Goal: Information Seeking & Learning: Learn about a topic

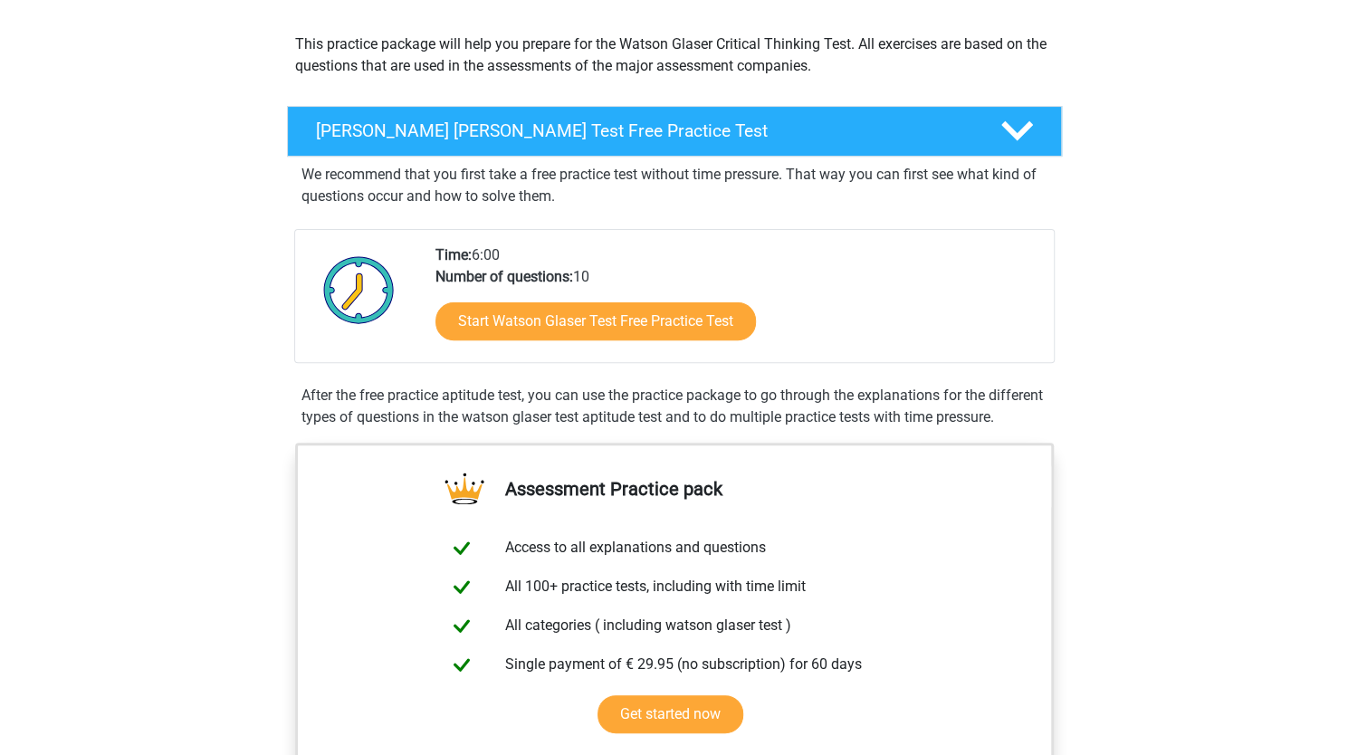
scroll to position [193, 0]
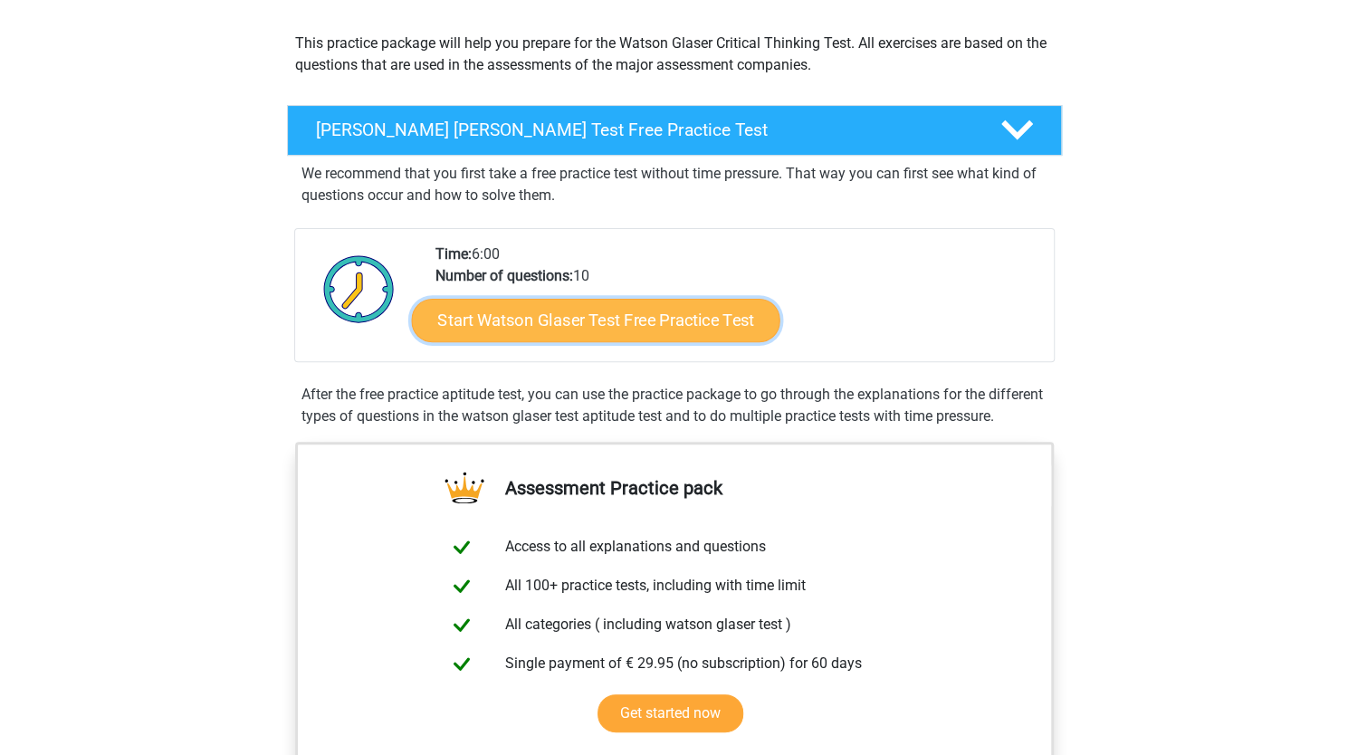
click at [603, 329] on link "Start Watson Glaser Test Free Practice Test" at bounding box center [595, 320] width 368 height 43
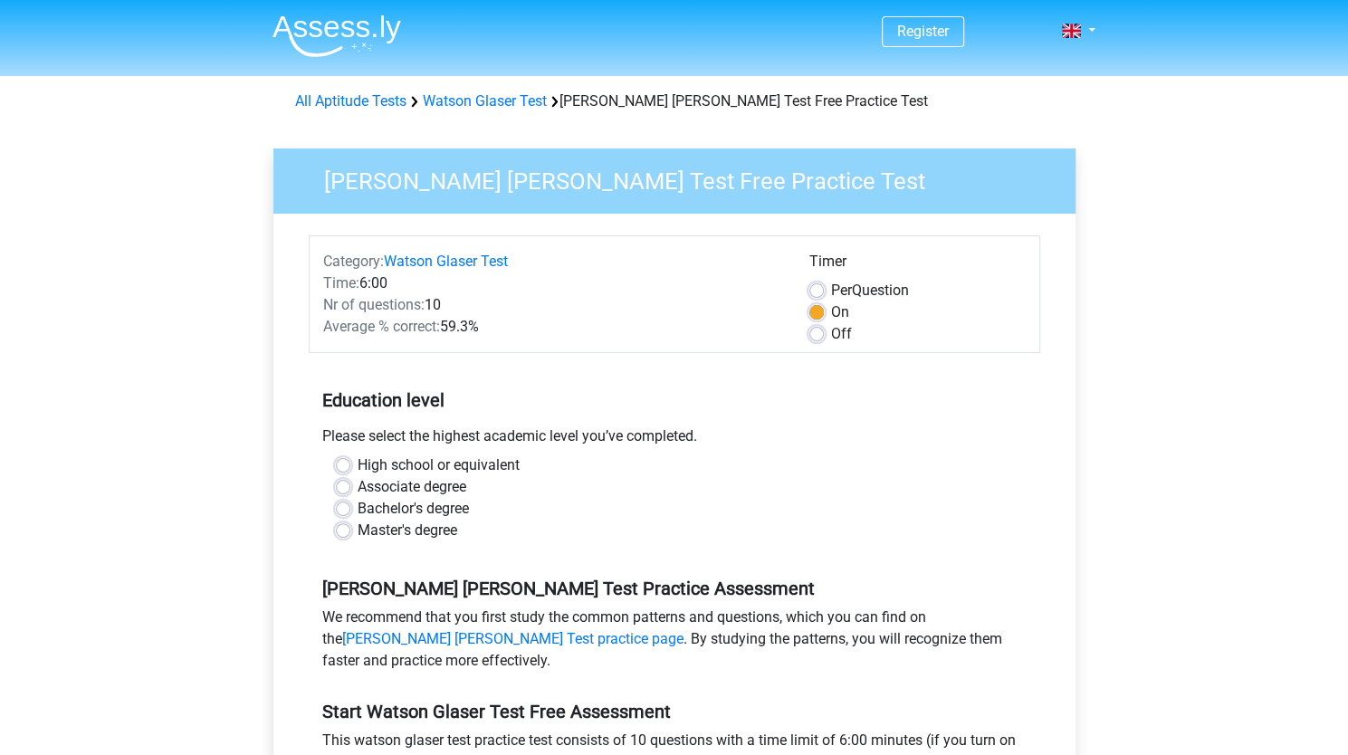
click at [357, 504] on label "Bachelor's degree" at bounding box center [412, 509] width 111 height 22
click at [340, 504] on input "Bachelor's degree" at bounding box center [343, 507] width 14 height 18
radio input "true"
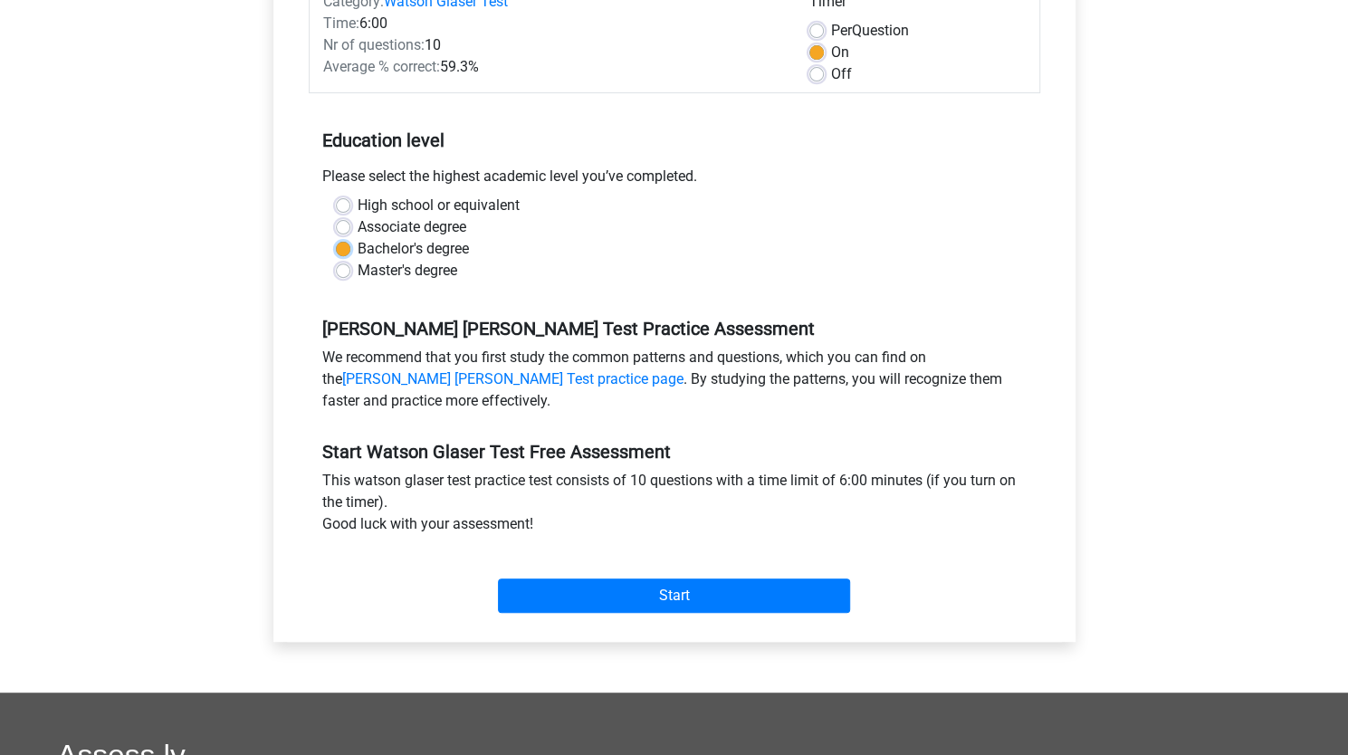
scroll to position [261, 0]
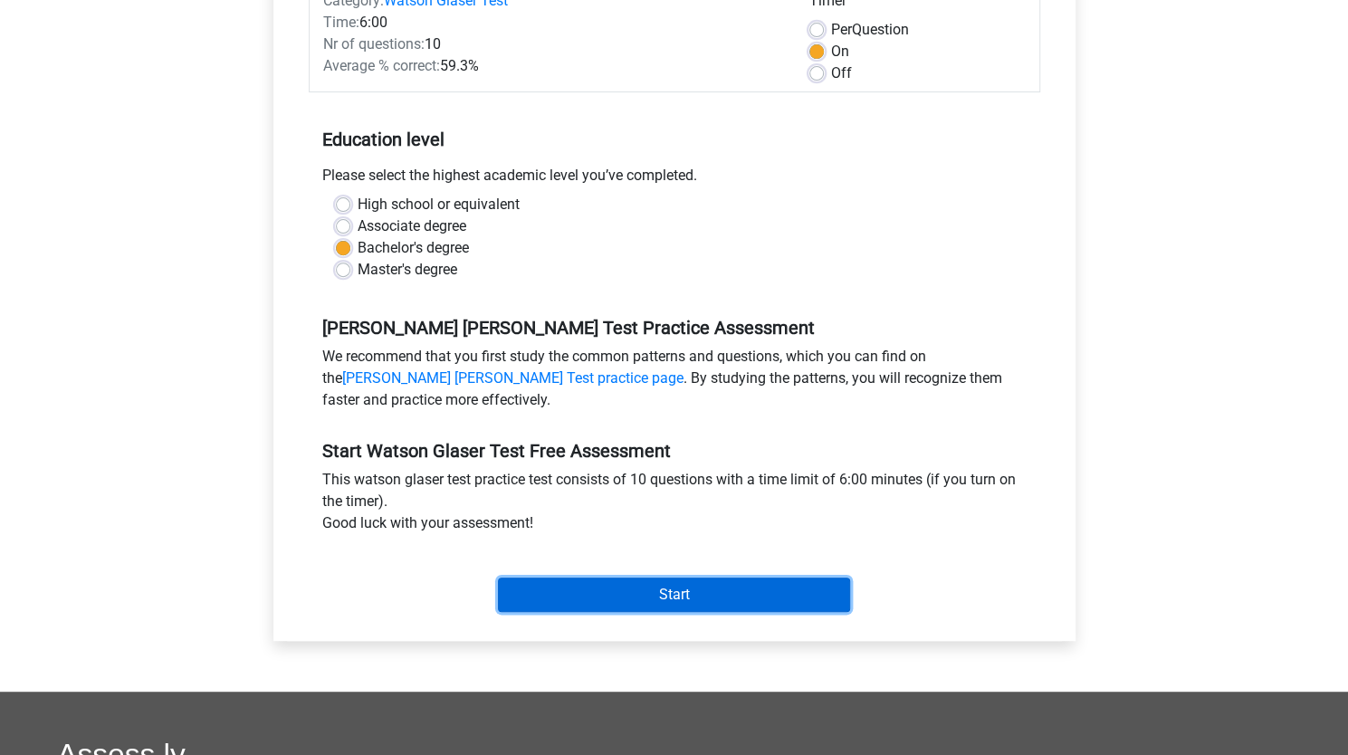
click at [576, 585] on input "Start" at bounding box center [674, 594] width 352 height 34
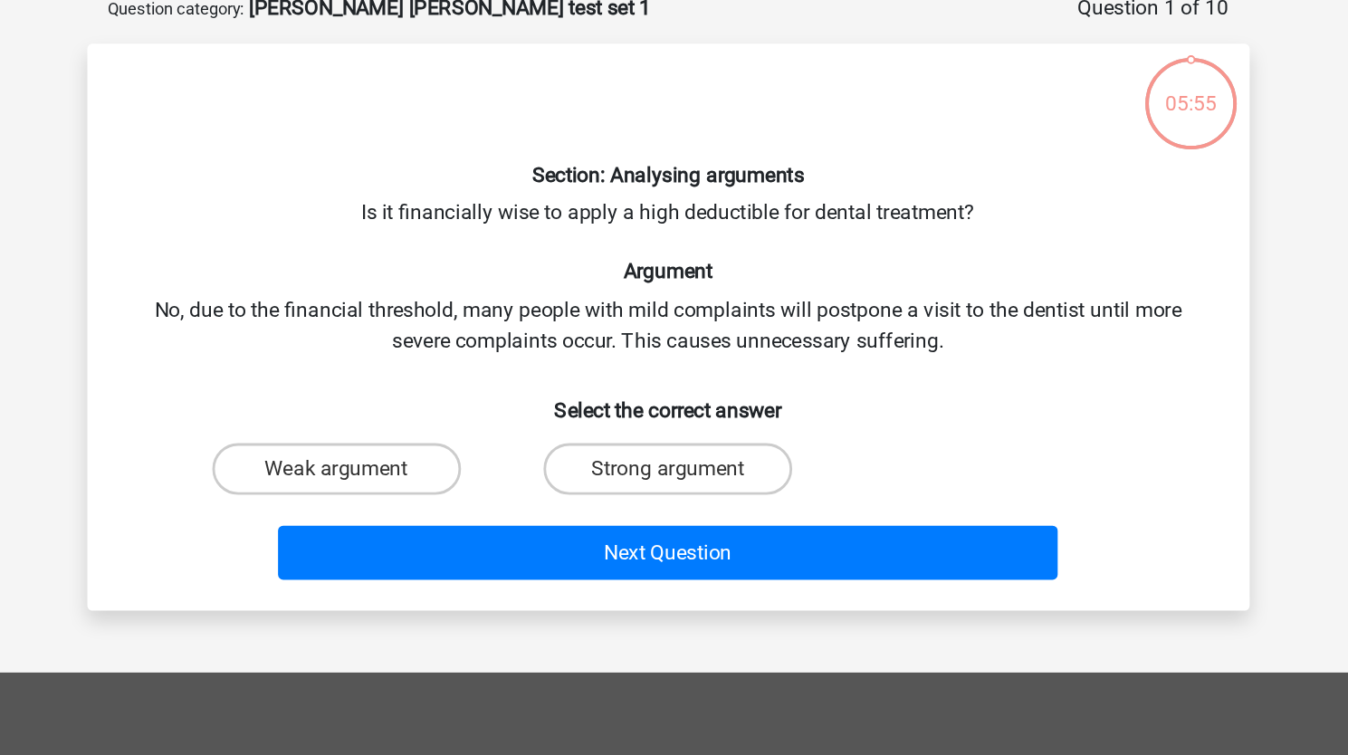
click at [558, 206] on div "Section: Analysing arguments Is it financially wise to apply a high deductible …" at bounding box center [674, 325] width 802 height 369
drag, startPoint x: 557, startPoint y: 206, endPoint x: 794, endPoint y: 206, distance: 236.2
click at [794, 206] on div "Section: Analysing arguments Is it financially wise to apply a high deductible …" at bounding box center [674, 325] width 802 height 369
click at [466, 238] on div "Section: Analysing arguments Is it financially wise to apply a high deductible …" at bounding box center [674, 325] width 802 height 369
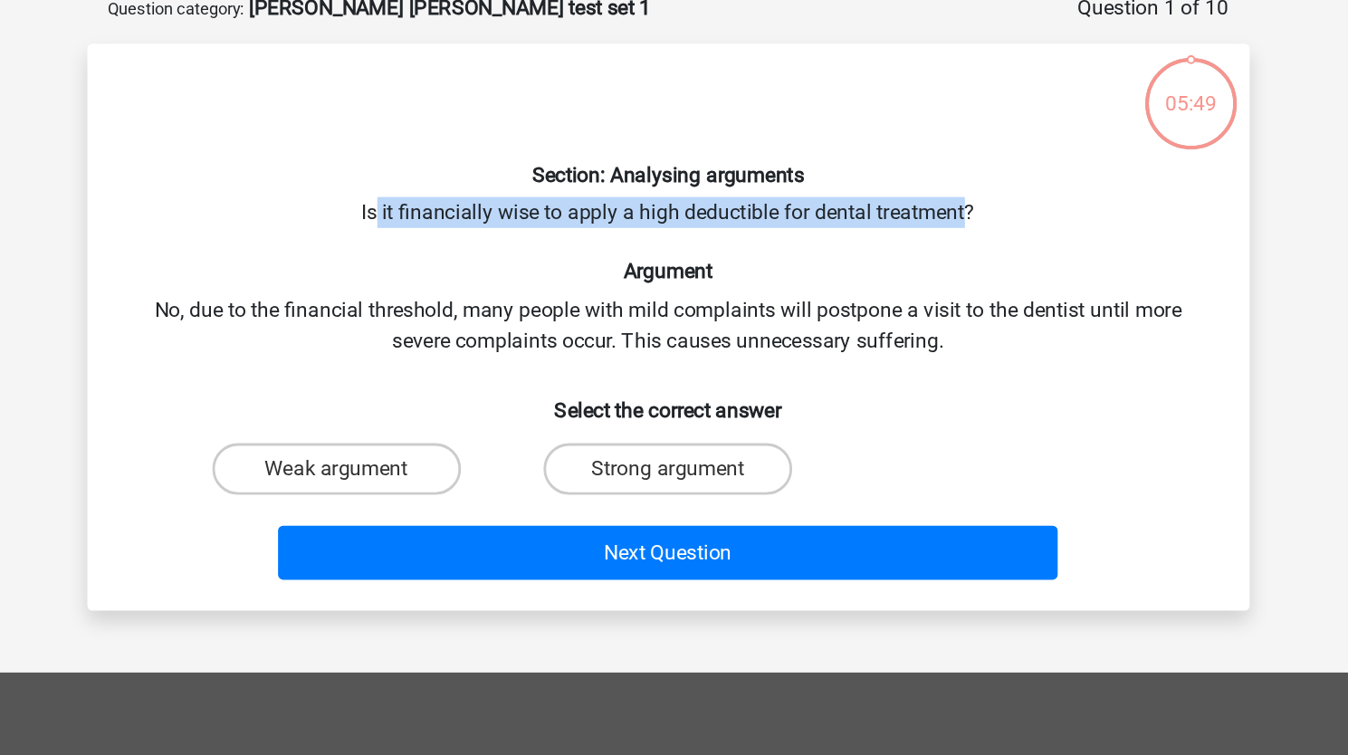
drag, startPoint x: 466, startPoint y: 238, endPoint x: 841, endPoint y: 255, distance: 375.1
click at [841, 255] on div "Section: Analysing arguments Is it financially wise to apply a high deductible …" at bounding box center [674, 325] width 802 height 369
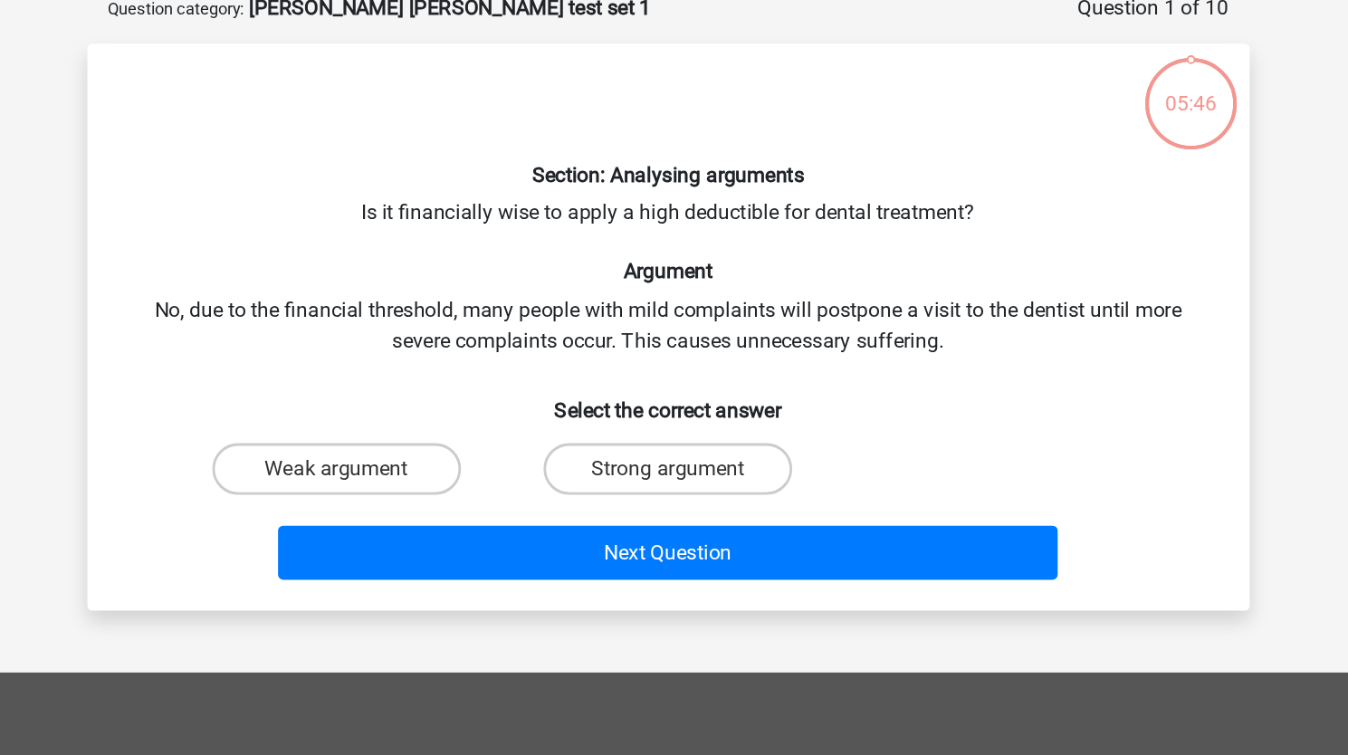
click at [375, 306] on div "Section: Analysing arguments Is it financially wise to apply a high deductible …" at bounding box center [674, 325] width 802 height 369
drag, startPoint x: 375, startPoint y: 306, endPoint x: 580, endPoint y: 310, distance: 205.5
click at [580, 310] on div "Section: Analysing arguments Is it financially wise to apply a high deductible …" at bounding box center [674, 325] width 802 height 369
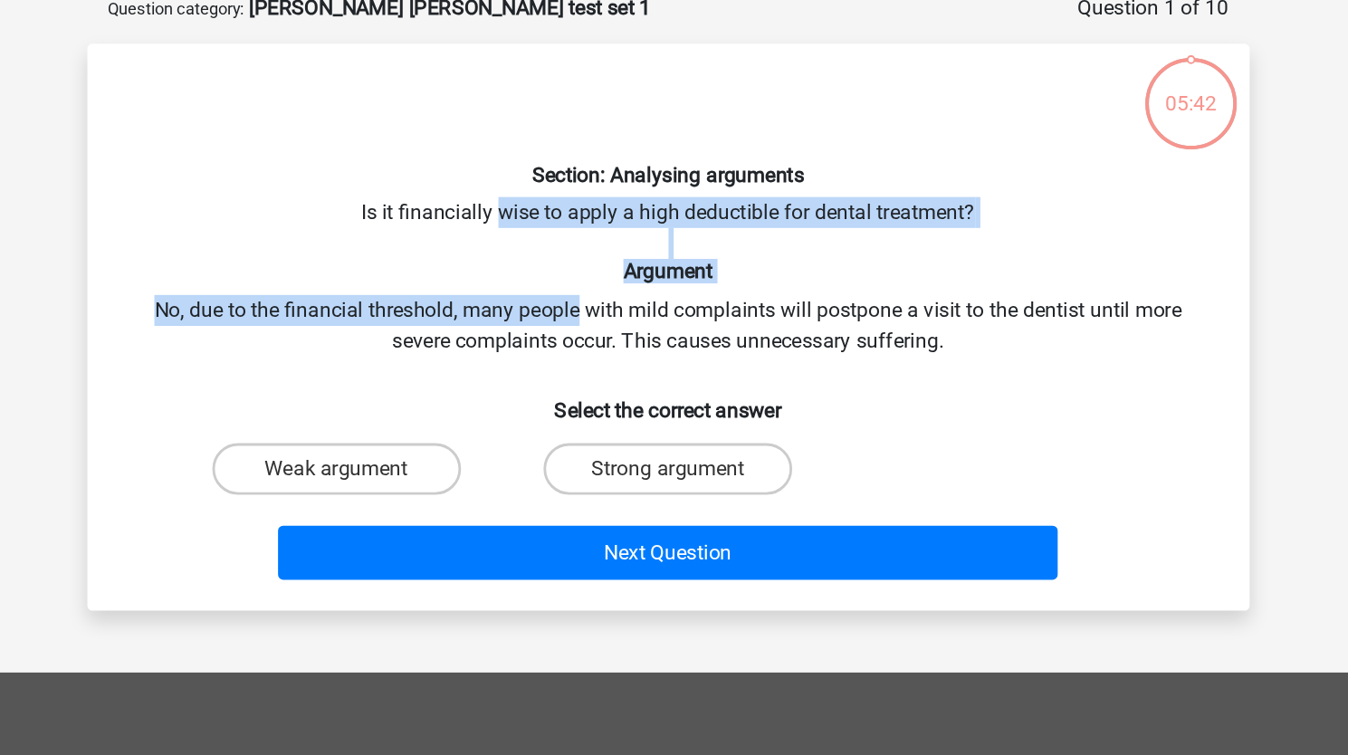
drag, startPoint x: 580, startPoint y: 310, endPoint x: 565, endPoint y: 246, distance: 65.2
click at [565, 246] on div "Section: Analysing arguments Is it financially wise to apply a high deductible …" at bounding box center [674, 325] width 802 height 369
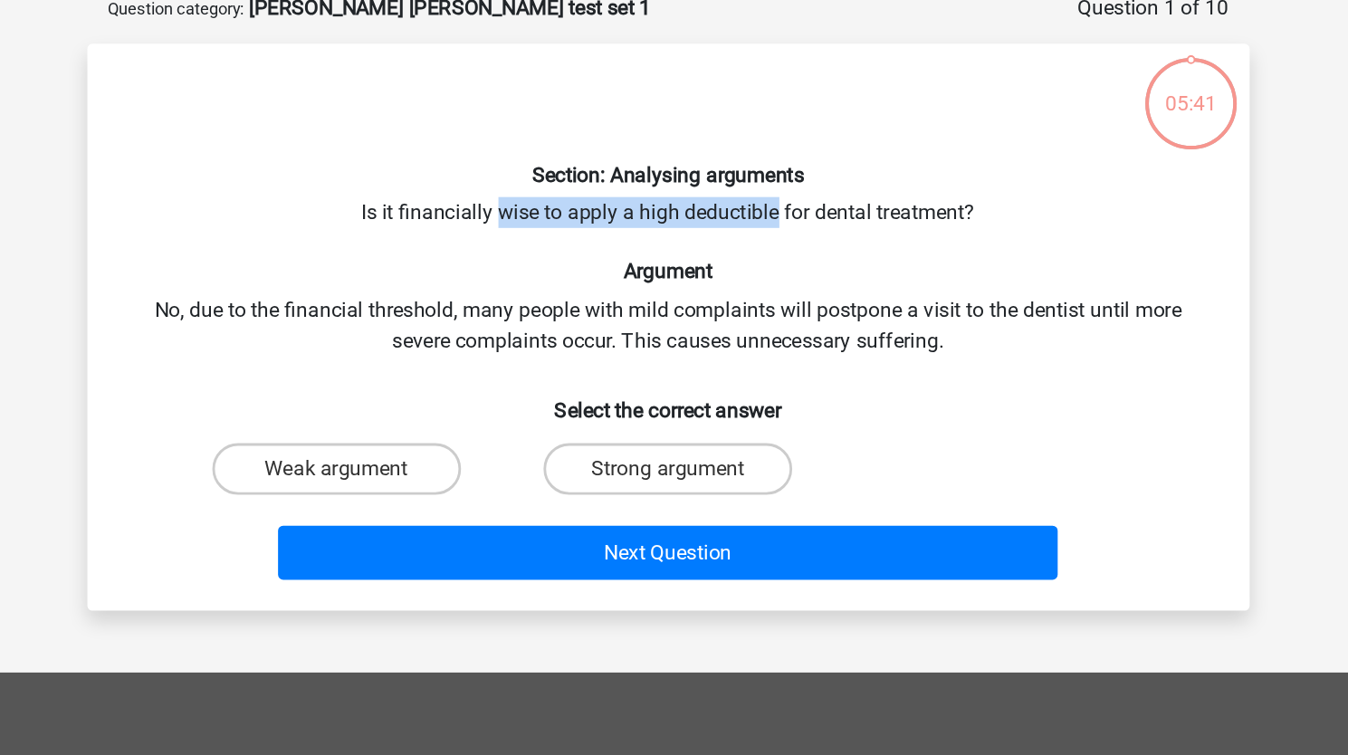
drag, startPoint x: 565, startPoint y: 246, endPoint x: 725, endPoint y: 238, distance: 160.4
click at [725, 238] on div "Section: Analysing arguments Is it financially wise to apply a high deductible …" at bounding box center [674, 325] width 802 height 369
drag, startPoint x: 725, startPoint y: 238, endPoint x: 625, endPoint y: 235, distance: 99.6
click at [625, 235] on div "Section: Analysing arguments Is it financially wise to apply a high deductible …" at bounding box center [674, 325] width 802 height 369
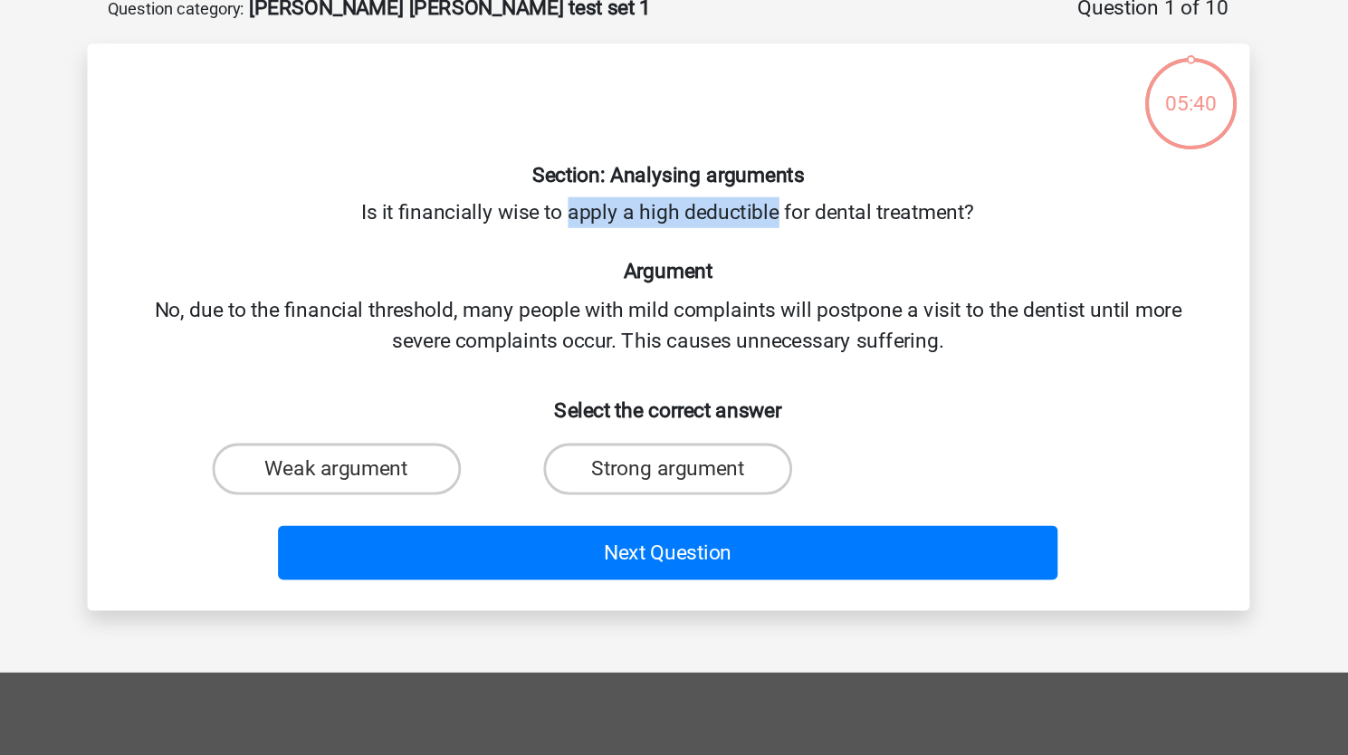
click at [625, 235] on div "Section: Analysing arguments Is it financially wise to apply a high deductible …" at bounding box center [674, 325] width 802 height 369
drag, startPoint x: 625, startPoint y: 235, endPoint x: 695, endPoint y: 250, distance: 71.2
click at [695, 250] on div "Section: Analysing arguments Is it financially wise to apply a high deductible …" at bounding box center [674, 325] width 802 height 369
drag, startPoint x: 695, startPoint y: 250, endPoint x: 708, endPoint y: 250, distance: 12.7
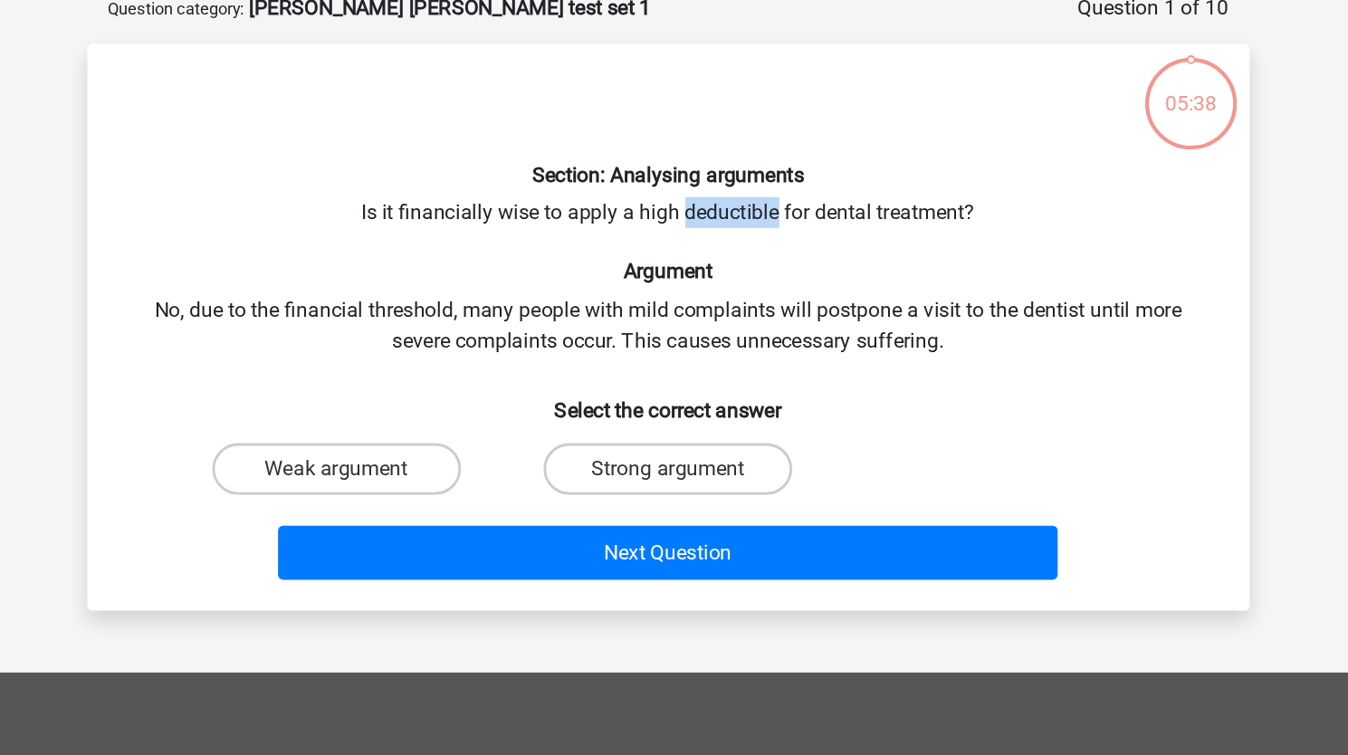
click at [708, 250] on div "Section: Analysing arguments Is it financially wise to apply a high deductible …" at bounding box center [674, 325] width 802 height 369
click at [383, 326] on div "Section: Analysing arguments Is it financially wise to apply a high deductible …" at bounding box center [674, 325] width 802 height 369
click at [508, 307] on div "Section: Analysing arguments Is it financially wise to apply a high deductible …" at bounding box center [674, 325] width 802 height 369
drag, startPoint x: 508, startPoint y: 307, endPoint x: 624, endPoint y: 305, distance: 115.9
click at [624, 305] on div "Section: Analysing arguments Is it financially wise to apply a high deductible …" at bounding box center [674, 325] width 802 height 369
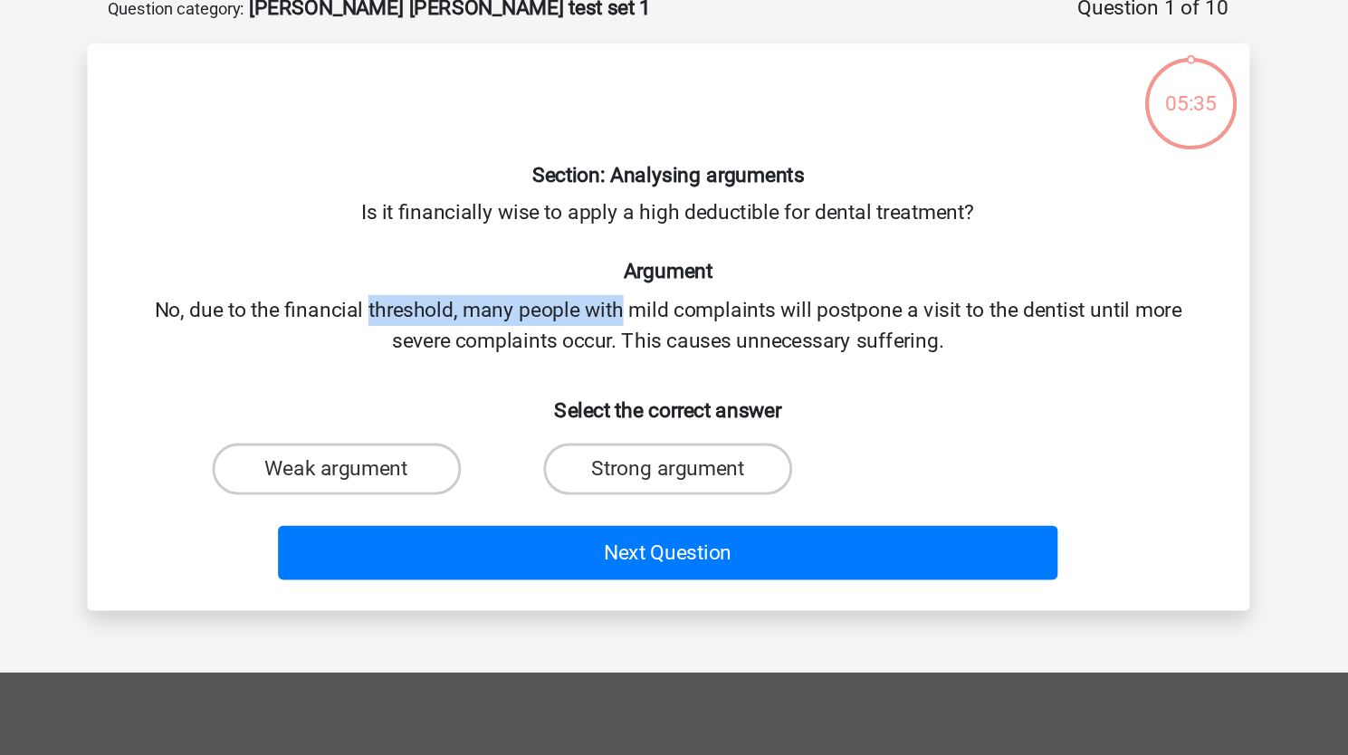
click at [624, 305] on div "Section: Analysing arguments Is it financially wise to apply a high deductible …" at bounding box center [674, 325] width 802 height 369
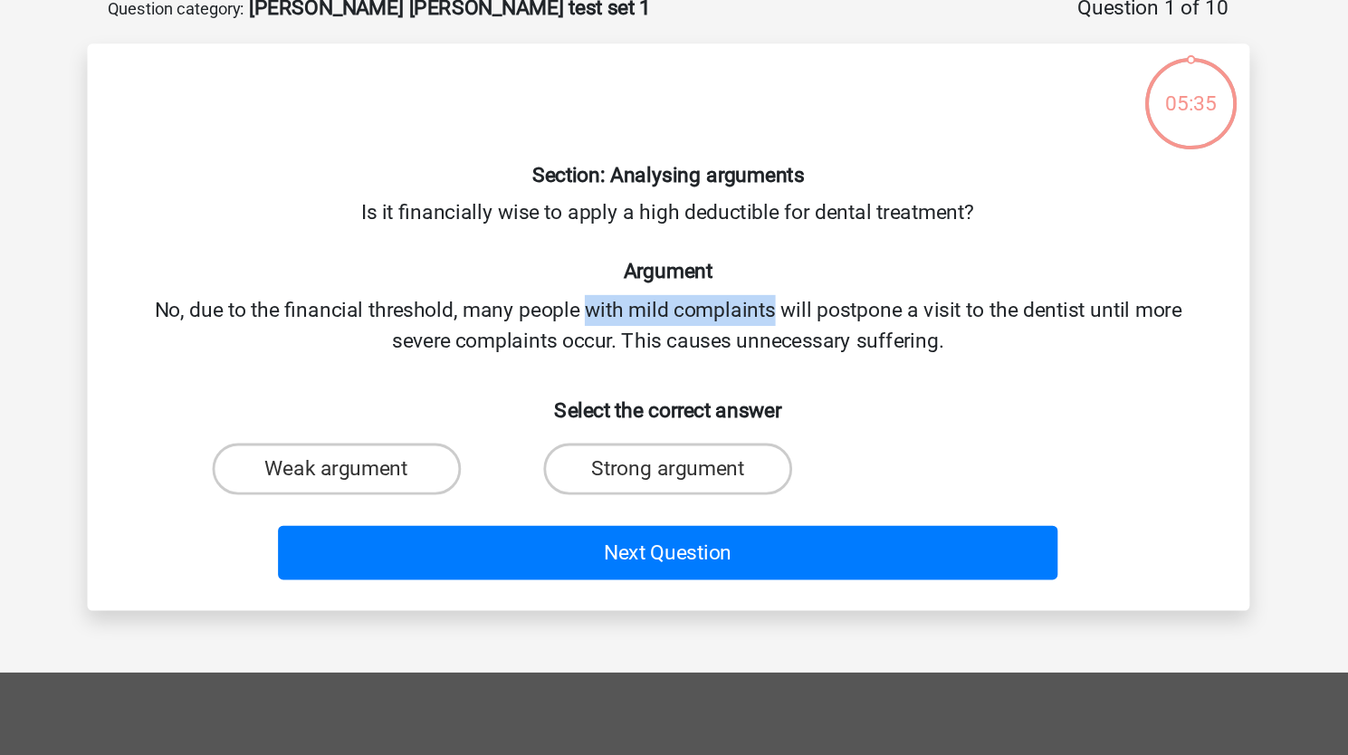
drag, startPoint x: 624, startPoint y: 305, endPoint x: 729, endPoint y: 308, distance: 105.9
click at [729, 308] on div "Section: Analysing arguments Is it financially wise to apply a high deductible …" at bounding box center [674, 325] width 802 height 369
drag, startPoint x: 729, startPoint y: 308, endPoint x: 786, endPoint y: 322, distance: 57.9
click at [786, 322] on div "Section: Analysing arguments Is it financially wise to apply a high deductible …" at bounding box center [674, 325] width 802 height 369
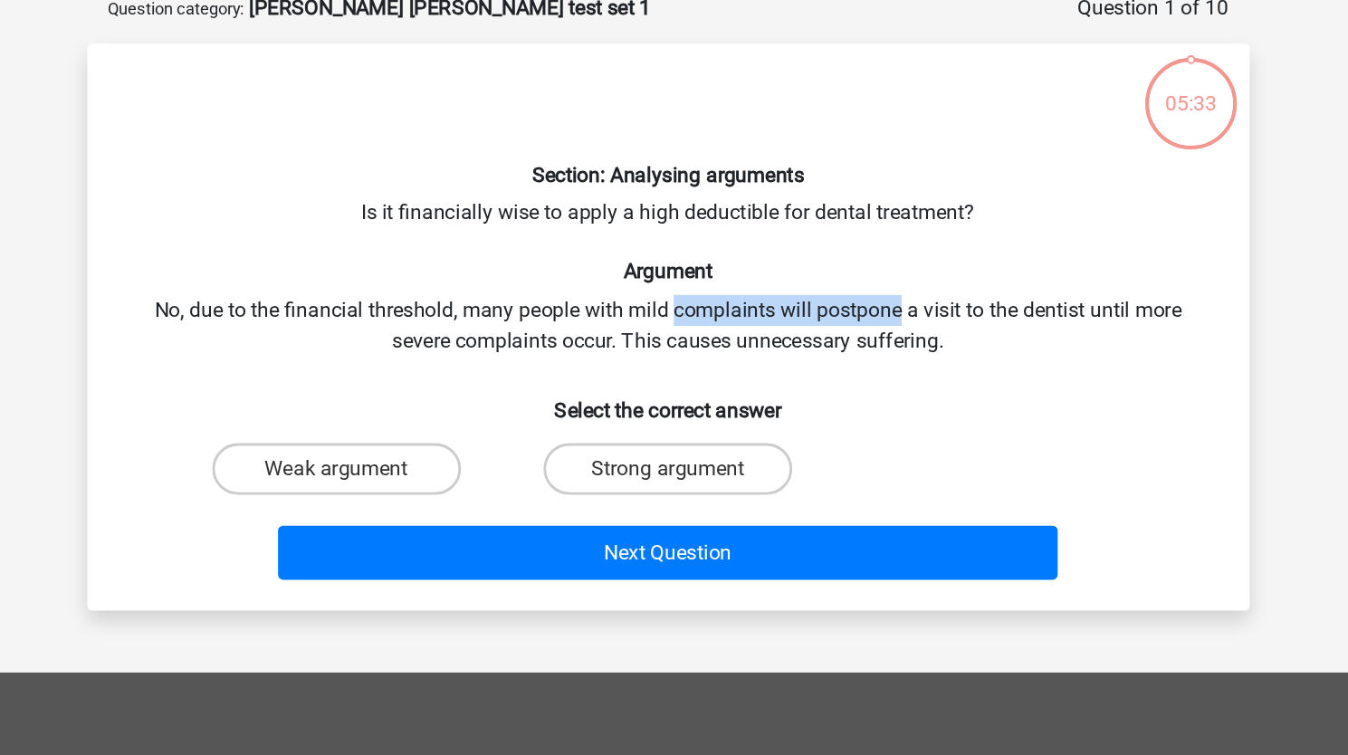
click at [786, 322] on div "Section: Analysing arguments Is it financially wise to apply a high deductible …" at bounding box center [674, 325] width 802 height 369
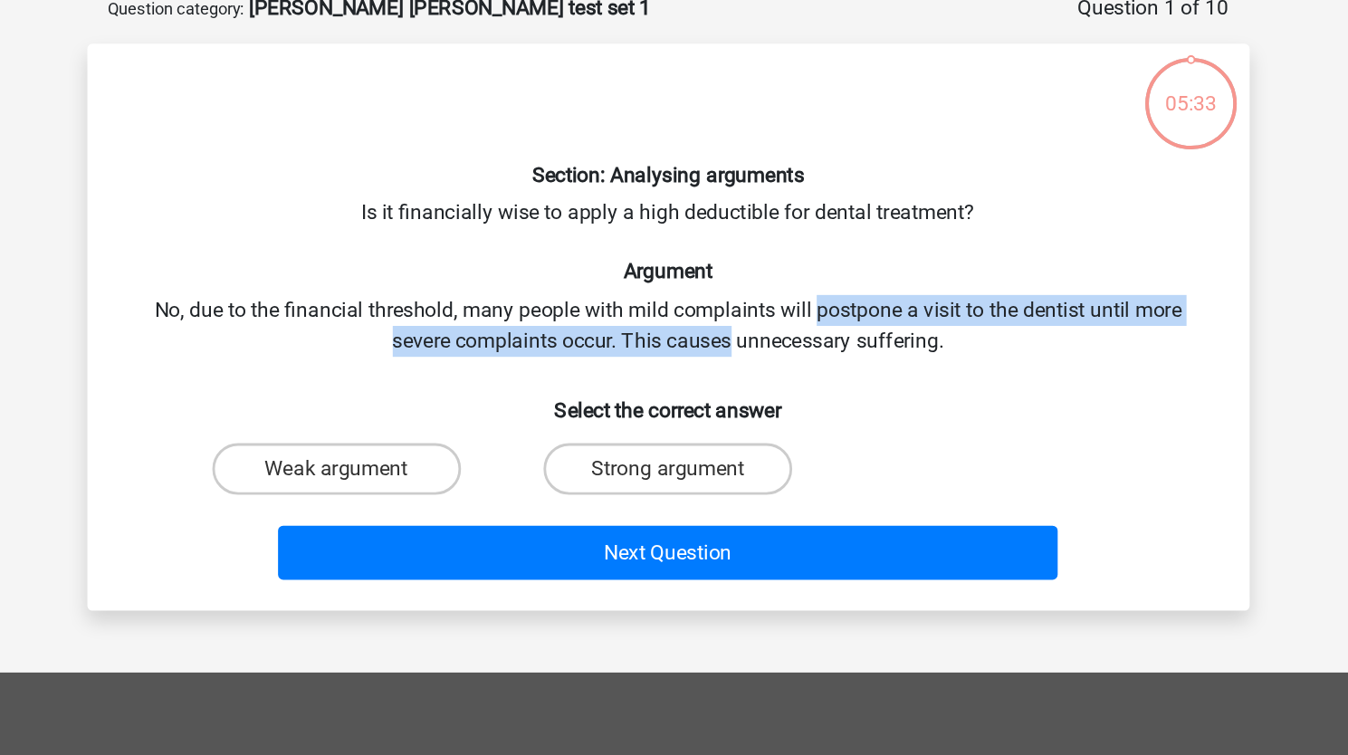
drag, startPoint x: 786, startPoint y: 322, endPoint x: 653, endPoint y: 328, distance: 132.2
click at [653, 328] on div "Section: Analysing arguments Is it financially wise to apply a high deductible …" at bounding box center [674, 325] width 802 height 369
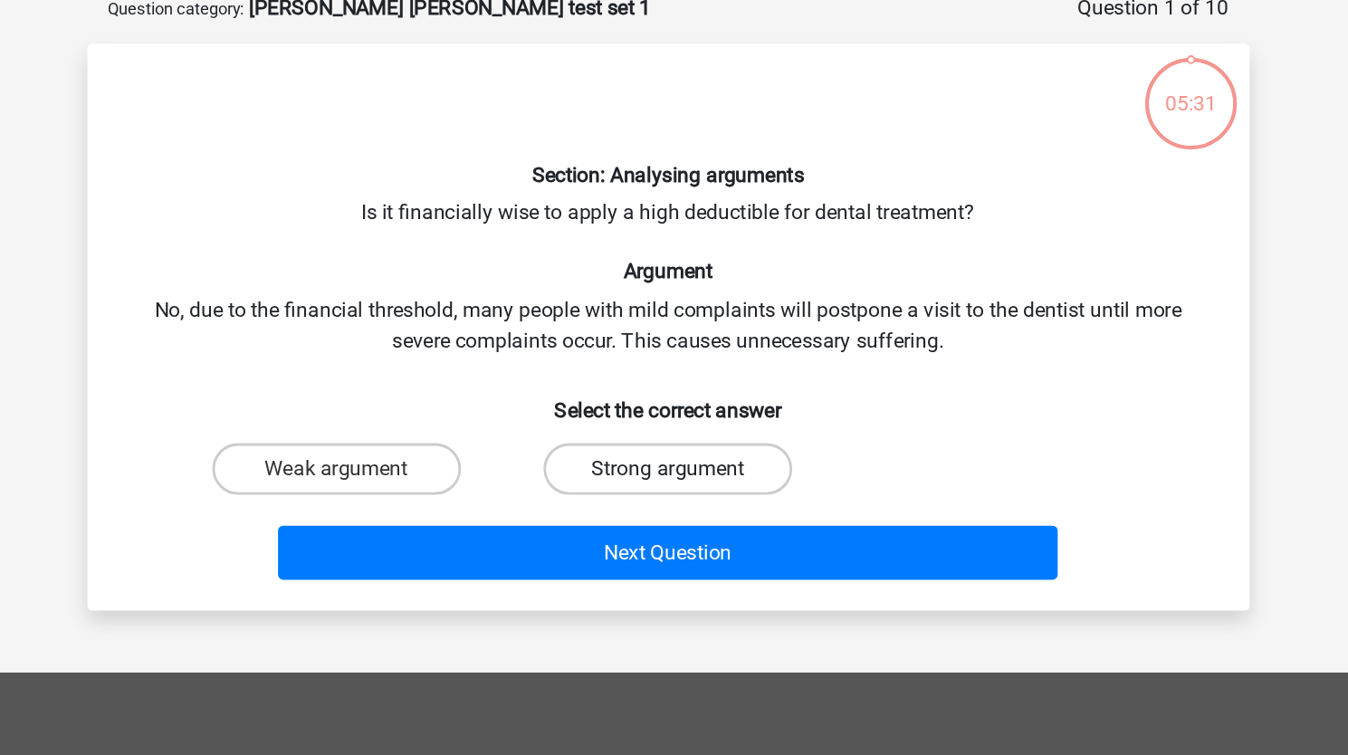
click at [685, 421] on label "Strong argument" at bounding box center [673, 425] width 175 height 36
click at [685, 425] on input "Strong argument" at bounding box center [679, 431] width 12 height 12
radio input "true"
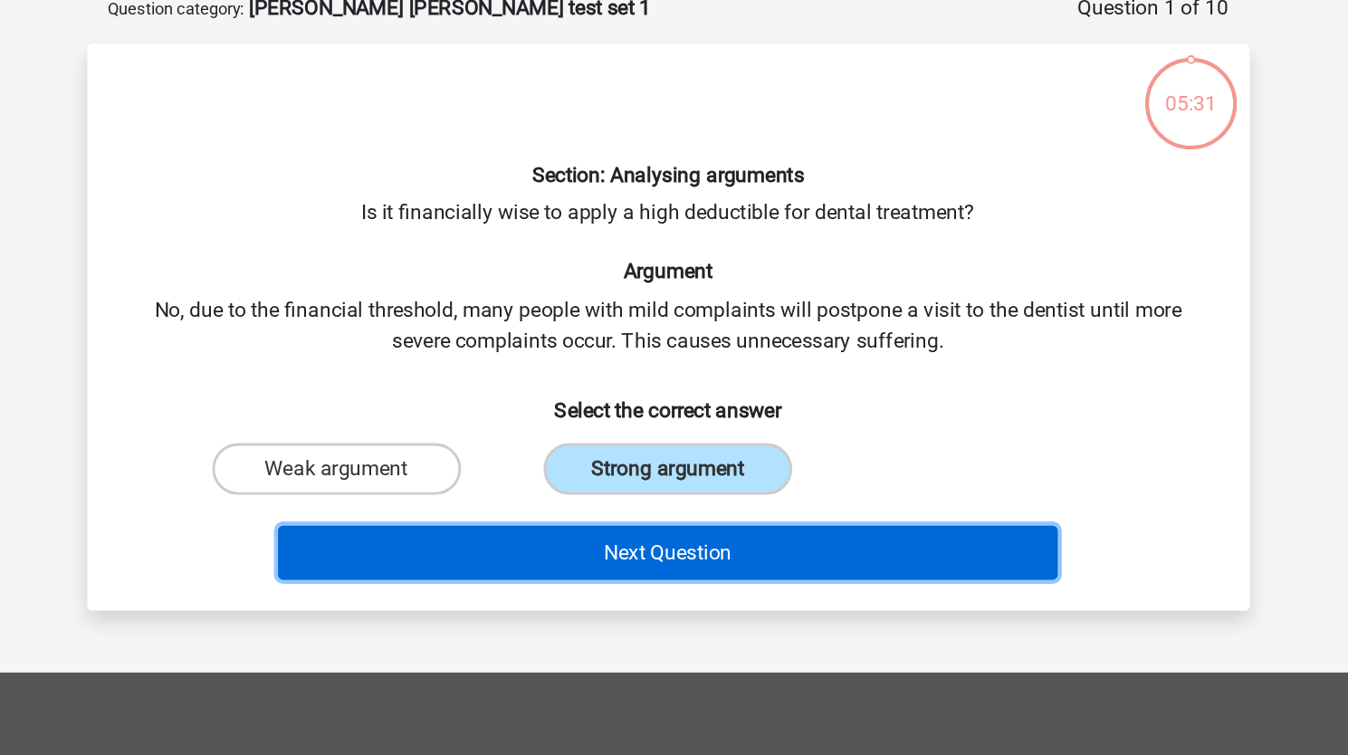
click at [624, 491] on button "Next Question" at bounding box center [674, 484] width 548 height 38
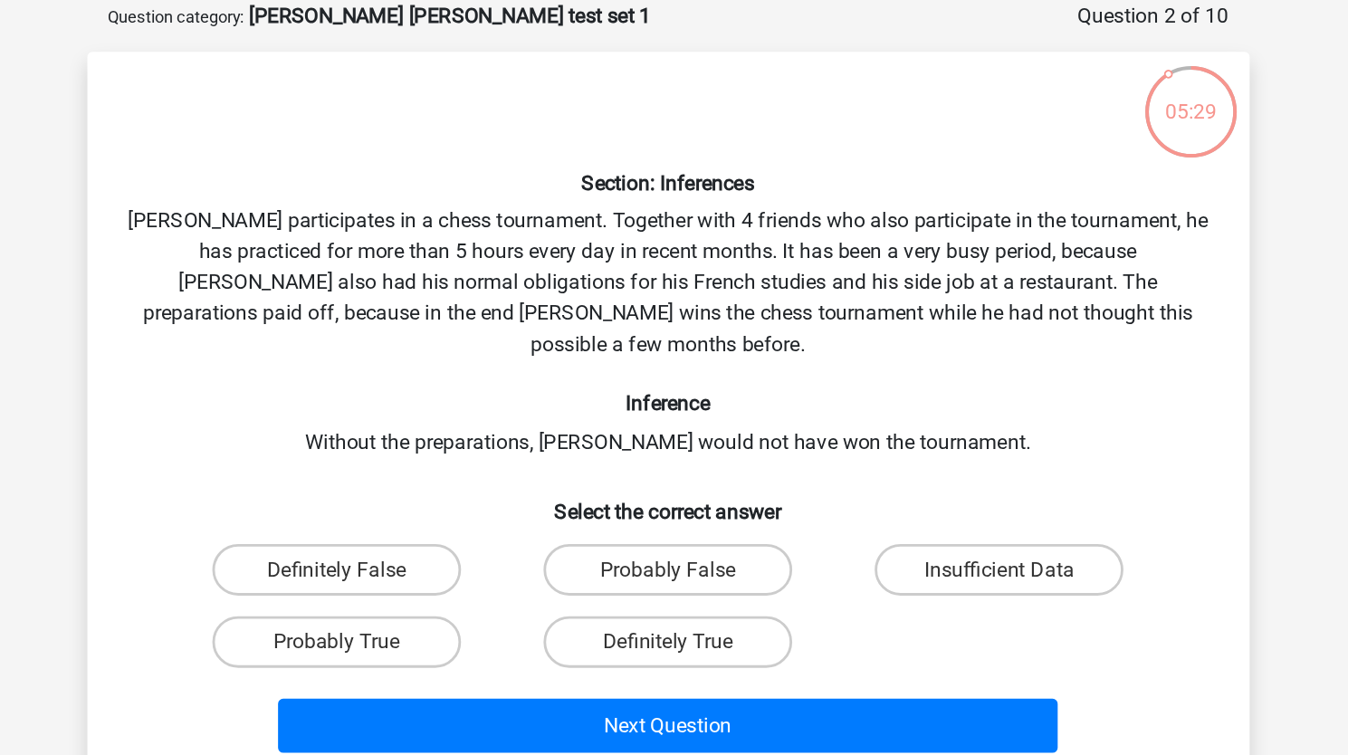
click at [328, 241] on div "Section: Inferences Pablo participates in a chess tournament. Together with 4 f…" at bounding box center [674, 383] width 802 height 485
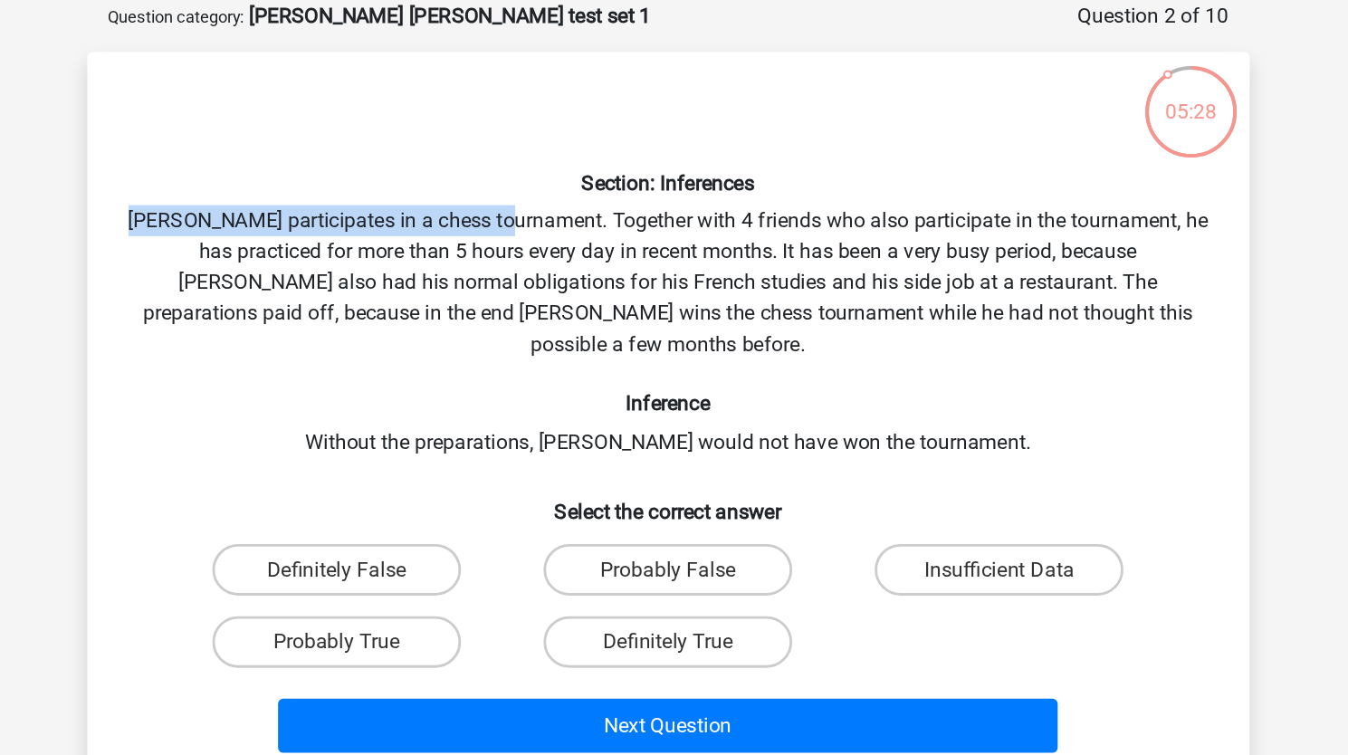
drag, startPoint x: 328, startPoint y: 241, endPoint x: 556, endPoint y: 249, distance: 228.2
click at [556, 249] on div "Section: Inferences Pablo participates in a chess tournament. Together with 4 f…" at bounding box center [674, 383] width 802 height 485
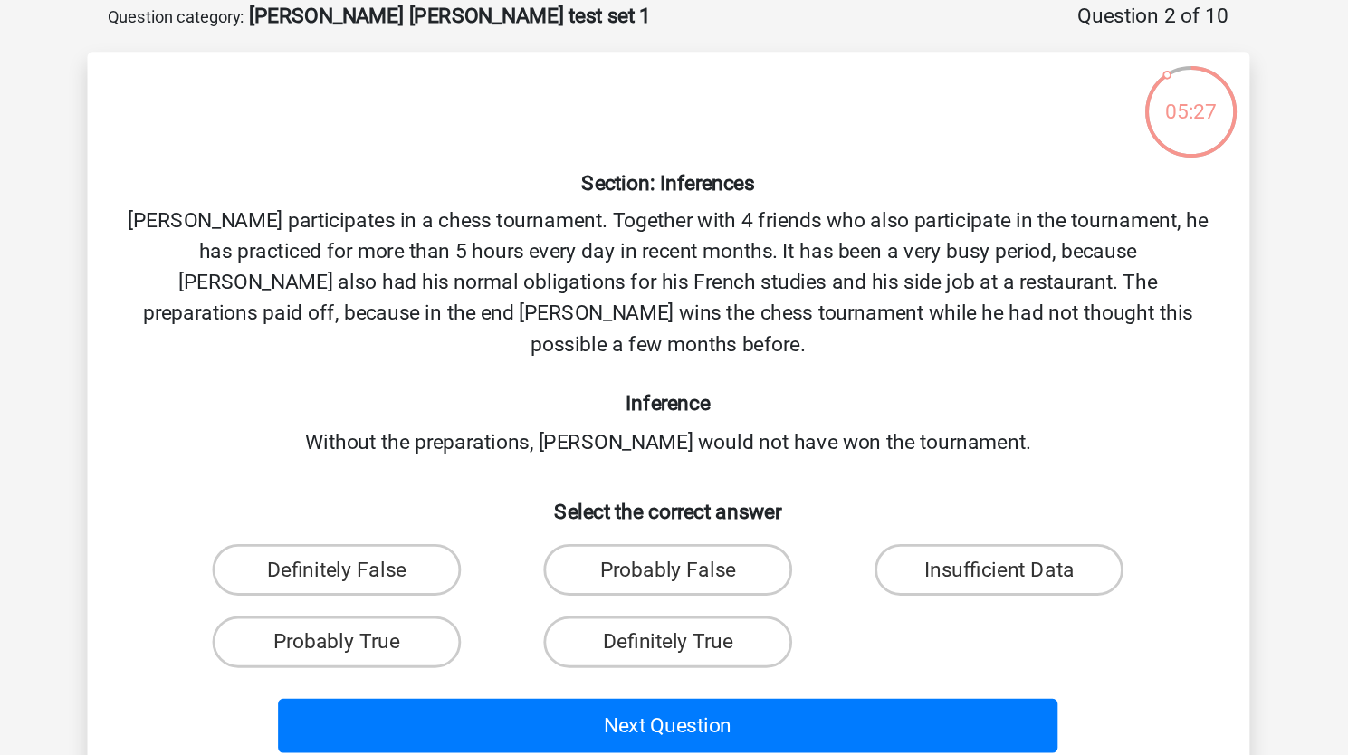
click at [607, 245] on div "Section: Inferences Pablo participates in a chess tournament. Together with 4 f…" at bounding box center [674, 383] width 802 height 485
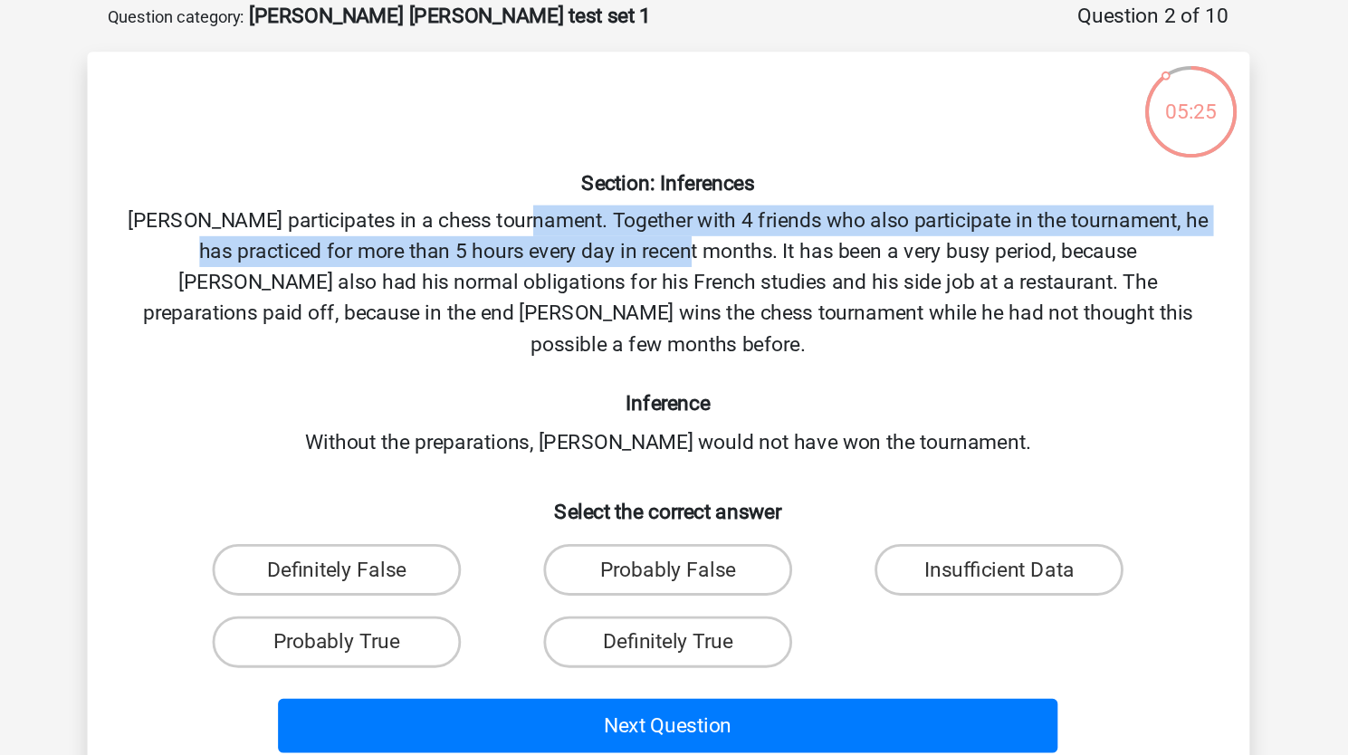
drag, startPoint x: 607, startPoint y: 245, endPoint x: 658, endPoint y: 263, distance: 53.8
click at [658, 263] on div "Section: Inferences Pablo participates in a chess tournament. Together with 4 f…" at bounding box center [674, 383] width 802 height 485
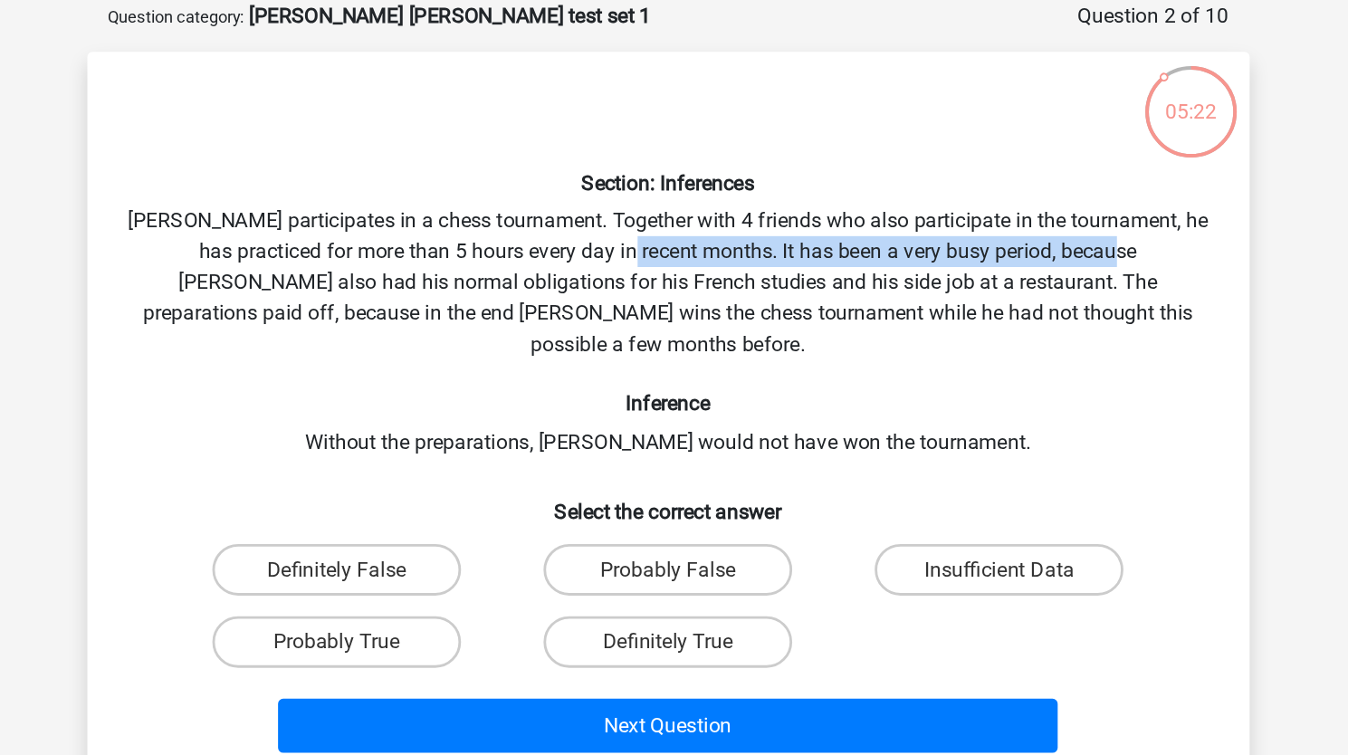
drag, startPoint x: 658, startPoint y: 263, endPoint x: 964, endPoint y: 260, distance: 305.9
click at [964, 260] on div "Section: Inferences Pablo participates in a chess tournament. Together with 4 f…" at bounding box center [674, 383] width 802 height 485
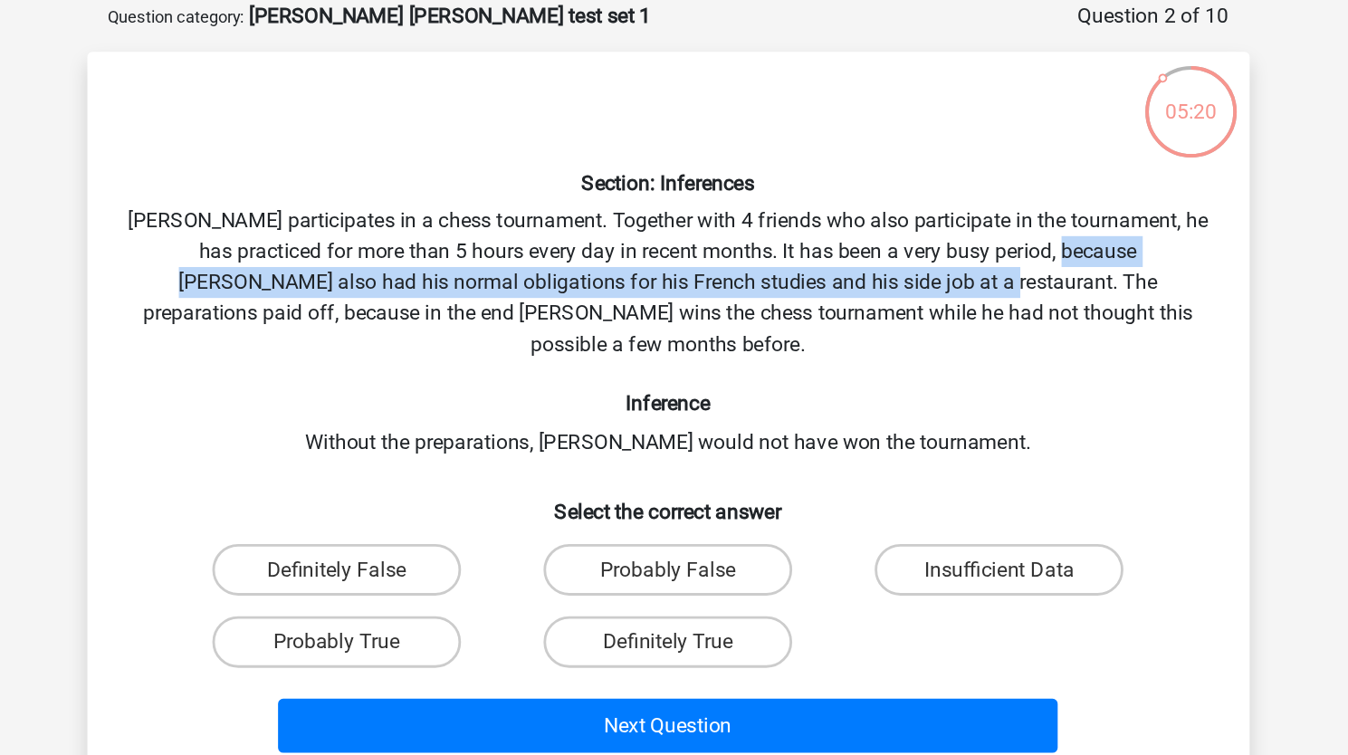
drag, startPoint x: 964, startPoint y: 260, endPoint x: 816, endPoint y: 284, distance: 149.5
click at [816, 284] on div "Section: Inferences Pablo participates in a chess tournament. Together with 4 f…" at bounding box center [674, 383] width 802 height 485
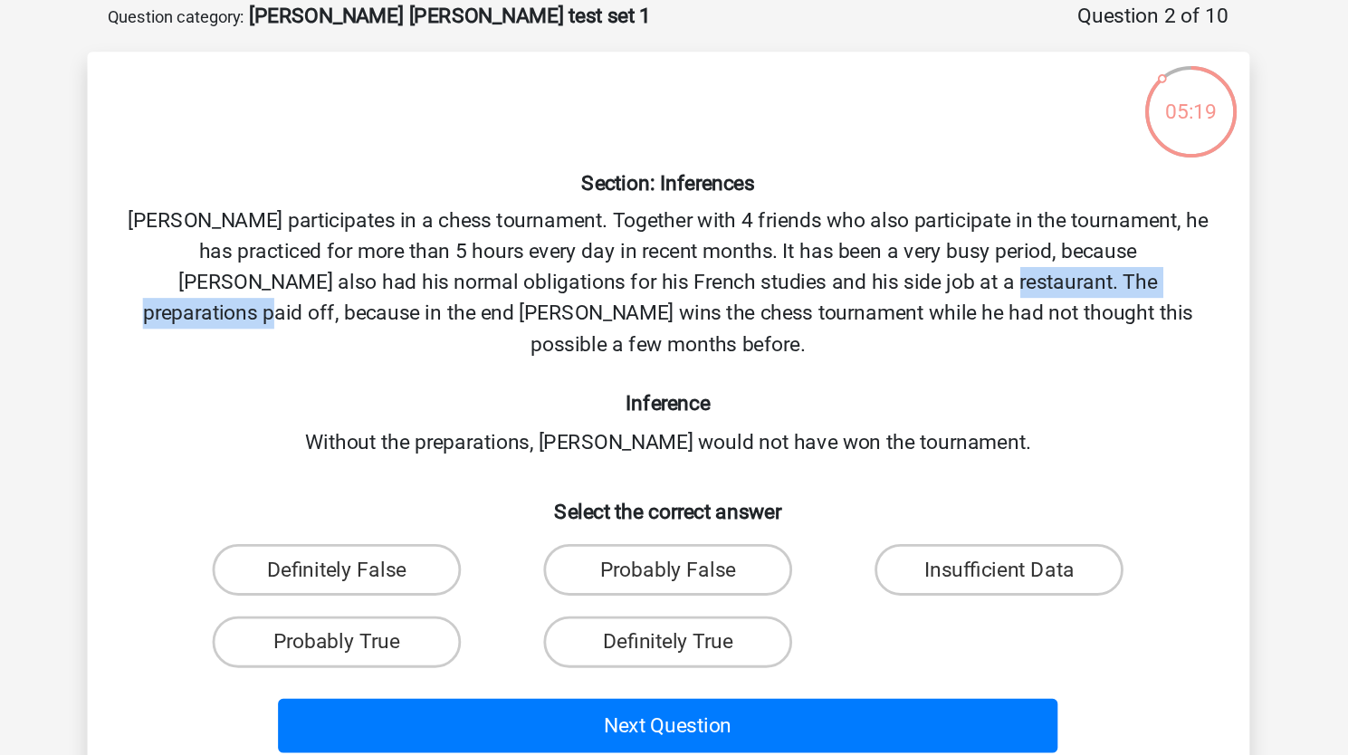
drag, startPoint x: 816, startPoint y: 284, endPoint x: 998, endPoint y: 286, distance: 181.9
click at [998, 286] on div "Section: Inferences Pablo participates in a chess tournament. Together with 4 f…" at bounding box center [674, 383] width 802 height 485
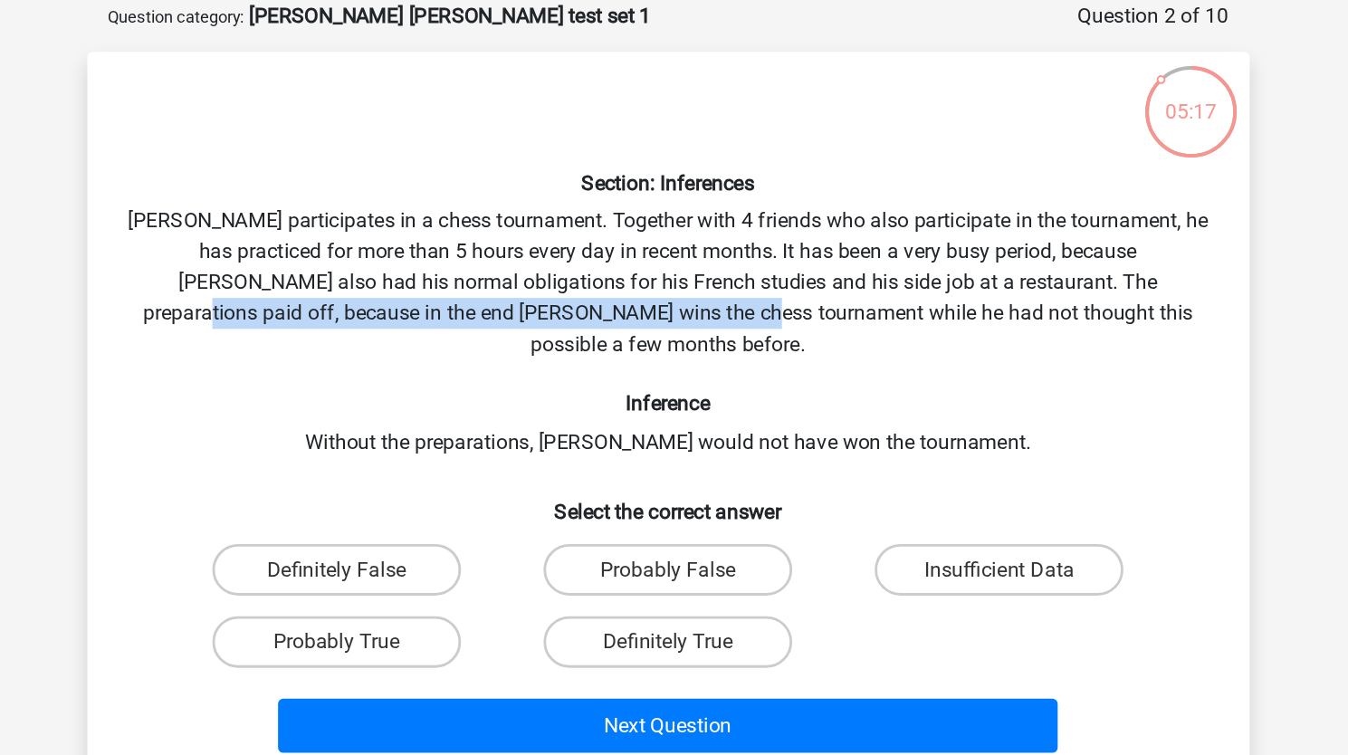
drag, startPoint x: 998, startPoint y: 286, endPoint x: 661, endPoint y: 313, distance: 338.7
click at [661, 313] on div "Section: Inferences Pablo participates in a chess tournament. Together with 4 f…" at bounding box center [674, 383] width 802 height 485
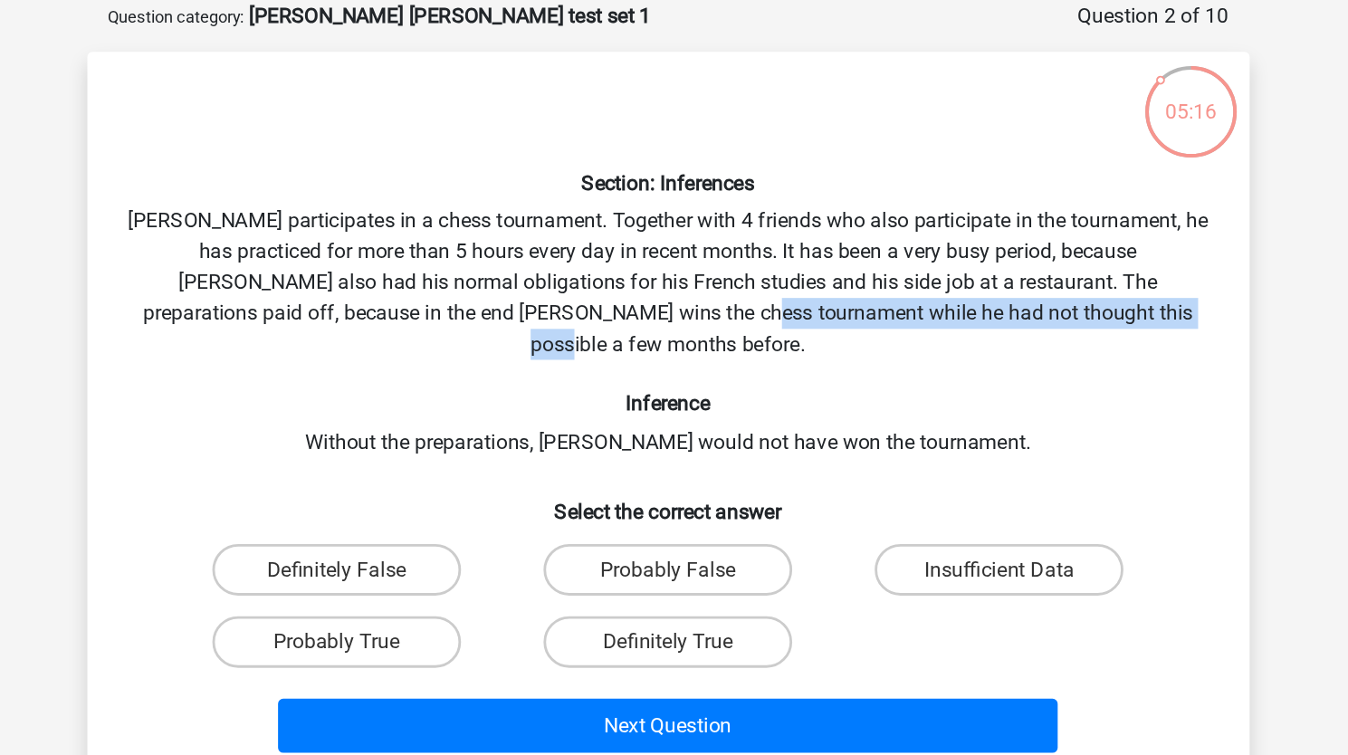
drag, startPoint x: 661, startPoint y: 313, endPoint x: 971, endPoint y: 310, distance: 310.4
click at [971, 310] on div "Section: Inferences Pablo participates in a chess tournament. Together with 4 f…" at bounding box center [674, 383] width 802 height 485
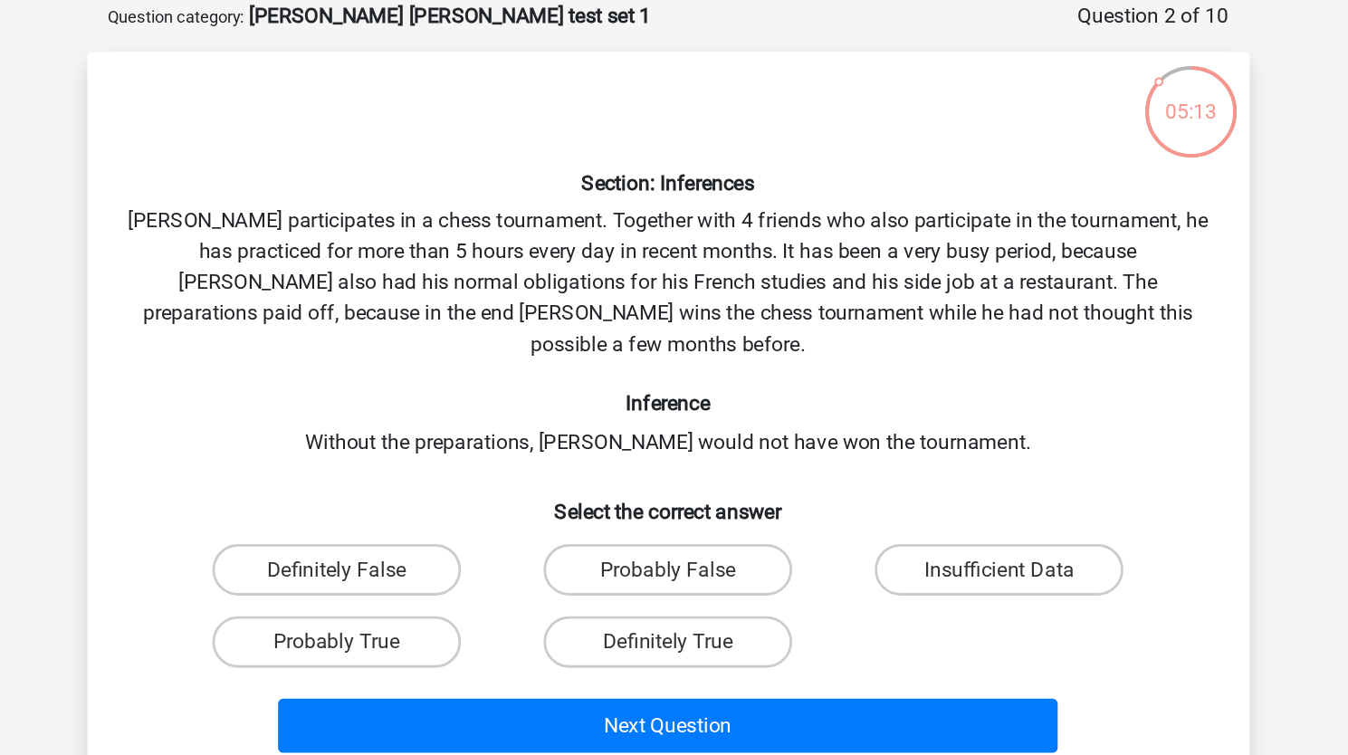
click at [786, 293] on div "Section: Inferences Pablo participates in a chess tournament. Together with 4 f…" at bounding box center [674, 383] width 802 height 485
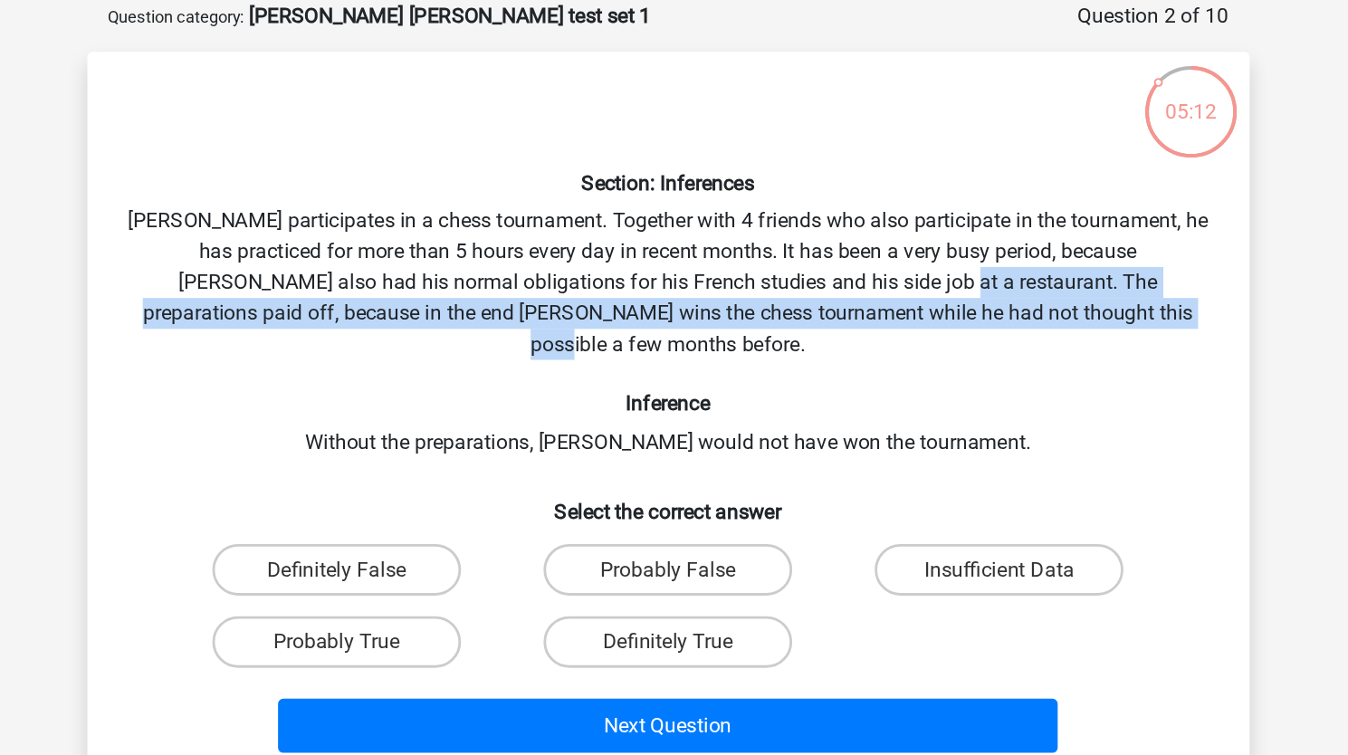
drag, startPoint x: 786, startPoint y: 293, endPoint x: 947, endPoint y: 309, distance: 160.9
click at [947, 309] on div "Section: Inferences Pablo participates in a chess tournament. Together with 4 f…" at bounding box center [674, 383] width 802 height 485
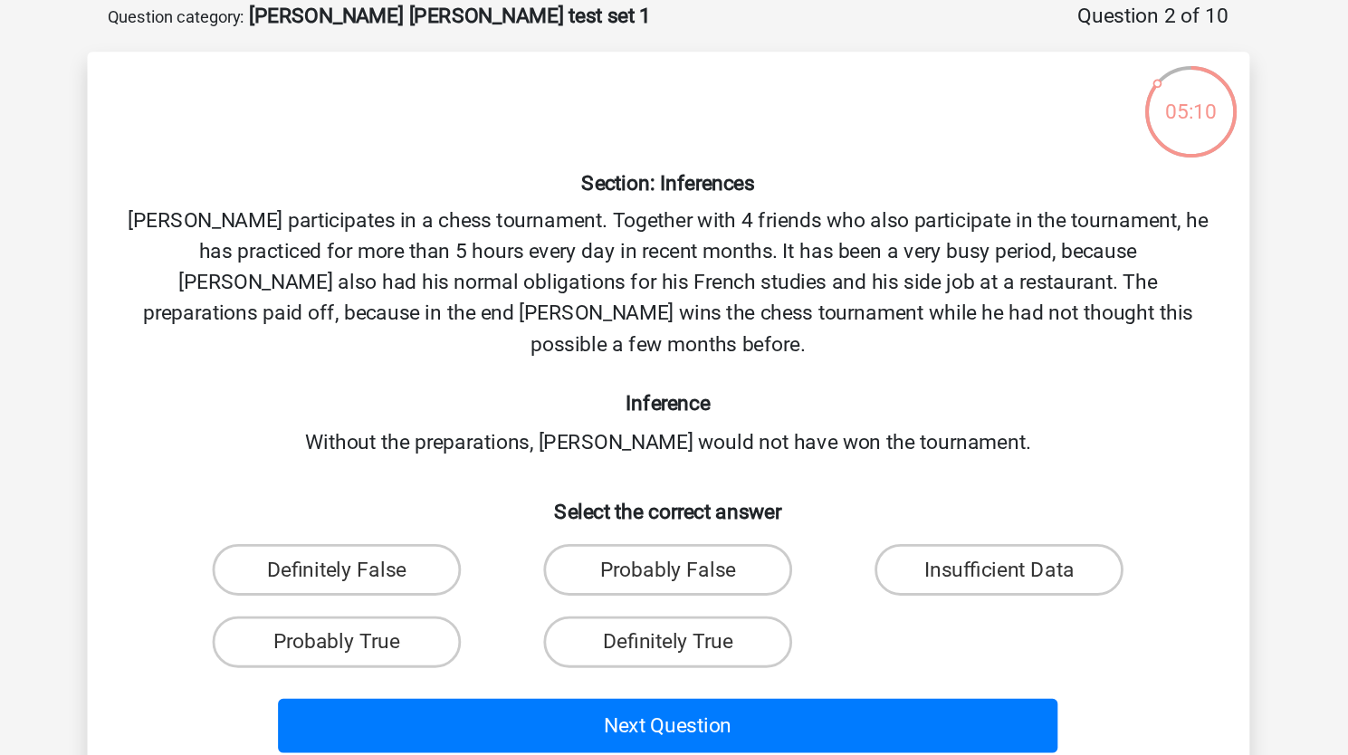
click at [688, 334] on div "Section: Inferences Pablo participates in a chess tournament. Together with 4 f…" at bounding box center [674, 383] width 802 height 485
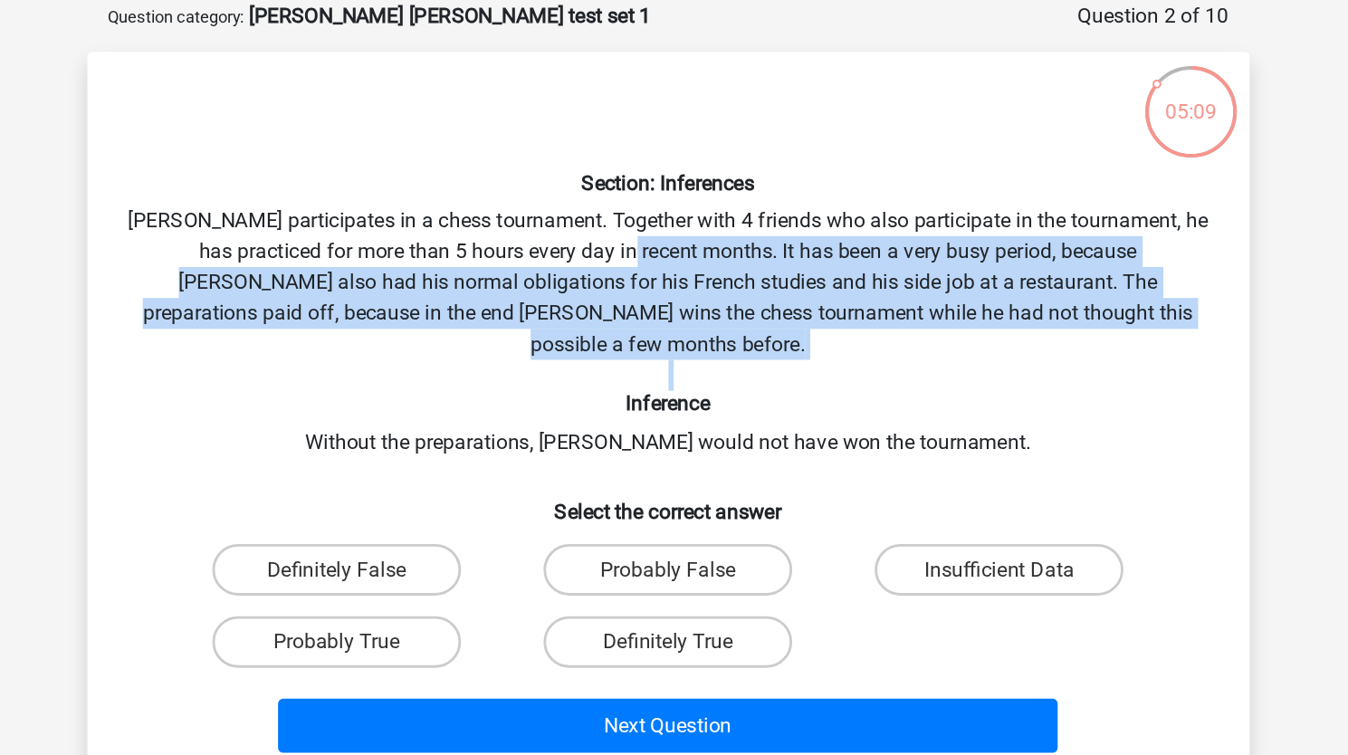
drag, startPoint x: 688, startPoint y: 334, endPoint x: 640, endPoint y: 272, distance: 78.7
click at [640, 272] on div "Section: Inferences Pablo participates in a chess tournament. Together with 4 f…" at bounding box center [674, 383] width 802 height 485
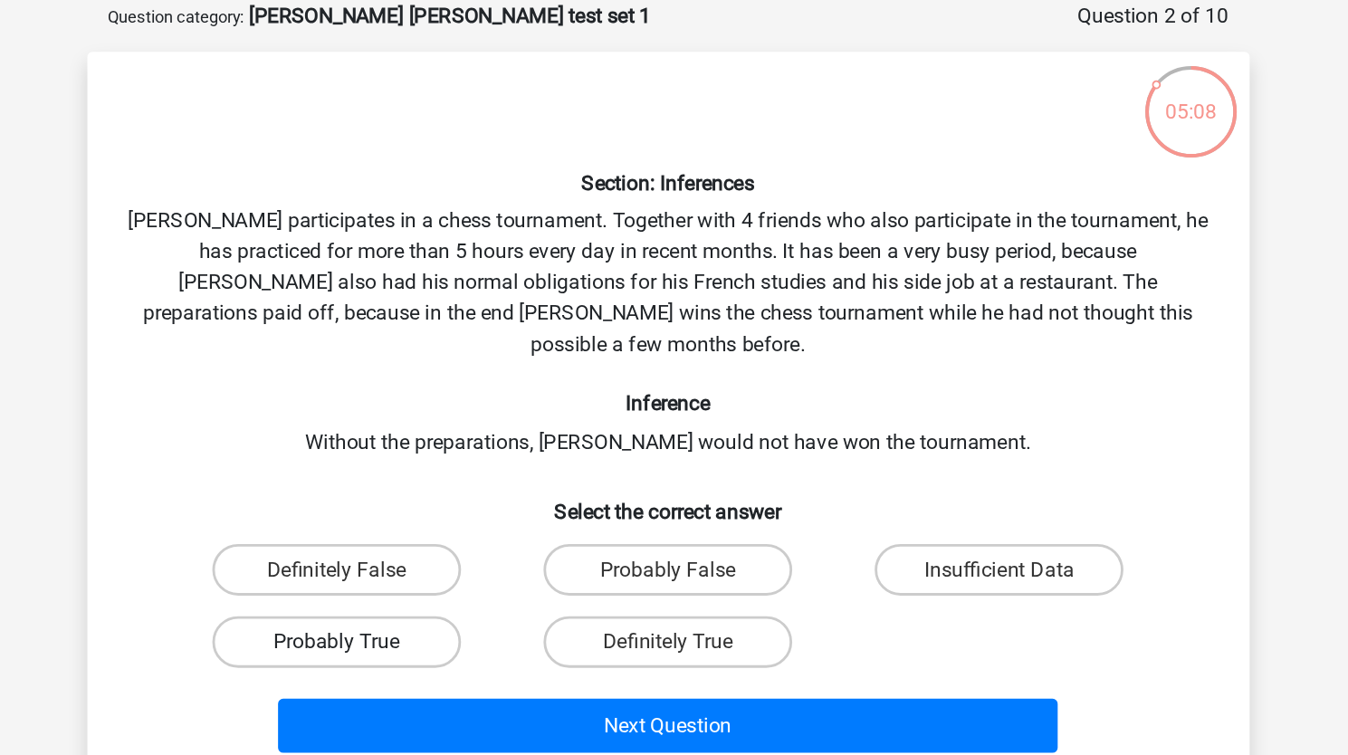
click at [459, 529] on label "Probably True" at bounding box center [441, 541] width 175 height 36
click at [453, 541] on input "Probably True" at bounding box center [447, 547] width 12 height 12
radio input "true"
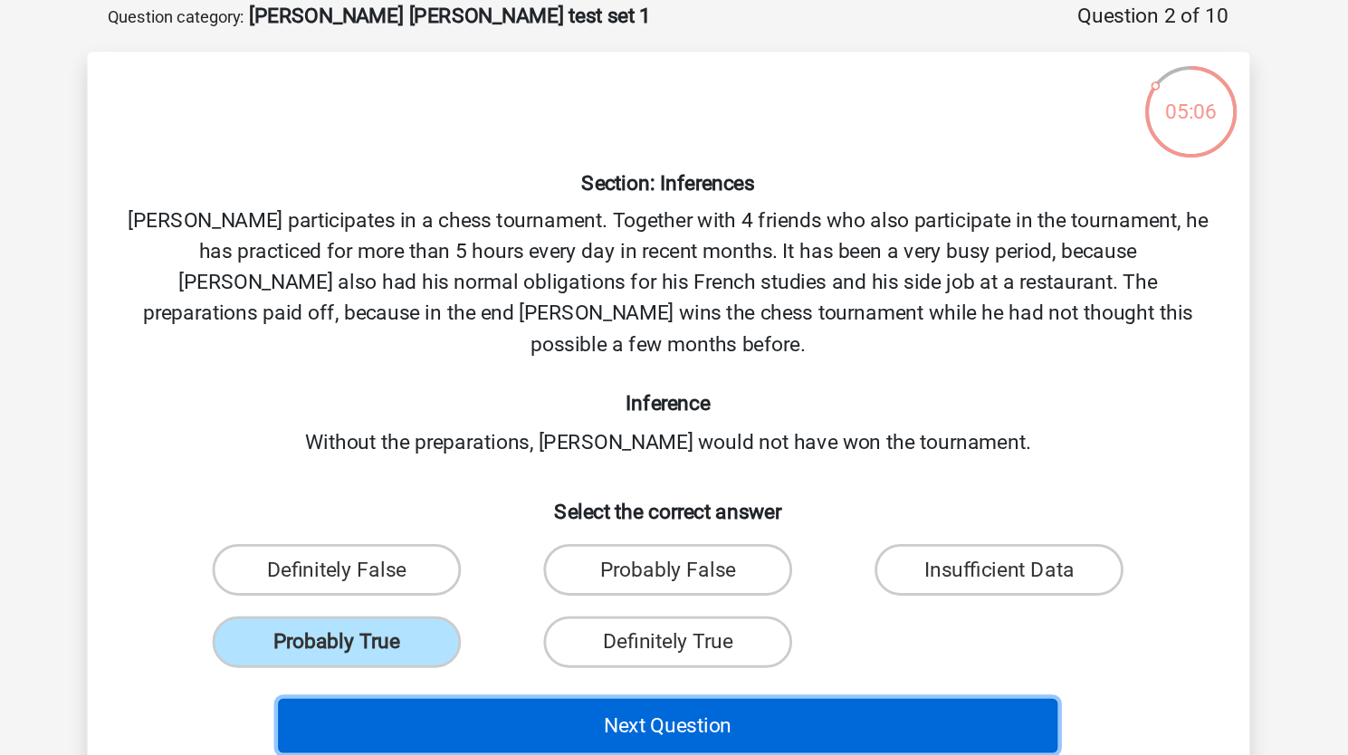
click at [497, 581] on button "Next Question" at bounding box center [674, 600] width 548 height 38
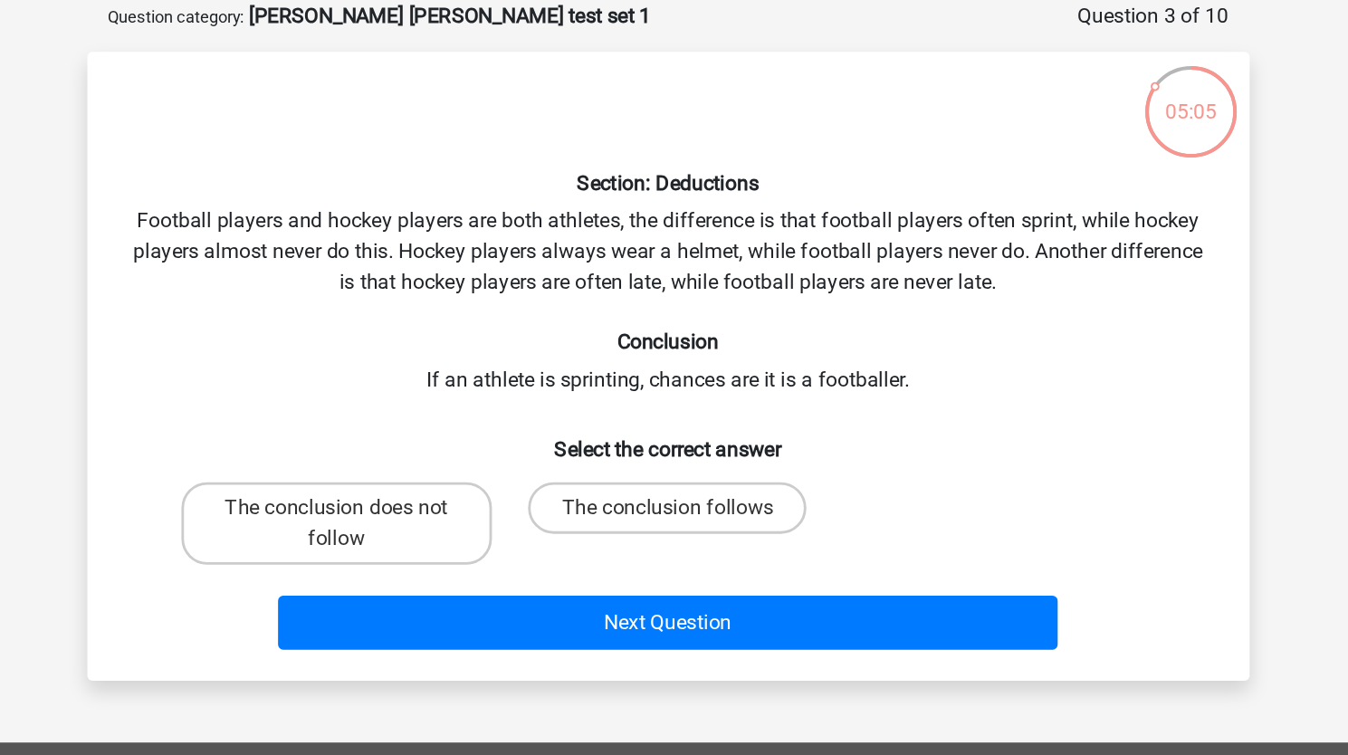
click at [285, 242] on div "Section: Deductions Football players and hockey players are both athletes, the …" at bounding box center [674, 347] width 802 height 413
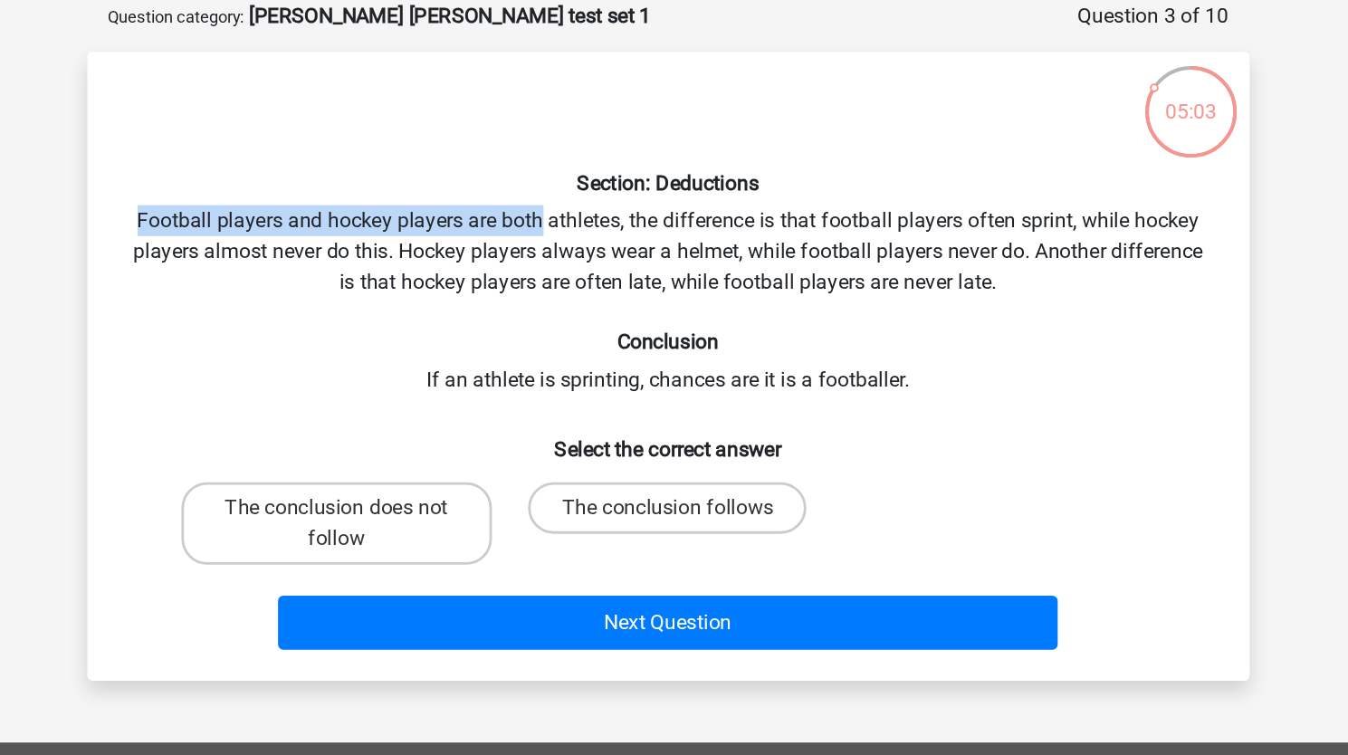
drag, startPoint x: 285, startPoint y: 242, endPoint x: 581, endPoint y: 238, distance: 296.0
click at [581, 238] on div "Section: Deductions Football players and hockey players are both athletes, the …" at bounding box center [674, 347] width 802 height 413
drag, startPoint x: 581, startPoint y: 238, endPoint x: 328, endPoint y: 244, distance: 253.5
click at [328, 244] on div "Section: Deductions Football players and hockey players are both athletes, the …" at bounding box center [674, 347] width 802 height 413
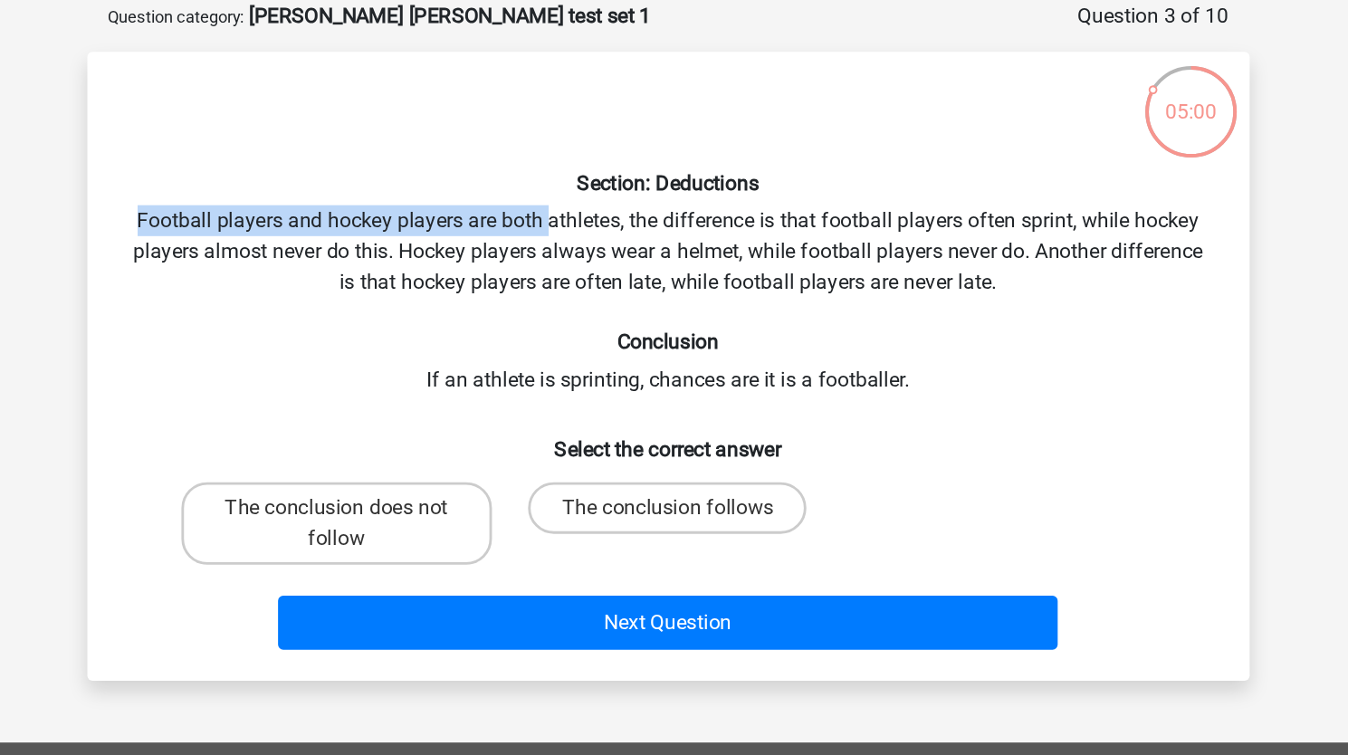
click at [328, 244] on div "Section: Deductions Football players and hockey players are both athletes, the …" at bounding box center [674, 347] width 802 height 413
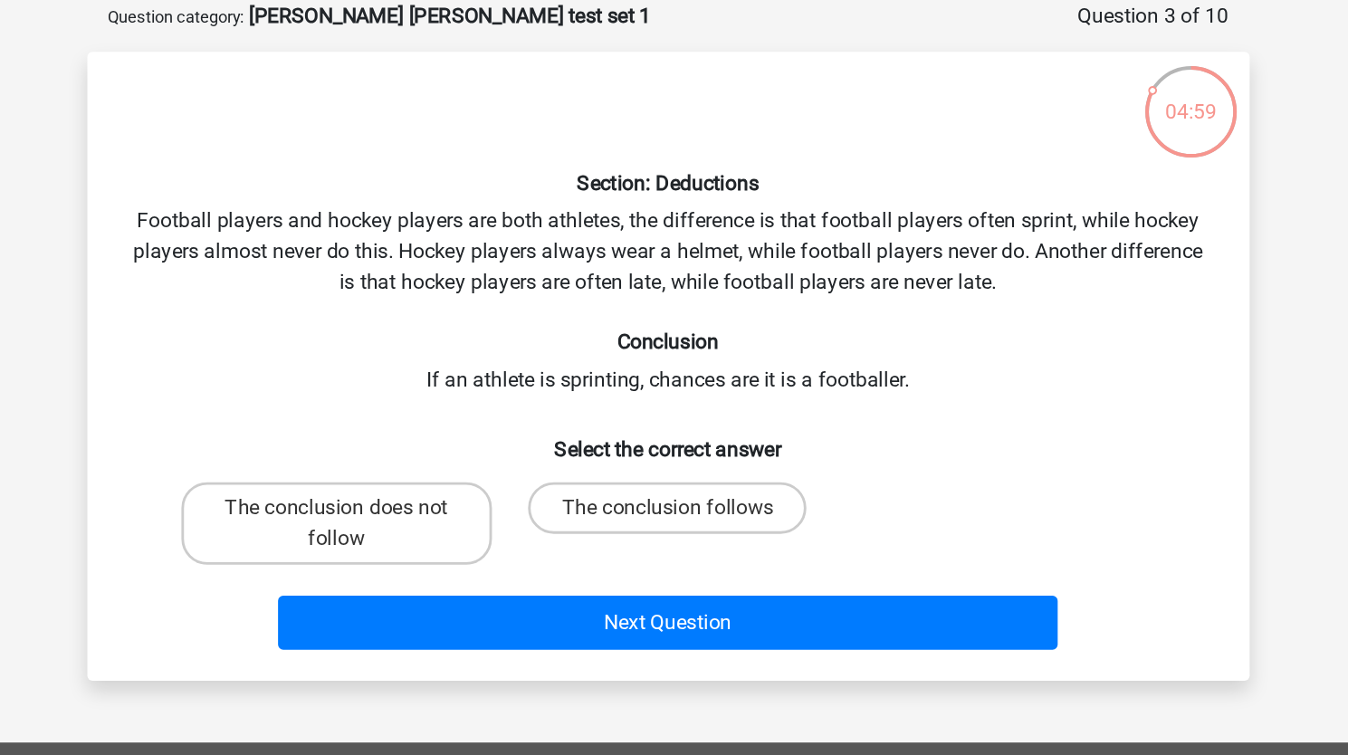
click at [328, 244] on div "Section: Deductions Football players and hockey players are both athletes, the …" at bounding box center [674, 347] width 802 height 413
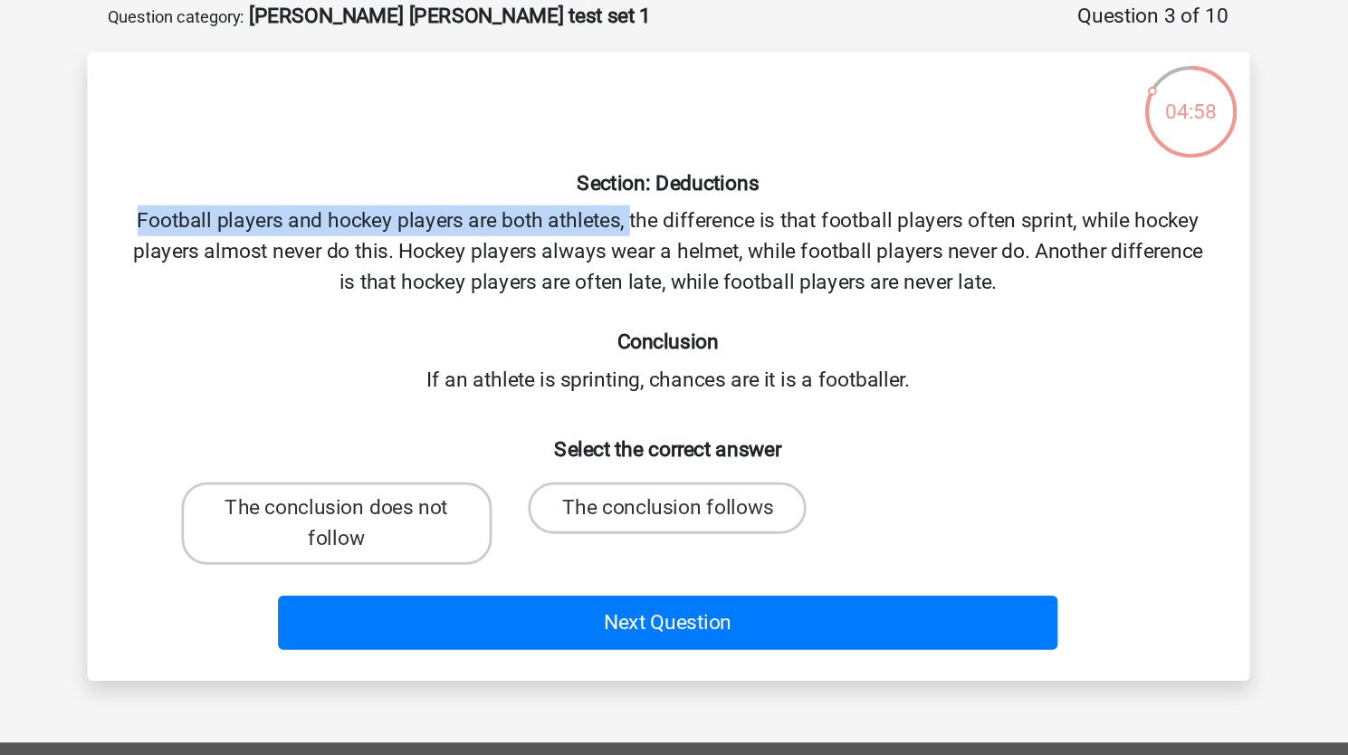
drag, startPoint x: 328, startPoint y: 244, endPoint x: 642, endPoint y: 238, distance: 314.1
click at [642, 238] on div "Section: Deductions Football players and hockey players are both athletes, the …" at bounding box center [674, 347] width 802 height 413
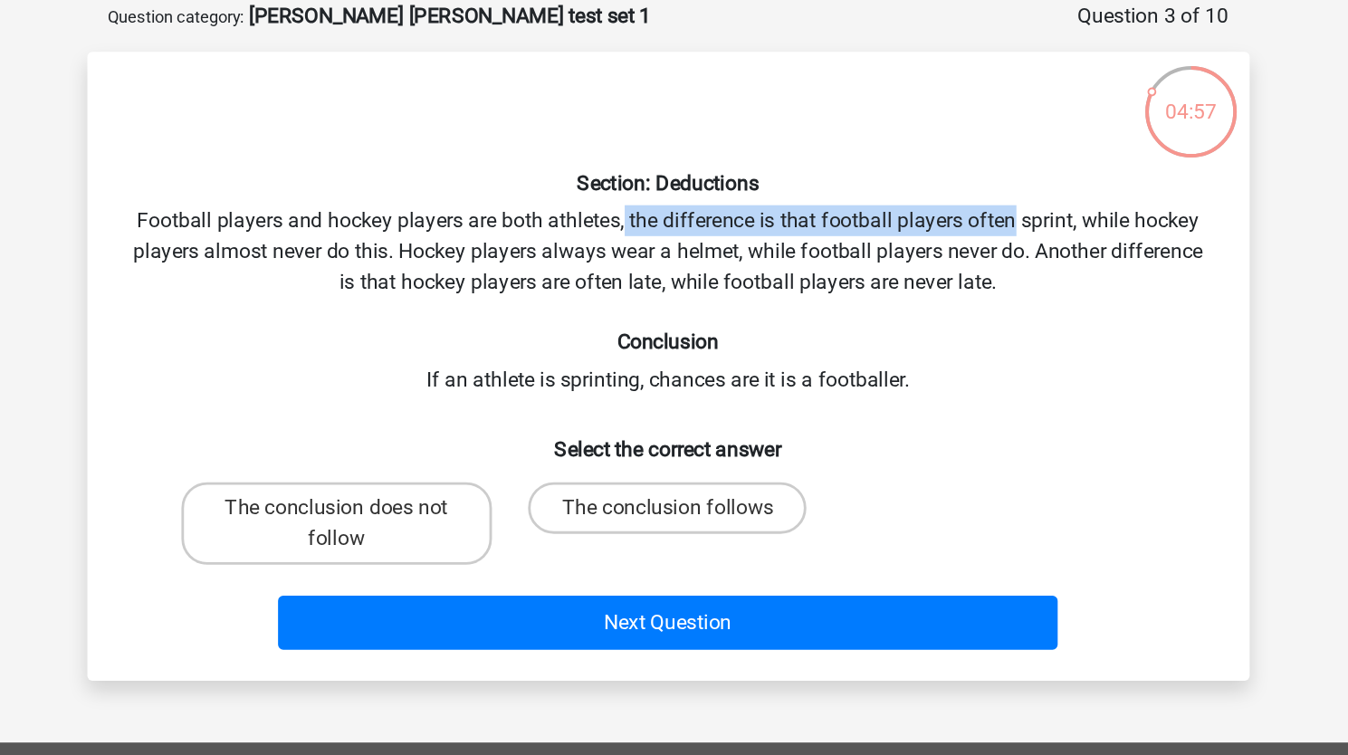
drag, startPoint x: 642, startPoint y: 238, endPoint x: 902, endPoint y: 231, distance: 260.7
click at [902, 231] on div "Section: Deductions Football players and hockey players are both athletes, the …" at bounding box center [674, 347] width 802 height 413
click at [902, 233] on div "Section: Deductions Football players and hockey players are both athletes, the …" at bounding box center [674, 347] width 802 height 413
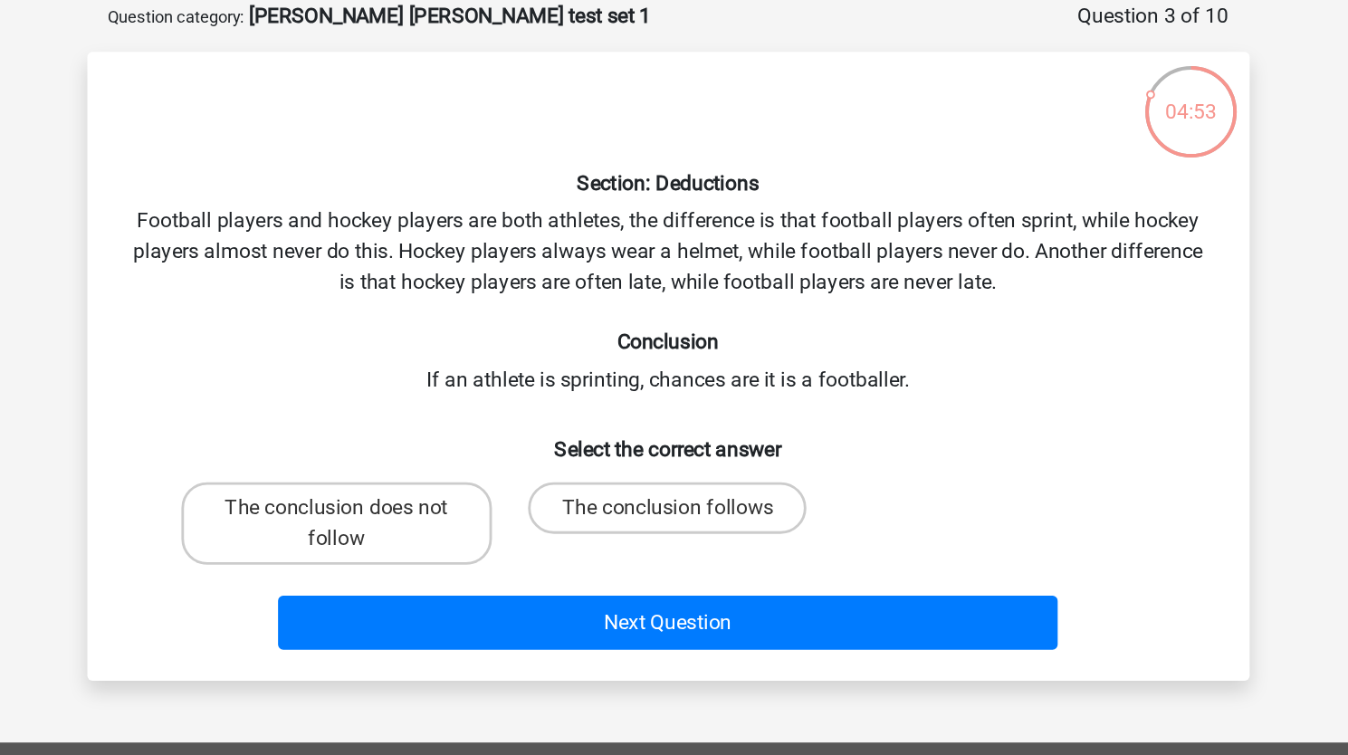
click at [369, 264] on div "Section: Deductions Football players and hockey players are both athletes, the …" at bounding box center [674, 347] width 802 height 413
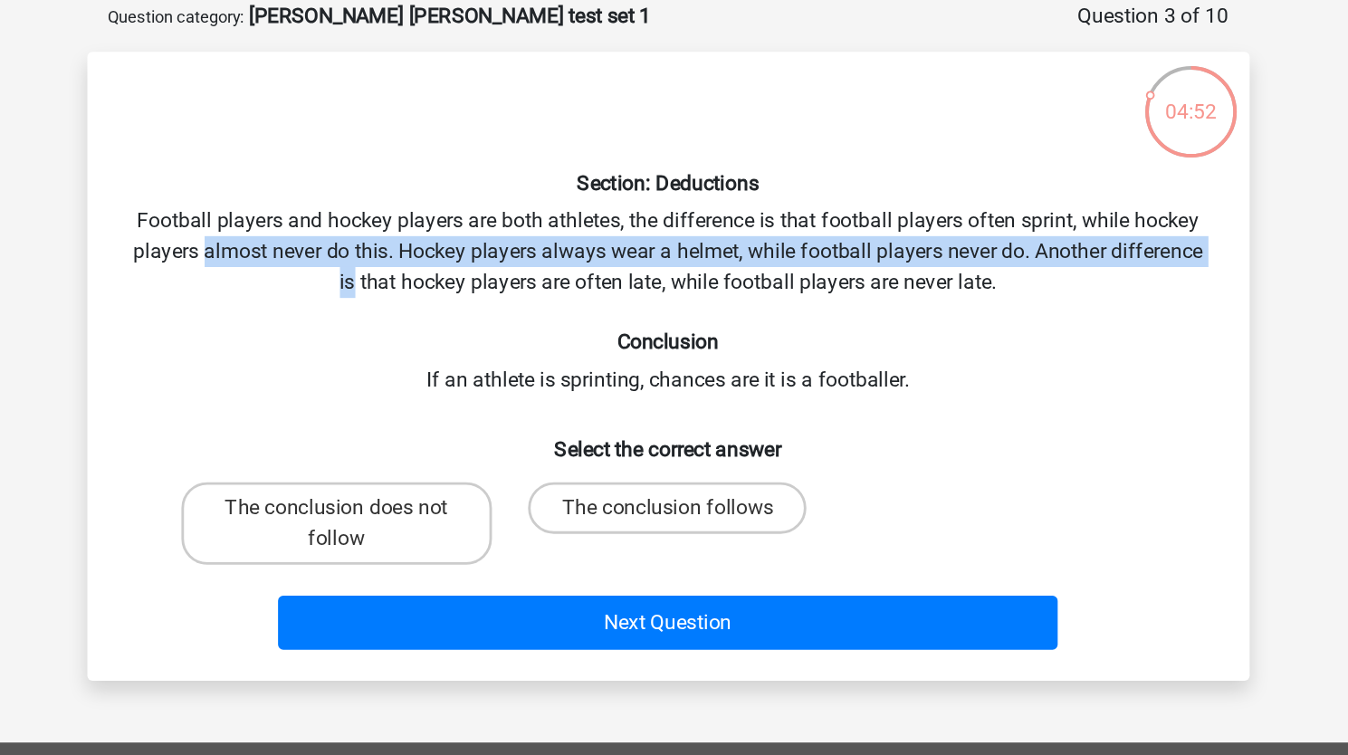
drag, startPoint x: 369, startPoint y: 263, endPoint x: 379, endPoint y: 283, distance: 22.3
click at [379, 283] on div "Section: Deductions Football players and hockey players are both athletes, the …" at bounding box center [674, 347] width 802 height 413
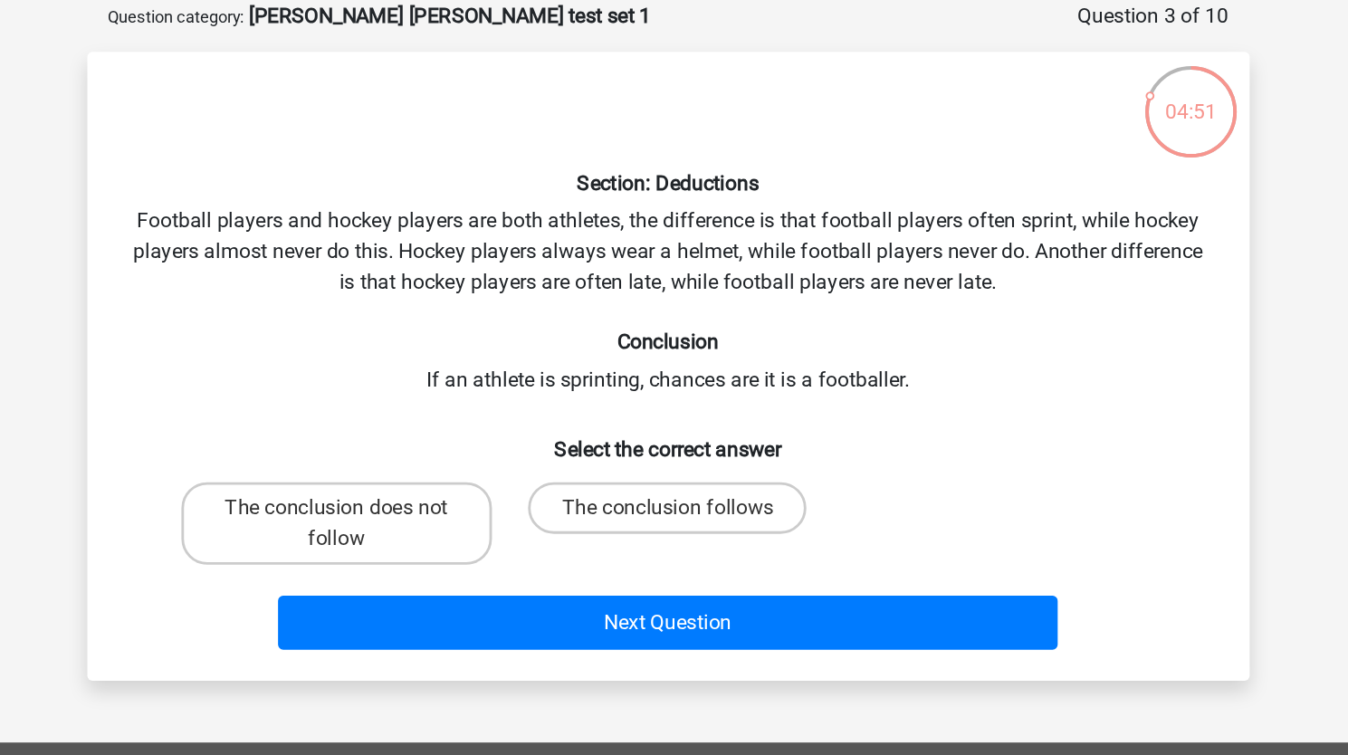
click at [526, 299] on div "Section: Deductions Football players and hockey players are both athletes, the …" at bounding box center [674, 347] width 802 height 413
click at [428, 448] on label "The conclusion does not follow" at bounding box center [441, 458] width 218 height 58
click at [441, 448] on input "The conclusion does not follow" at bounding box center [447, 453] width 12 height 12
radio input "true"
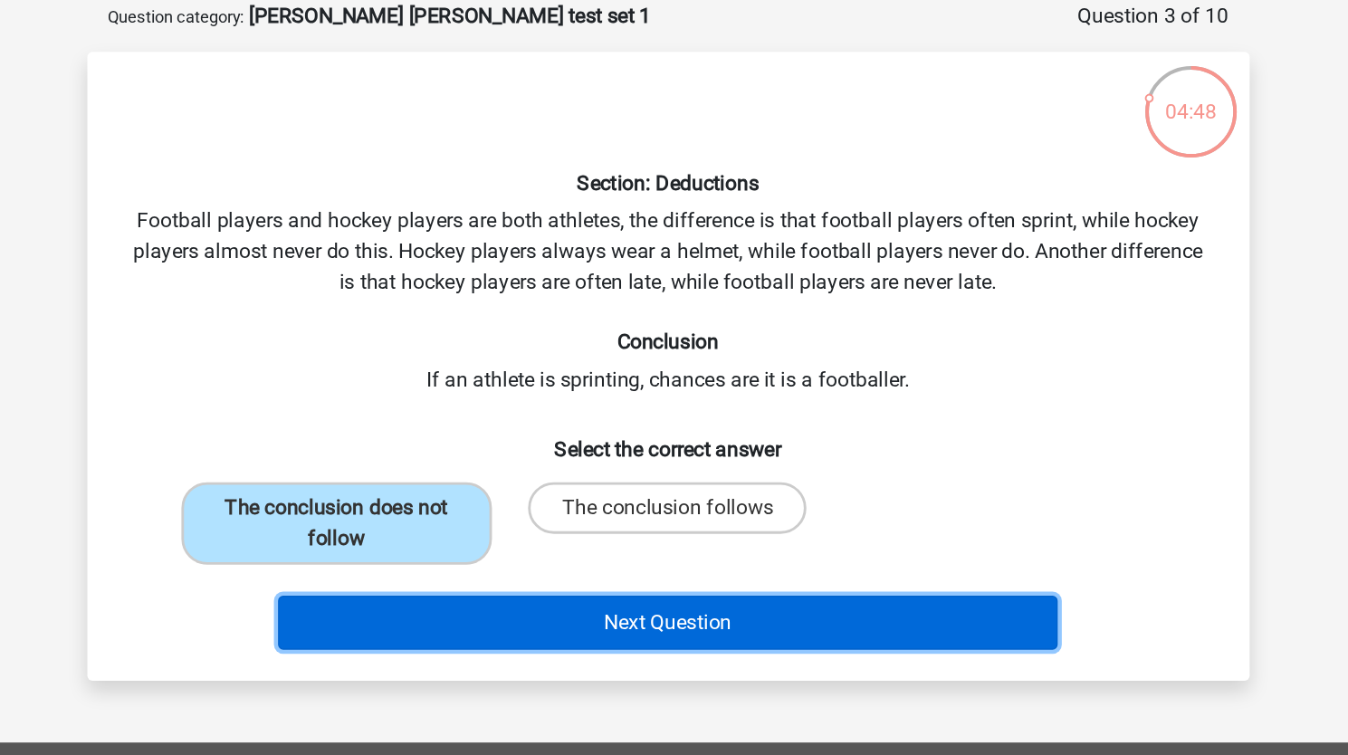
drag, startPoint x: 518, startPoint y: 529, endPoint x: 661, endPoint y: 227, distance: 333.6
click at [661, 227] on div "Section: Deductions Football players and hockey players are both athletes, the …" at bounding box center [674, 347] width 802 height 413
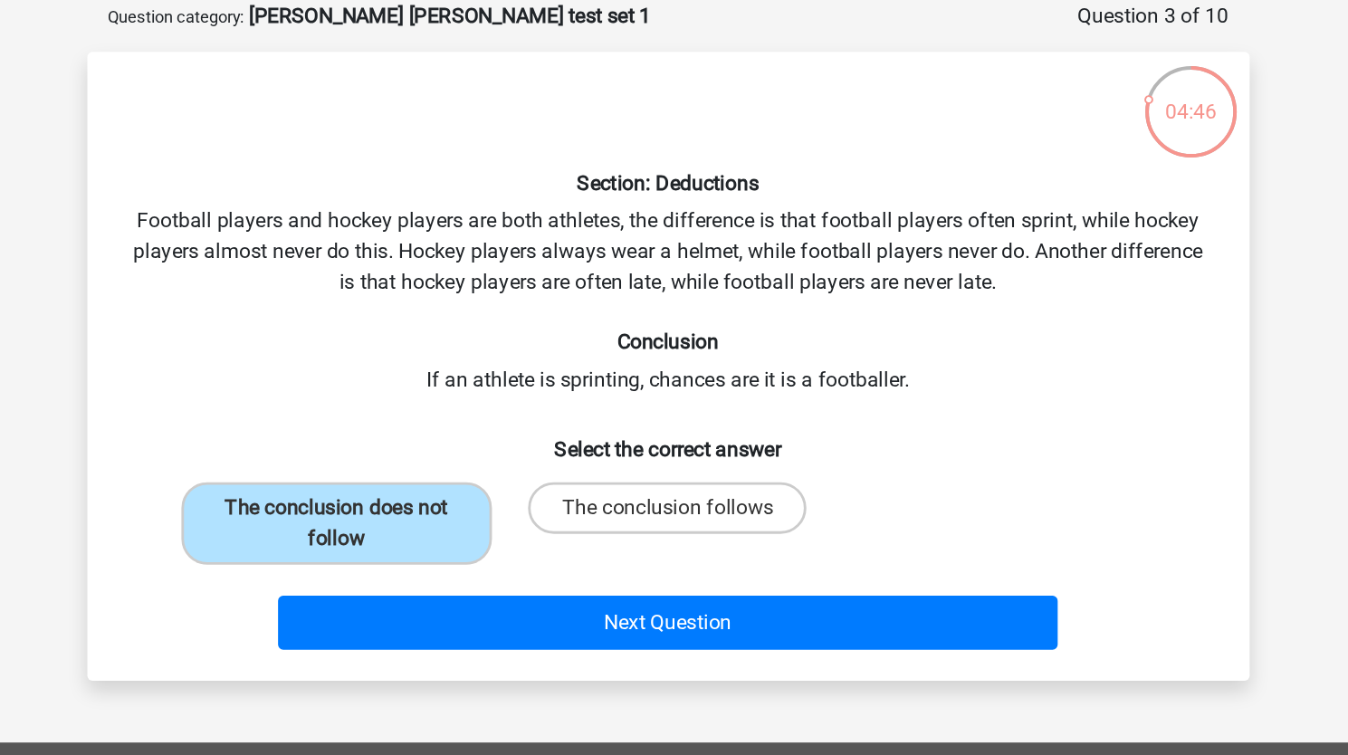
click at [893, 250] on div "Section: Deductions Football players and hockey players are both athletes, the …" at bounding box center [674, 347] width 802 height 413
click at [653, 456] on label "The conclusion follows" at bounding box center [673, 447] width 195 height 36
click at [673, 456] on input "The conclusion follows" at bounding box center [679, 453] width 12 height 12
radio input "true"
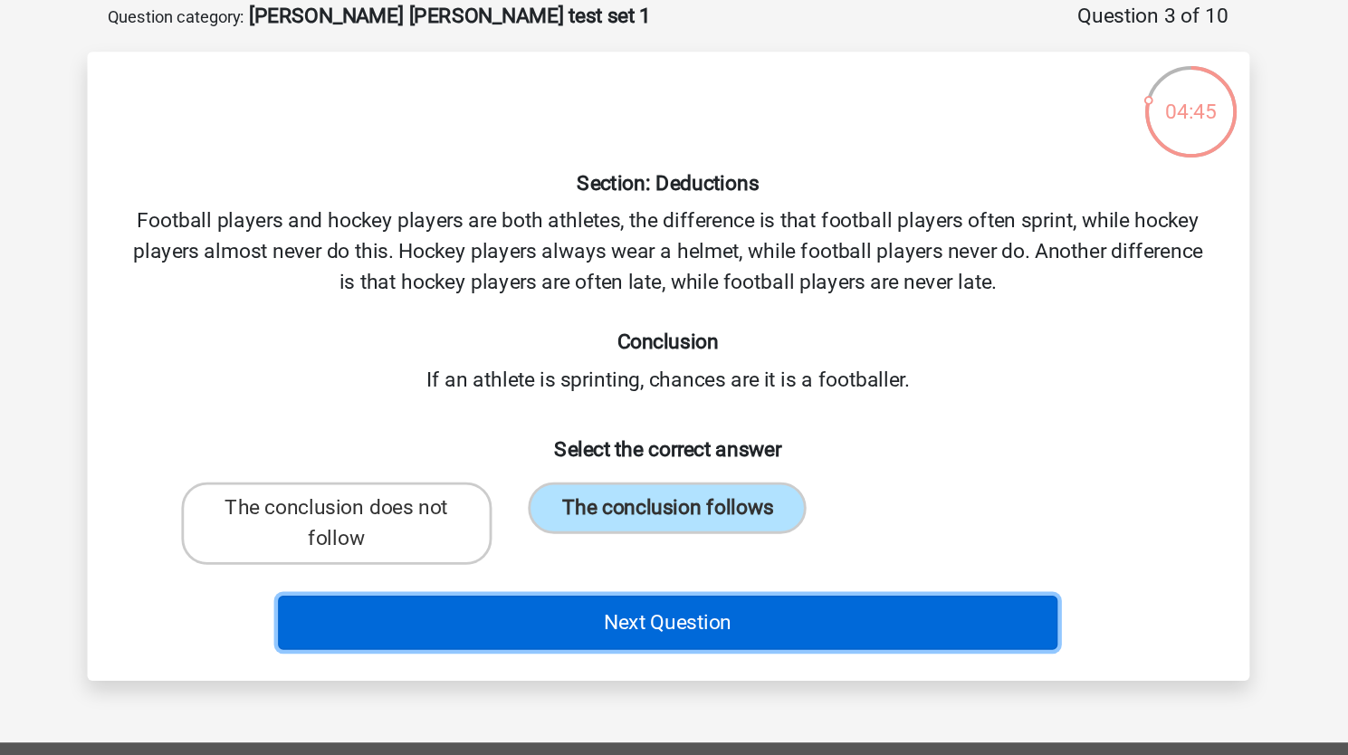
click at [586, 523] on button "Next Question" at bounding box center [674, 528] width 548 height 38
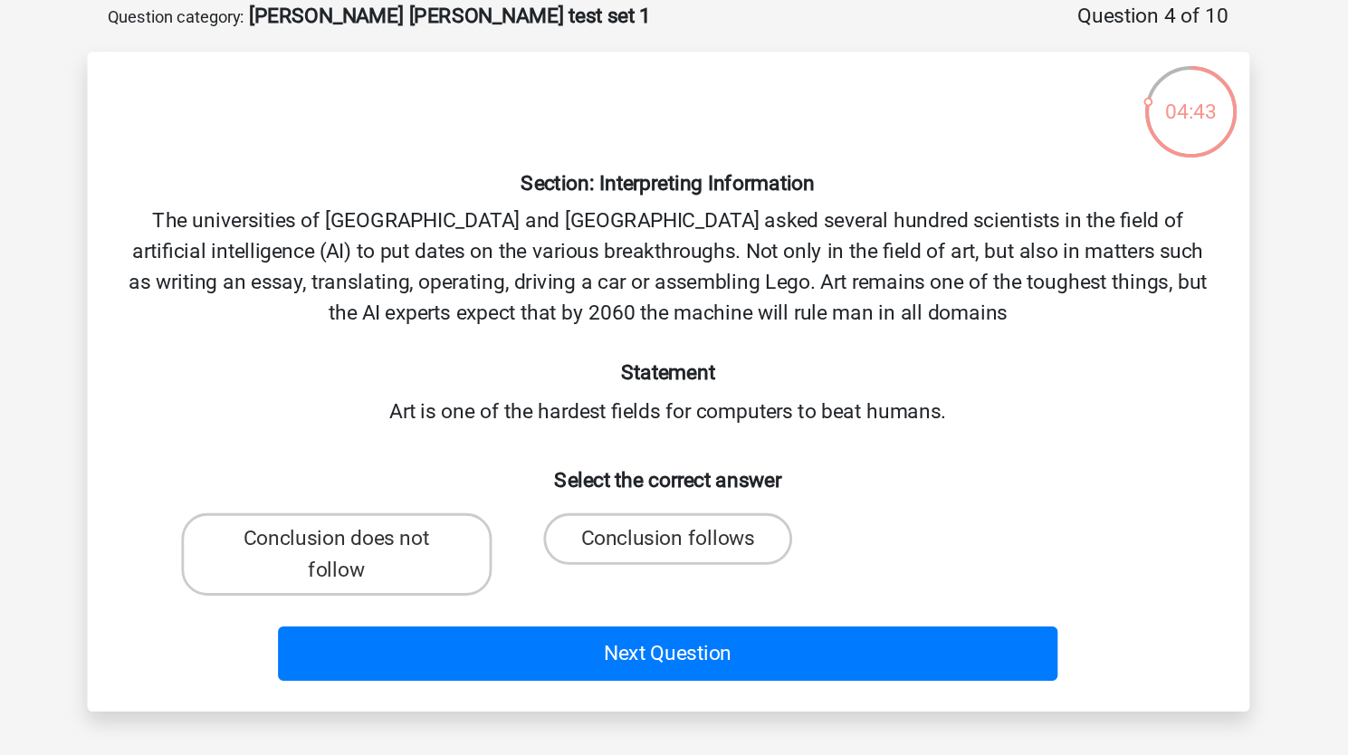
click at [323, 241] on div "Section: Interpreting Information The universities of Oxford and Yale asked sev…" at bounding box center [674, 358] width 802 height 434
drag, startPoint x: 323, startPoint y: 241, endPoint x: 524, endPoint y: 258, distance: 201.6
click at [524, 258] on div "Section: Interpreting Information The universities of Oxford and Yale asked sev…" at bounding box center [674, 358] width 802 height 434
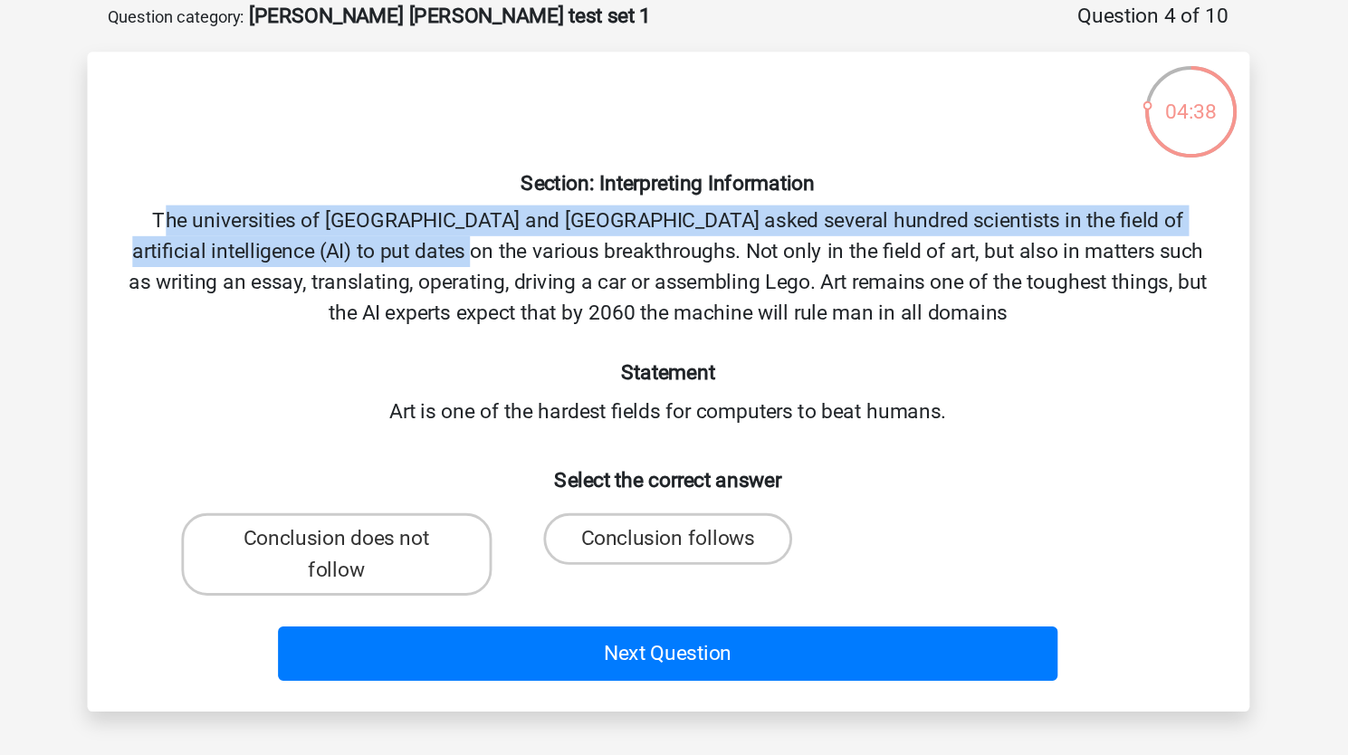
click at [524, 258] on div "Section: Interpreting Information The universities of Oxford and Yale asked sev…" at bounding box center [674, 358] width 802 height 434
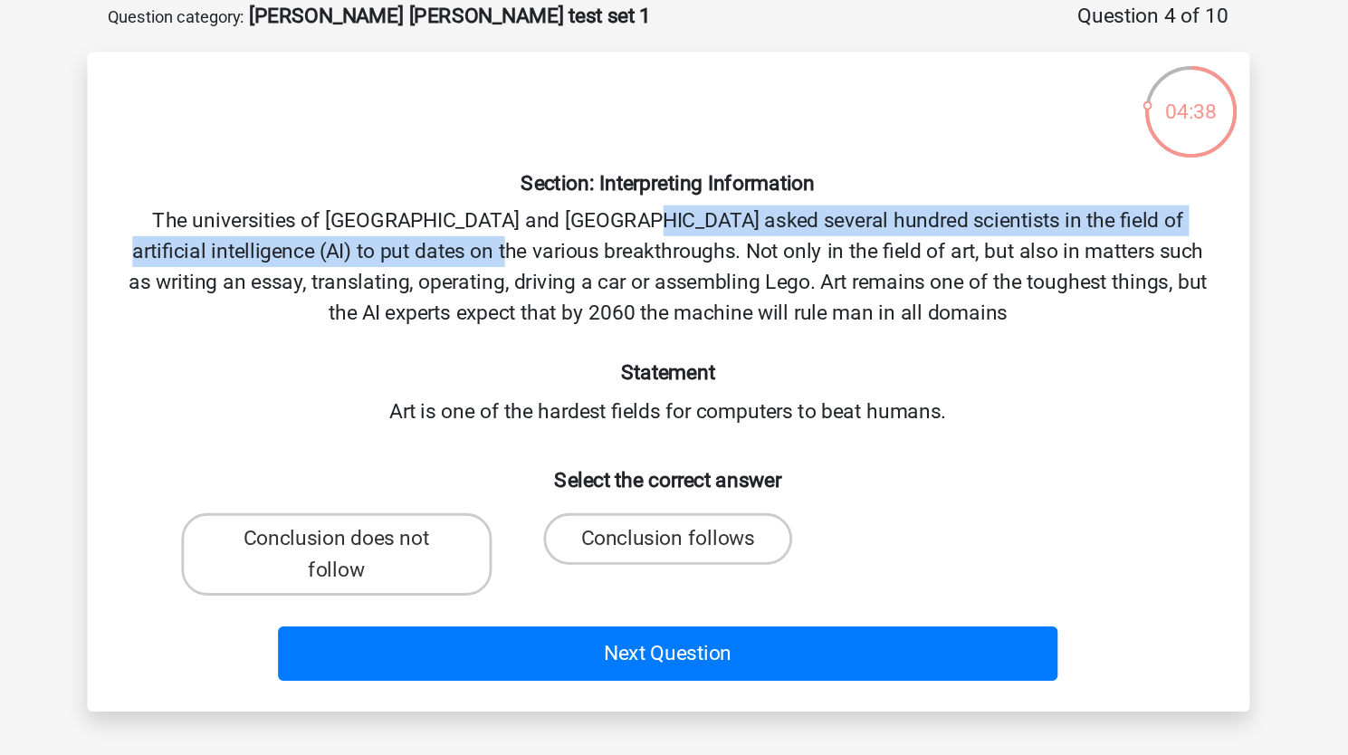
drag, startPoint x: 524, startPoint y: 258, endPoint x: 653, endPoint y: 243, distance: 130.2
click at [653, 243] on div "Section: Interpreting Information The universities of Oxford and Yale asked sev…" at bounding box center [674, 358] width 802 height 434
drag, startPoint x: 653, startPoint y: 243, endPoint x: 358, endPoint y: 270, distance: 296.2
click at [358, 270] on div "Section: Interpreting Information The universities of Oxford and Yale asked sev…" at bounding box center [674, 358] width 802 height 434
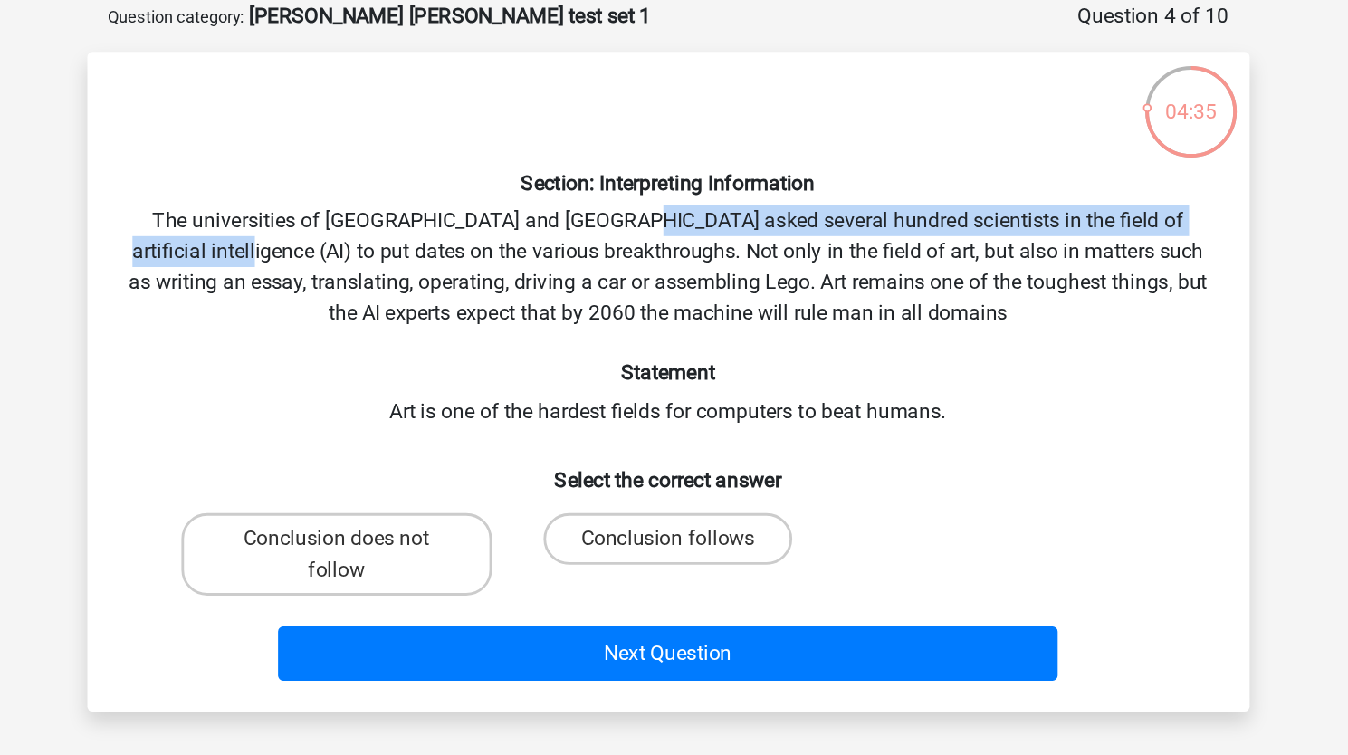
click at [358, 270] on div "Section: Interpreting Information The universities of Oxford and Yale asked sev…" at bounding box center [674, 358] width 802 height 434
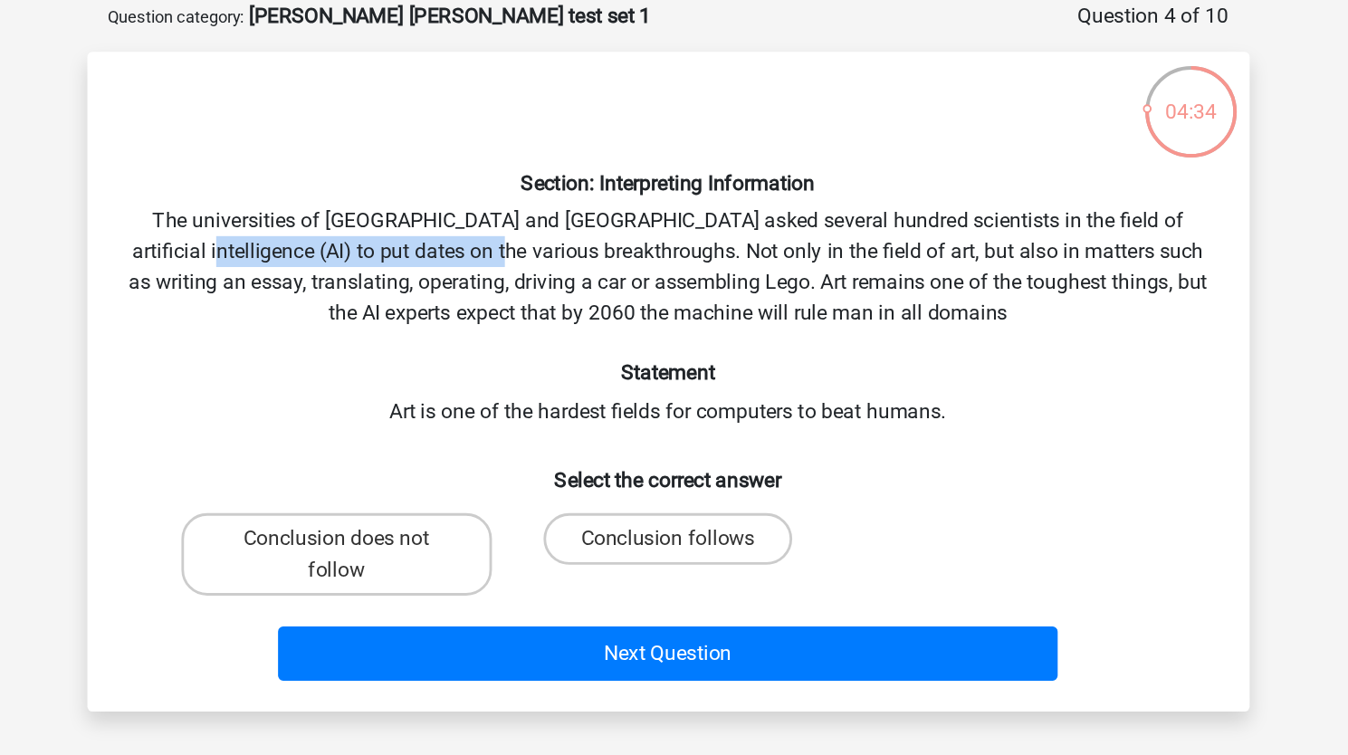
drag, startPoint x: 358, startPoint y: 270, endPoint x: 538, endPoint y: 264, distance: 180.2
click at [538, 264] on div "Section: Interpreting Information The universities of Oxford and Yale asked sev…" at bounding box center [674, 358] width 802 height 434
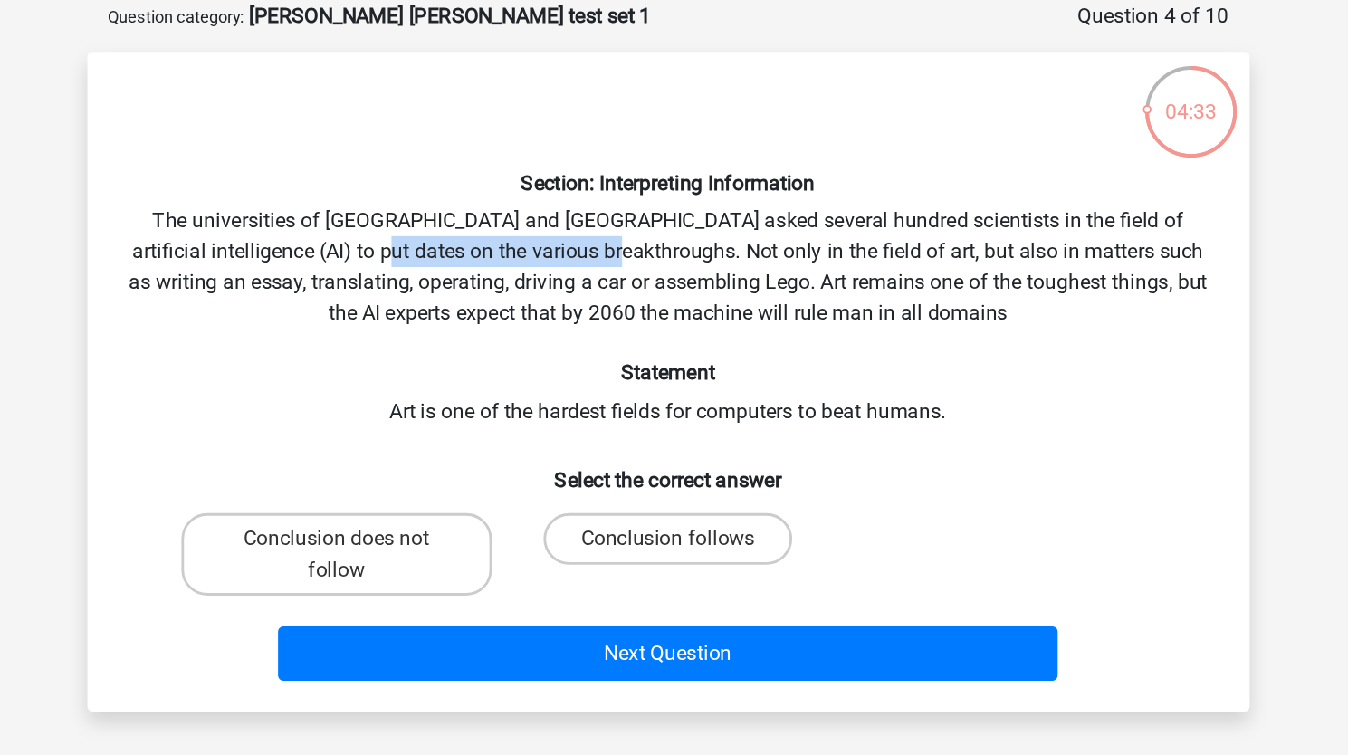
drag, startPoint x: 538, startPoint y: 264, endPoint x: 631, endPoint y: 271, distance: 92.5
click at [631, 271] on div "Section: Interpreting Information The universities of Oxford and Yale asked sev…" at bounding box center [674, 358] width 802 height 434
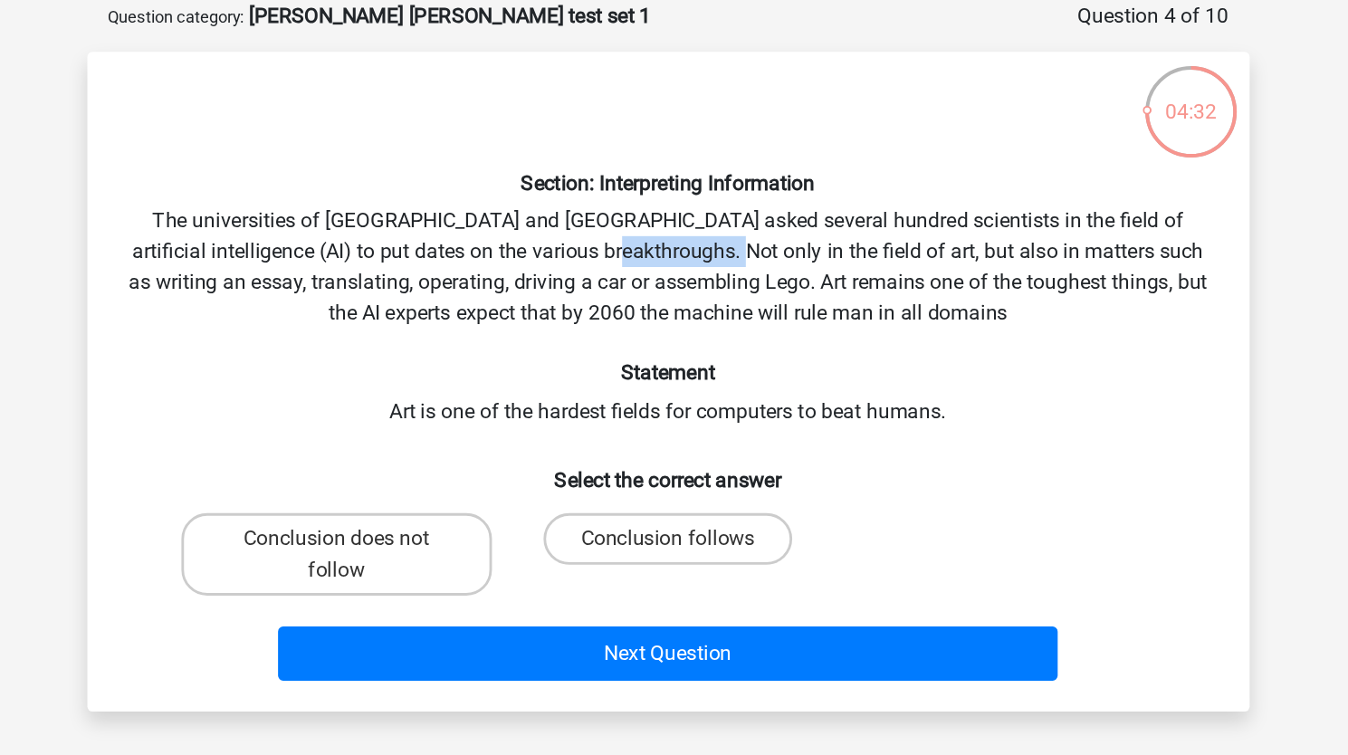
drag, startPoint x: 631, startPoint y: 271, endPoint x: 734, endPoint y: 271, distance: 103.2
click at [734, 271] on div "Section: Interpreting Information The universities of Oxford and Yale asked sev…" at bounding box center [674, 358] width 802 height 434
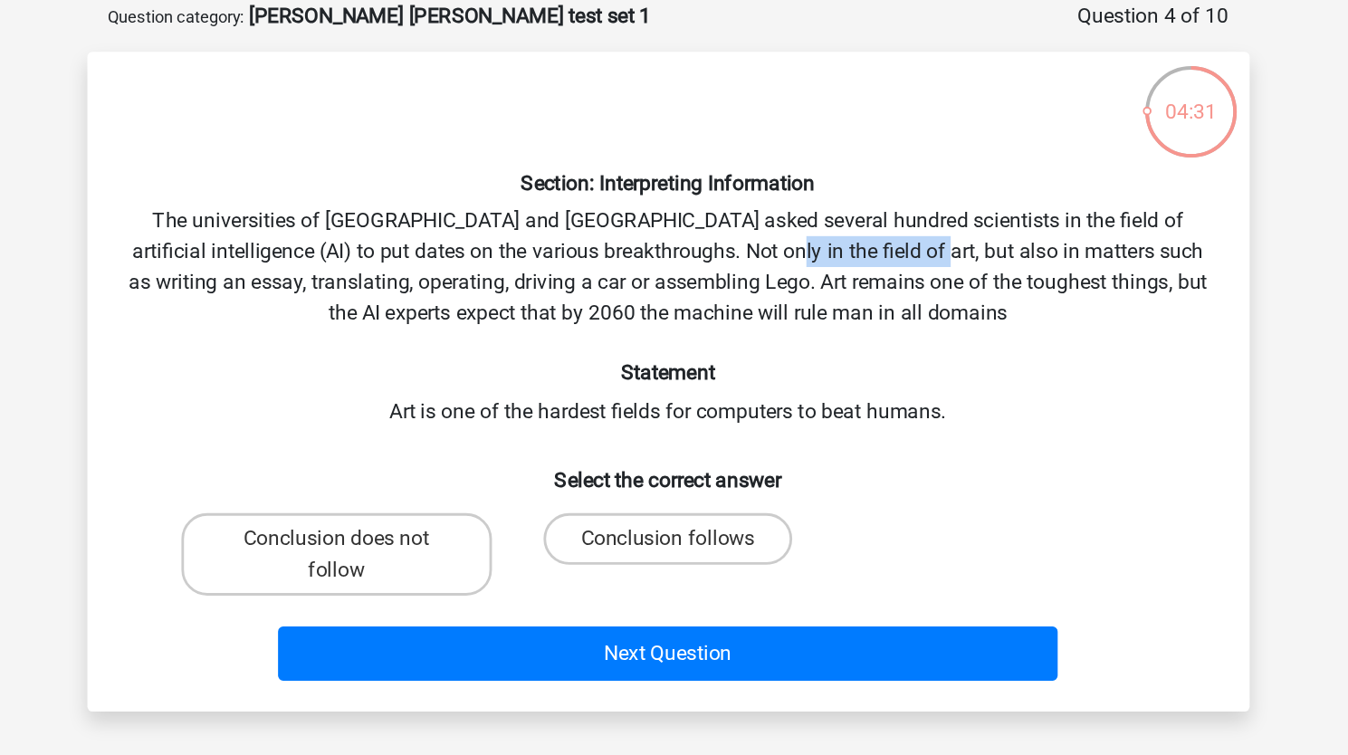
drag, startPoint x: 734, startPoint y: 271, endPoint x: 850, endPoint y: 273, distance: 115.9
click at [850, 273] on div "Section: Interpreting Information The universities of Oxford and Yale asked sev…" at bounding box center [674, 358] width 802 height 434
click at [792, 264] on div "Section: Interpreting Information The universities of Oxford and Yale asked sev…" at bounding box center [674, 358] width 802 height 434
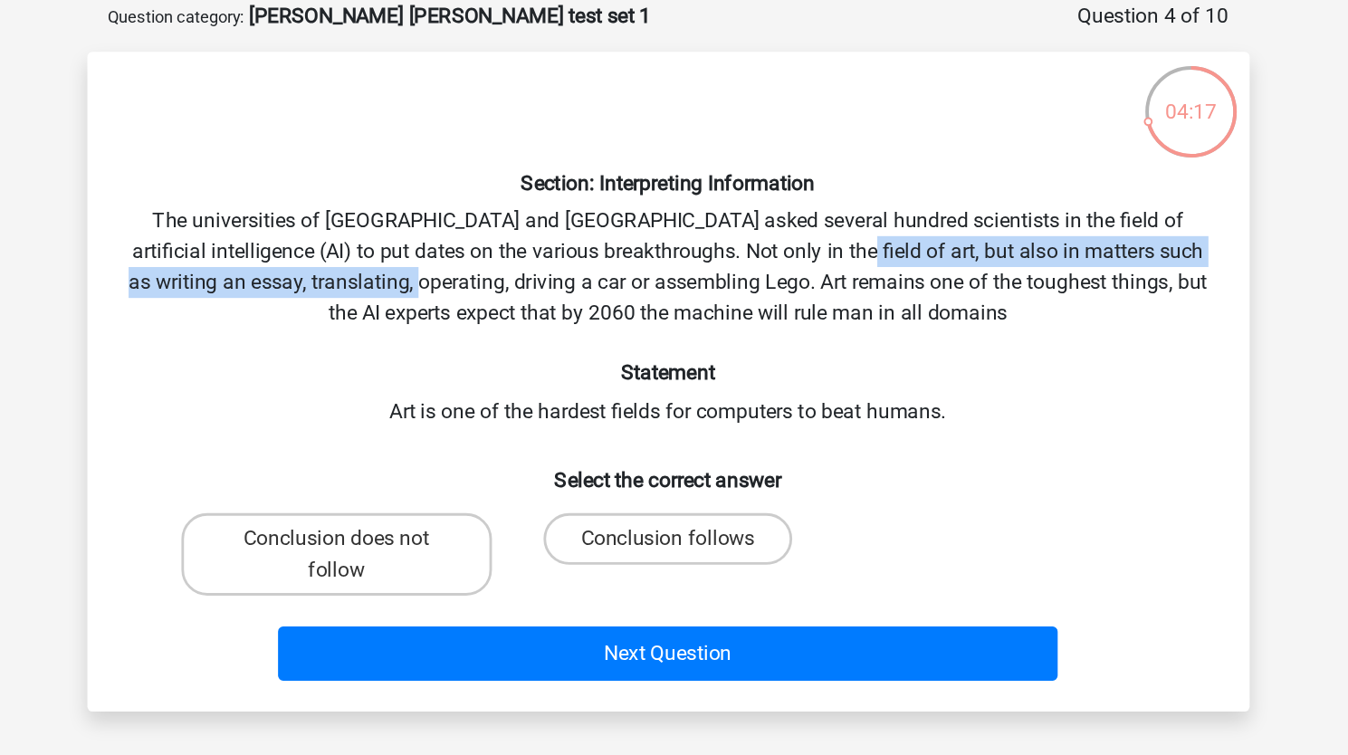
drag, startPoint x: 792, startPoint y: 264, endPoint x: 550, endPoint y: 290, distance: 243.0
click at [550, 290] on div "Section: Interpreting Information The universities of Oxford and Yale asked sev…" at bounding box center [674, 358] width 802 height 434
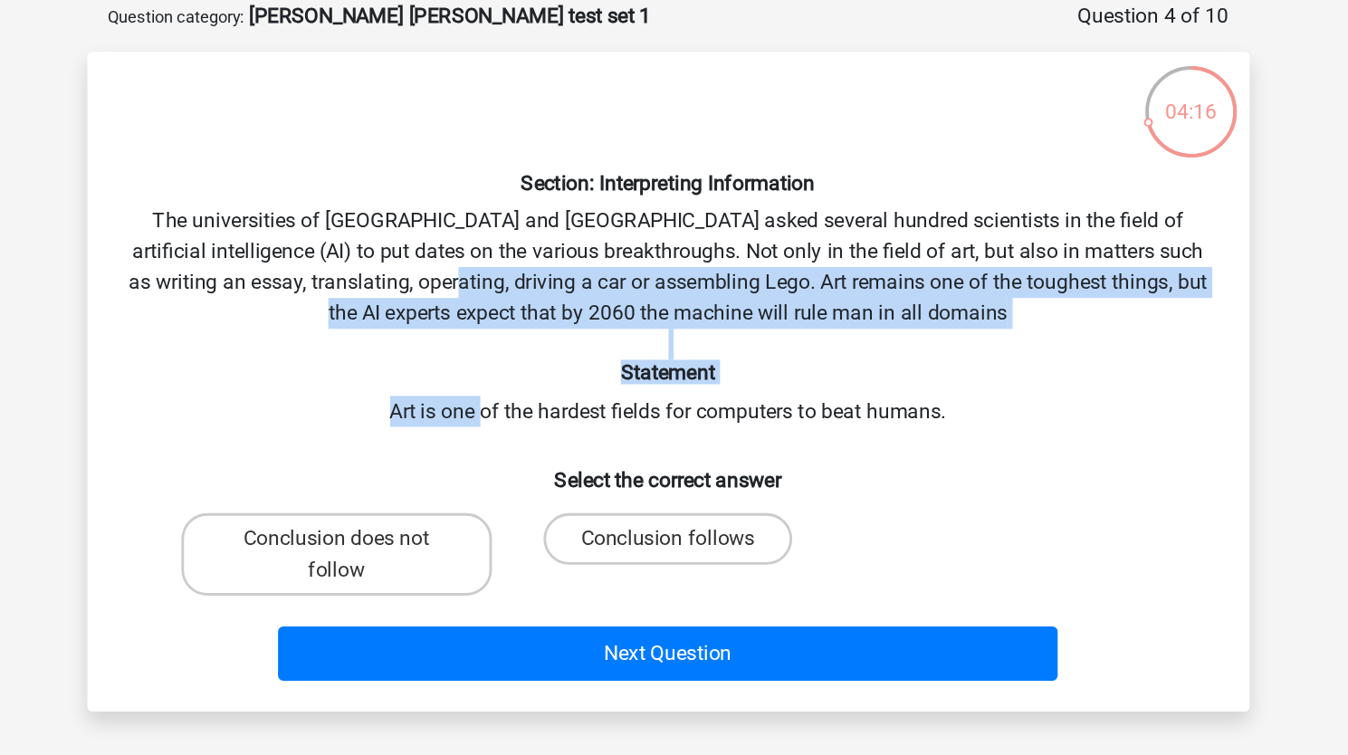
drag, startPoint x: 550, startPoint y: 290, endPoint x: 534, endPoint y: 376, distance: 87.5
click at [534, 376] on div "Section: Interpreting Information The universities of Oxford and Yale asked sev…" at bounding box center [674, 358] width 802 height 434
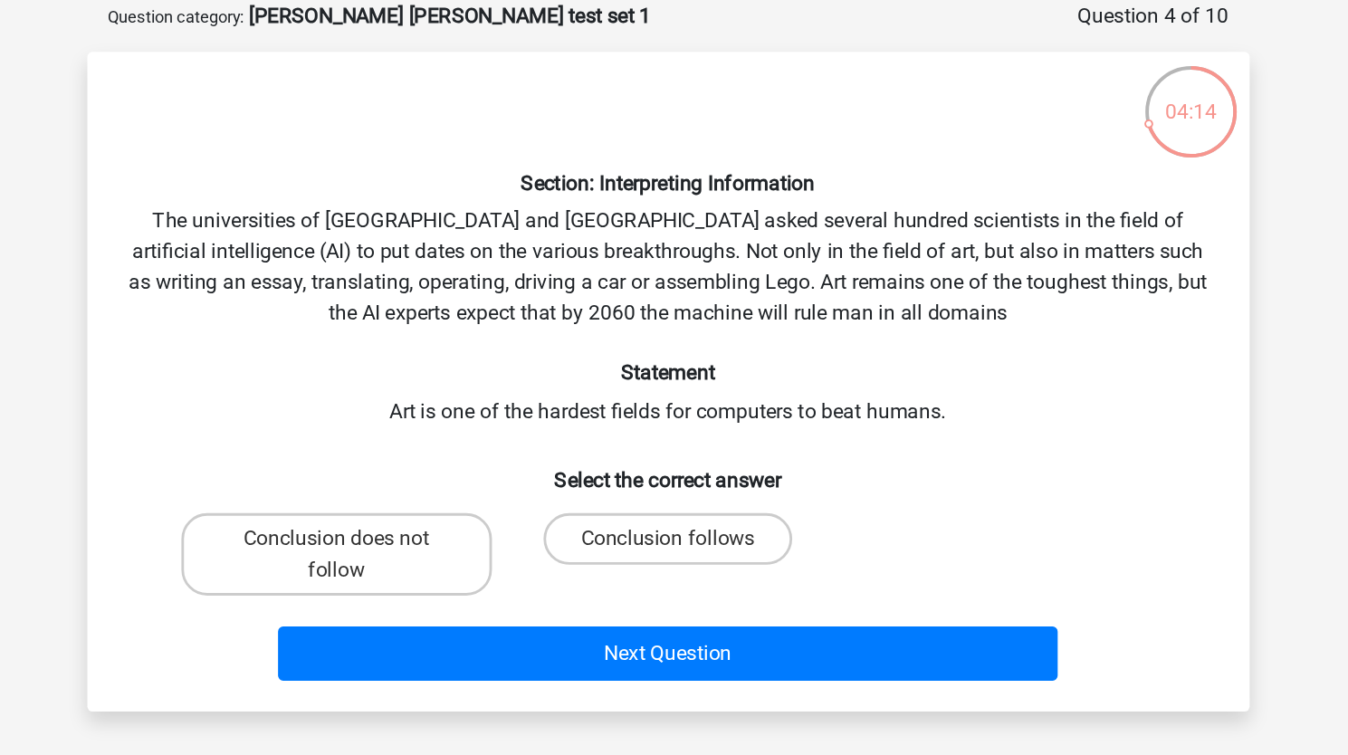
click at [534, 376] on div "Section: Interpreting Information The universities of Oxford and Yale asked sev…" at bounding box center [674, 358] width 802 height 434
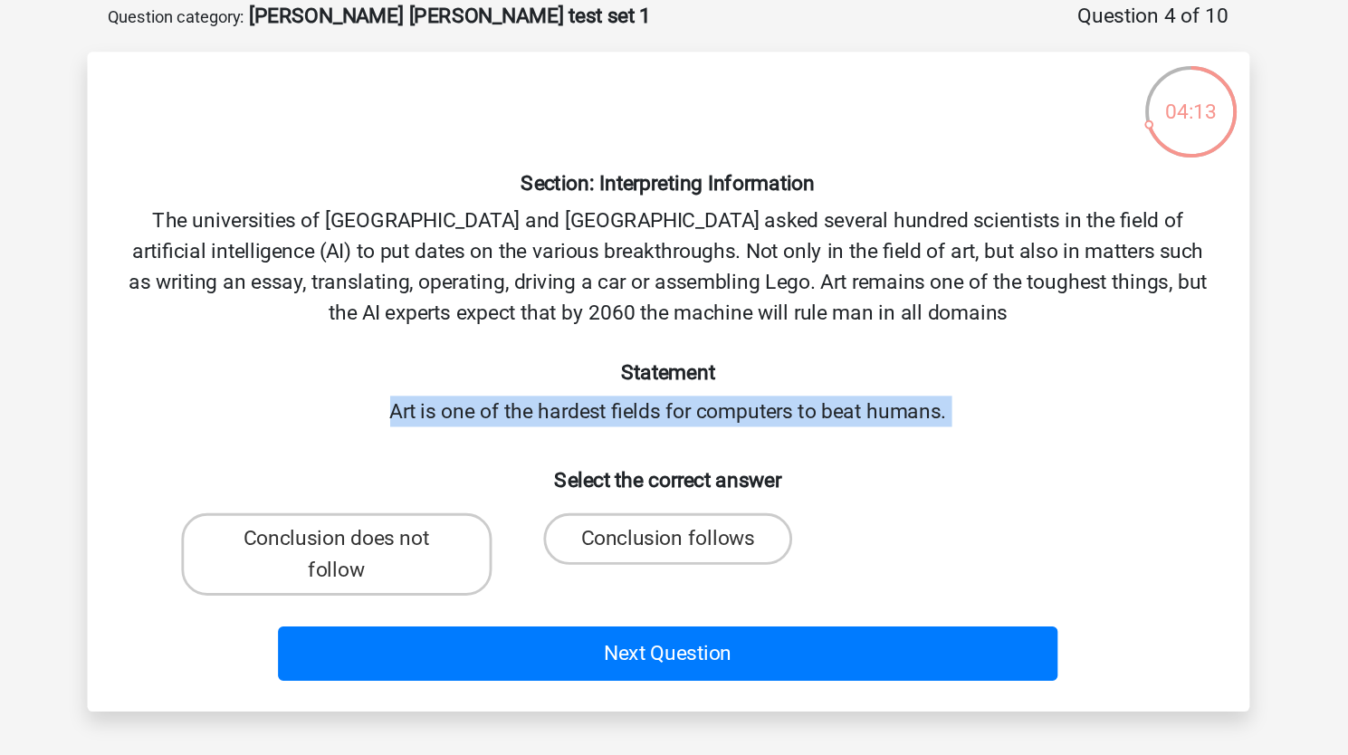
click at [529, 382] on div "Section: Interpreting Information The universities of Oxford and Yale asked sev…" at bounding box center [674, 358] width 802 height 434
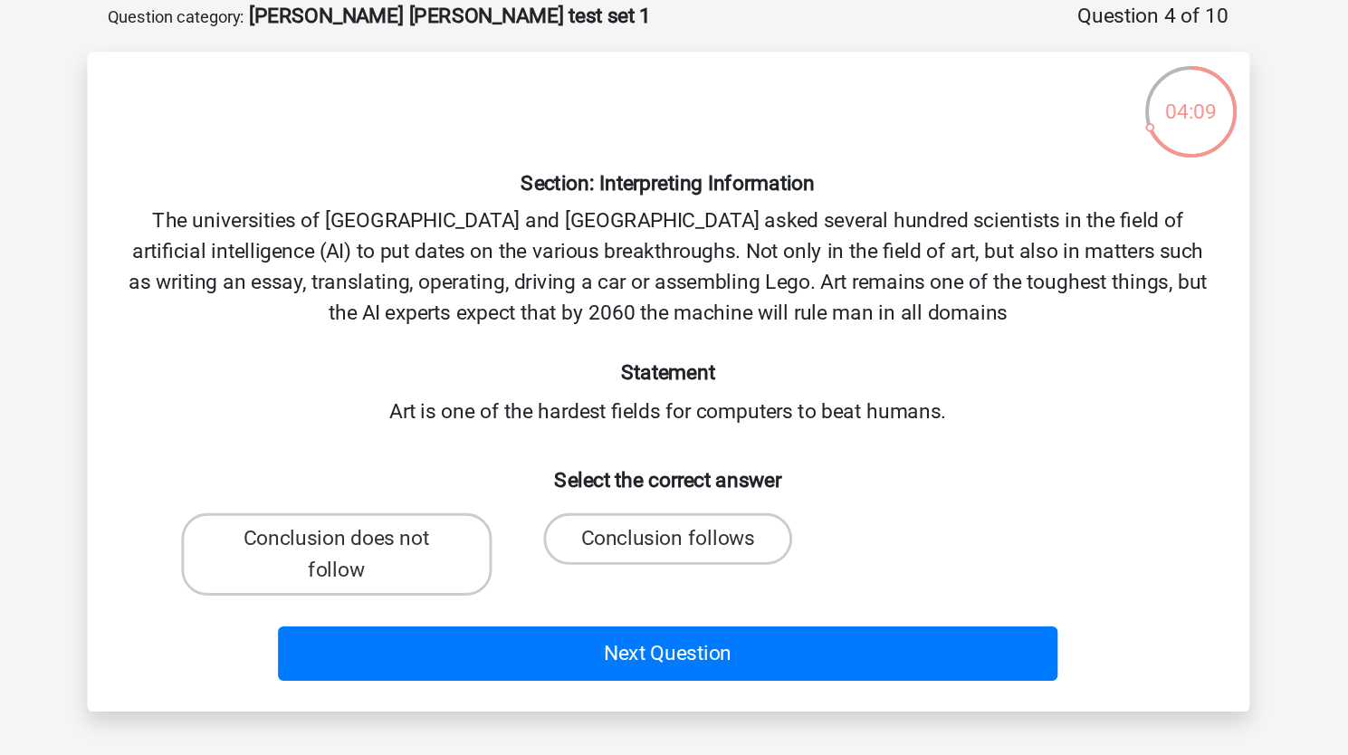
click at [479, 378] on div "Section: Interpreting Information The universities of Oxford and Yale asked sev…" at bounding box center [674, 358] width 802 height 434
drag, startPoint x: 479, startPoint y: 378, endPoint x: 657, endPoint y: 369, distance: 178.5
click at [657, 369] on div "Section: Interpreting Information The universities of Oxford and Yale asked sev…" at bounding box center [674, 358] width 802 height 434
click at [687, 455] on label "Conclusion follows" at bounding box center [673, 469] width 175 height 36
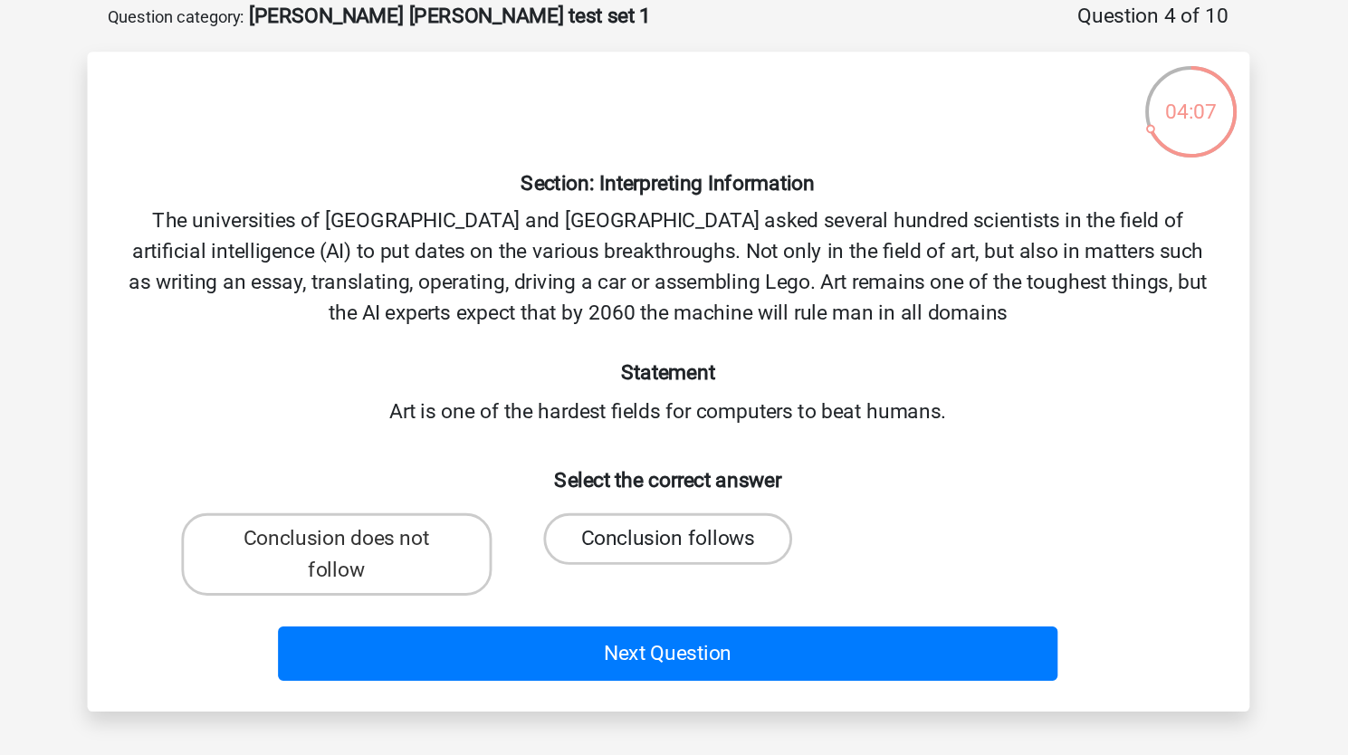
click at [685, 469] on input "Conclusion follows" at bounding box center [679, 475] width 12 height 12
radio input "true"
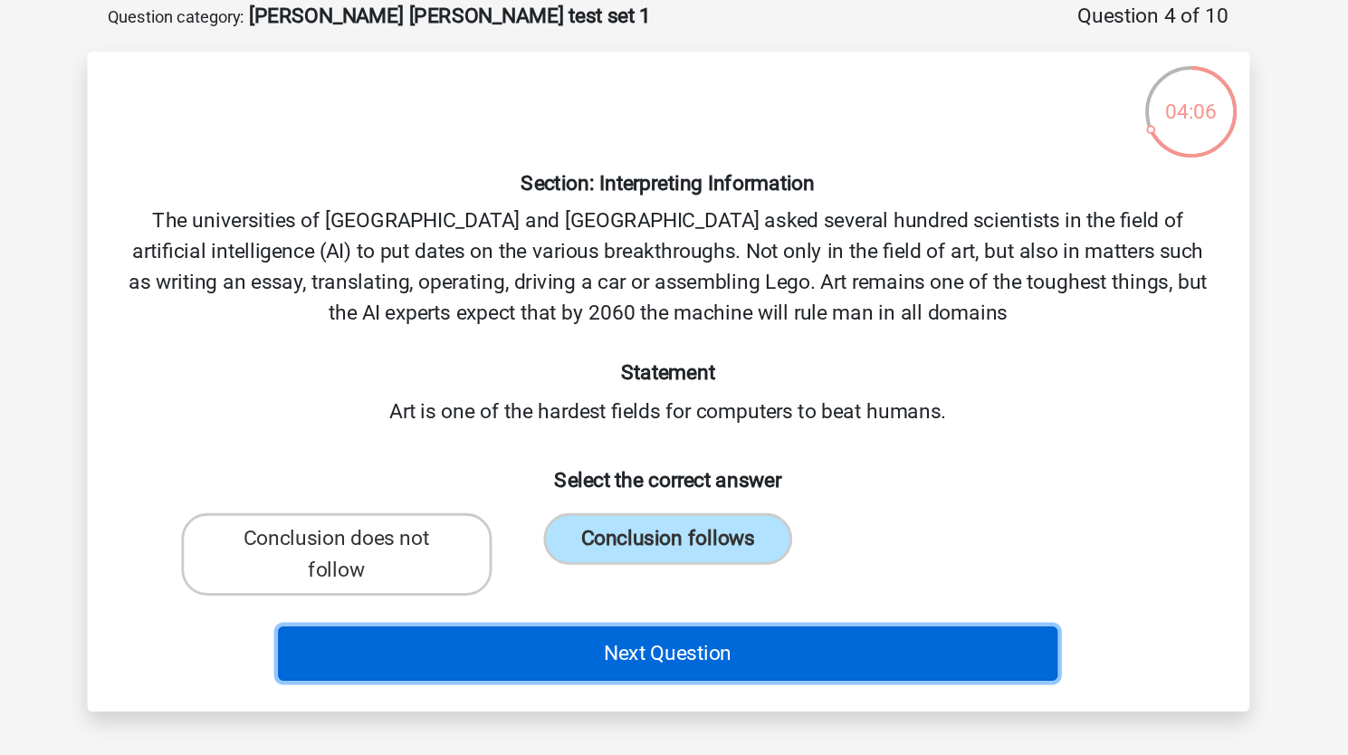
click at [602, 550] on button "Next Question" at bounding box center [674, 549] width 548 height 38
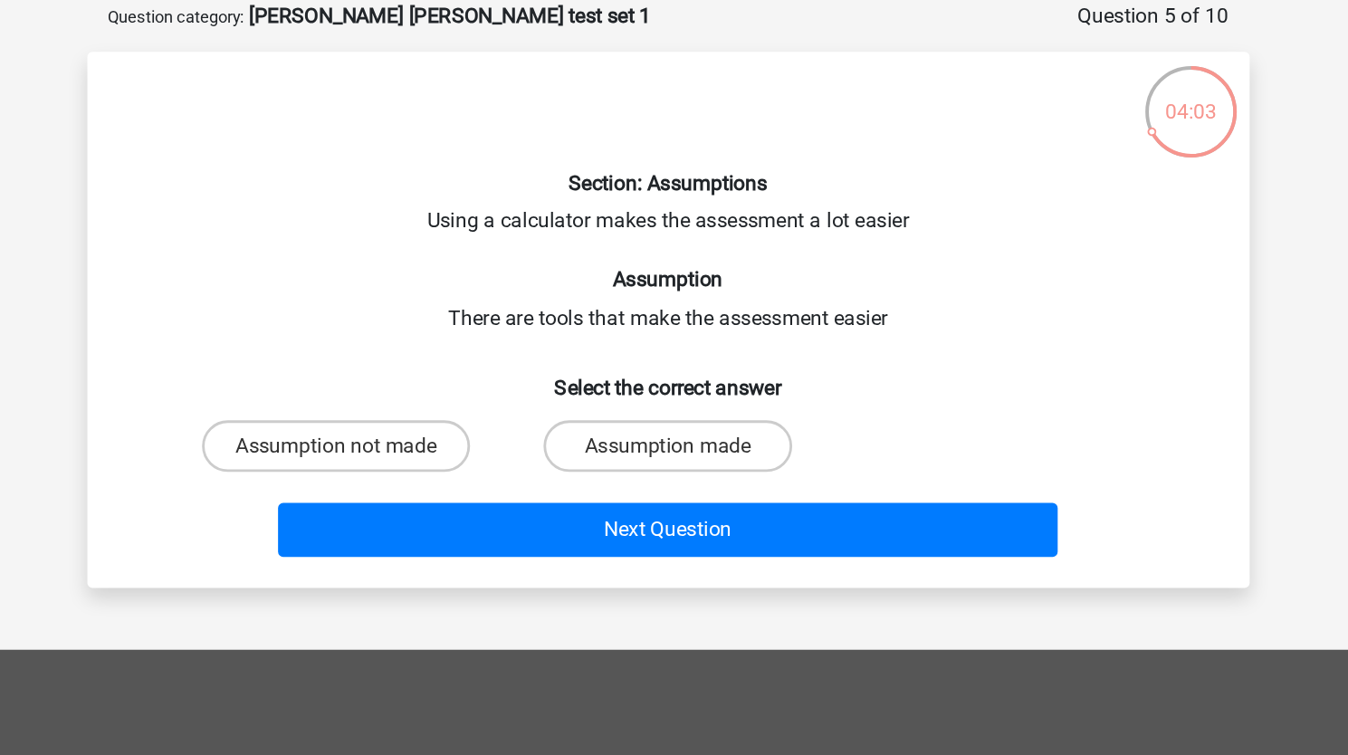
click at [525, 243] on div "Section: Assumptions Using a calculator makes the assessment a lot easier Assum…" at bounding box center [674, 315] width 802 height 348
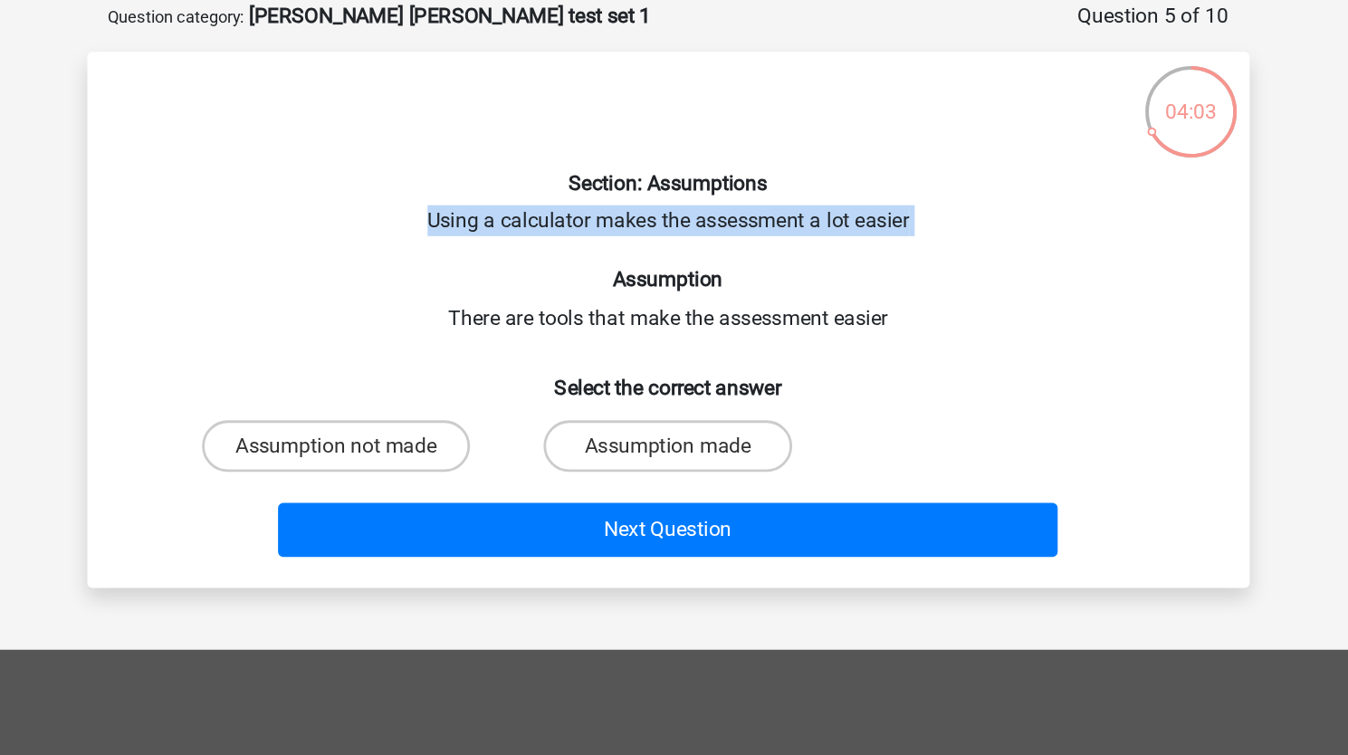
drag, startPoint x: 525, startPoint y: 243, endPoint x: 879, endPoint y: 254, distance: 354.1
click at [879, 254] on div "Section: Assumptions Using a calculator makes the assessment a lot easier Assum…" at bounding box center [674, 315] width 802 height 348
click at [634, 408] on label "Assumption made" at bounding box center [673, 404] width 175 height 36
click at [673, 408] on input "Assumption made" at bounding box center [679, 410] width 12 height 12
radio input "true"
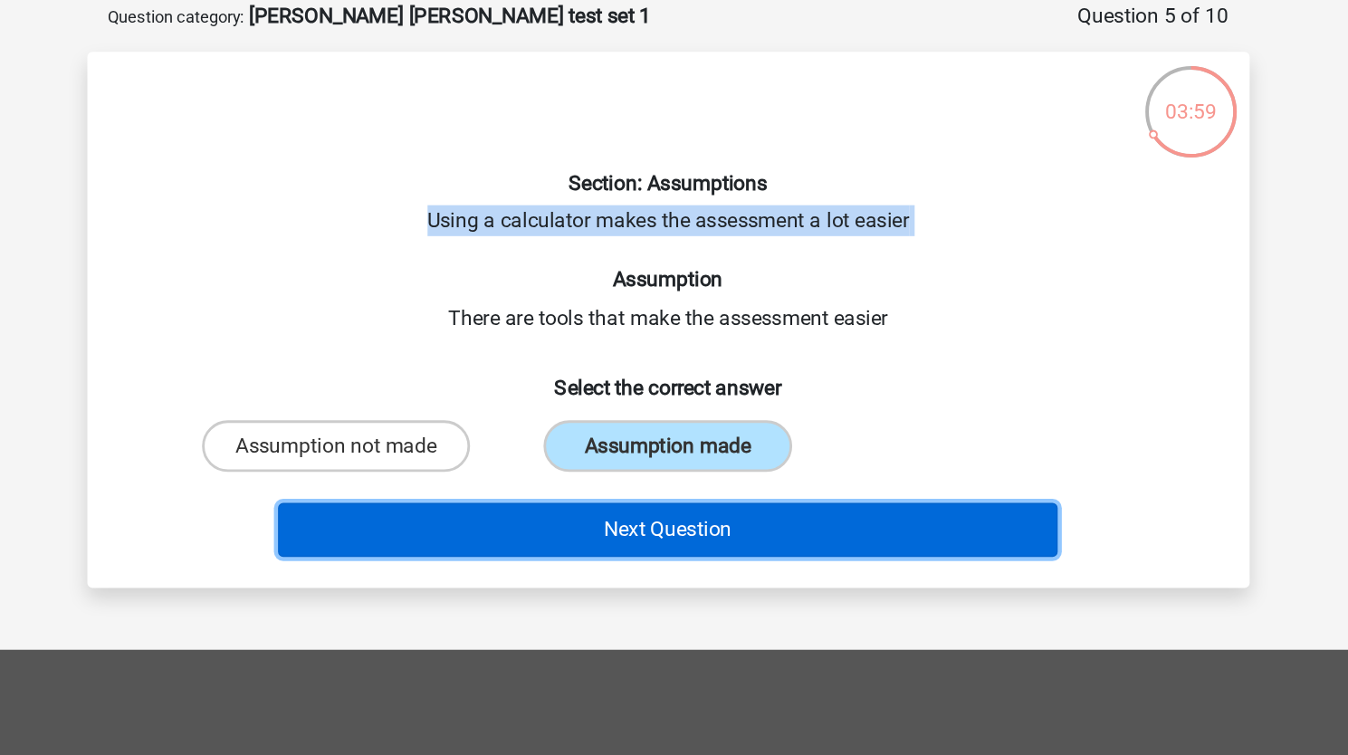
click at [586, 462] on button "Next Question" at bounding box center [674, 462] width 548 height 38
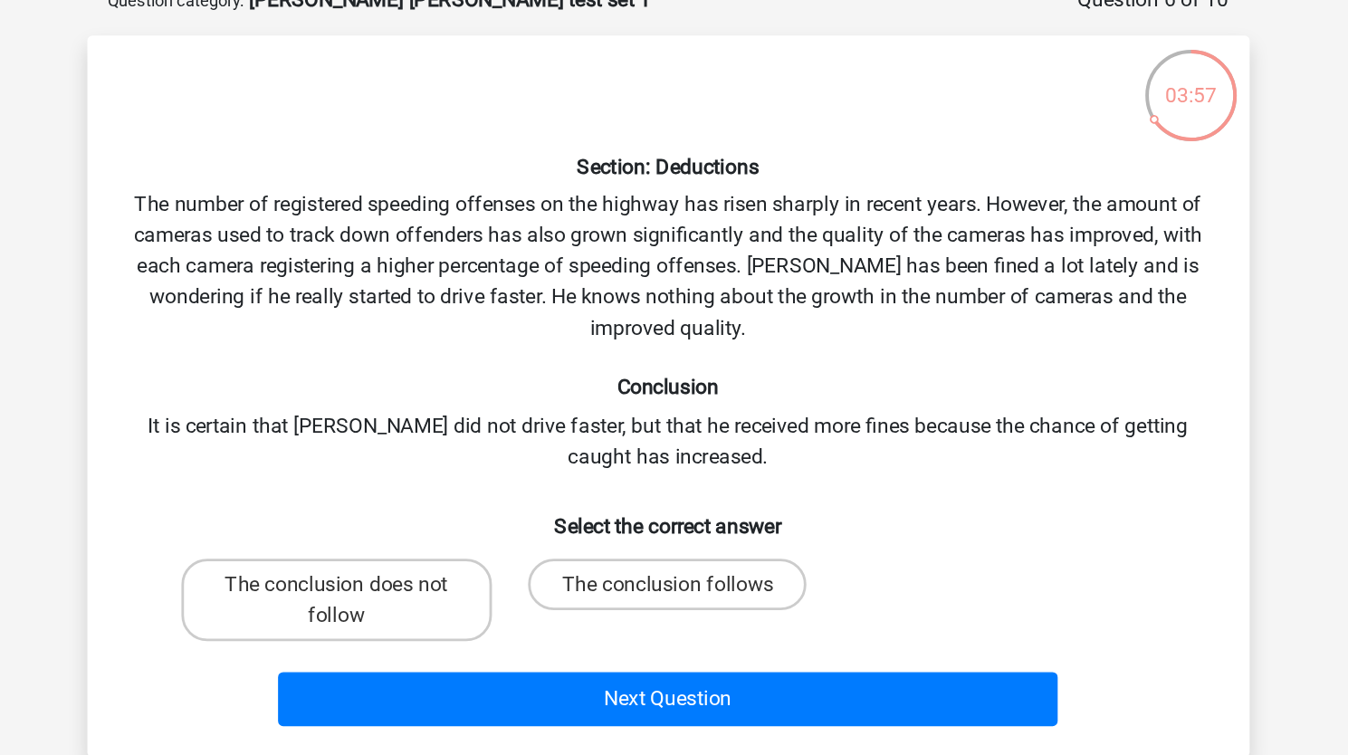
click at [302, 248] on div "Section: Deductions The number of registered speeding offenses on the highway h…" at bounding box center [674, 380] width 802 height 478
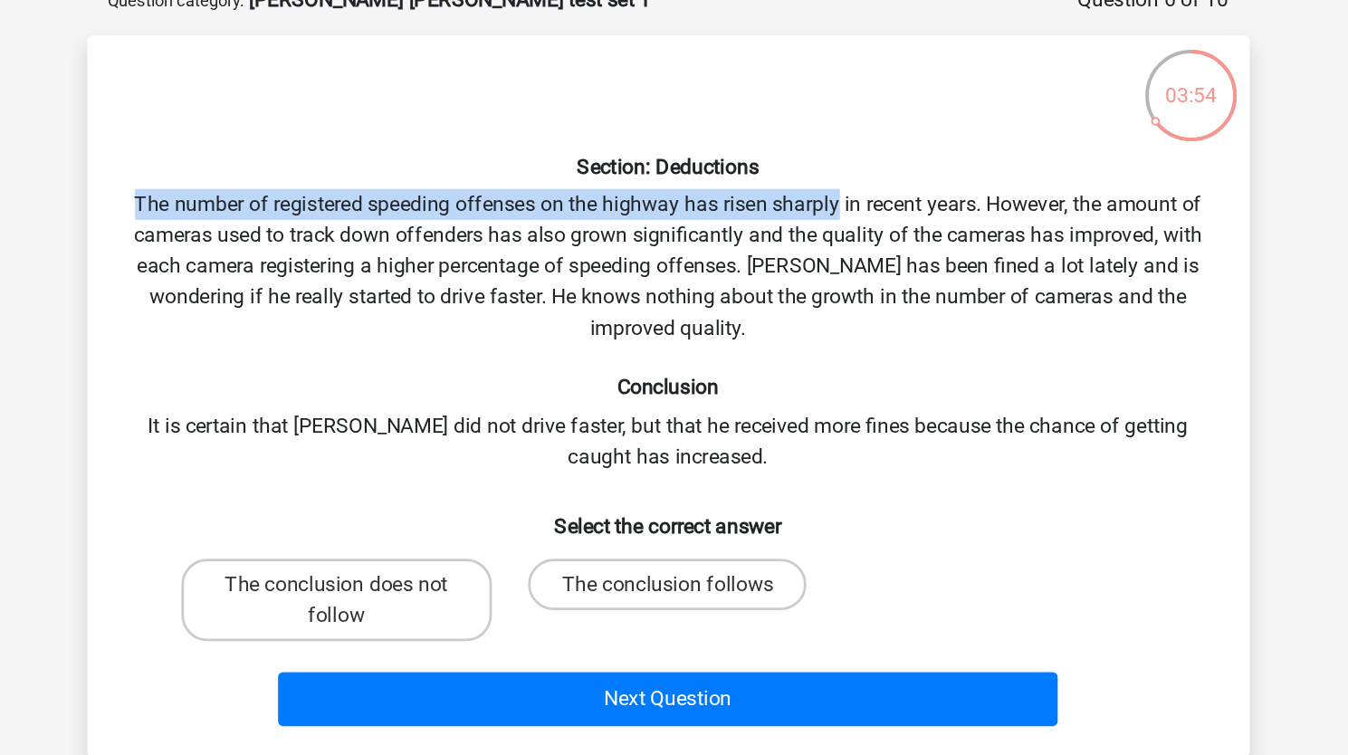
drag, startPoint x: 302, startPoint y: 248, endPoint x: 781, endPoint y: 250, distance: 478.8
click at [781, 250] on div "Section: Deductions The number of registered speeding offenses on the highway h…" at bounding box center [674, 380] width 802 height 478
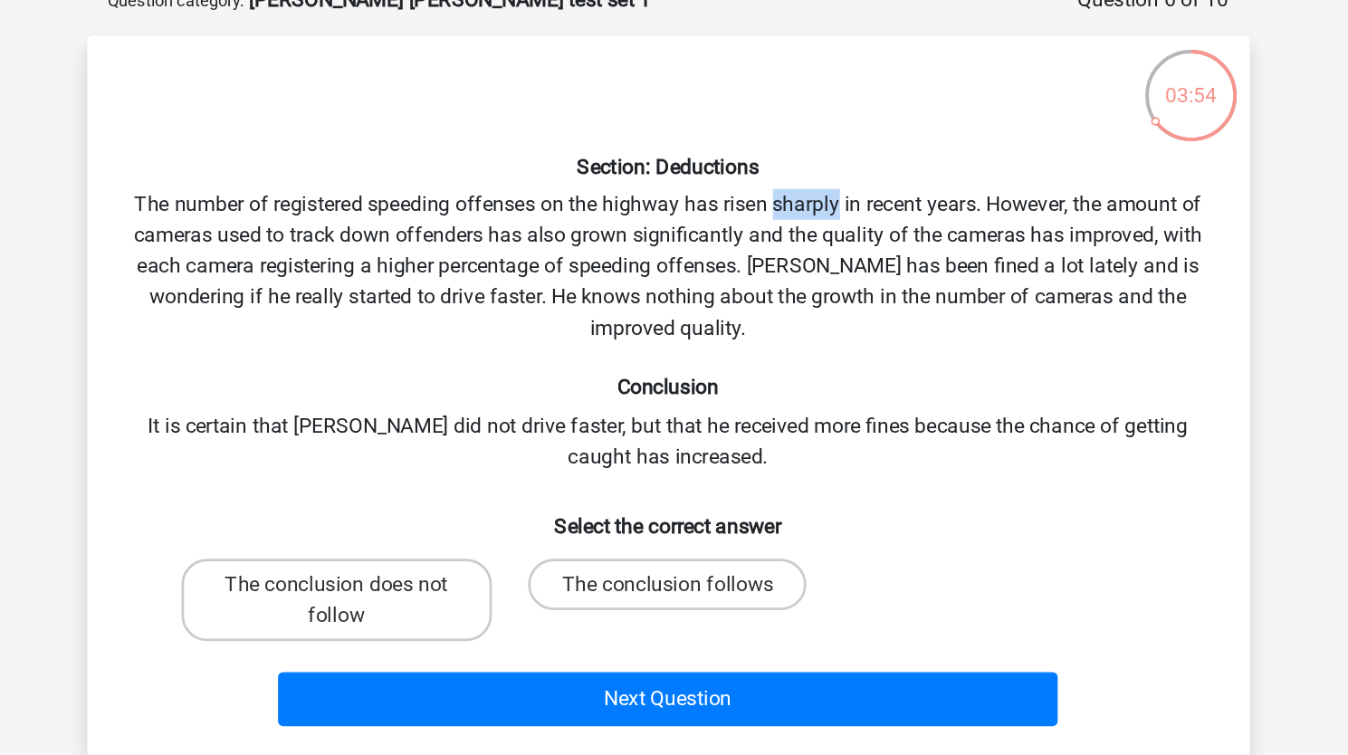
click at [781, 250] on div "Section: Deductions The number of registered speeding offenses on the highway h…" at bounding box center [674, 380] width 802 height 478
click at [378, 285] on div "Section: Deductions The number of registered speeding offenses on the highway h…" at bounding box center [674, 380] width 802 height 478
drag, startPoint x: 378, startPoint y: 285, endPoint x: 433, endPoint y: 288, distance: 55.3
click at [433, 288] on div "Section: Deductions The number of registered speeding offenses on the highway h…" at bounding box center [674, 380] width 802 height 478
drag, startPoint x: 738, startPoint y: 299, endPoint x: 495, endPoint y: 284, distance: 243.0
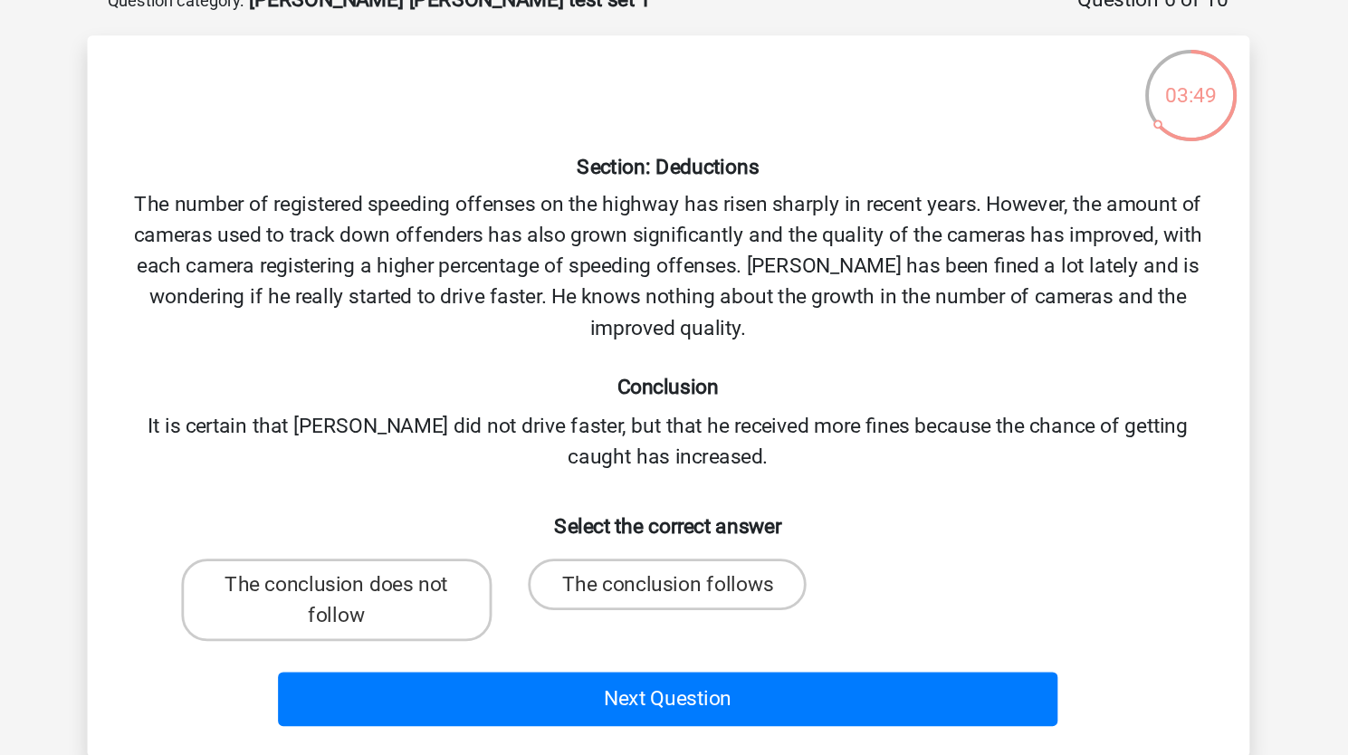
click at [495, 284] on div "Section: Deductions The number of registered speeding offenses on the highway h…" at bounding box center [674, 380] width 802 height 478
drag, startPoint x: 495, startPoint y: 284, endPoint x: 636, endPoint y: 292, distance: 141.4
click at [636, 292] on div "Section: Deductions The number of registered speeding offenses on the highway h…" at bounding box center [674, 380] width 802 height 478
drag, startPoint x: 636, startPoint y: 292, endPoint x: 513, endPoint y: 295, distance: 123.1
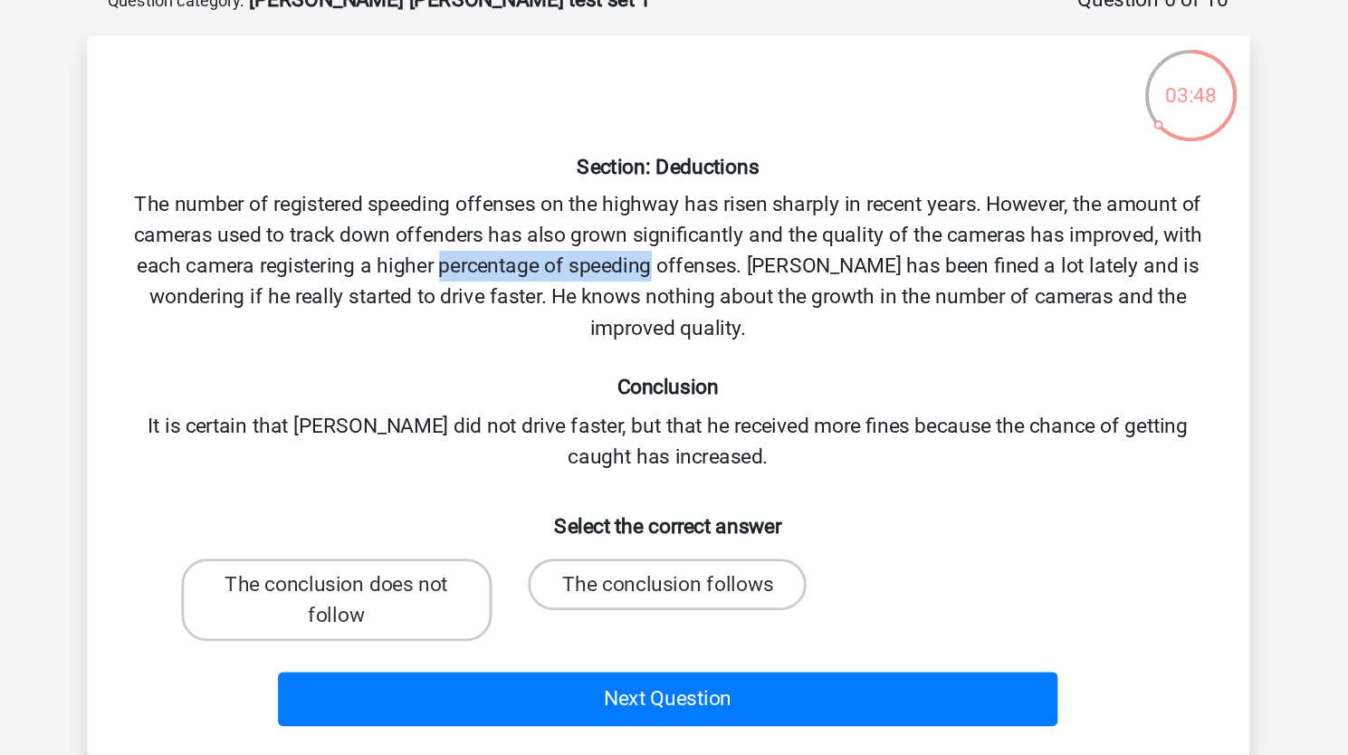
click at [513, 295] on div "Section: Deductions The number of registered speeding offenses on the highway h…" at bounding box center [674, 380] width 802 height 478
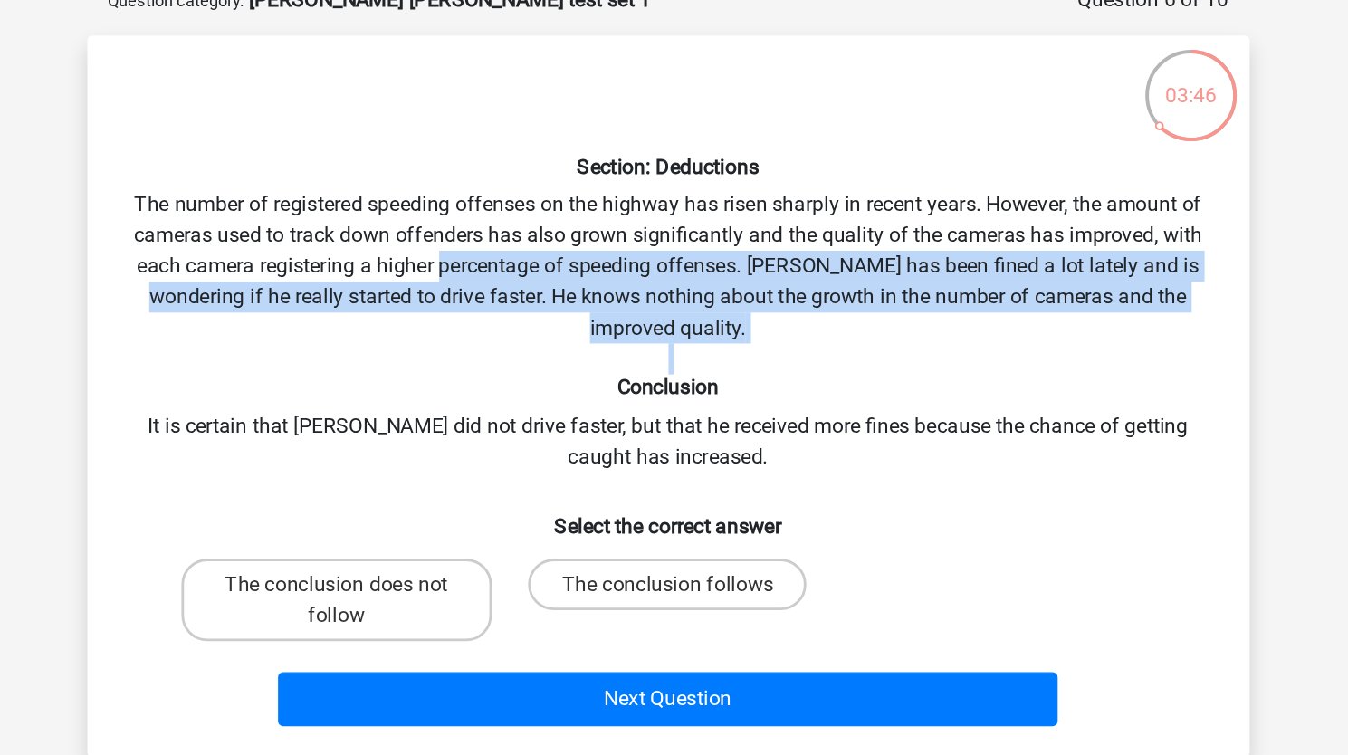
drag, startPoint x: 513, startPoint y: 295, endPoint x: 380, endPoint y: 346, distance: 142.4
click at [380, 346] on div "Section: Deductions The number of registered speeding offenses on the highway h…" at bounding box center [674, 380] width 802 height 478
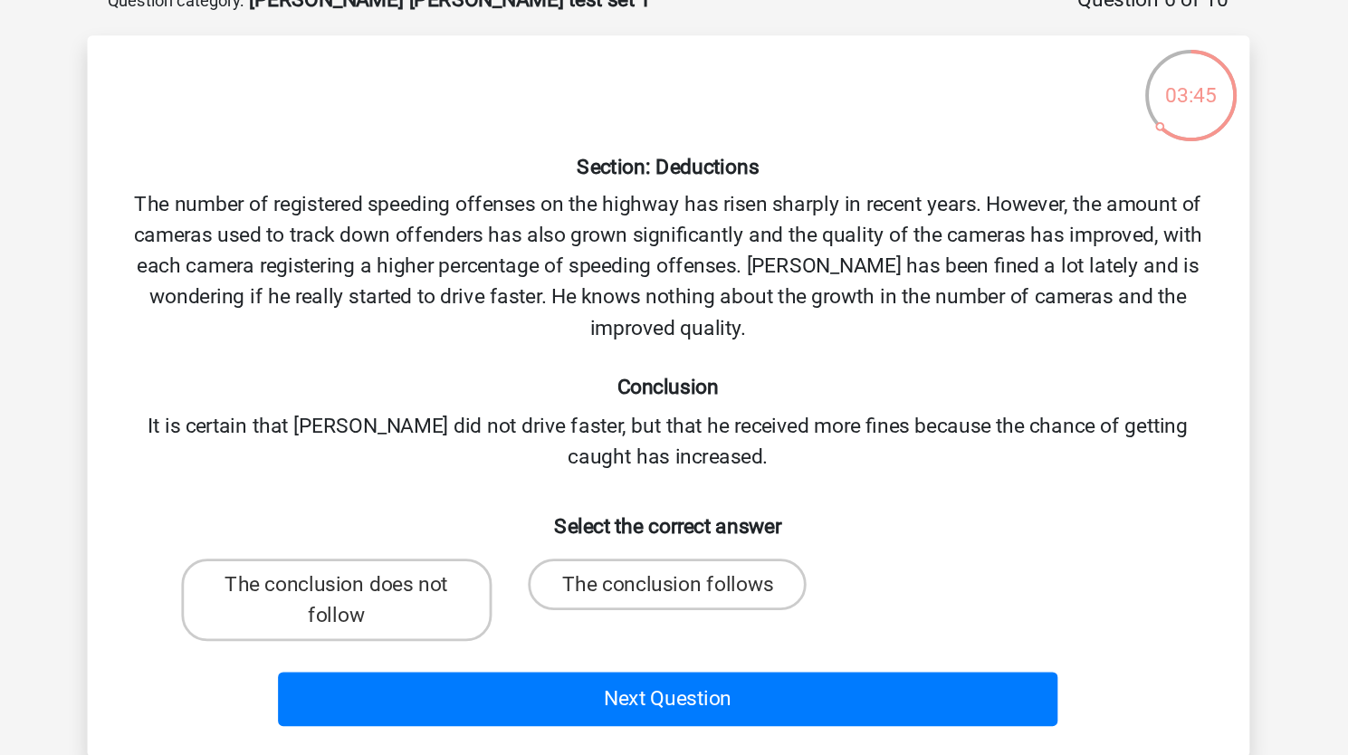
click at [304, 396] on div "Section: Deductions The number of registered speeding offenses on the highway h…" at bounding box center [674, 380] width 802 height 478
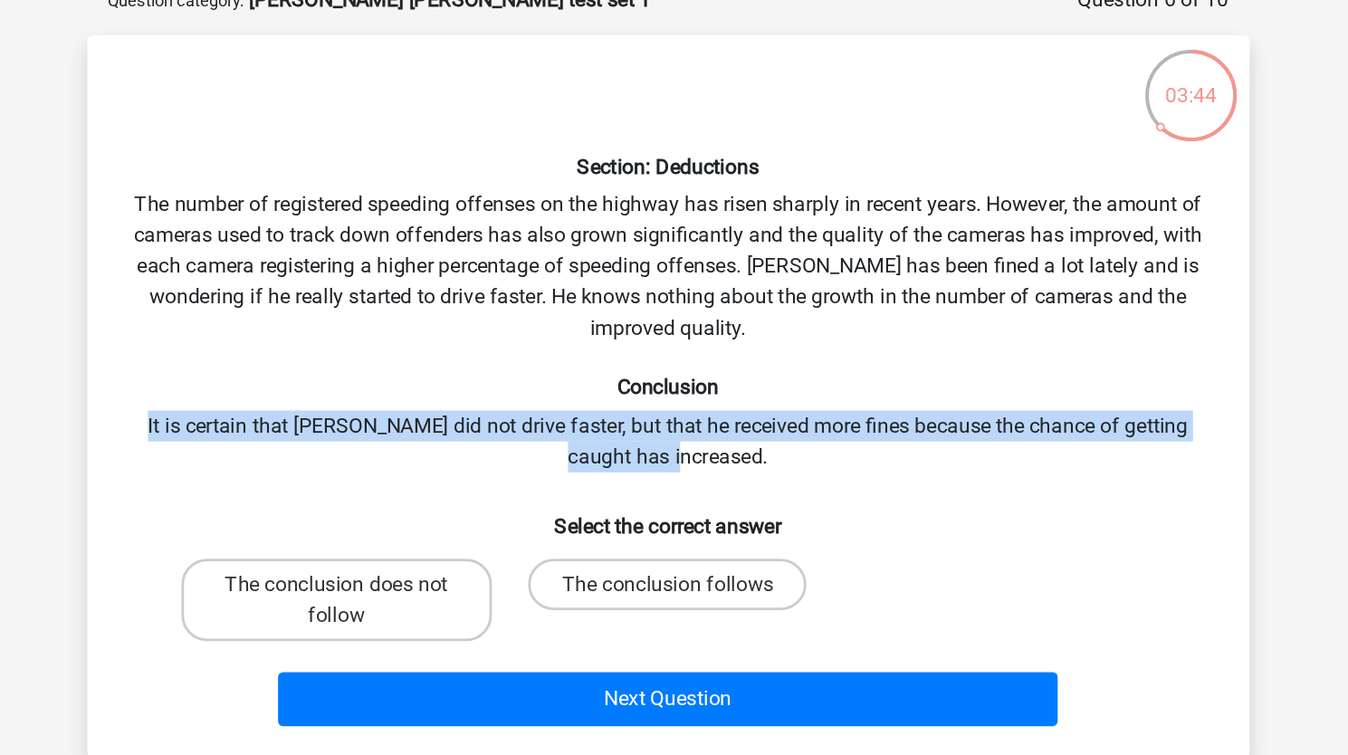
drag, startPoint x: 304, startPoint y: 396, endPoint x: 595, endPoint y: 411, distance: 290.9
click at [595, 411] on div "Section: Deductions The number of registered speeding offenses on the highway h…" at bounding box center [674, 380] width 802 height 478
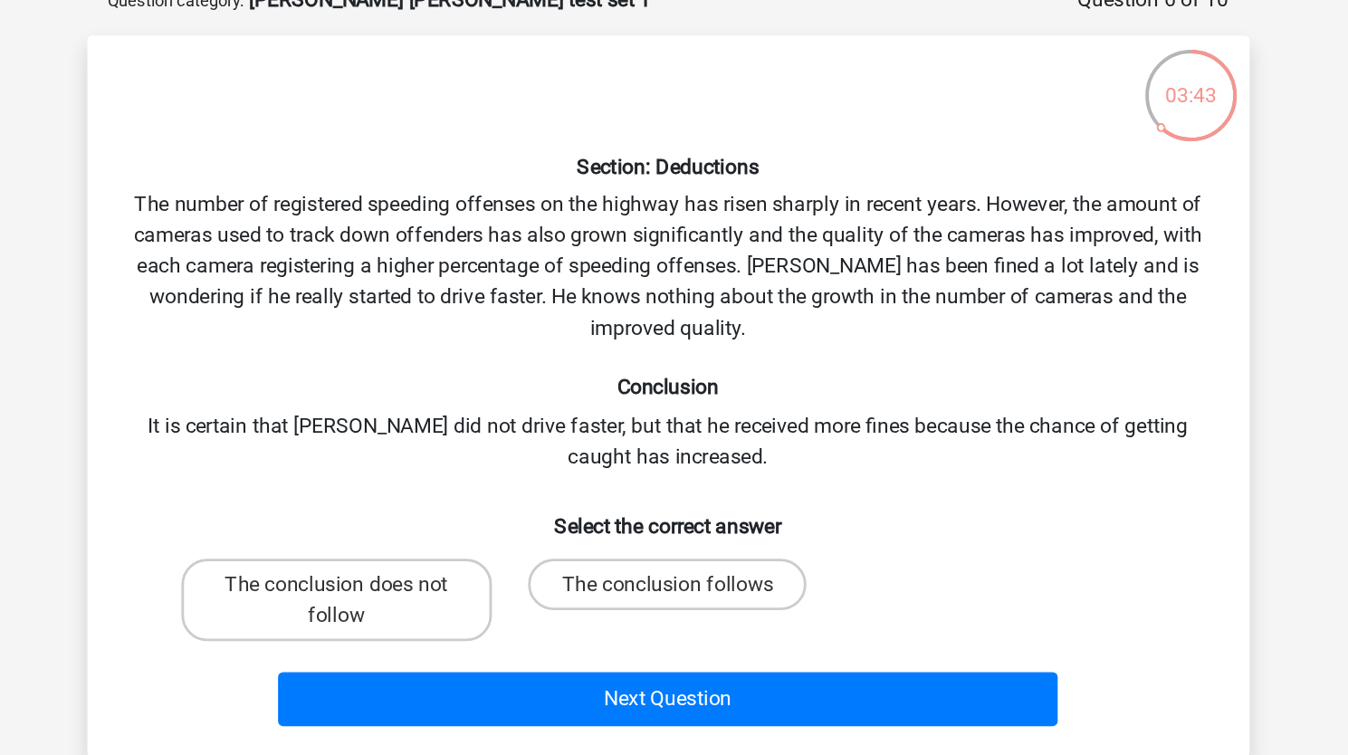
click at [595, 411] on div "Section: Deductions The number of registered speeding offenses on the highway h…" at bounding box center [674, 380] width 802 height 478
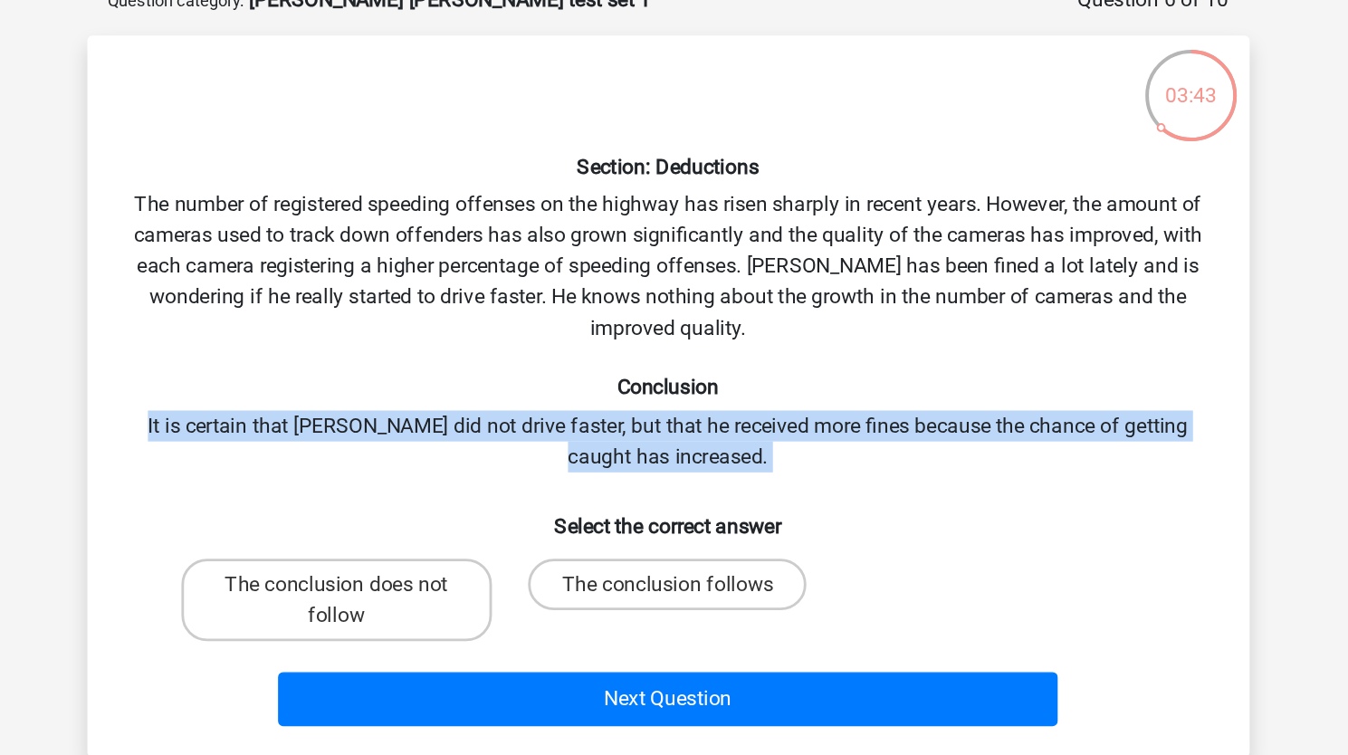
click at [595, 411] on div "Section: Deductions The number of registered speeding offenses on the highway h…" at bounding box center [674, 380] width 802 height 478
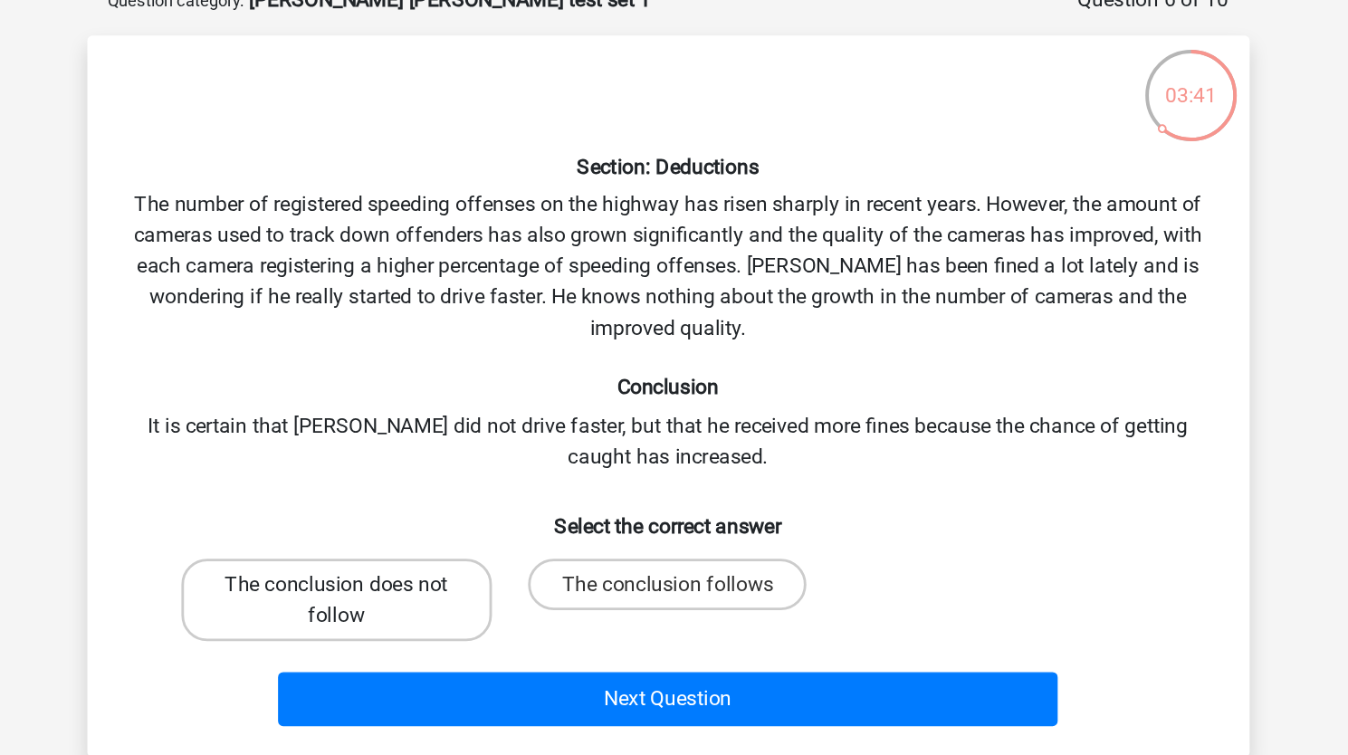
click at [487, 526] on label "The conclusion does not follow" at bounding box center [441, 523] width 218 height 58
click at [453, 524] on input "The conclusion does not follow" at bounding box center [447, 518] width 12 height 12
radio input "true"
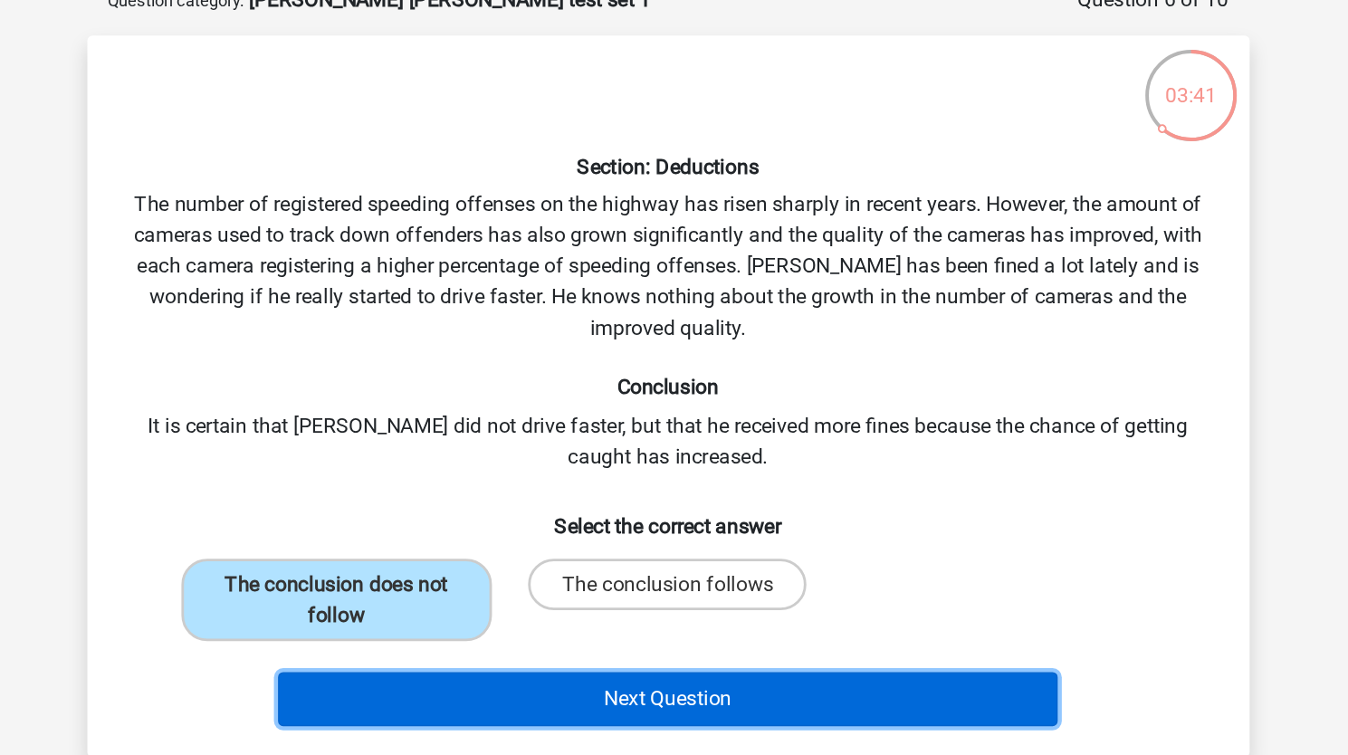
click at [513, 604] on button "Next Question" at bounding box center [674, 593] width 548 height 38
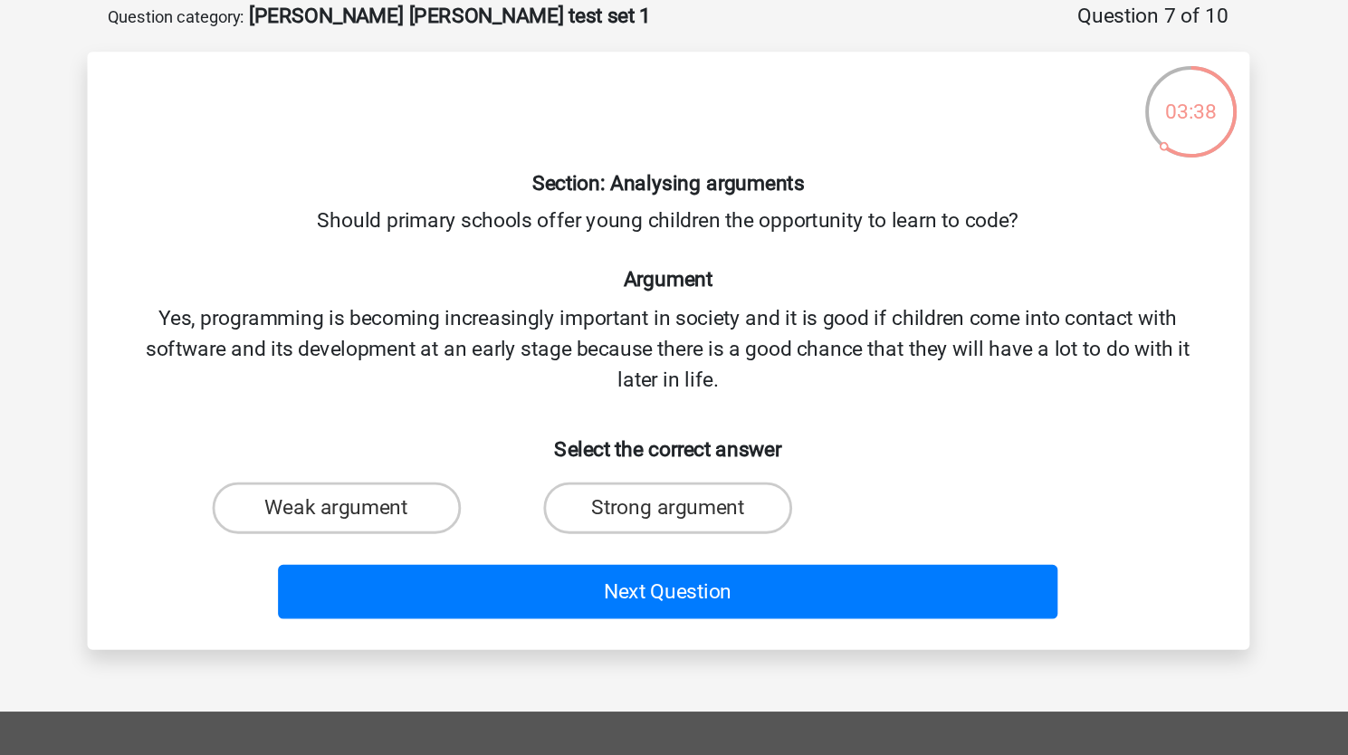
click at [460, 250] on div "Section: Analysing arguments Should primary schools offer young children the op…" at bounding box center [674, 336] width 802 height 391
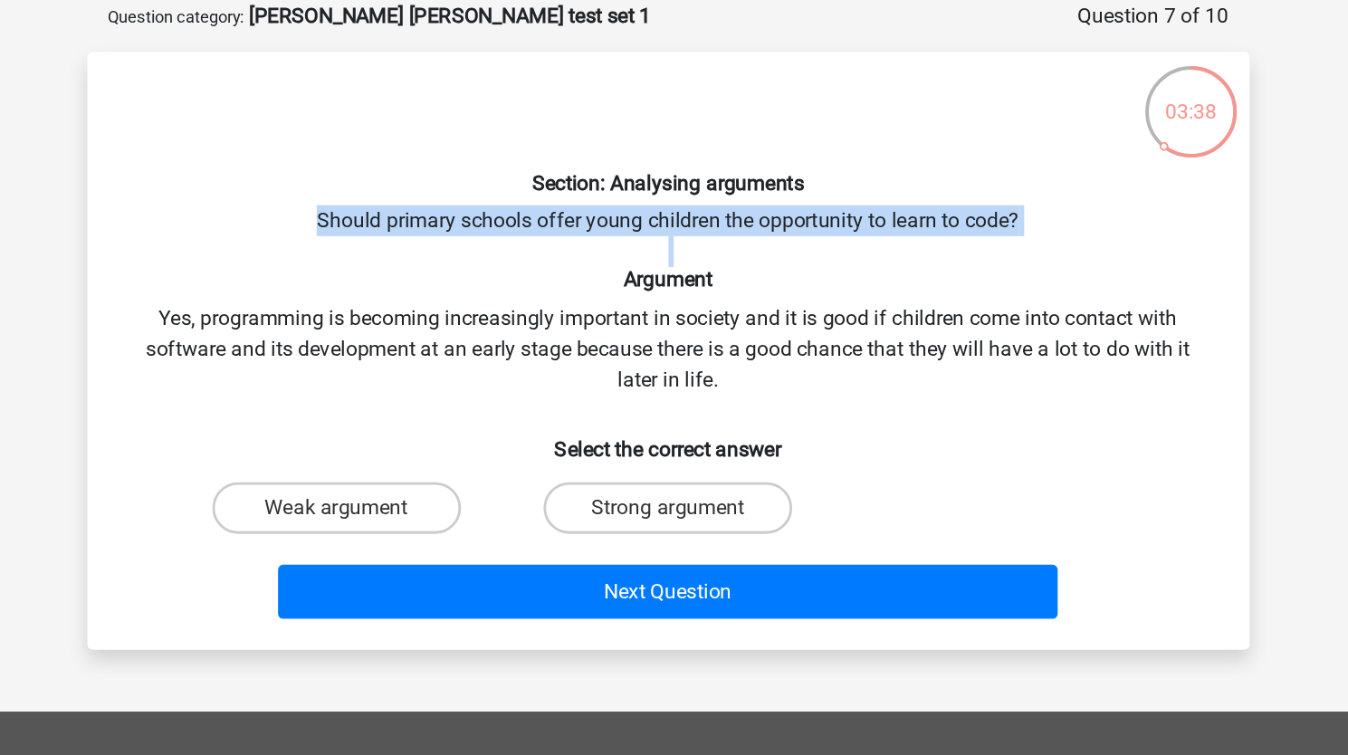
drag, startPoint x: 460, startPoint y: 250, endPoint x: 314, endPoint y: 322, distance: 162.7
click at [314, 322] on div "Section: Analysing arguments Should primary schools offer young children the op…" at bounding box center [674, 336] width 802 height 391
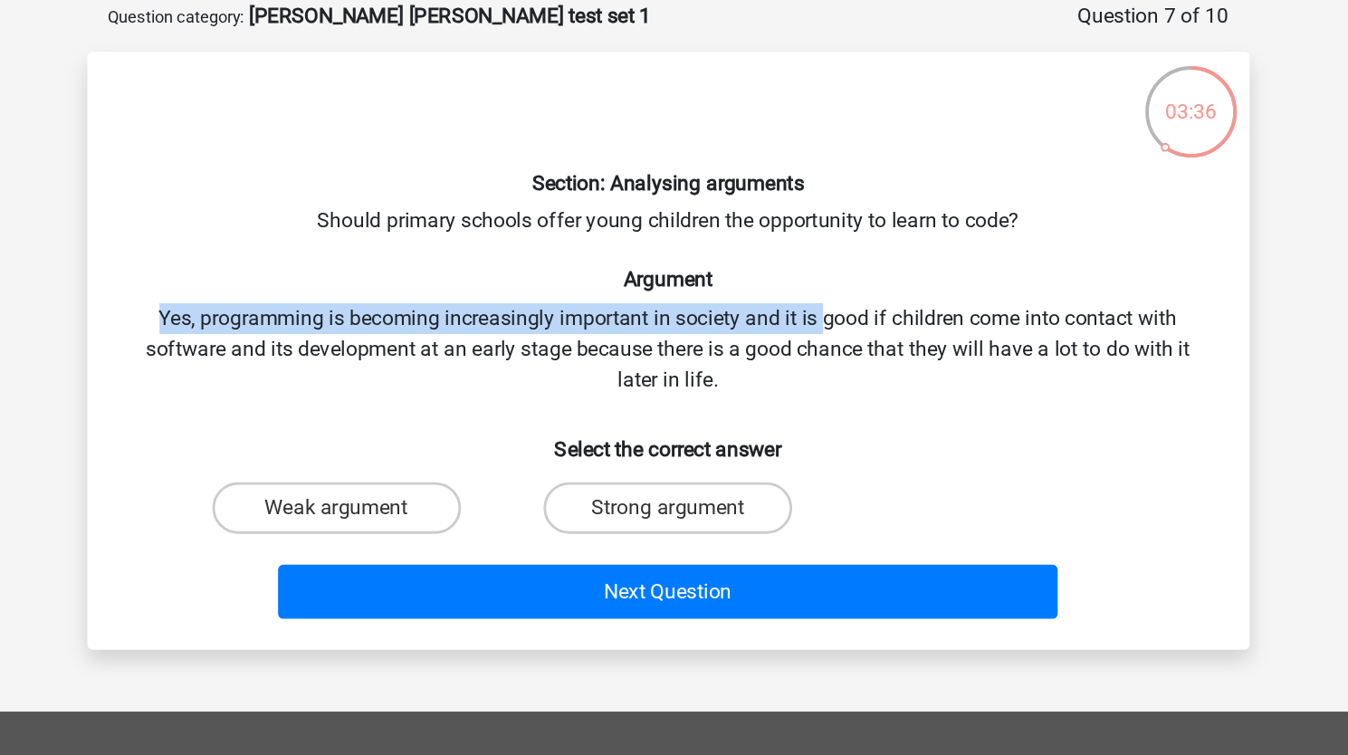
drag, startPoint x: 314, startPoint y: 322, endPoint x: 776, endPoint y: 310, distance: 461.7
click at [776, 310] on div "Section: Analysing arguments Should primary schools offer young children the op…" at bounding box center [674, 336] width 802 height 391
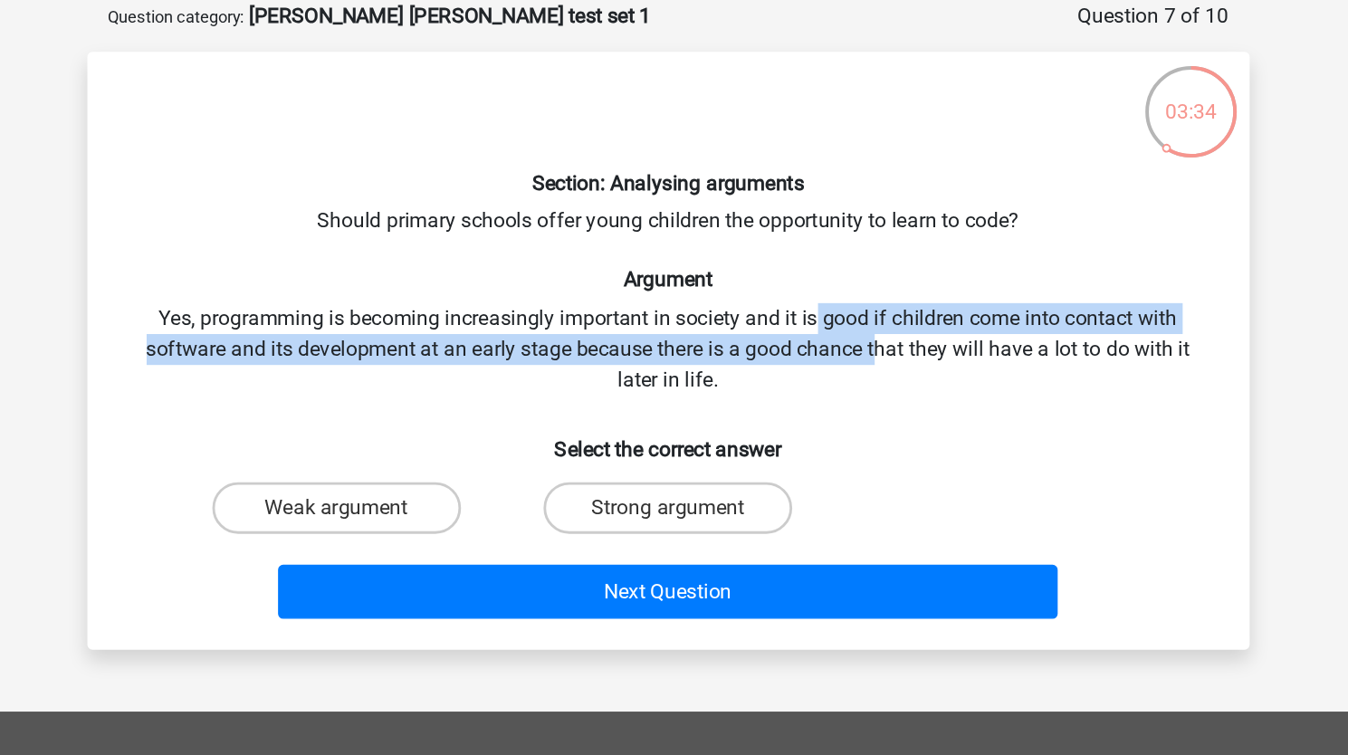
drag, startPoint x: 776, startPoint y: 310, endPoint x: 820, endPoint y: 338, distance: 52.5
click at [820, 338] on div "Section: Analysing arguments Should primary schools offer young children the op…" at bounding box center [674, 336] width 802 height 391
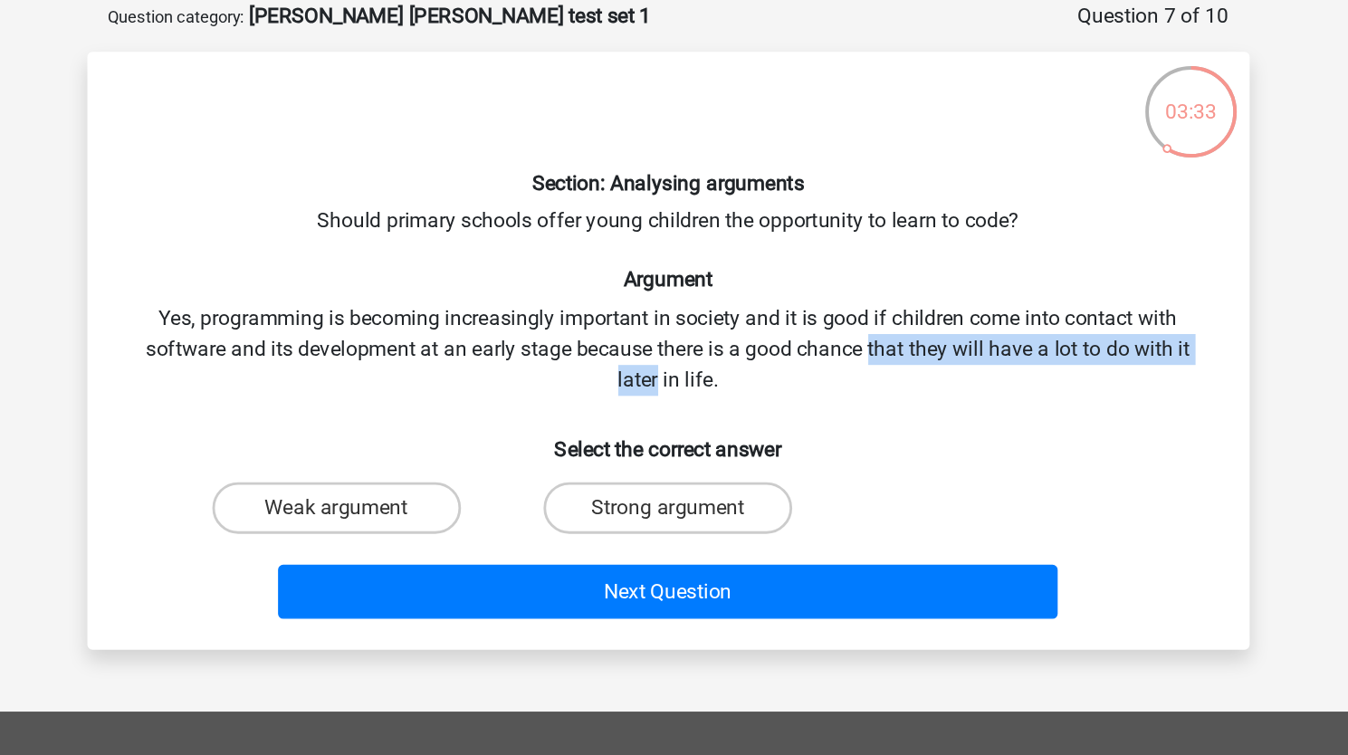
drag, startPoint x: 820, startPoint y: 338, endPoint x: 416, endPoint y: 353, distance: 403.9
click at [416, 353] on div "Section: Analysing arguments Should primary schools offer young children the op…" at bounding box center [674, 336] width 802 height 391
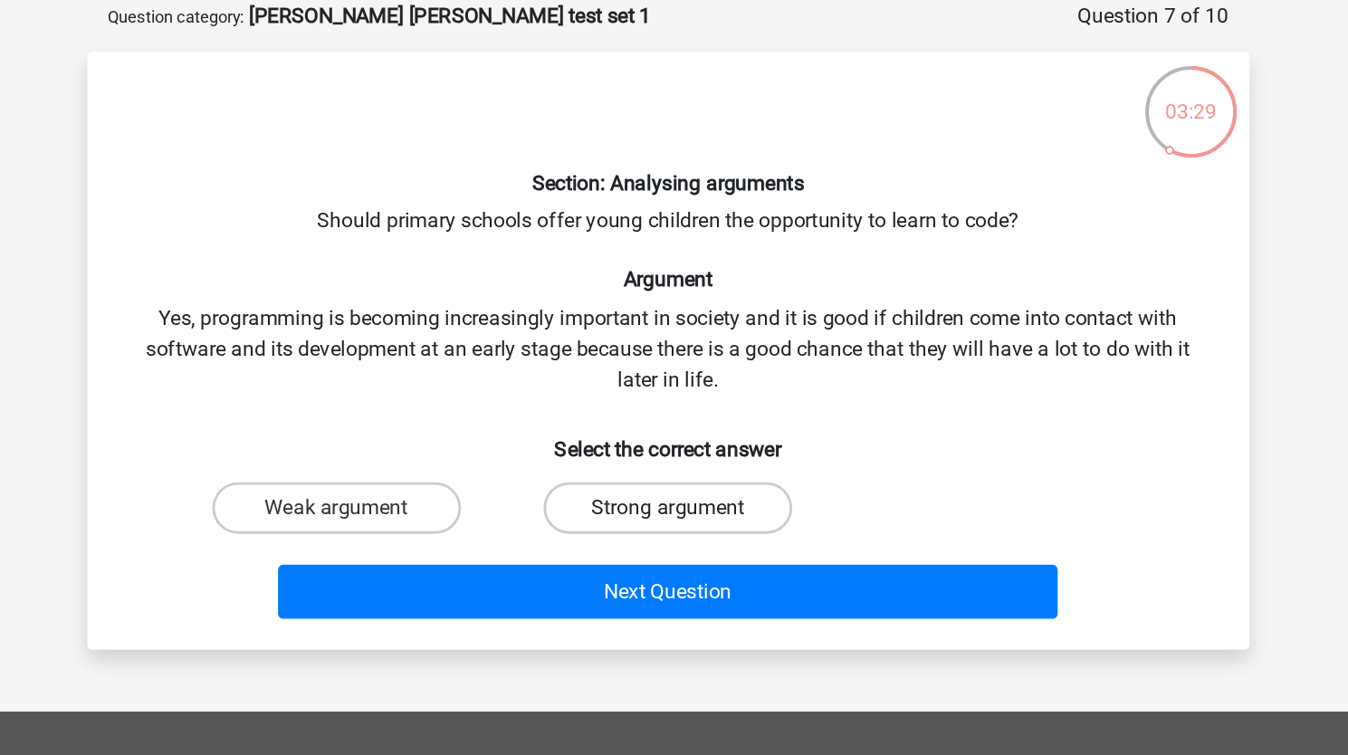
click at [665, 447] on label "Strong argument" at bounding box center [673, 447] width 175 height 36
click at [673, 447] on input "Strong argument" at bounding box center [679, 453] width 12 height 12
radio input "true"
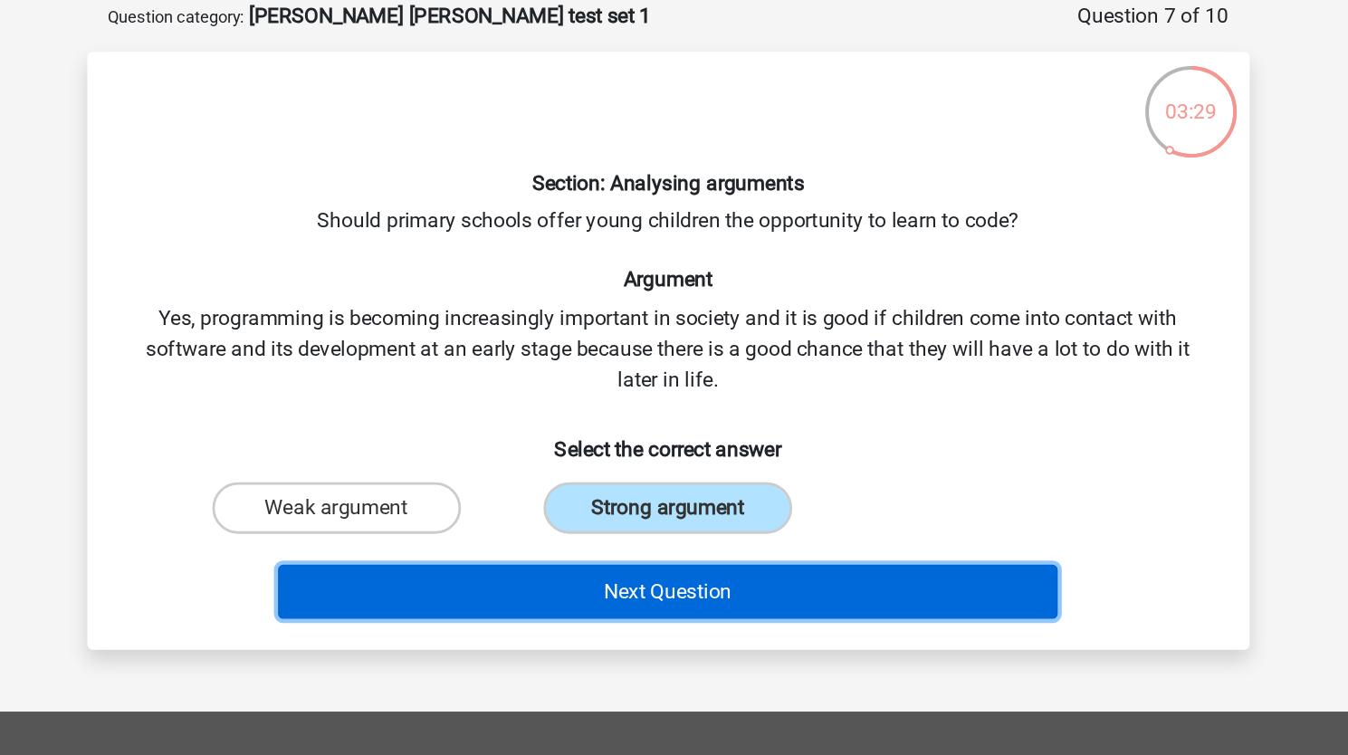
click at [571, 491] on button "Next Question" at bounding box center [674, 506] width 548 height 38
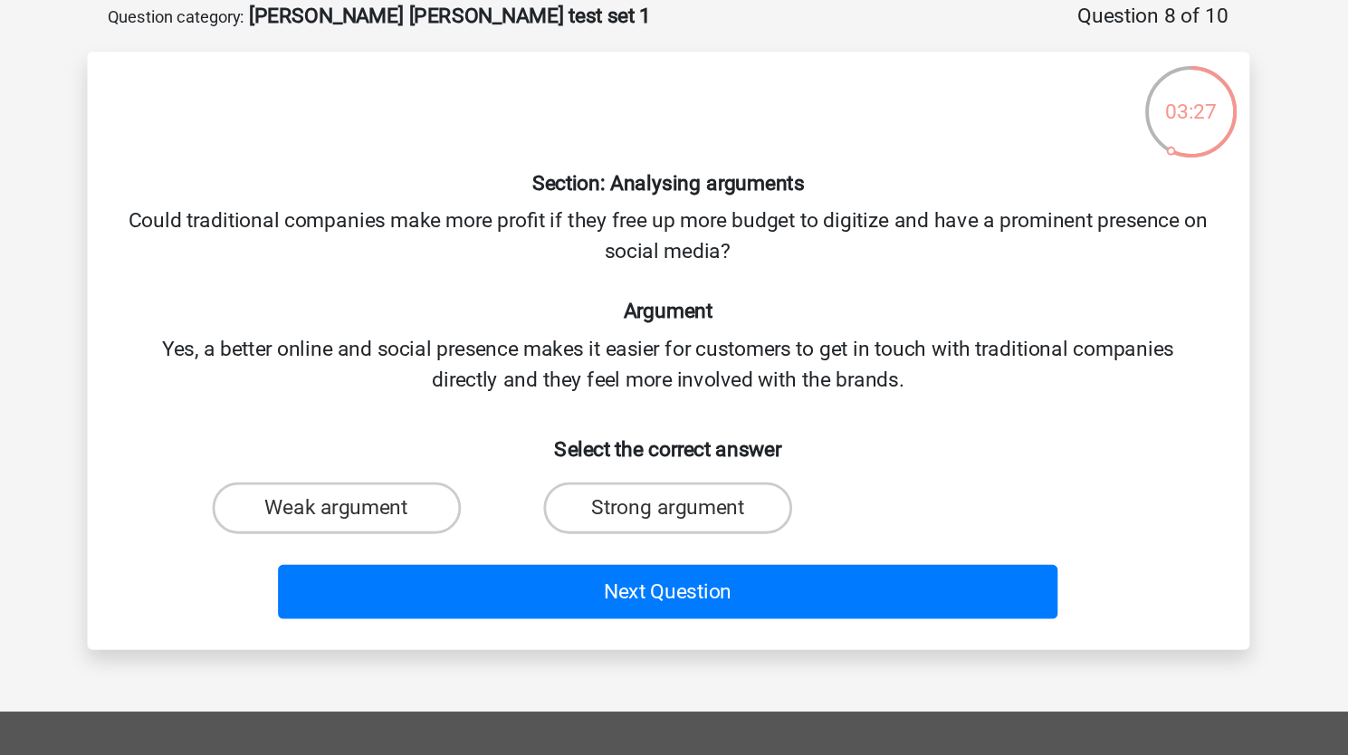
click at [296, 233] on div "Section: Analysing arguments Could traditional companies make more profit if th…" at bounding box center [674, 336] width 802 height 391
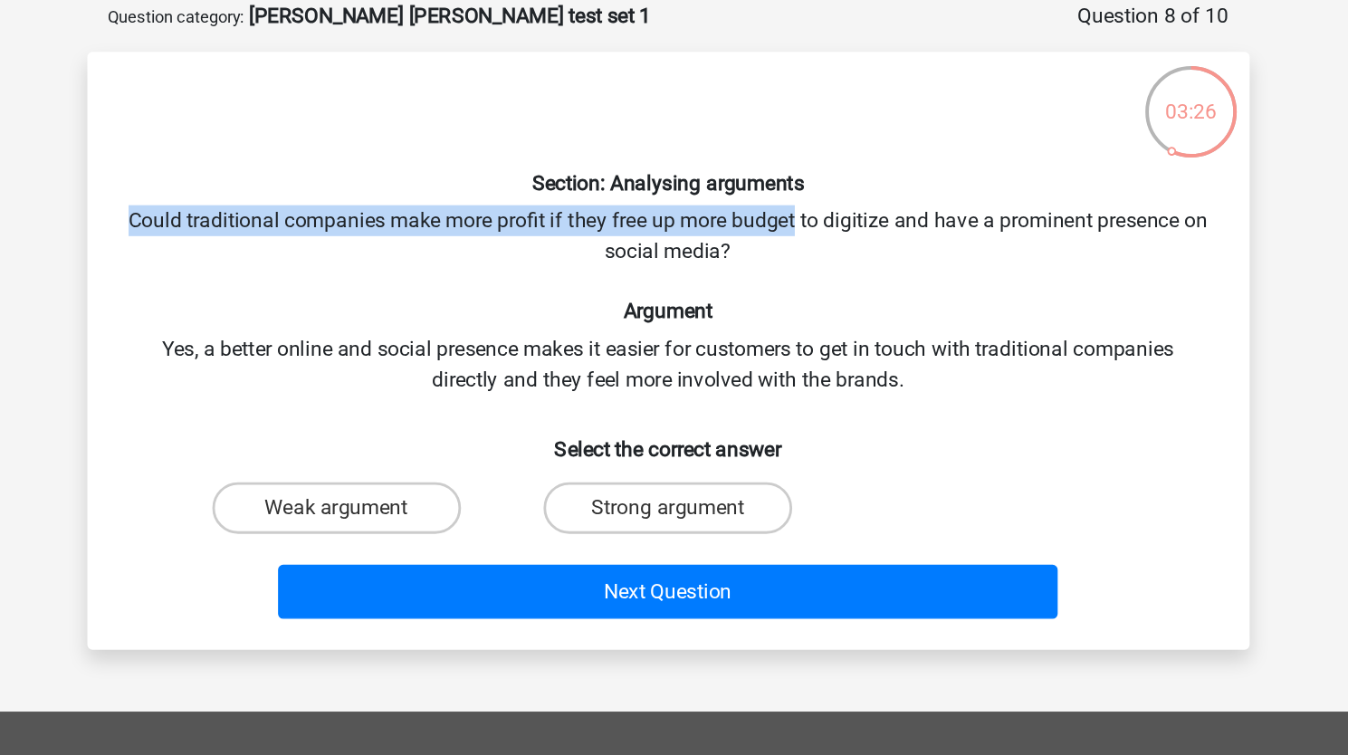
drag, startPoint x: 296, startPoint y: 233, endPoint x: 782, endPoint y: 236, distance: 486.0
click at [782, 236] on div "Section: Analysing arguments Could traditional companies make more profit if th…" at bounding box center [674, 336] width 802 height 391
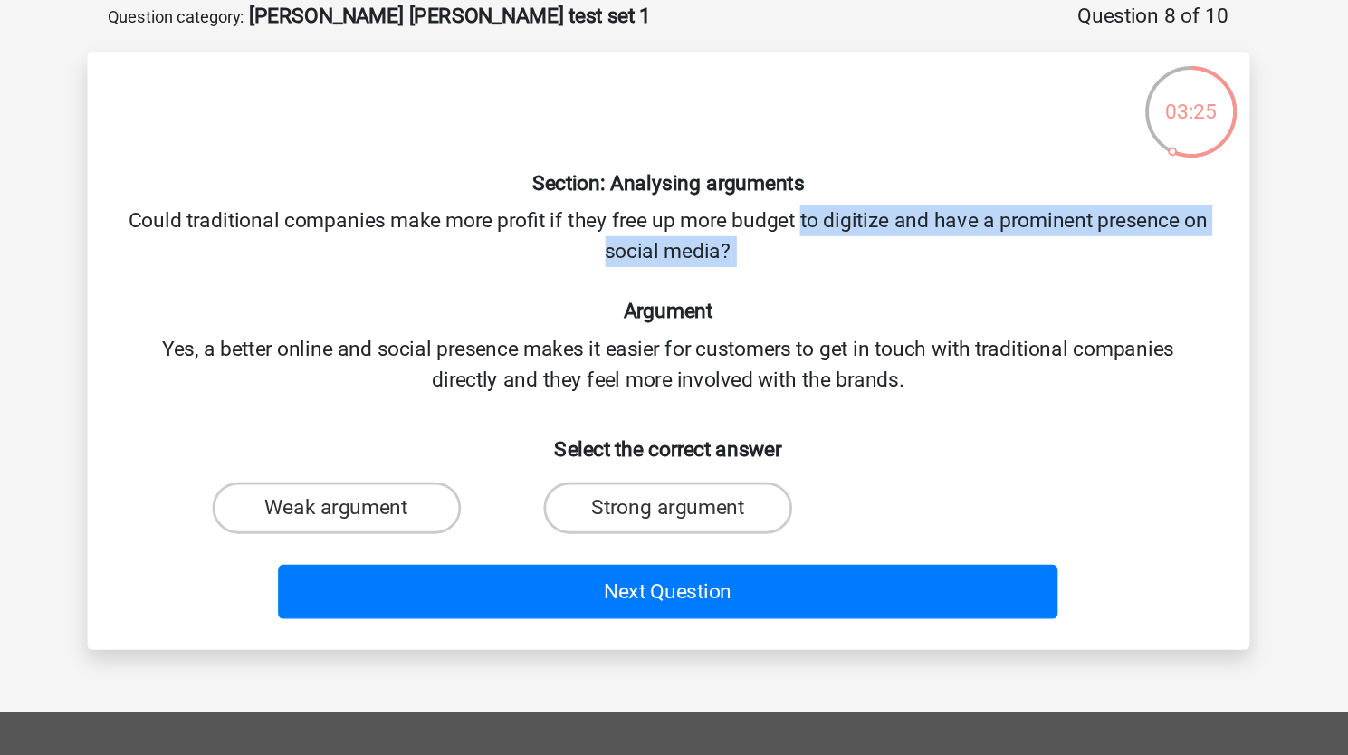
drag, startPoint x: 782, startPoint y: 236, endPoint x: 970, endPoint y: 262, distance: 189.9
click at [970, 262] on div "Section: Analysing arguments Could traditional companies make more profit if th…" at bounding box center [674, 336] width 802 height 391
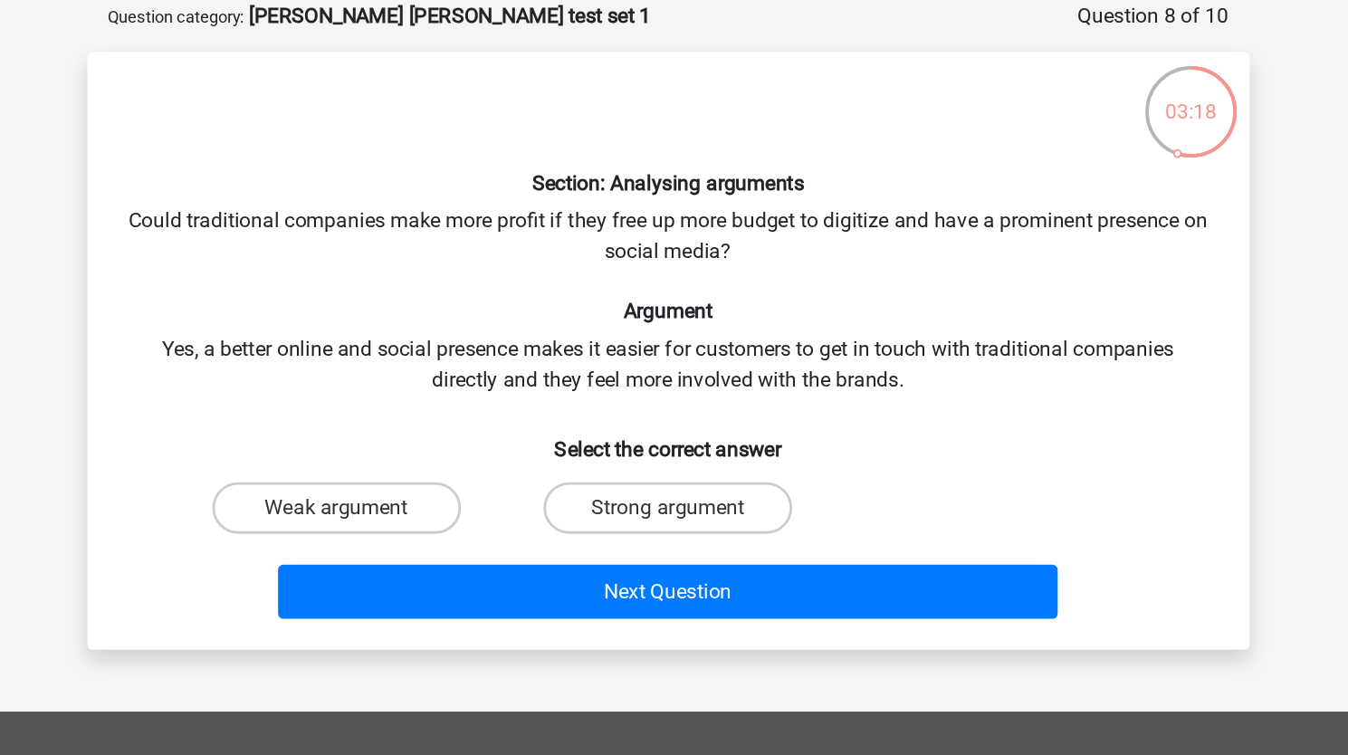
click at [328, 248] on div "Section: Analysing arguments Could traditional companies make more profit if th…" at bounding box center [674, 336] width 802 height 391
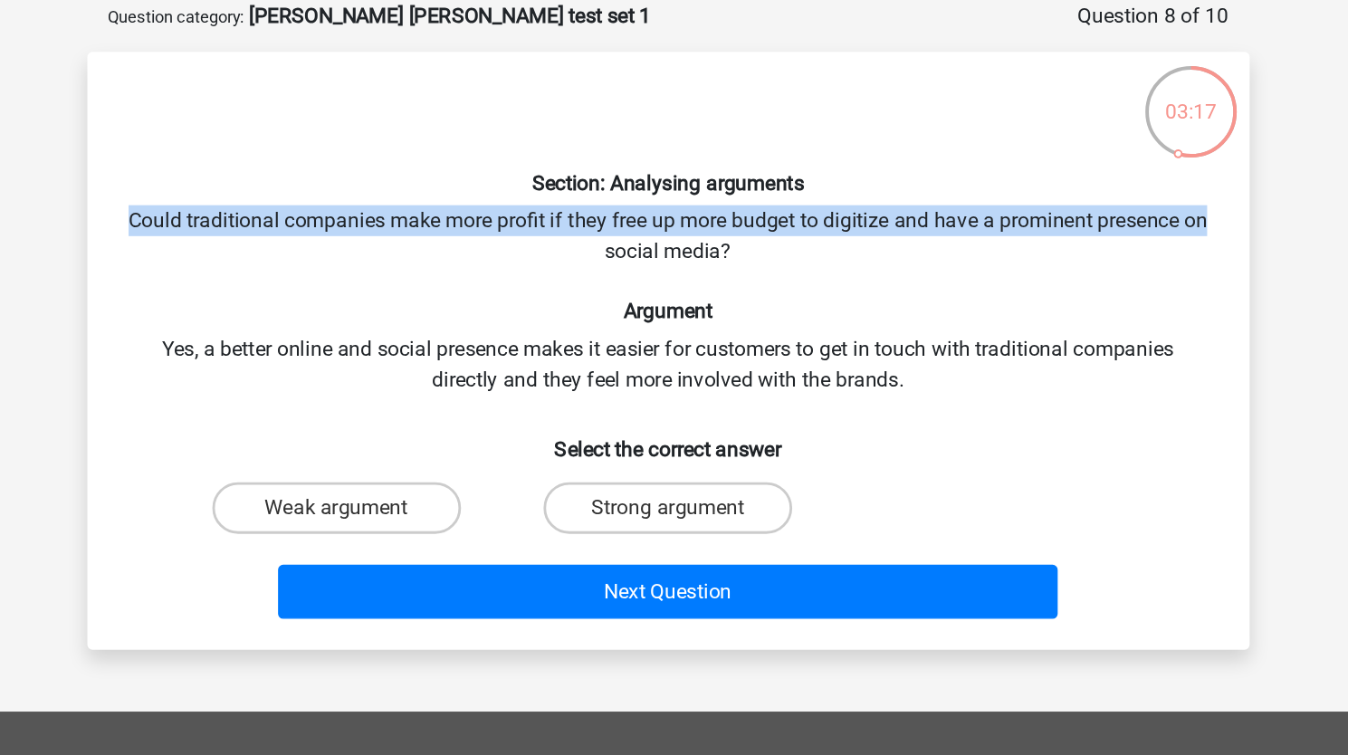
drag, startPoint x: 328, startPoint y: 248, endPoint x: 595, endPoint y: 265, distance: 267.5
click at [595, 265] on div "Section: Analysing arguments Could traditional companies make more profit if th…" at bounding box center [674, 336] width 802 height 391
click at [437, 448] on label "Weak argument" at bounding box center [441, 447] width 175 height 36
click at [441, 448] on input "Weak argument" at bounding box center [447, 453] width 12 height 12
radio input "true"
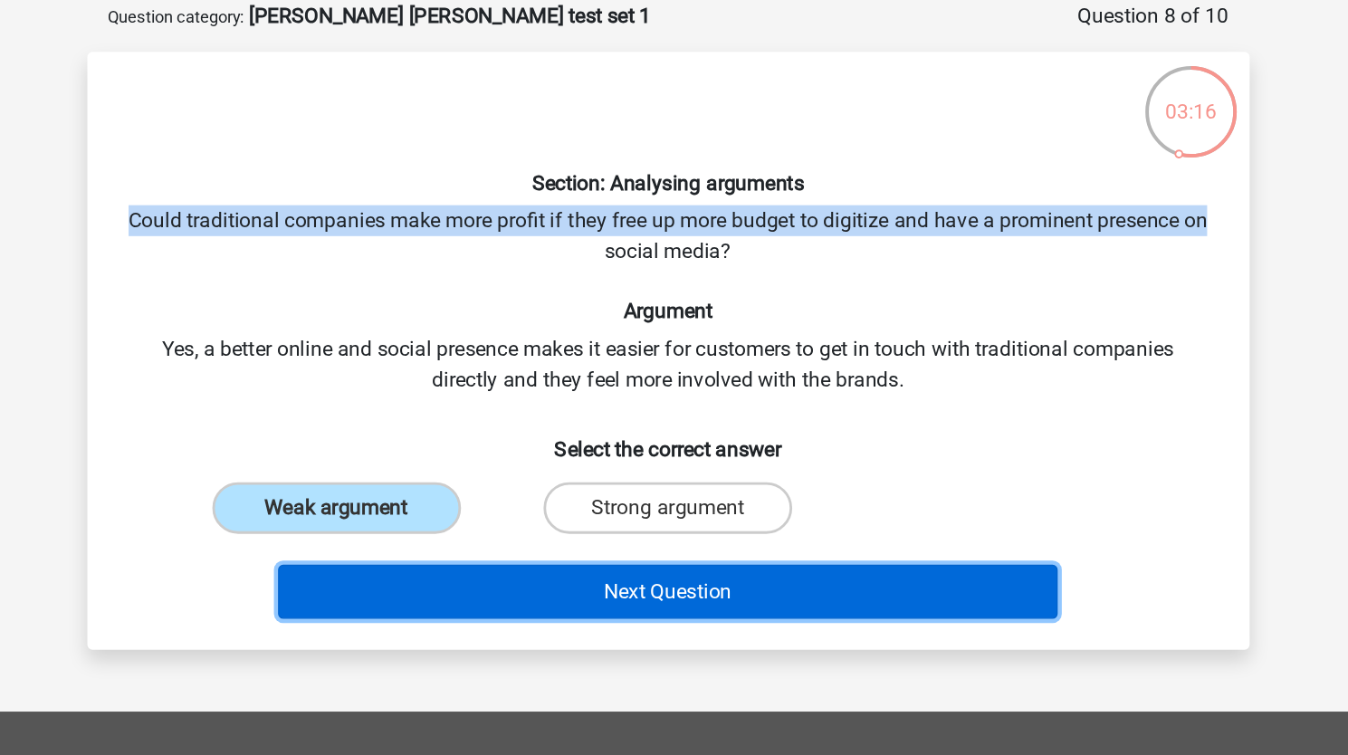
click at [478, 520] on button "Next Question" at bounding box center [674, 506] width 548 height 38
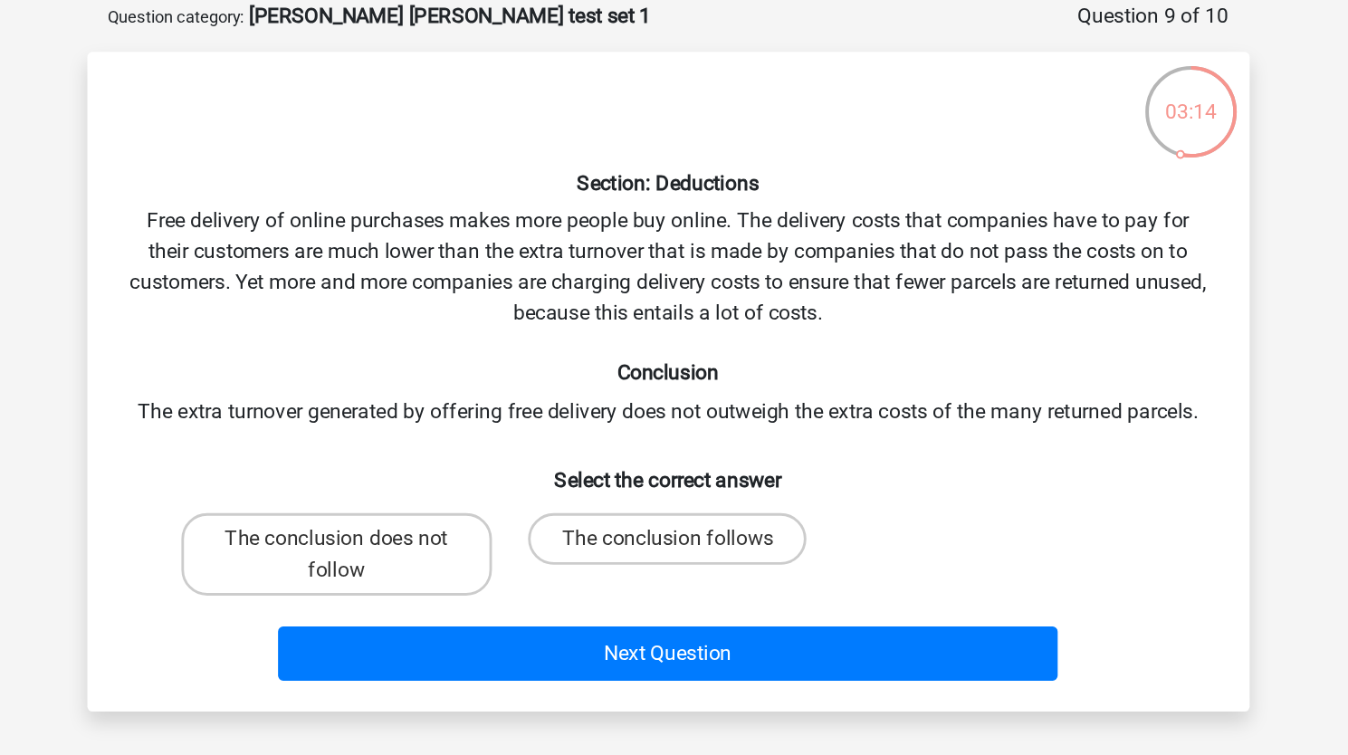
click at [405, 339] on div "Section: Deductions Free delivery of online purchases makes more people buy onl…" at bounding box center [674, 358] width 802 height 434
click at [312, 249] on div "Section: Deductions Free delivery of online purchases makes more people buy onl…" at bounding box center [674, 358] width 802 height 434
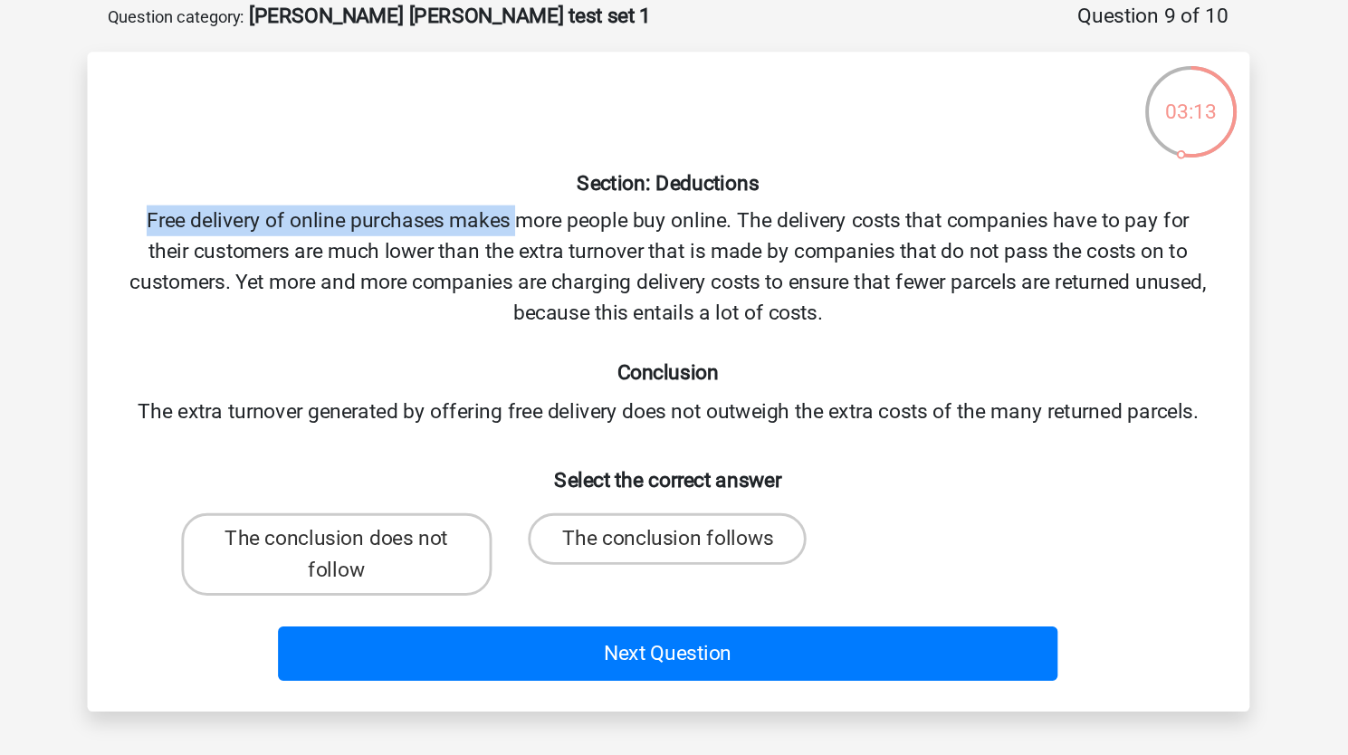
drag, startPoint x: 312, startPoint y: 249, endPoint x: 560, endPoint y: 249, distance: 248.0
click at [560, 249] on div "Section: Deductions Free delivery of online purchases makes more people buy onl…" at bounding box center [674, 358] width 802 height 434
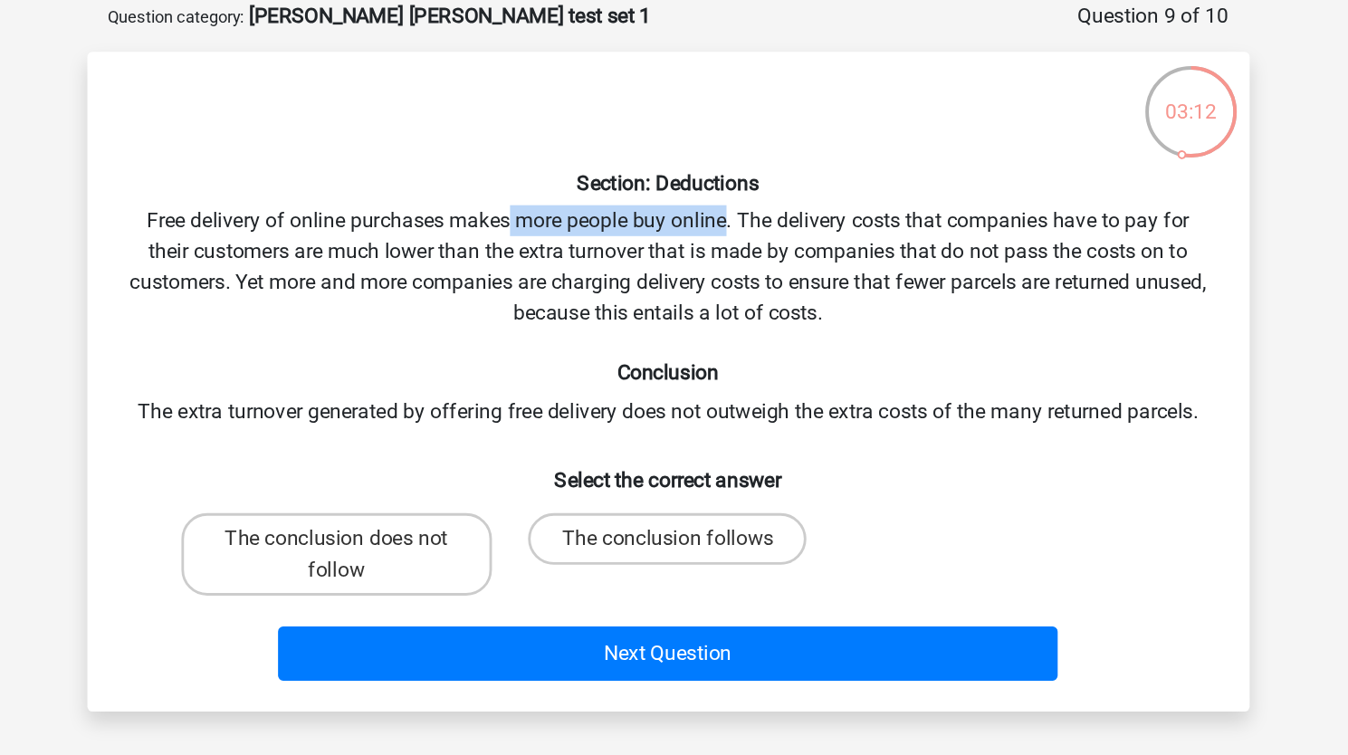
drag, startPoint x: 560, startPoint y: 249, endPoint x: 710, endPoint y: 250, distance: 149.3
click at [710, 250] on div "Section: Deductions Free delivery of online purchases makes more people buy onl…" at bounding box center [674, 358] width 802 height 434
drag, startPoint x: 710, startPoint y: 250, endPoint x: 462, endPoint y: 230, distance: 247.9
click at [462, 230] on div "Section: Deductions Free delivery of online purchases makes more people buy onl…" at bounding box center [674, 358] width 802 height 434
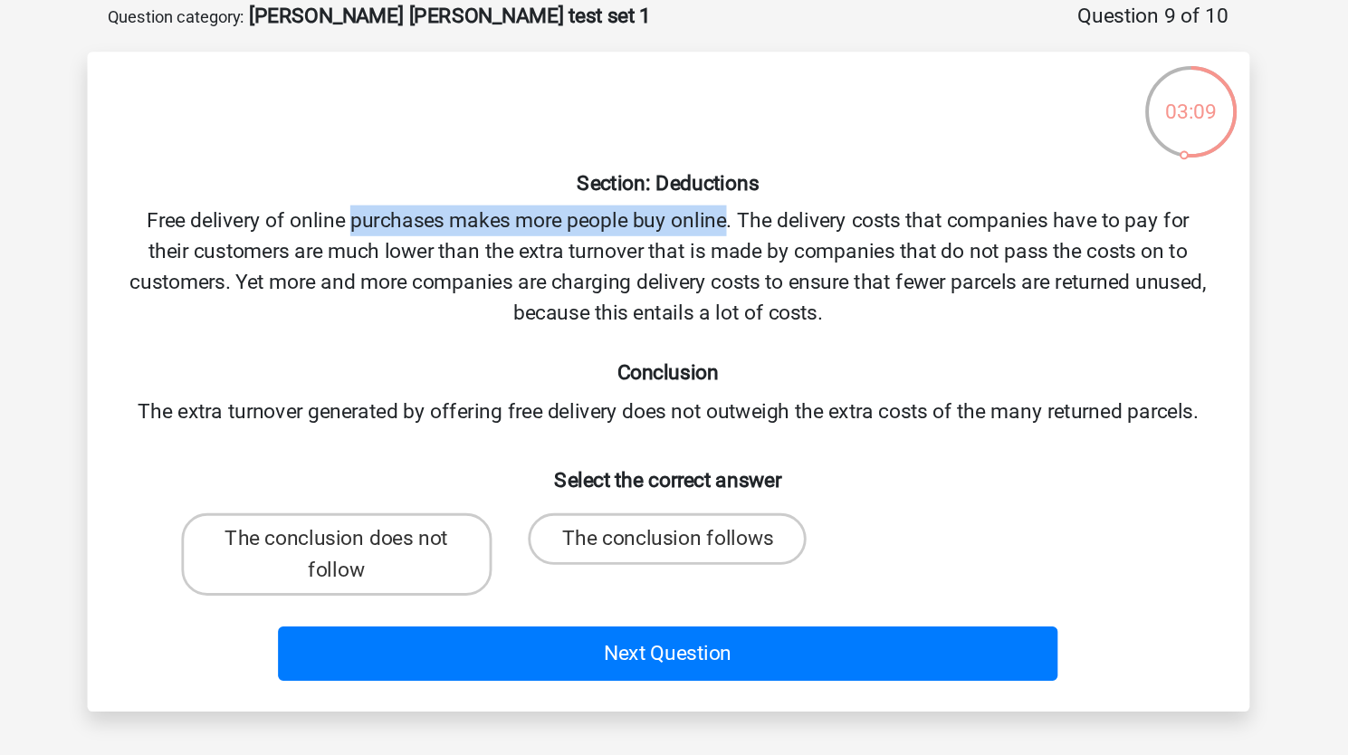
click at [462, 230] on div "Section: Deductions Free delivery of online purchases makes more people buy onl…" at bounding box center [674, 358] width 802 height 434
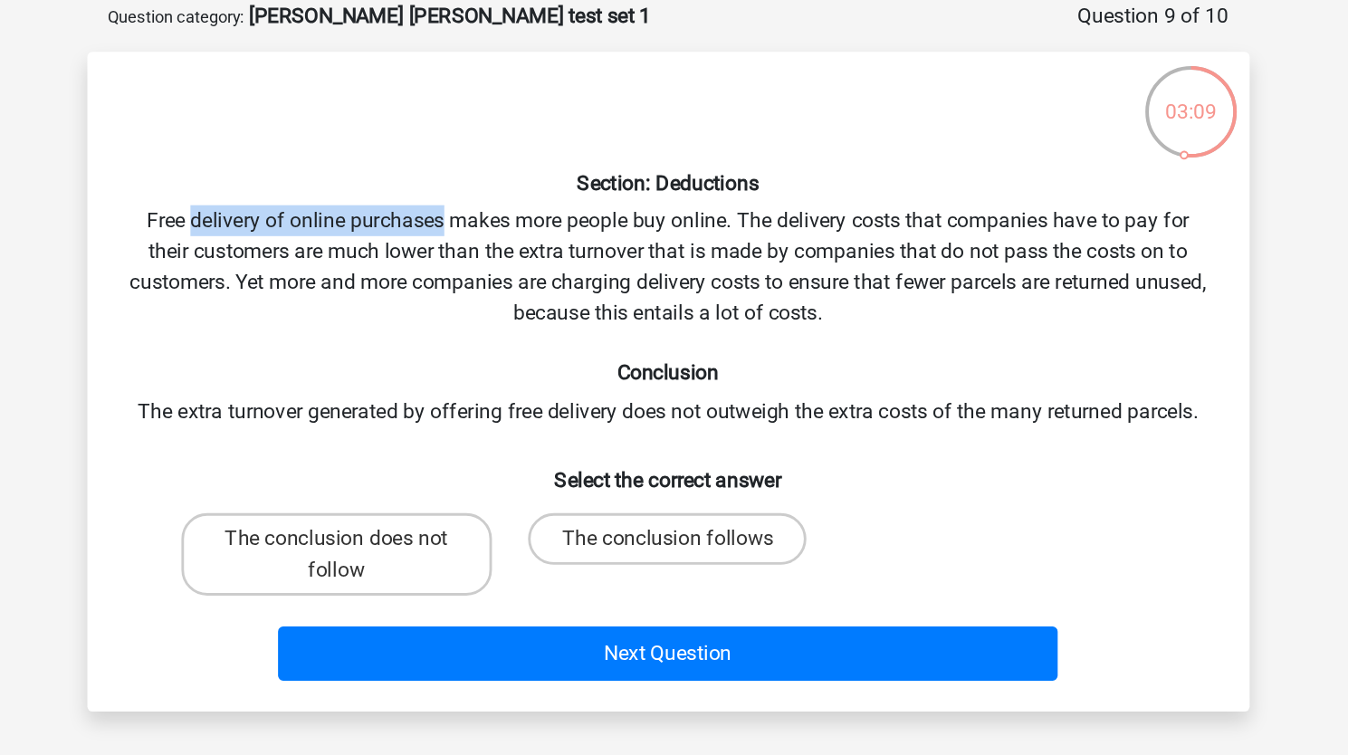
drag, startPoint x: 462, startPoint y: 230, endPoint x: 372, endPoint y: 249, distance: 92.5
click at [372, 249] on div "Section: Deductions Free delivery of online purchases makes more people buy onl…" at bounding box center [674, 358] width 802 height 434
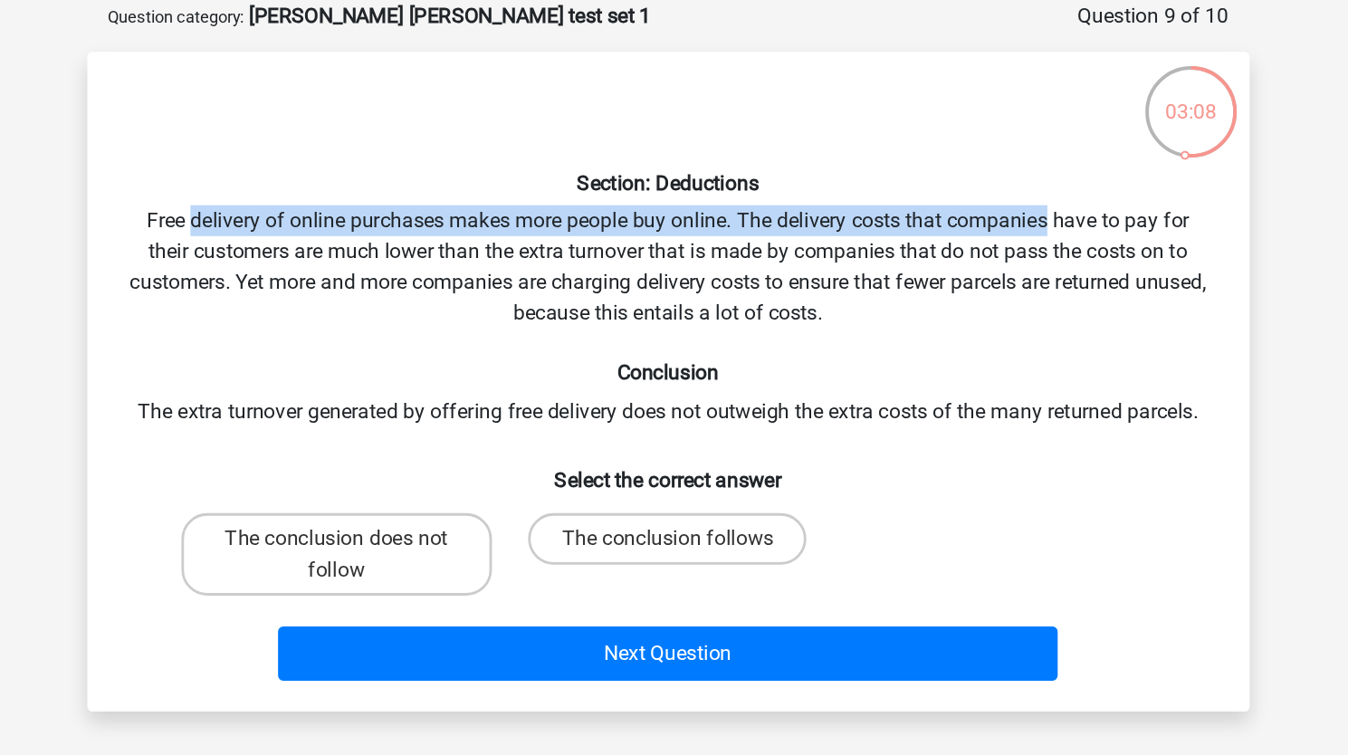
drag, startPoint x: 372, startPoint y: 249, endPoint x: 894, endPoint y: 243, distance: 522.2
click at [894, 243] on div "Section: Deductions Free delivery of online purchases makes more people buy onl…" at bounding box center [674, 358] width 802 height 434
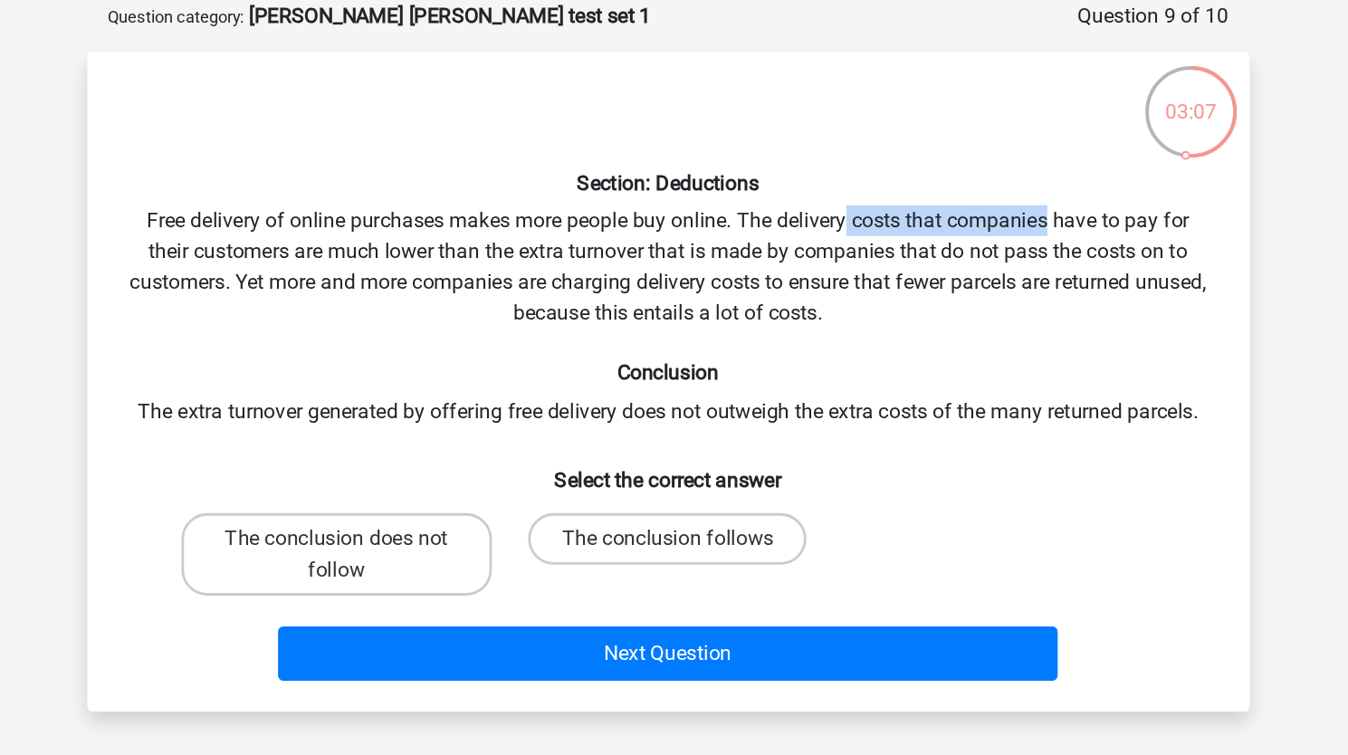
drag, startPoint x: 894, startPoint y: 243, endPoint x: 750, endPoint y: 234, distance: 144.1
click at [750, 234] on div "Section: Deductions Free delivery of online purchases makes more people buy onl…" at bounding box center [674, 358] width 802 height 434
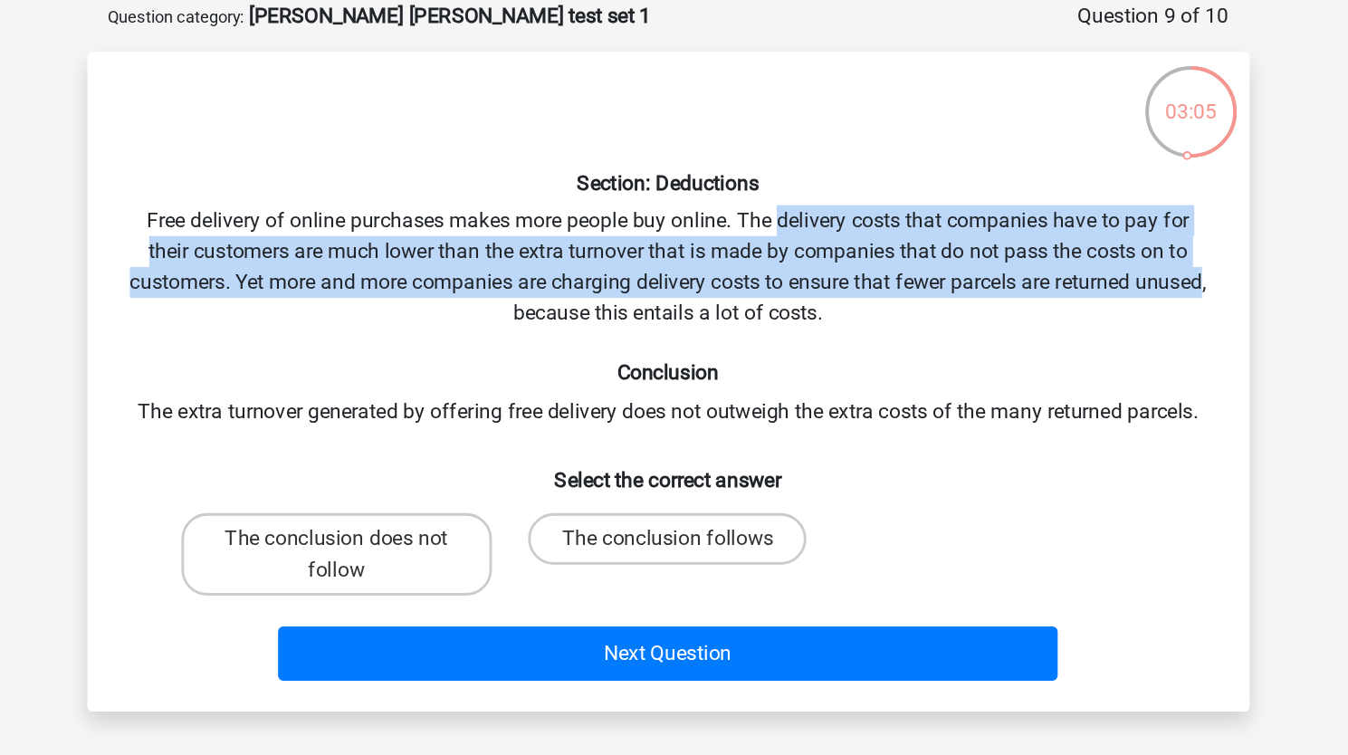
drag, startPoint x: 750, startPoint y: 234, endPoint x: 382, endPoint y: 325, distance: 379.3
click at [382, 325] on div "Section: Deductions Free delivery of online purchases makes more people buy onl…" at bounding box center [674, 358] width 802 height 434
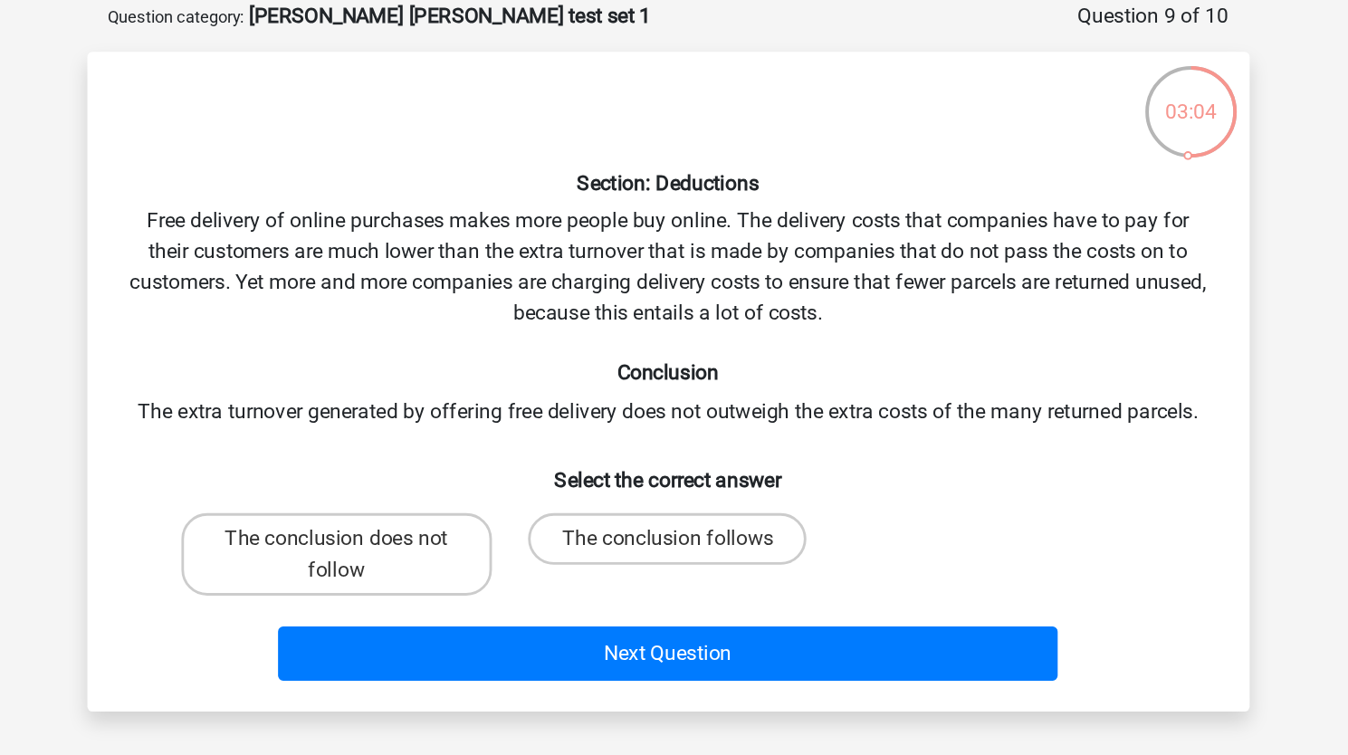
click at [310, 242] on div "Section: Deductions Free delivery of online purchases makes more people buy onl…" at bounding box center [674, 358] width 802 height 434
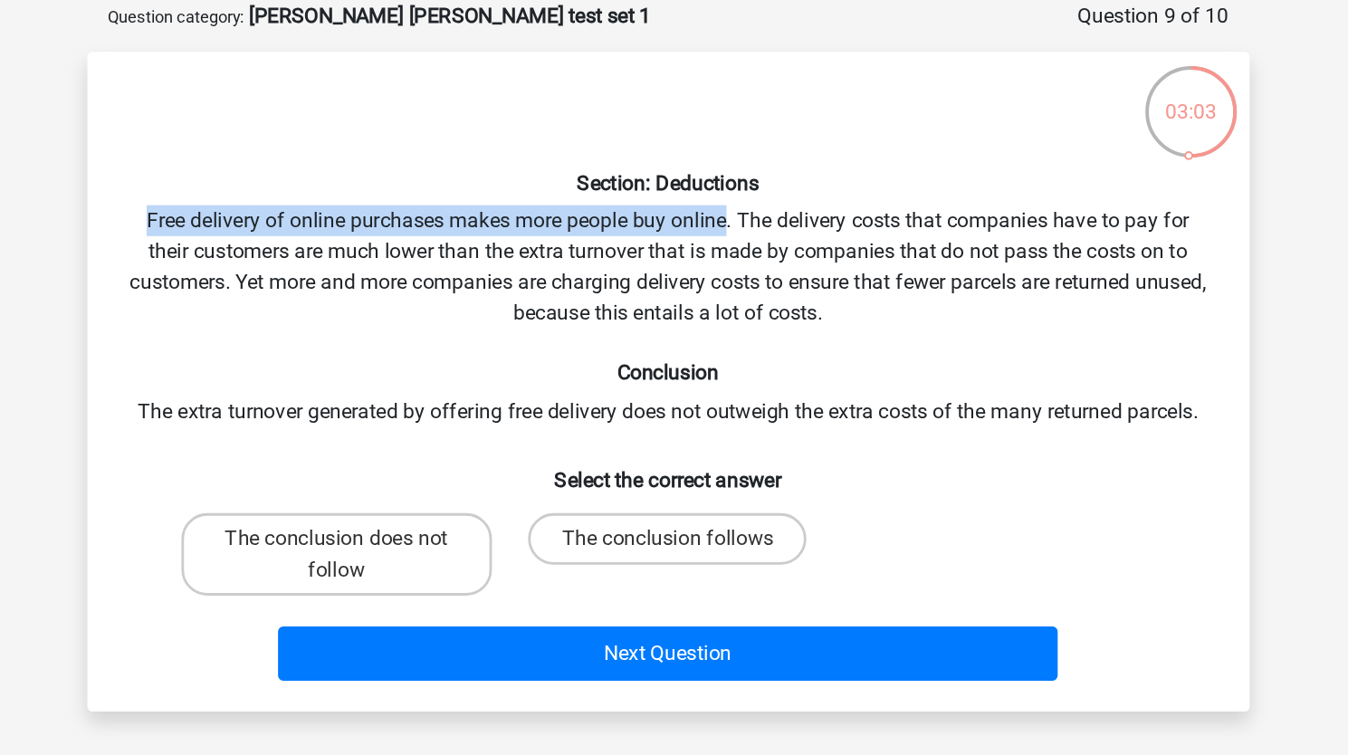
drag, startPoint x: 310, startPoint y: 242, endPoint x: 699, endPoint y: 245, distance: 388.3
click at [699, 245] on div "Section: Deductions Free delivery of online purchases makes more people buy onl…" at bounding box center [674, 358] width 802 height 434
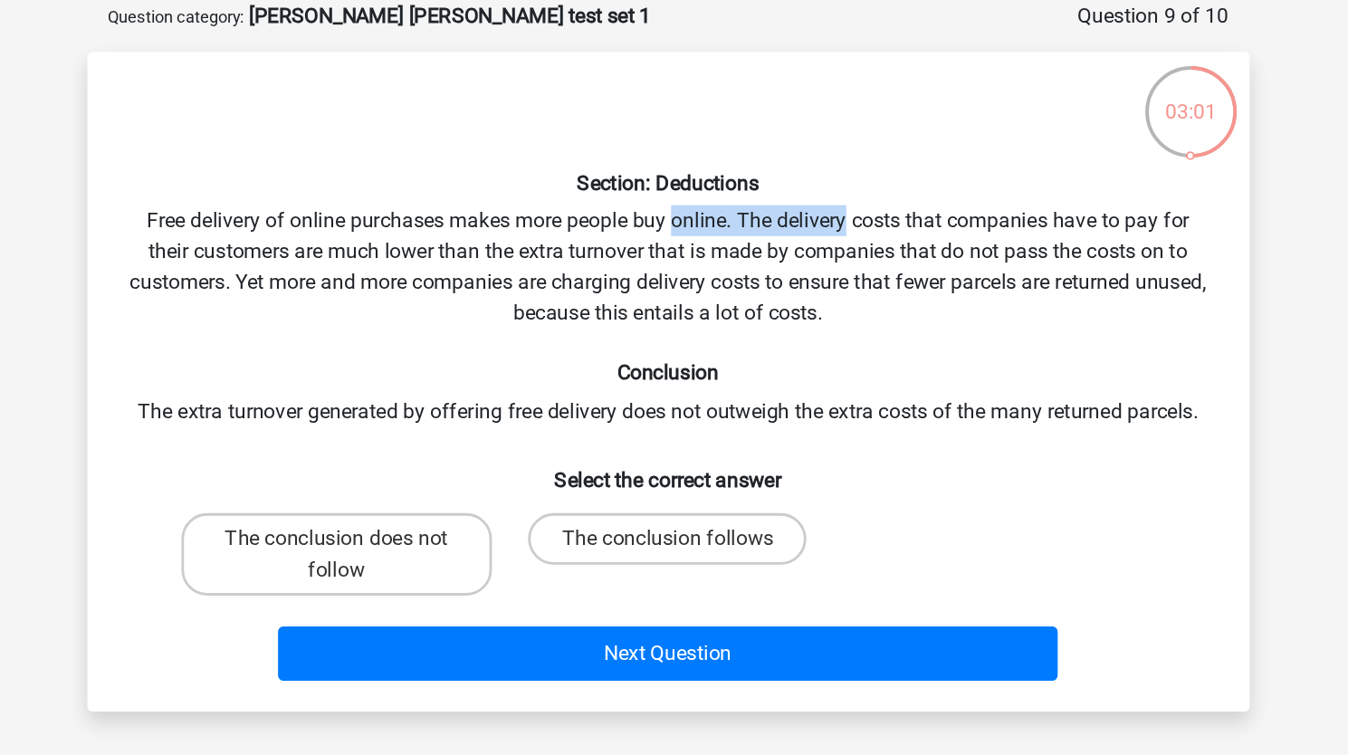
drag, startPoint x: 699, startPoint y: 245, endPoint x: 769, endPoint y: 243, distance: 70.6
click at [769, 243] on div "Section: Deductions Free delivery of online purchases makes more people buy onl…" at bounding box center [674, 358] width 802 height 434
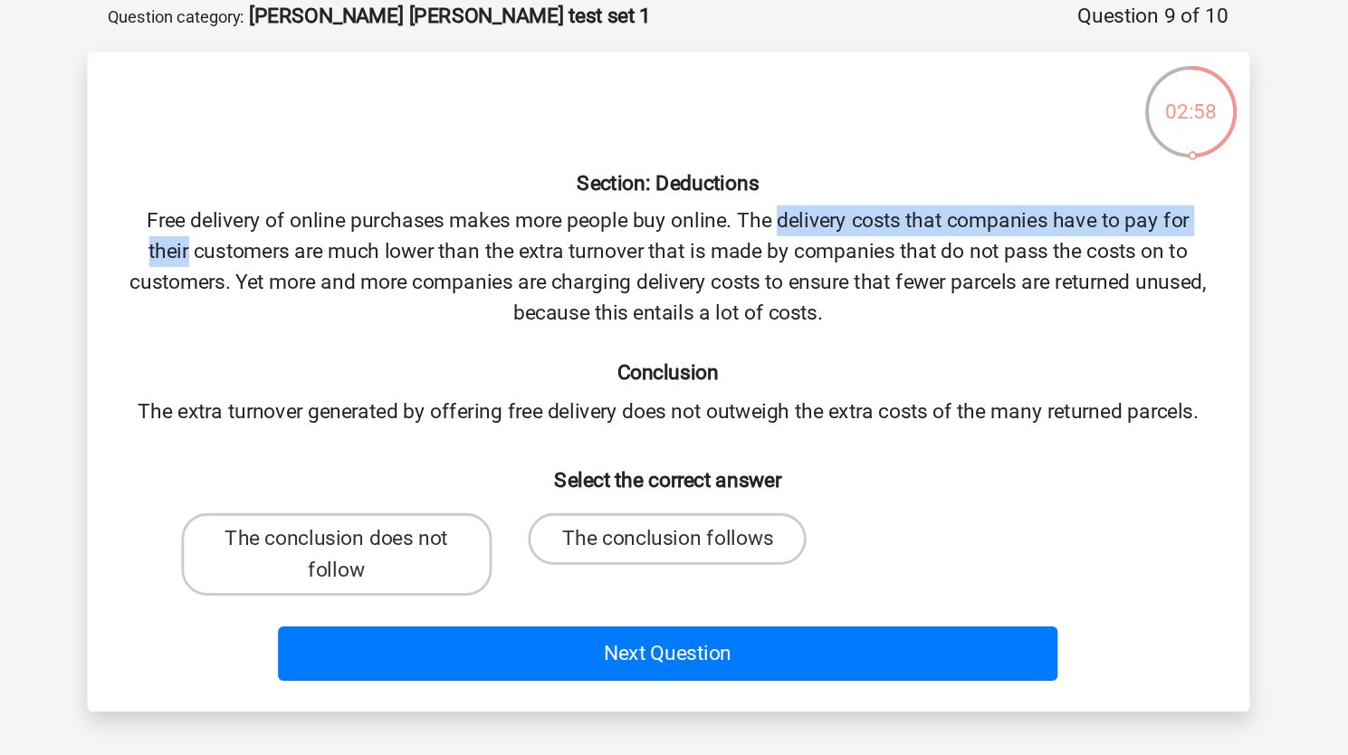
drag, startPoint x: 769, startPoint y: 243, endPoint x: 278, endPoint y: 276, distance: 492.6
click at [278, 276] on div "Section: Deductions Free delivery of online purchases makes more people buy onl…" at bounding box center [674, 358] width 802 height 434
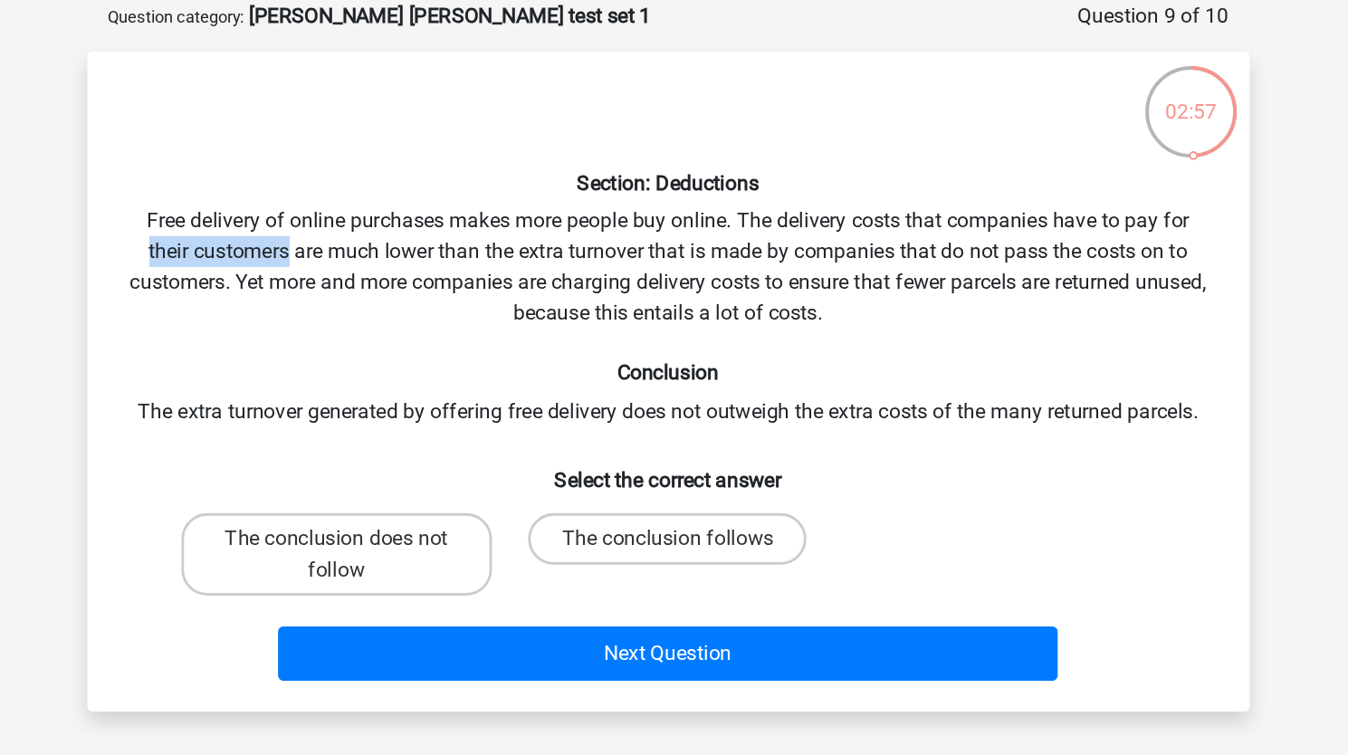
drag, startPoint x: 278, startPoint y: 276, endPoint x: 363, endPoint y: 271, distance: 85.2
click at [363, 271] on div "Section: Deductions Free delivery of online purchases makes more people buy onl…" at bounding box center [674, 358] width 802 height 434
drag, startPoint x: 363, startPoint y: 271, endPoint x: 491, endPoint y: 273, distance: 128.5
click at [491, 273] on div "Section: Deductions Free delivery of online purchases makes more people buy onl…" at bounding box center [674, 358] width 802 height 434
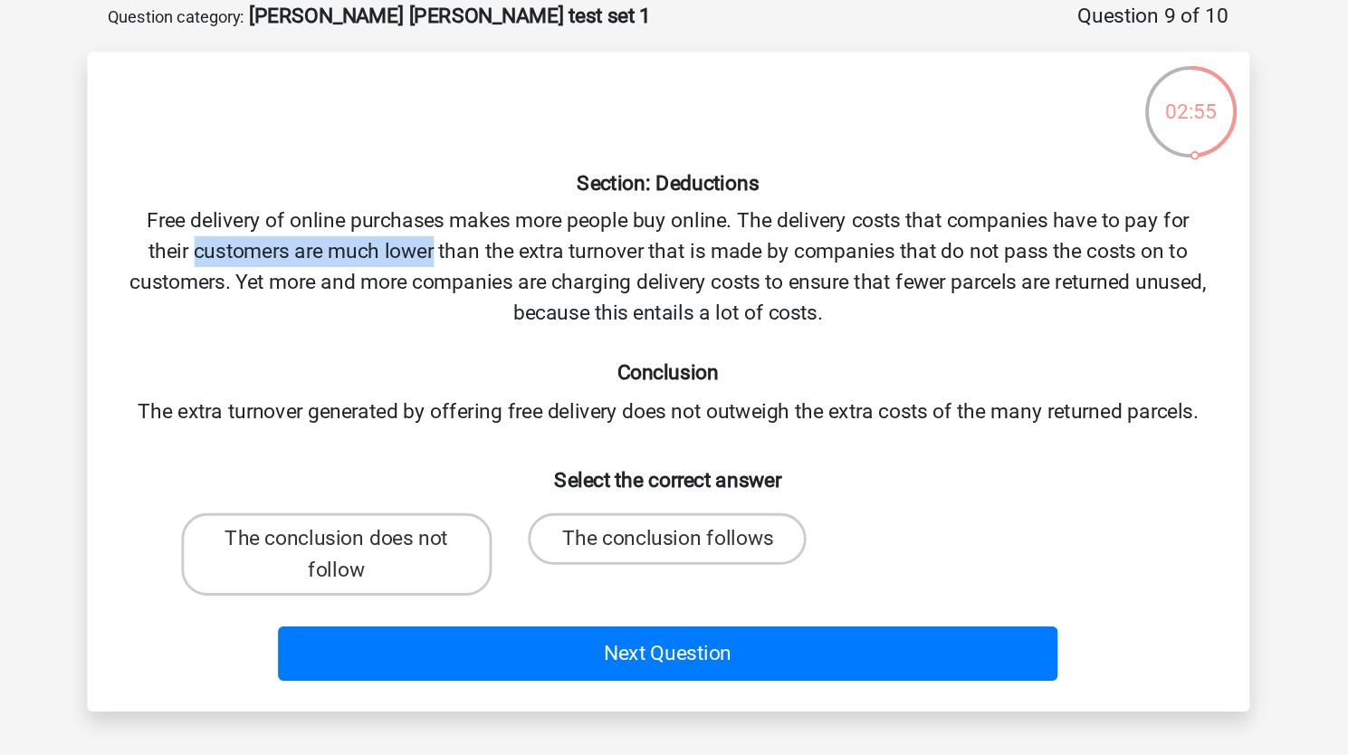
click at [491, 273] on div "Section: Deductions Free delivery of online purchases makes more people buy onl…" at bounding box center [674, 358] width 802 height 434
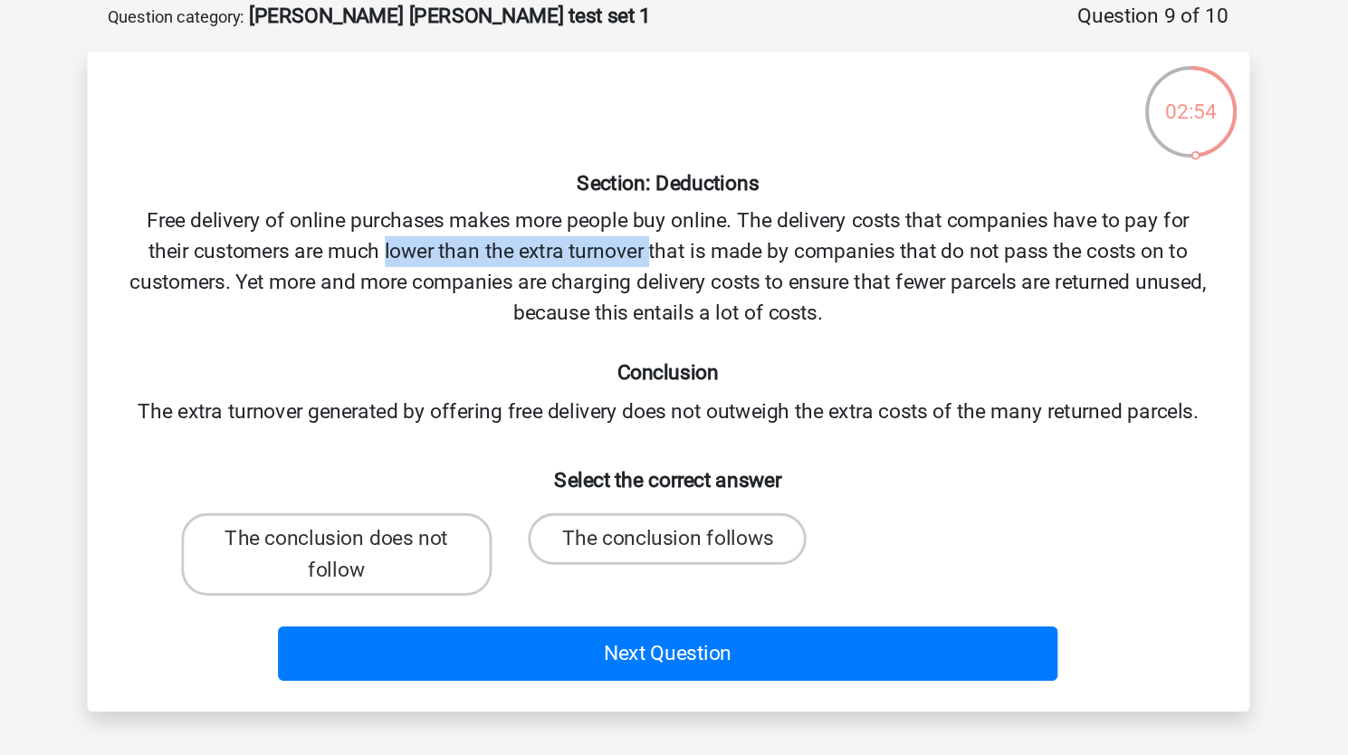
drag, startPoint x: 491, startPoint y: 273, endPoint x: 681, endPoint y: 269, distance: 190.1
click at [681, 269] on div "Section: Deductions Free delivery of online purchases makes more people buy onl…" at bounding box center [674, 358] width 802 height 434
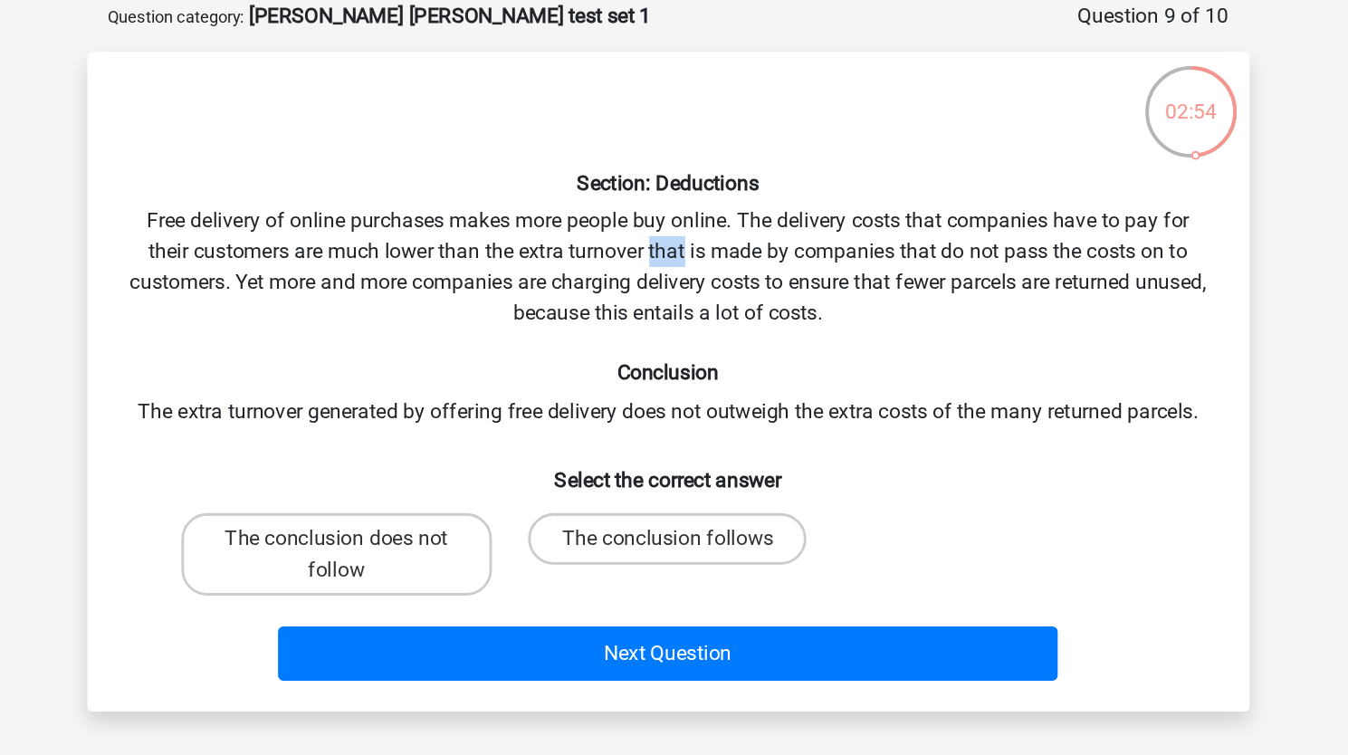
click at [681, 269] on div "Section: Deductions Free delivery of online purchases makes more people buy onl…" at bounding box center [674, 358] width 802 height 434
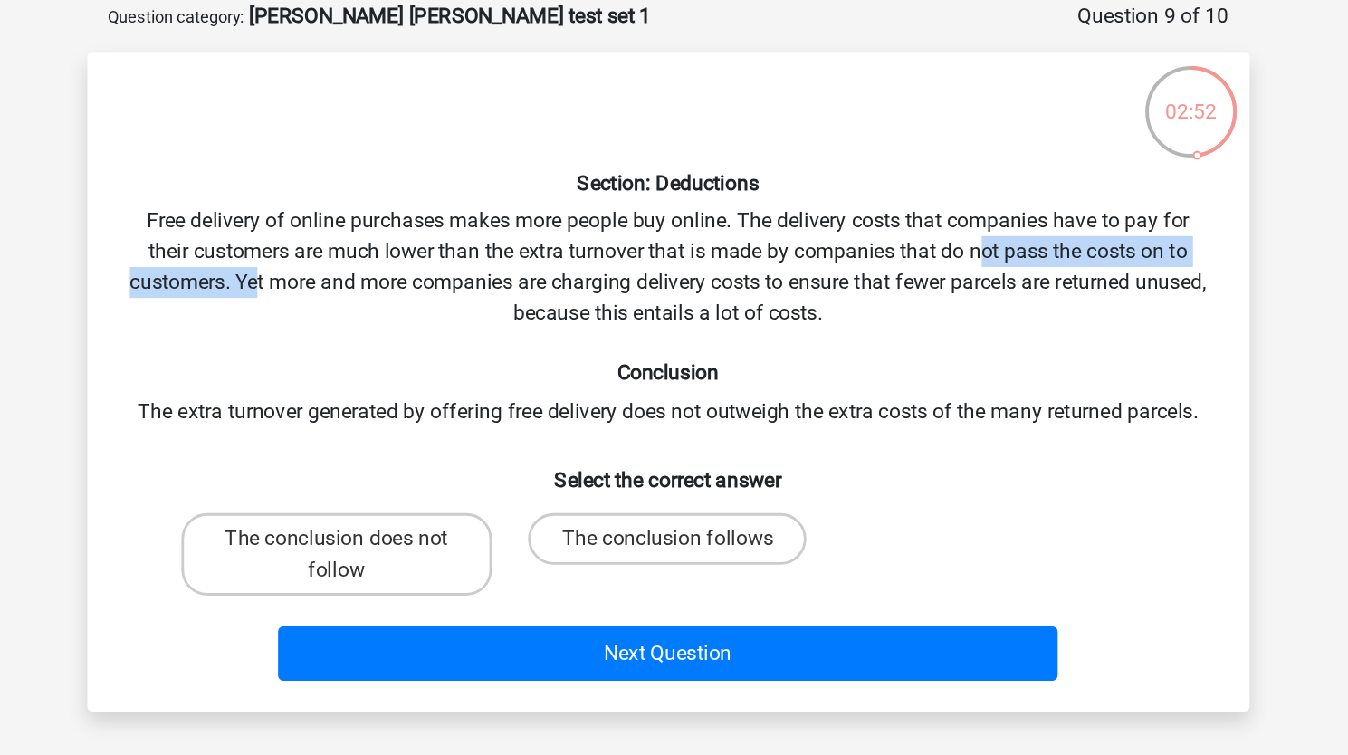
drag, startPoint x: 894, startPoint y: 267, endPoint x: 405, endPoint y: 284, distance: 489.0
click at [405, 284] on div "Section: Deductions Free delivery of online purchases makes more people buy onl…" at bounding box center [674, 358] width 802 height 434
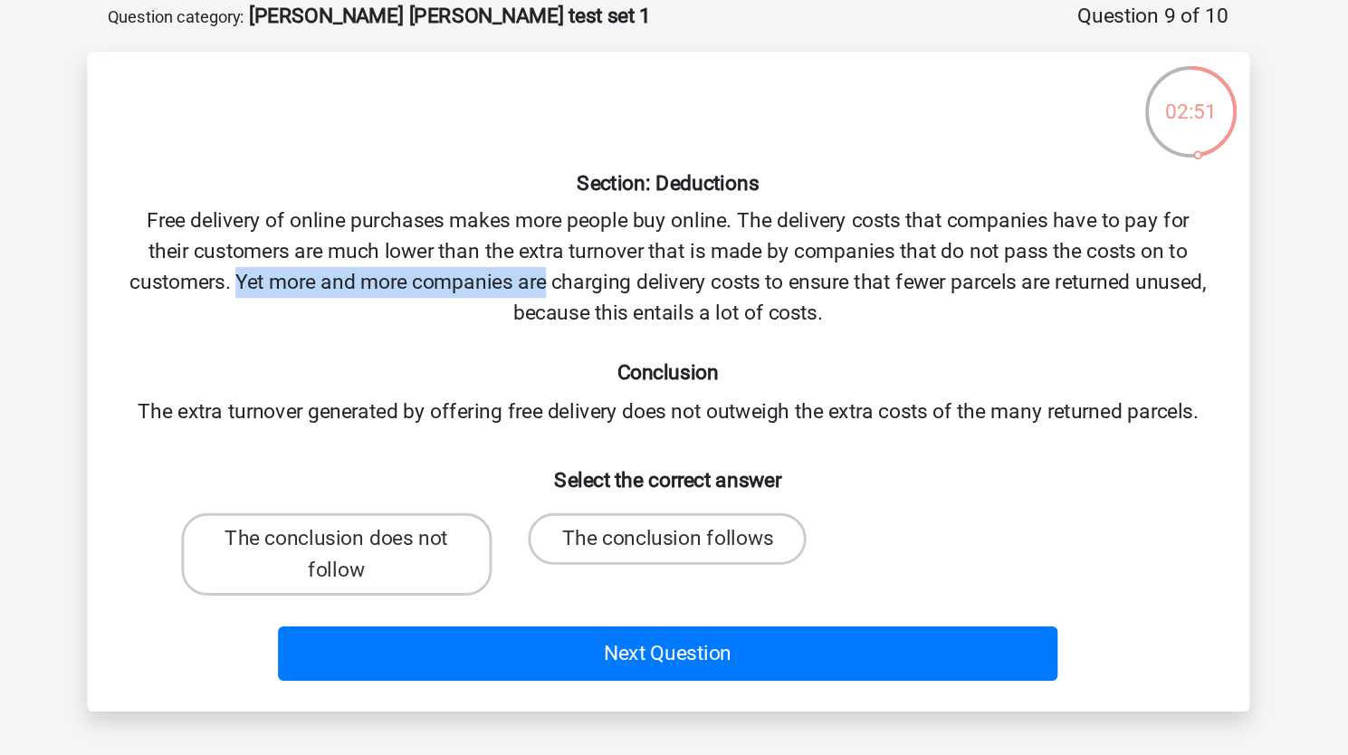
drag, startPoint x: 405, startPoint y: 284, endPoint x: 608, endPoint y: 286, distance: 202.7
click at [608, 286] on div "Section: Deductions Free delivery of online purchases makes more people buy onl…" at bounding box center [674, 358] width 802 height 434
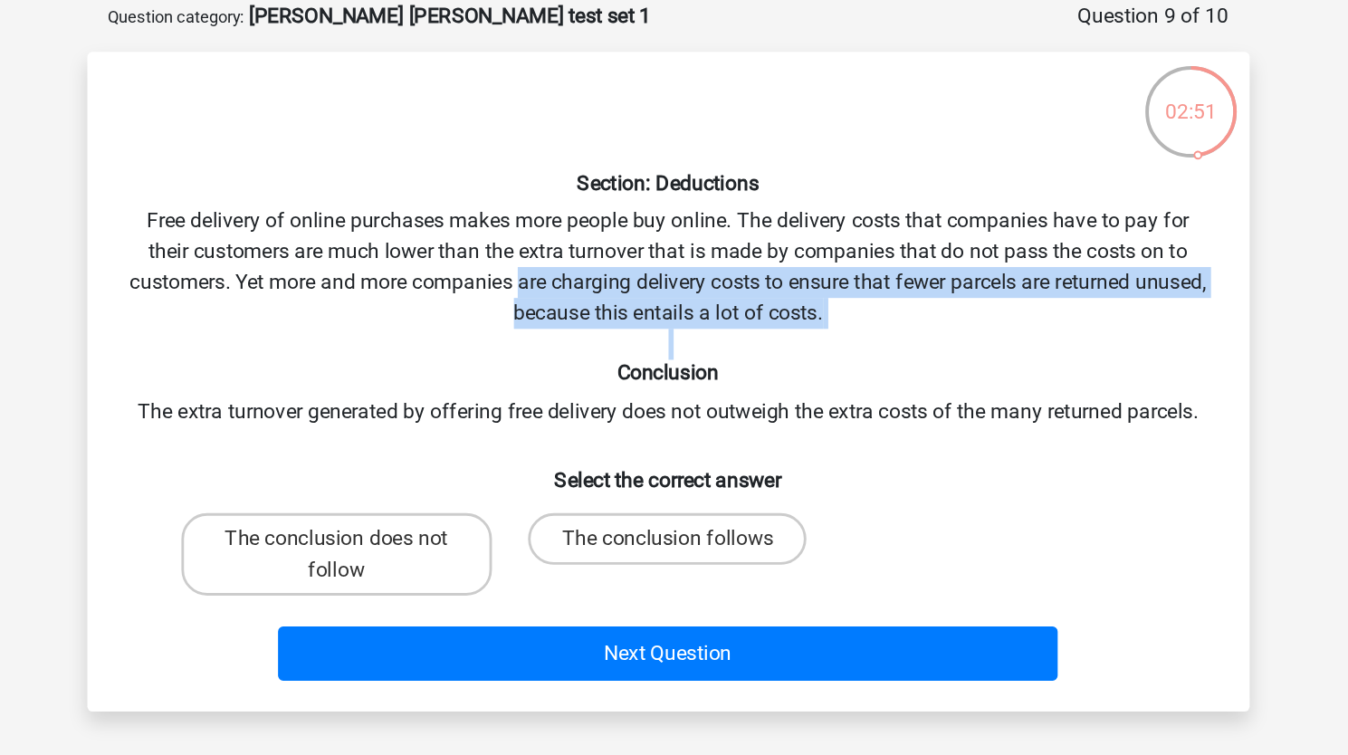
drag, startPoint x: 608, startPoint y: 286, endPoint x: 832, endPoint y: 333, distance: 228.4
click at [832, 333] on div "Section: Deductions Free delivery of online purchases makes more people buy onl…" at bounding box center [674, 358] width 802 height 434
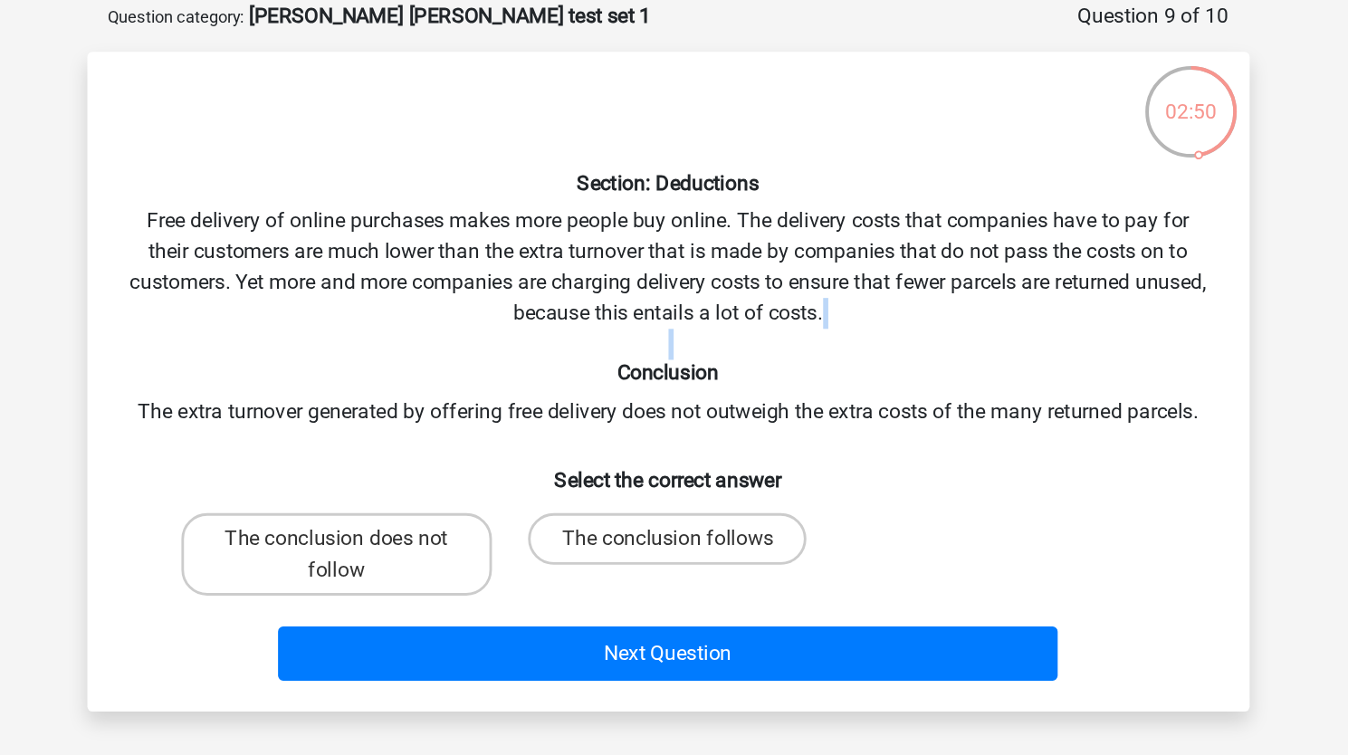
click at [832, 333] on div "Section: Deductions Free delivery of online purchases makes more people buy onl…" at bounding box center [674, 358] width 802 height 434
click at [353, 252] on div "Section: Deductions Free delivery of online purchases makes more people buy onl…" at bounding box center [674, 358] width 802 height 434
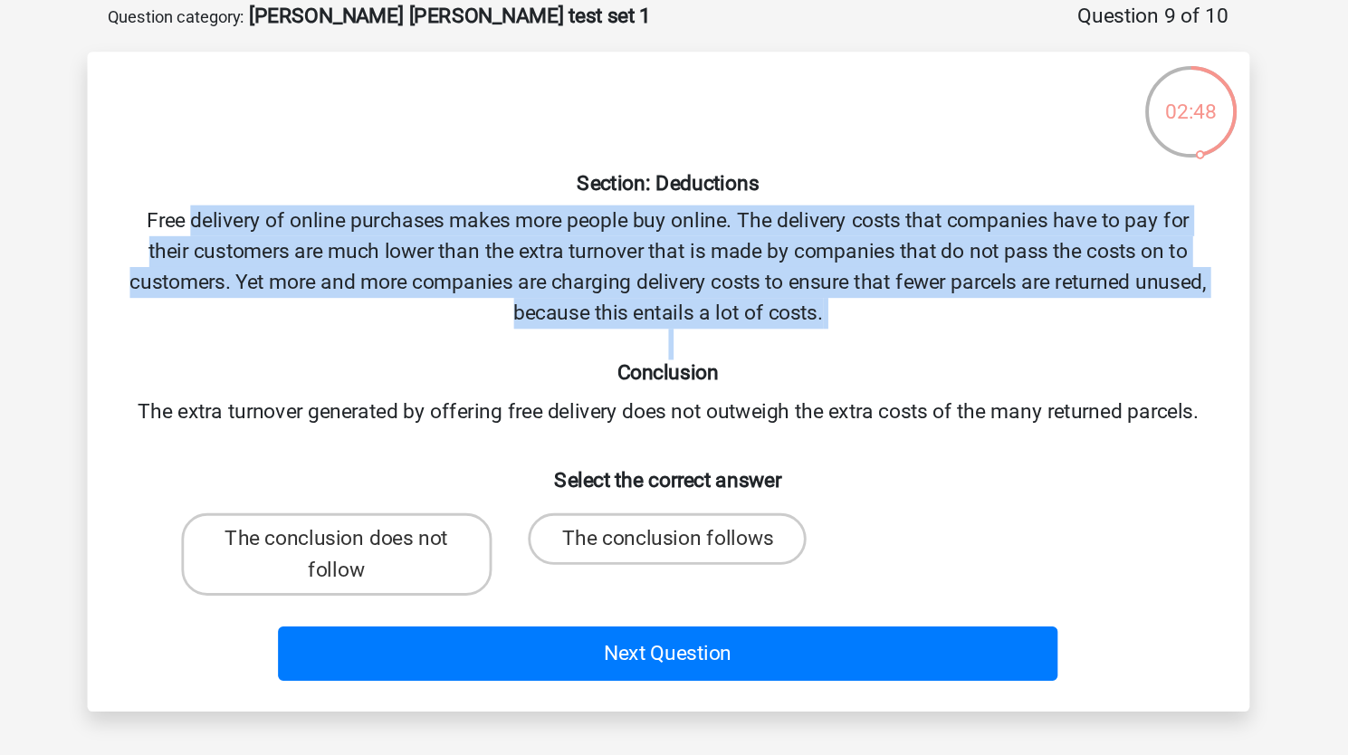
drag, startPoint x: 353, startPoint y: 252, endPoint x: 425, endPoint y: 338, distance: 111.7
click at [425, 338] on div "Section: Deductions Free delivery of online purchases makes more people buy onl…" at bounding box center [674, 358] width 802 height 434
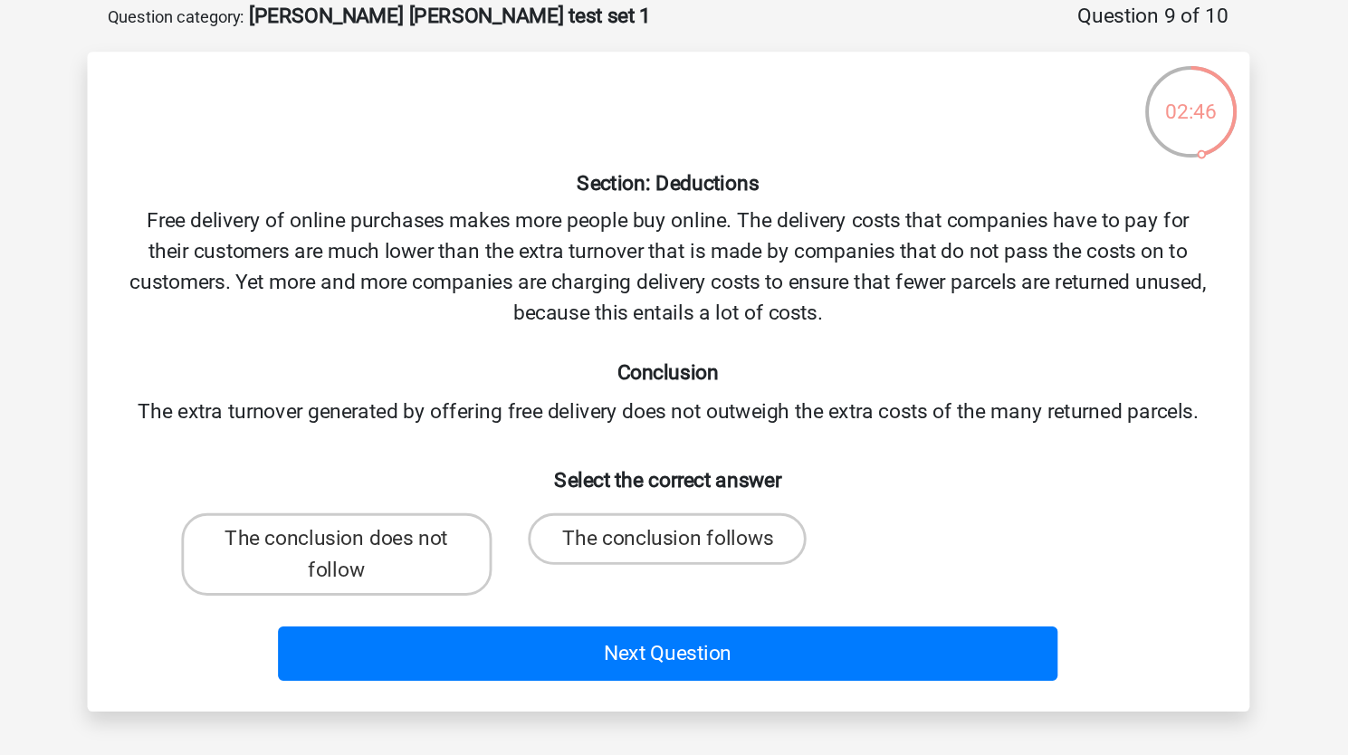
click at [348, 379] on div "Section: Deductions Free delivery of online purchases makes more people buy onl…" at bounding box center [674, 358] width 802 height 434
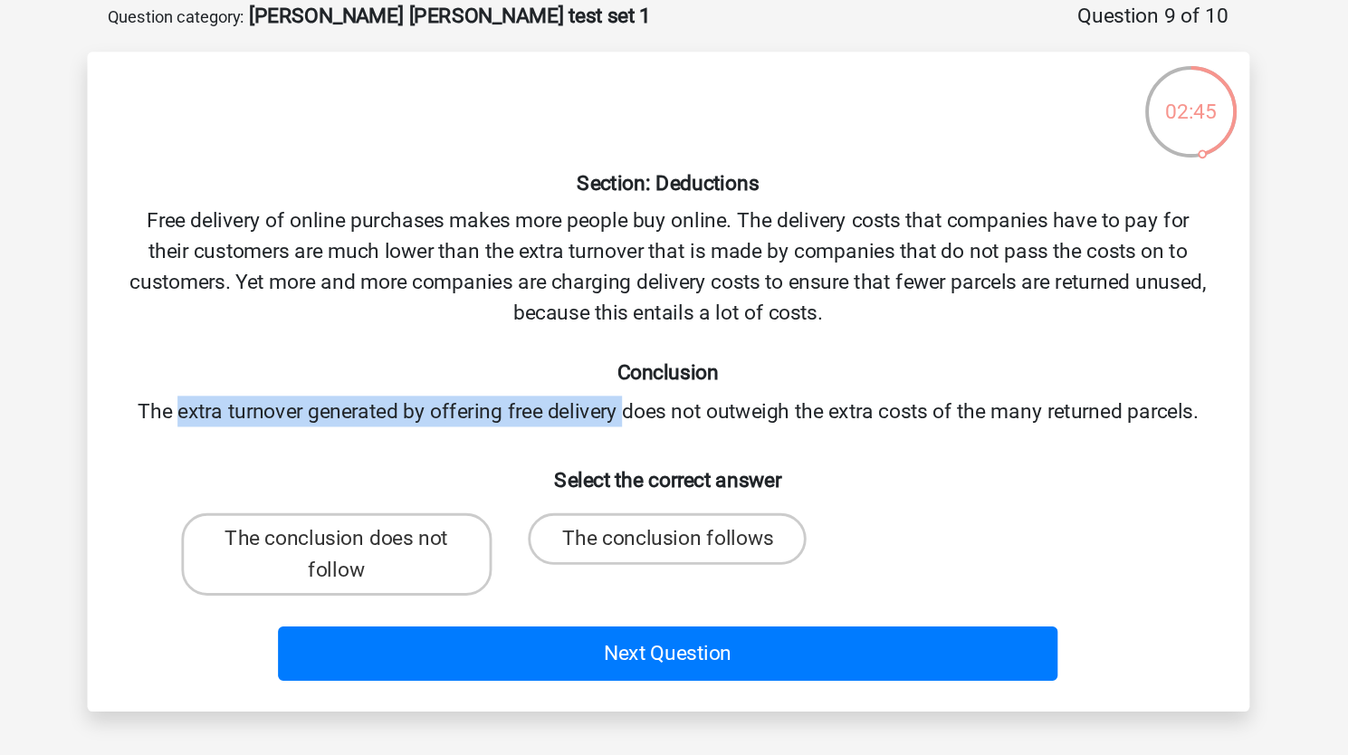
drag, startPoint x: 348, startPoint y: 379, endPoint x: 632, endPoint y: 379, distance: 283.3
click at [632, 379] on div "Section: Deductions Free delivery of online purchases makes more people buy onl…" at bounding box center [674, 358] width 802 height 434
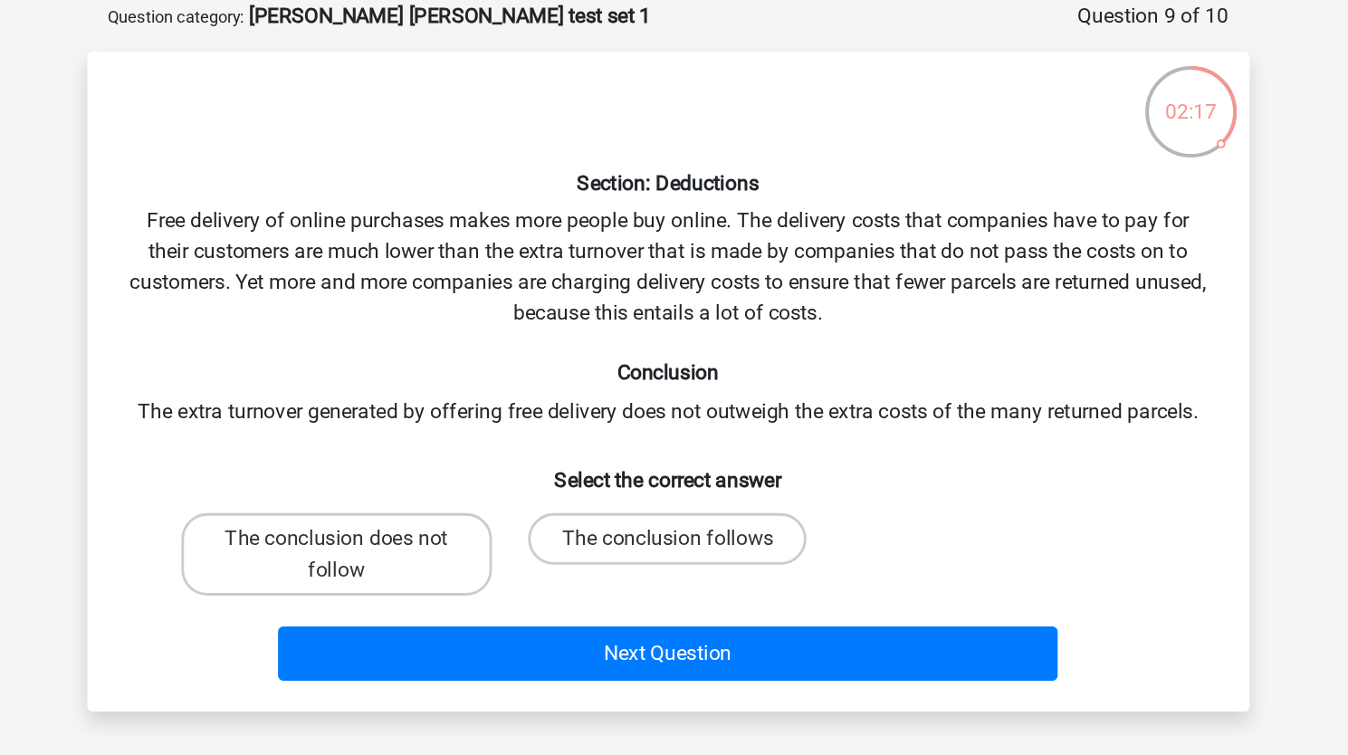
click at [450, 395] on div "Section: Deductions Free delivery of online purchases makes more people buy onl…" at bounding box center [674, 358] width 802 height 434
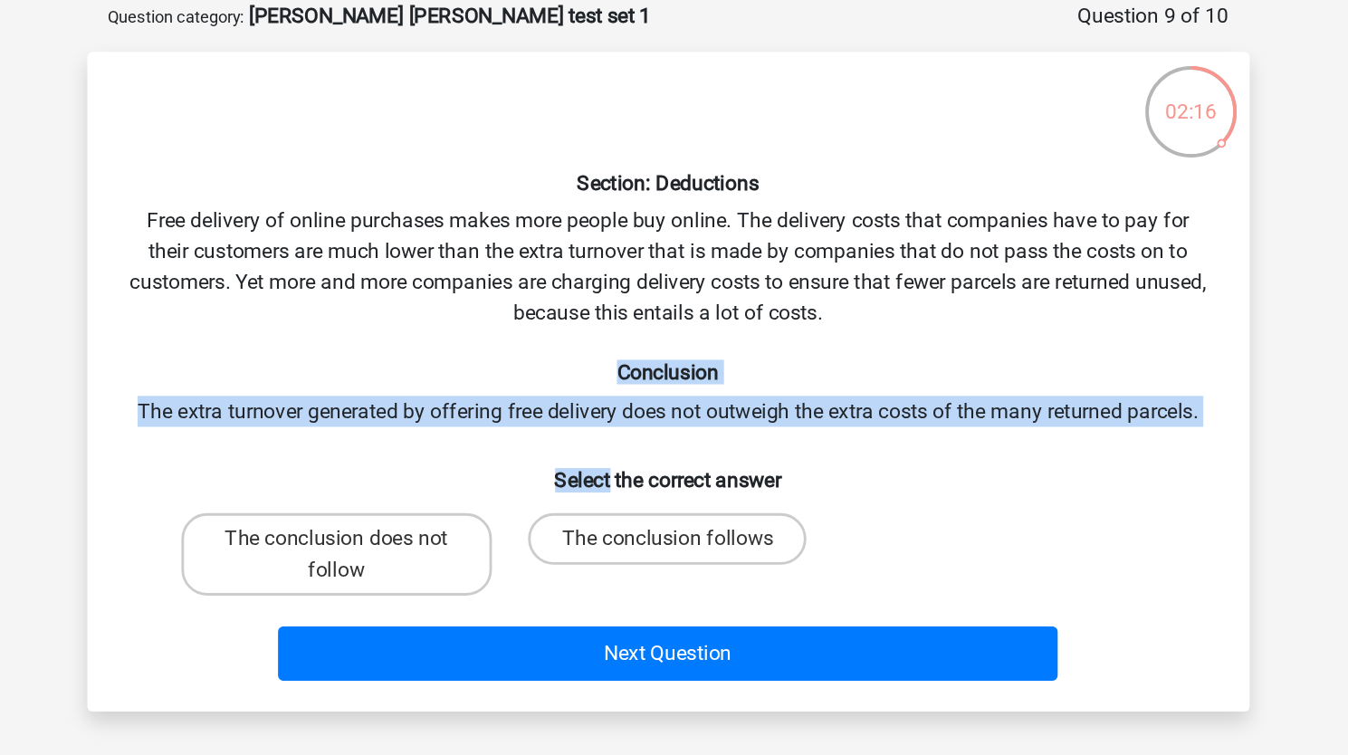
drag, startPoint x: 450, startPoint y: 395, endPoint x: 418, endPoint y: 358, distance: 48.8
click at [418, 358] on div "Section: Deductions Free delivery of online purchases makes more people buy onl…" at bounding box center [674, 358] width 802 height 434
click at [418, 358] on h6 "Conclusion" at bounding box center [674, 351] width 758 height 17
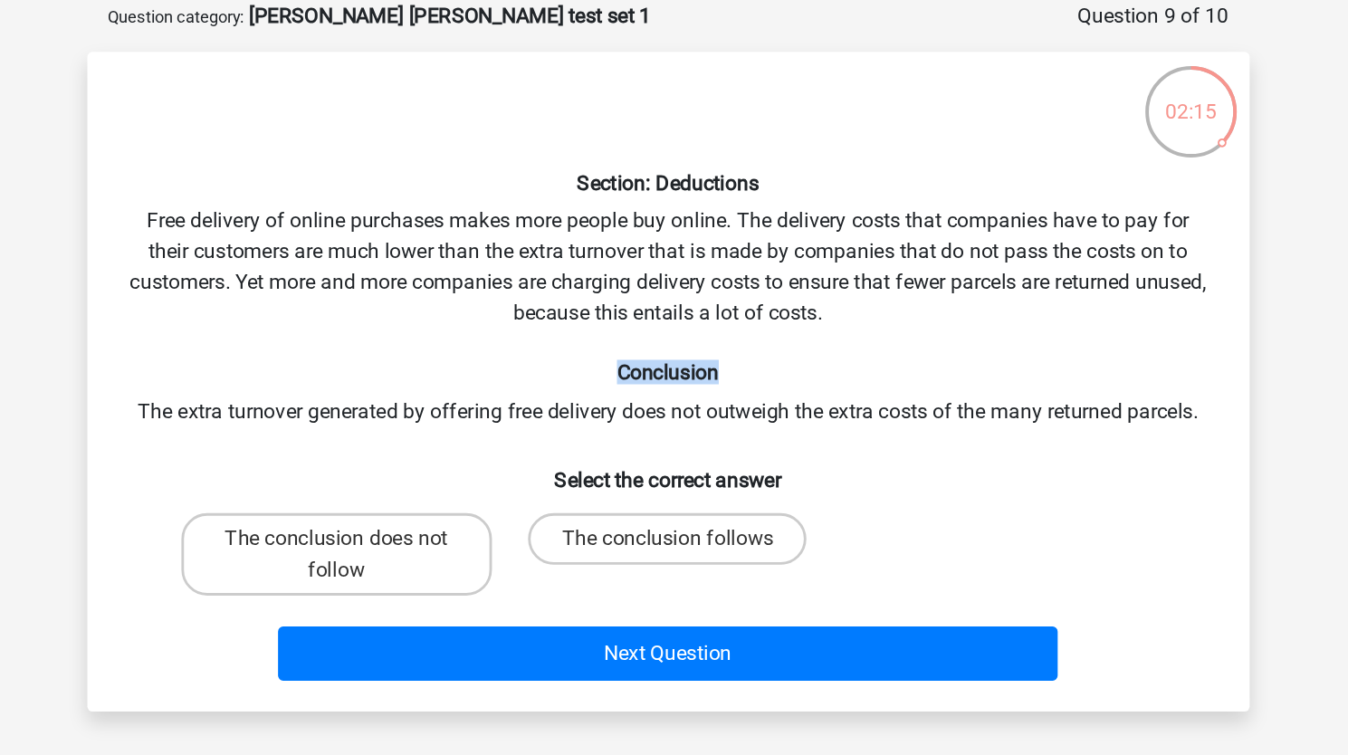
click at [418, 358] on h6 "Conclusion" at bounding box center [674, 351] width 758 height 17
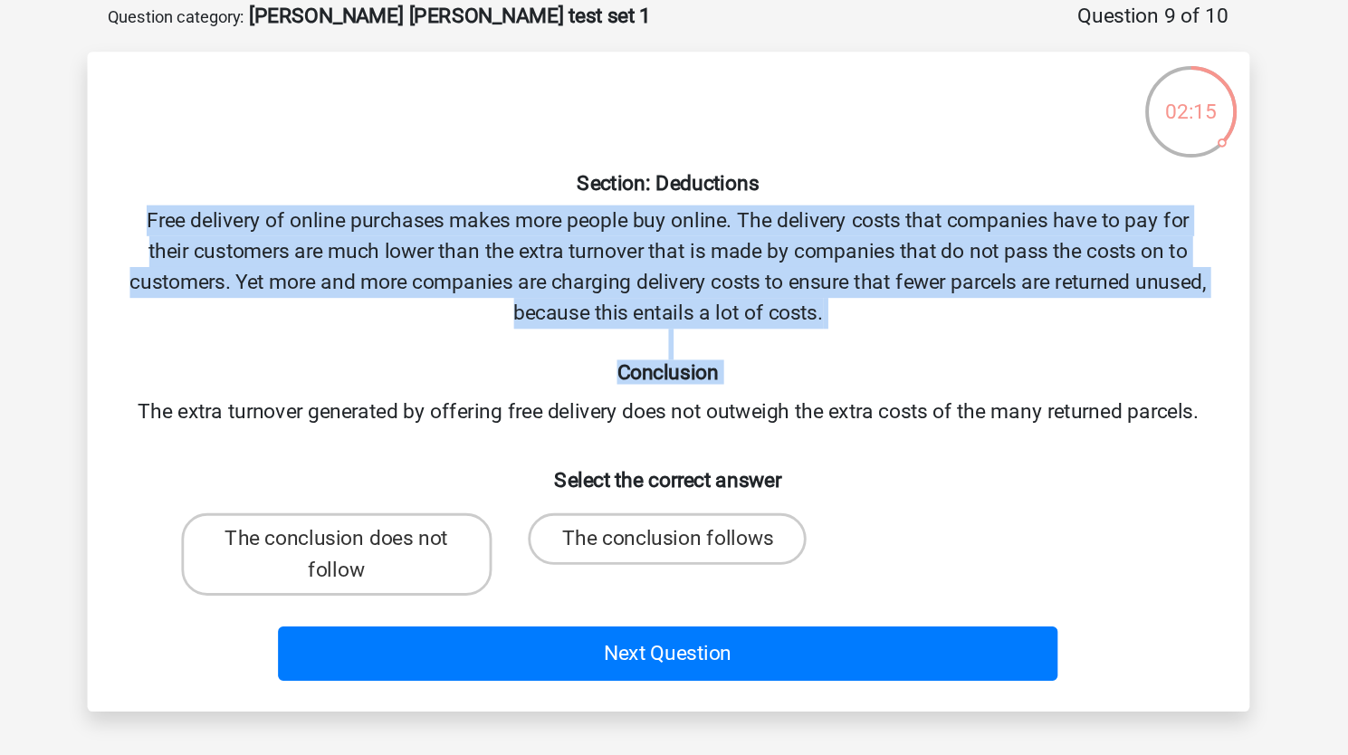
drag, startPoint x: 418, startPoint y: 358, endPoint x: 370, endPoint y: 281, distance: 91.4
click at [370, 281] on div "Section: Deductions Free delivery of online purchases makes more people buy onl…" at bounding box center [674, 358] width 802 height 434
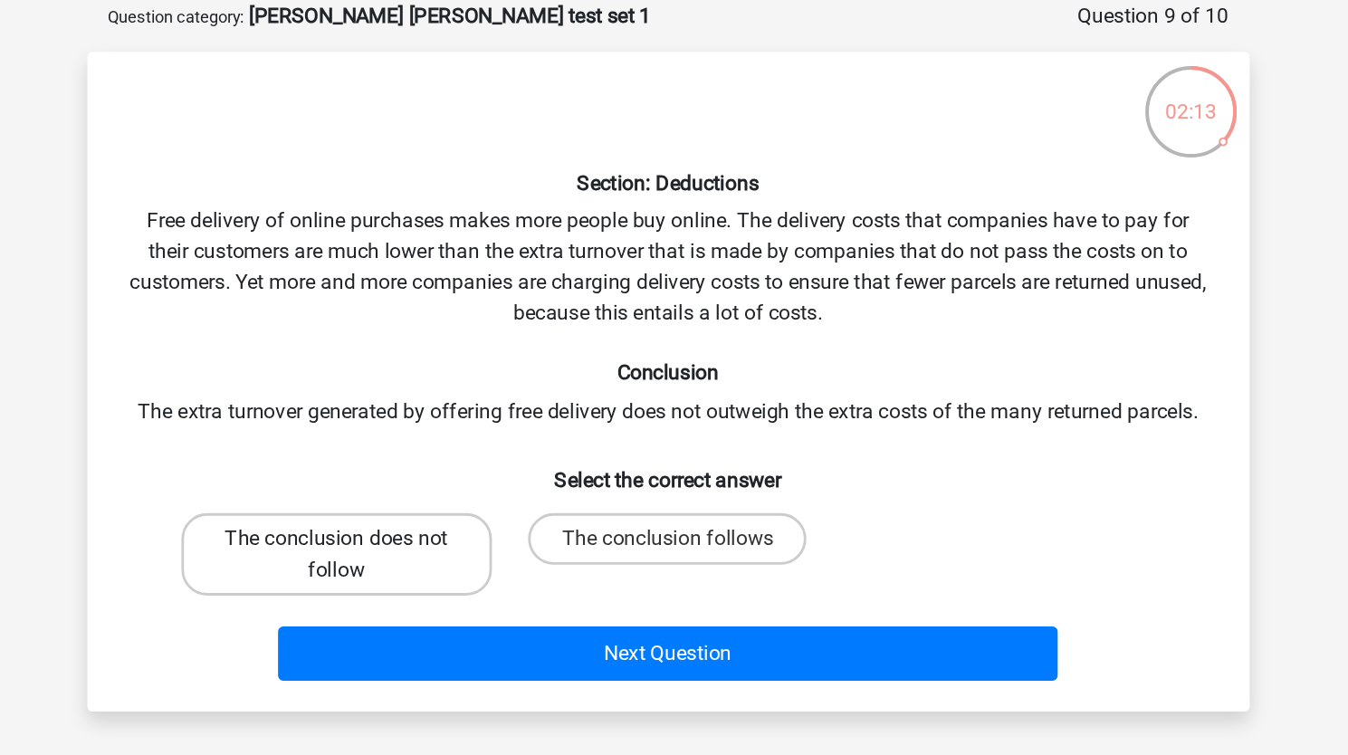
click at [441, 464] on label "The conclusion does not follow" at bounding box center [441, 480] width 218 height 58
click at [441, 469] on input "The conclusion does not follow" at bounding box center [447, 475] width 12 height 12
radio input "true"
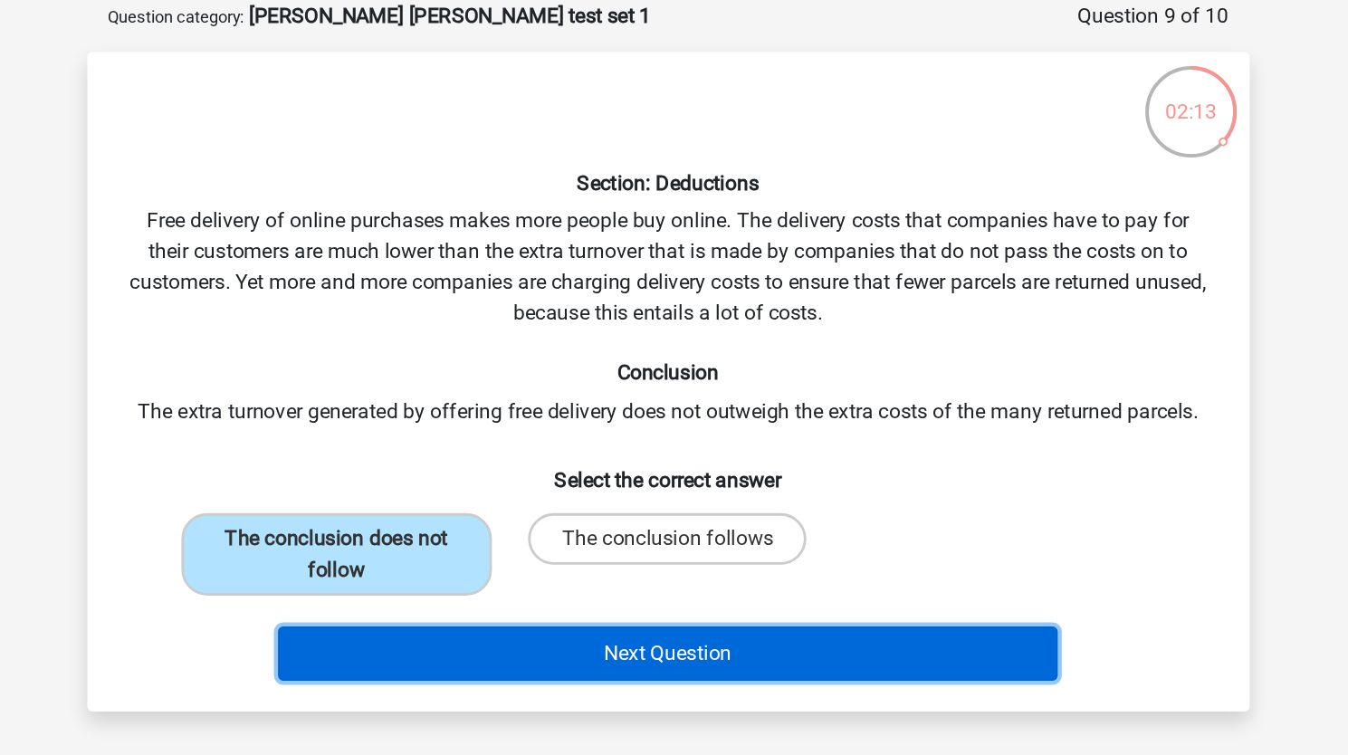
click at [527, 537] on button "Next Question" at bounding box center [674, 549] width 548 height 38
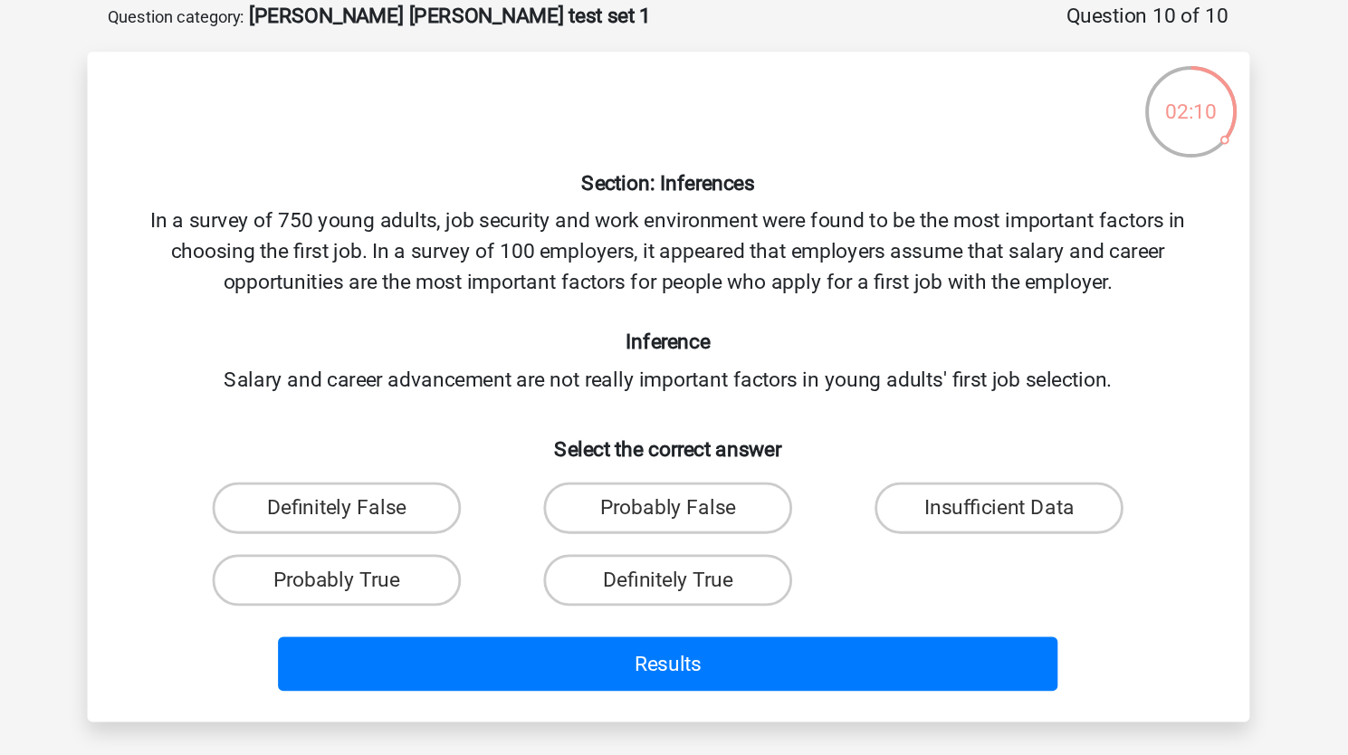
click at [351, 247] on div "Section: Inferences In a survey of 750 young adults, job security and work envi…" at bounding box center [674, 362] width 802 height 442
click at [363, 249] on div "Section: Inferences In a survey of 750 young adults, job security and work envi…" at bounding box center [674, 362] width 802 height 442
drag, startPoint x: 363, startPoint y: 249, endPoint x: 484, endPoint y: 249, distance: 121.3
click at [484, 249] on div "Section: Inferences In a survey of 750 young adults, job security and work envi…" at bounding box center [674, 362] width 802 height 442
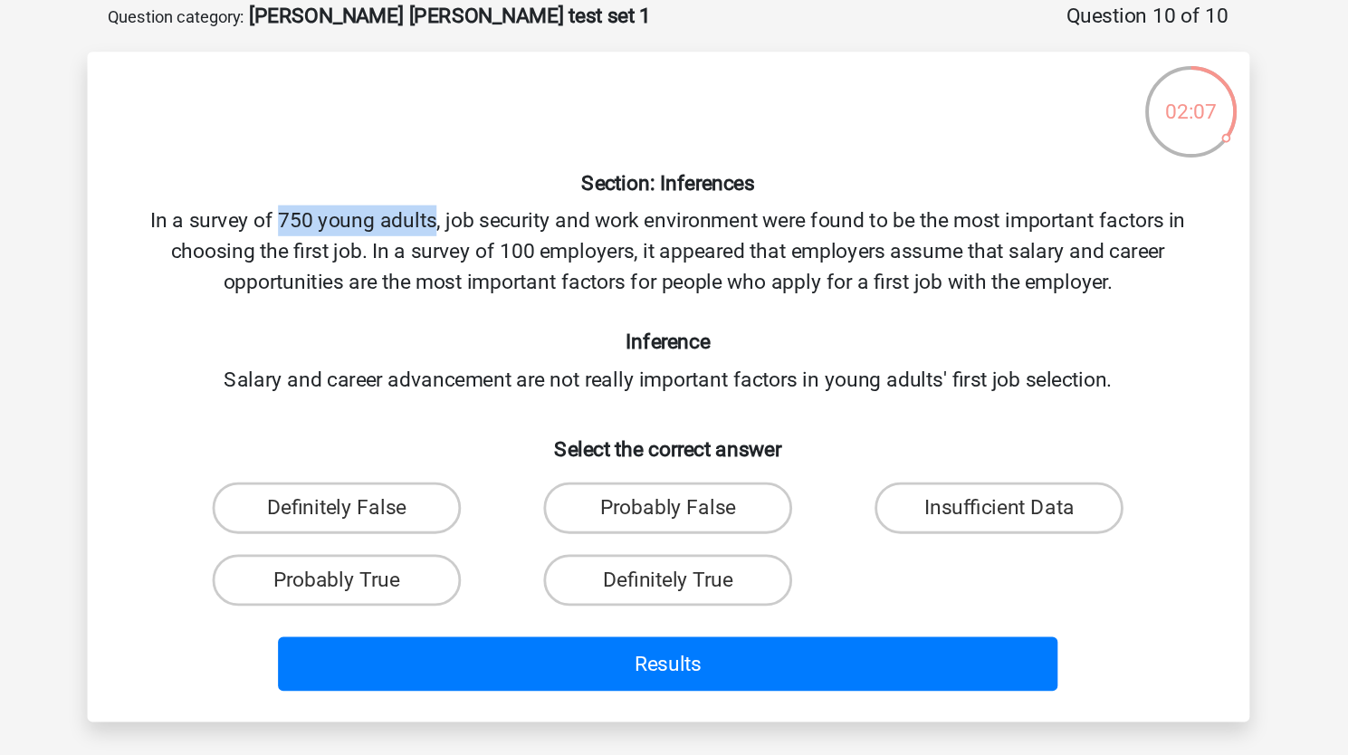
drag, startPoint x: 484, startPoint y: 249, endPoint x: 386, endPoint y: 238, distance: 98.3
click at [386, 238] on div "Section: Inferences In a survey of 750 young adults, job security and work envi…" at bounding box center [674, 362] width 802 height 442
click at [570, 252] on div "Section: Inferences In a survey of 750 young adults, job security and work envi…" at bounding box center [674, 362] width 802 height 442
click at [529, 249] on div "Section: Inferences In a survey of 750 young adults, job security and work envi…" at bounding box center [674, 362] width 802 height 442
drag, startPoint x: 529, startPoint y: 249, endPoint x: 647, endPoint y: 252, distance: 118.6
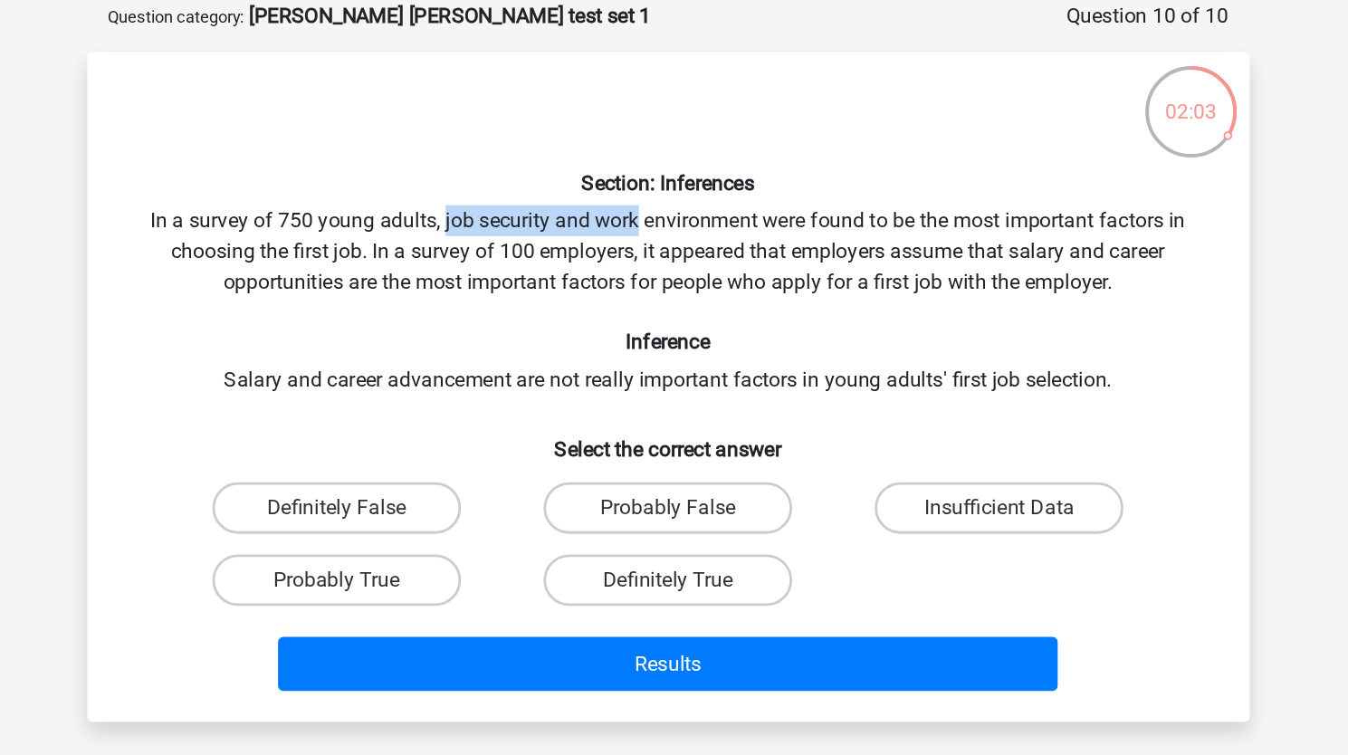
click at [647, 252] on div "Section: Inferences In a survey of 750 young adults, job security and work envi…" at bounding box center [674, 362] width 802 height 442
click at [357, 271] on div "Section: Inferences In a survey of 750 young adults, job security and work envi…" at bounding box center [674, 362] width 802 height 442
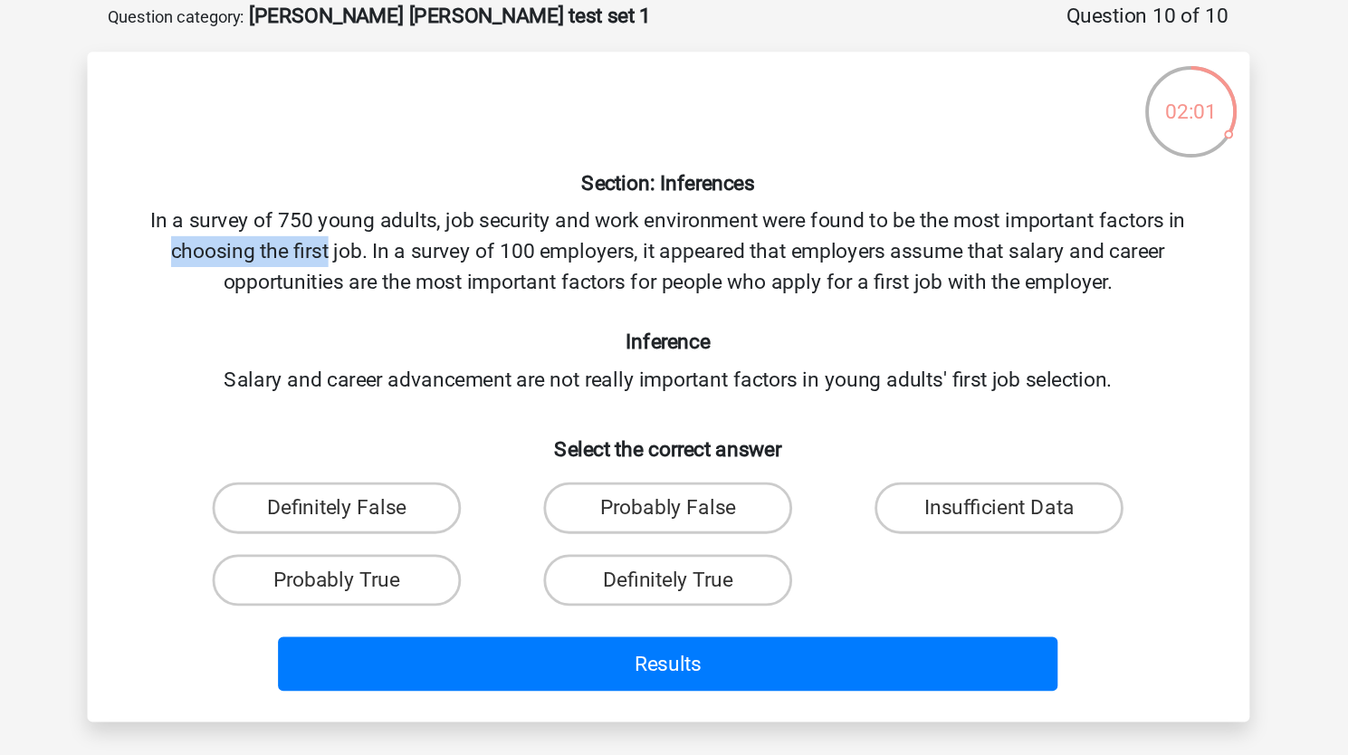
drag, startPoint x: 357, startPoint y: 271, endPoint x: 420, endPoint y: 271, distance: 63.4
click at [420, 271] on div "Section: Inferences In a survey of 750 young adults, job security and work envi…" at bounding box center [674, 362] width 802 height 442
click at [427, 243] on div "Section: Inferences In a survey of 750 young adults, job security and work envi…" at bounding box center [674, 362] width 802 height 442
drag, startPoint x: 426, startPoint y: 243, endPoint x: 482, endPoint y: 244, distance: 56.1
click at [482, 244] on div "Section: Inferences In a survey of 750 young adults, job security and work envi…" at bounding box center [674, 362] width 802 height 442
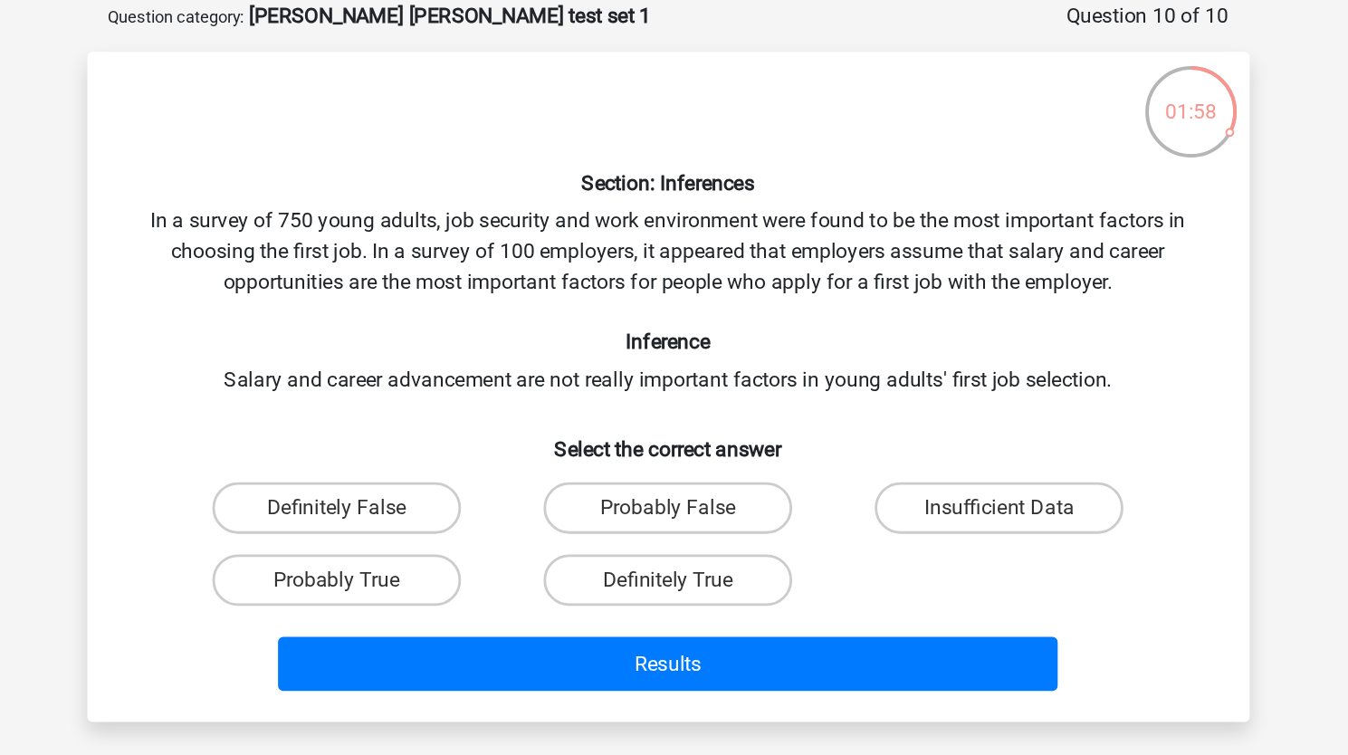
click at [563, 272] on div "Section: Inferences In a survey of 750 young adults, job security and work envi…" at bounding box center [674, 362] width 802 height 442
drag, startPoint x: 563, startPoint y: 272, endPoint x: 634, endPoint y: 272, distance: 71.5
click at [634, 272] on div "Section: Inferences In a survey of 750 young adults, job security and work envi…" at bounding box center [674, 362] width 802 height 442
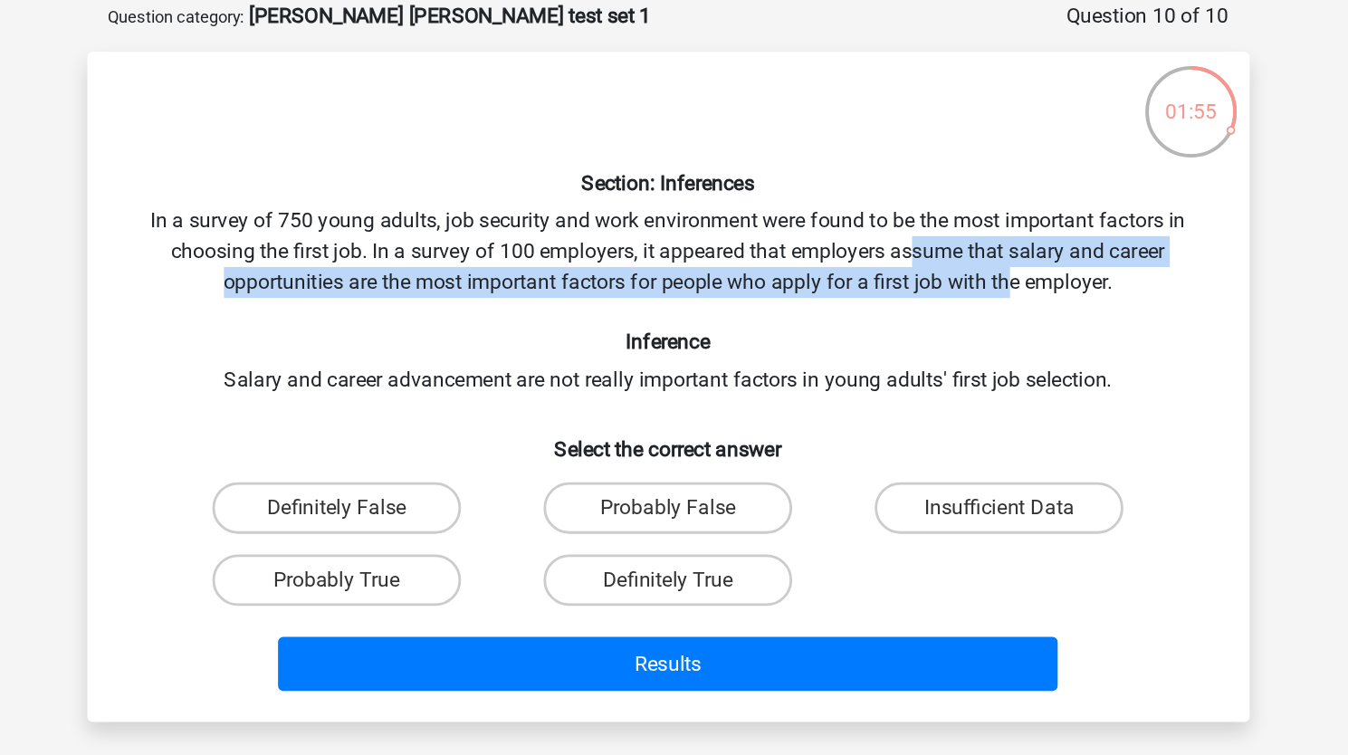
drag, startPoint x: 911, startPoint y: 287, endPoint x: 844, endPoint y: 269, distance: 69.4
click at [844, 269] on div "Section: Inferences In a survey of 750 young adults, job security and work envi…" at bounding box center [674, 362] width 802 height 442
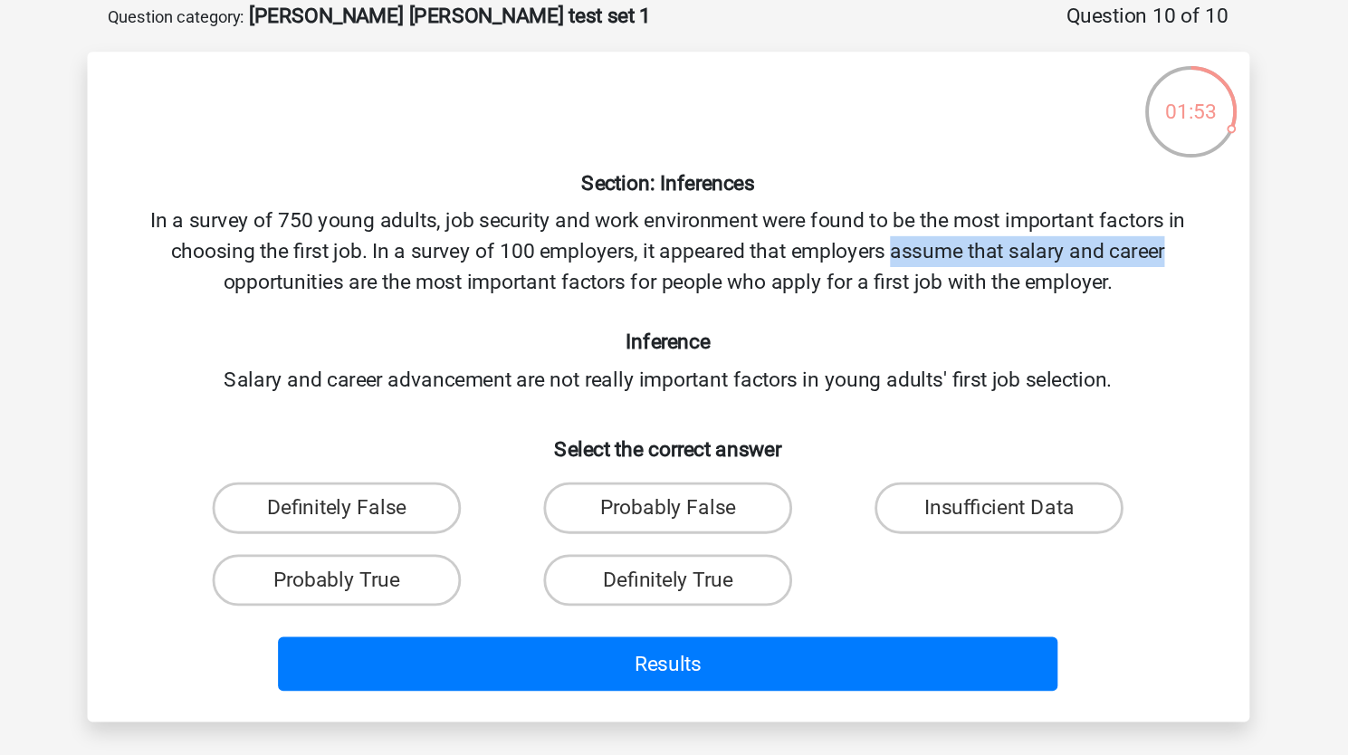
drag, startPoint x: 844, startPoint y: 269, endPoint x: 1053, endPoint y: 265, distance: 209.1
click at [1053, 265] on div "Section: Inferences In a survey of 750 young adults, job security and work envi…" at bounding box center [674, 362] width 802 height 442
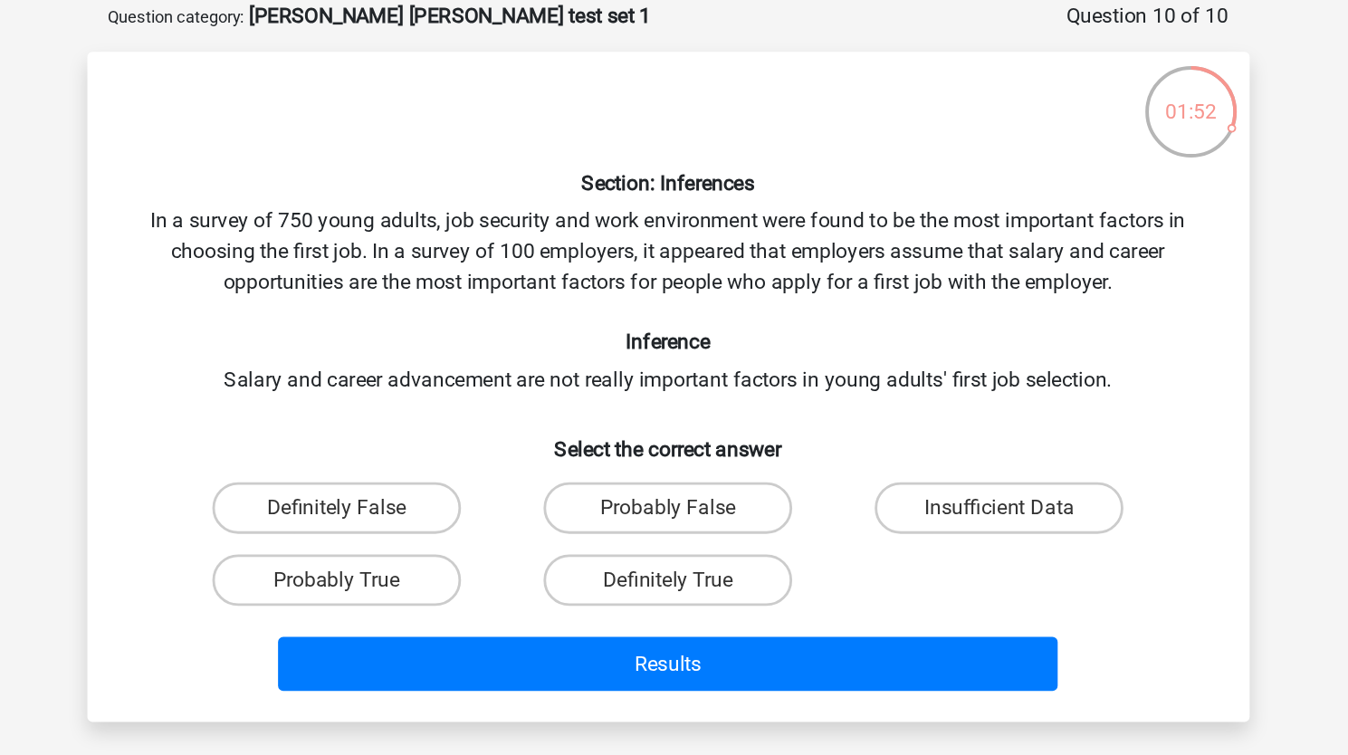
click at [418, 289] on div "Section: Inferences In a survey of 750 young adults, job security and work envi…" at bounding box center [674, 362] width 802 height 442
click at [436, 243] on div "Section: Inferences In a survey of 750 young adults, job security and work envi…" at bounding box center [674, 362] width 802 height 442
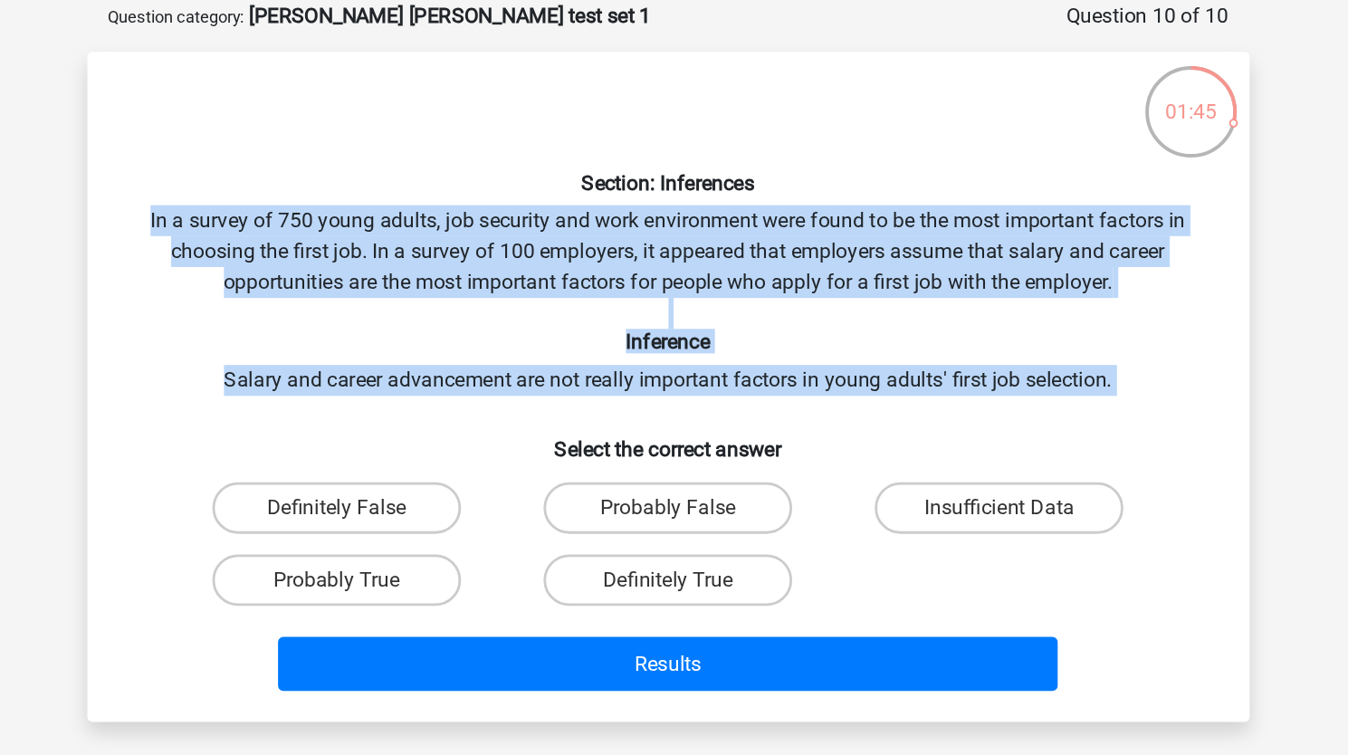
drag, startPoint x: 436, startPoint y: 243, endPoint x: 500, endPoint y: 343, distance: 119.2
click at [500, 343] on div "Section: Inferences In a survey of 750 young adults, job security and work envi…" at bounding box center [674, 362] width 802 height 442
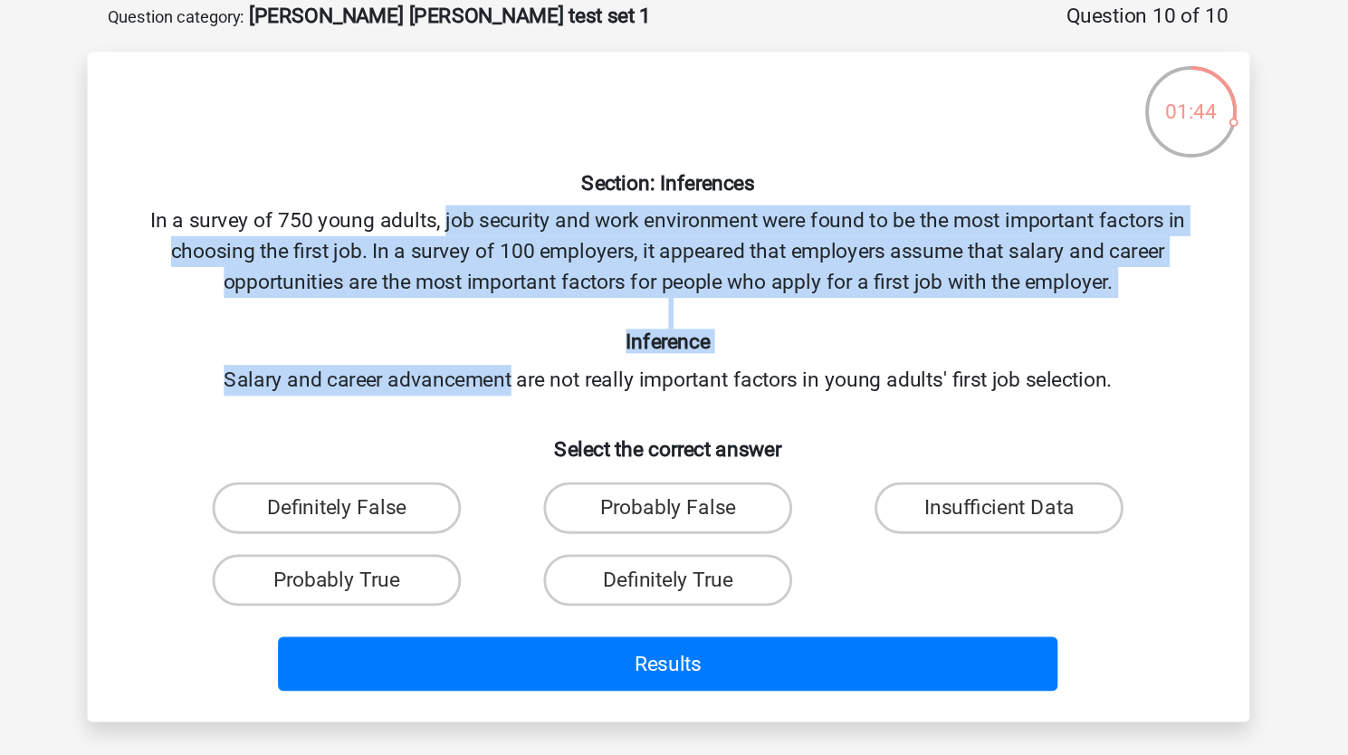
drag, startPoint x: 500, startPoint y: 343, endPoint x: 527, endPoint y: 250, distance: 96.8
click at [527, 250] on div "Section: Inferences In a survey of 750 young adults, job security and work envi…" at bounding box center [674, 362] width 802 height 442
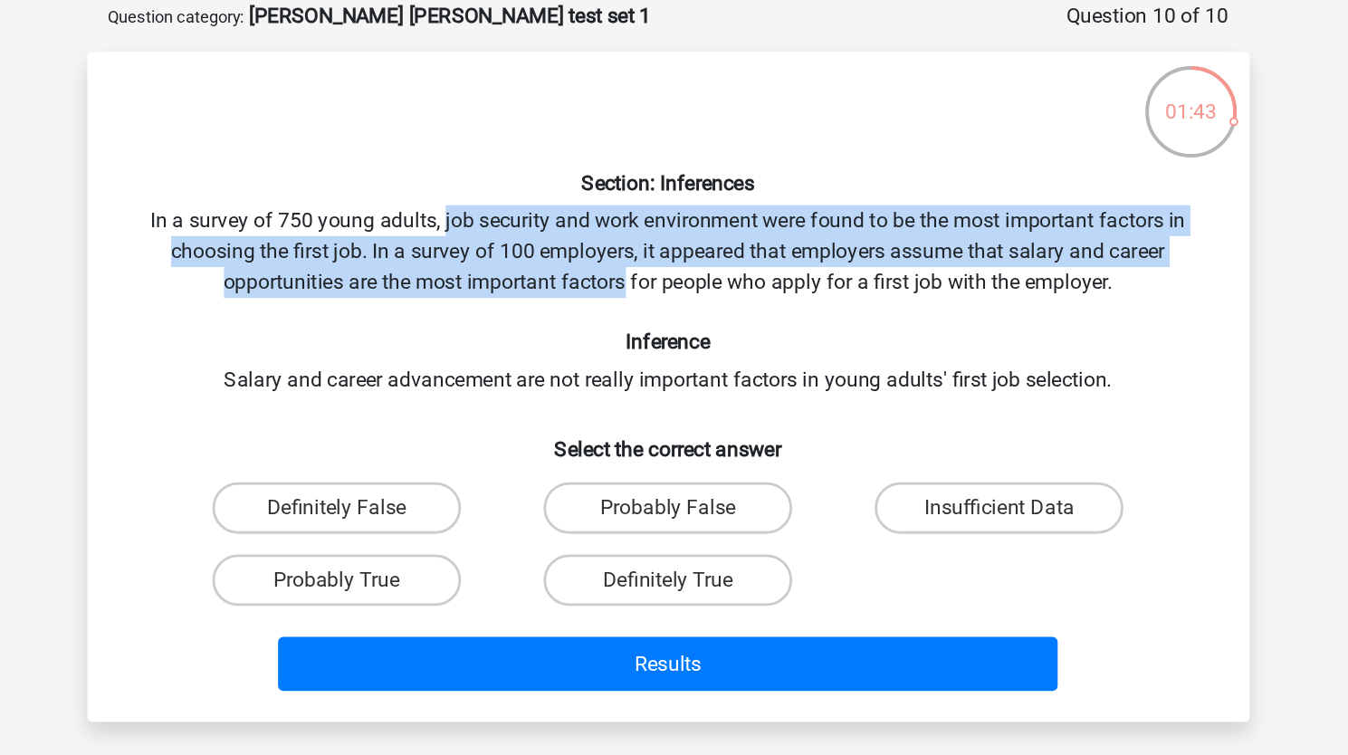
drag, startPoint x: 527, startPoint y: 250, endPoint x: 620, endPoint y: 301, distance: 106.5
click at [620, 301] on div "Section: Inferences In a survey of 750 young adults, job security and work envi…" at bounding box center [674, 362] width 802 height 442
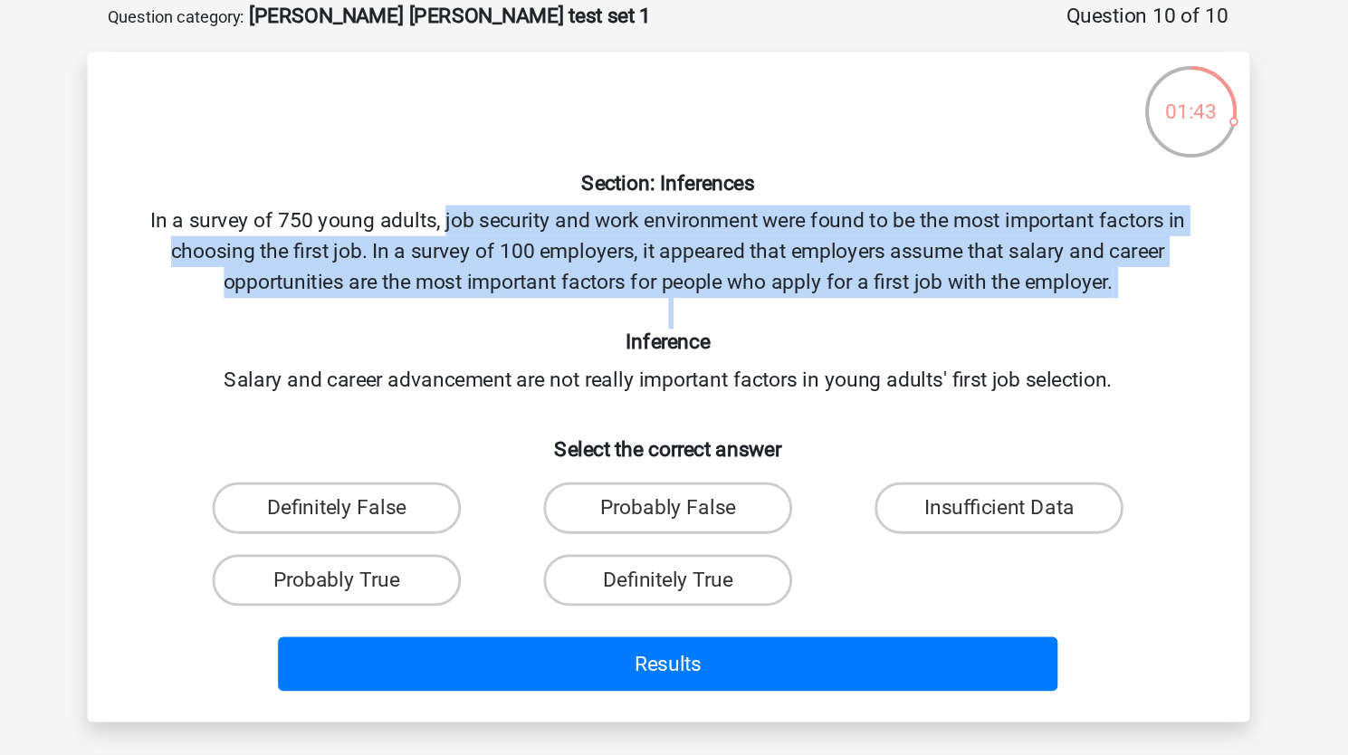
click at [620, 301] on div "Section: Inferences In a survey of 750 young adults, job security and work envi…" at bounding box center [674, 362] width 802 height 442
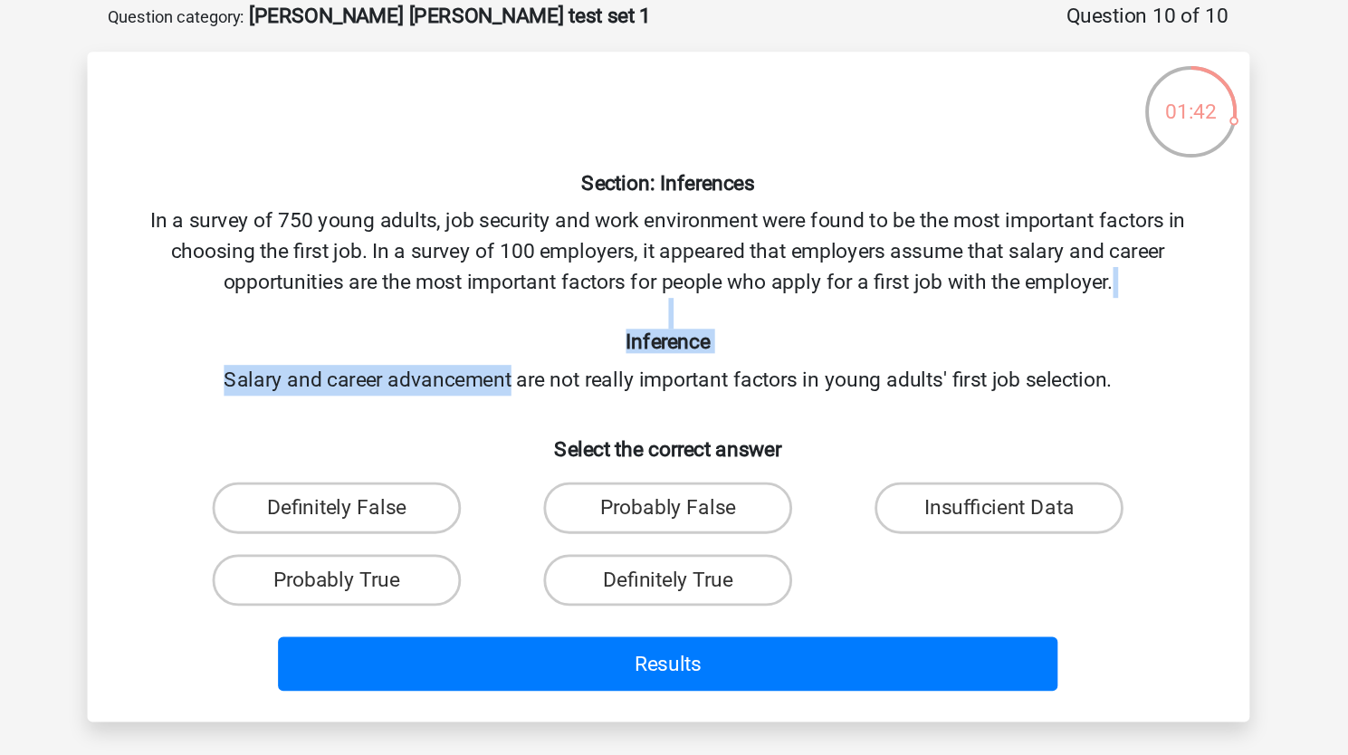
drag, startPoint x: 620, startPoint y: 301, endPoint x: 548, endPoint y: 341, distance: 81.8
click at [548, 341] on div "Section: Inferences In a survey of 750 young adults, job security and work envi…" at bounding box center [674, 362] width 802 height 442
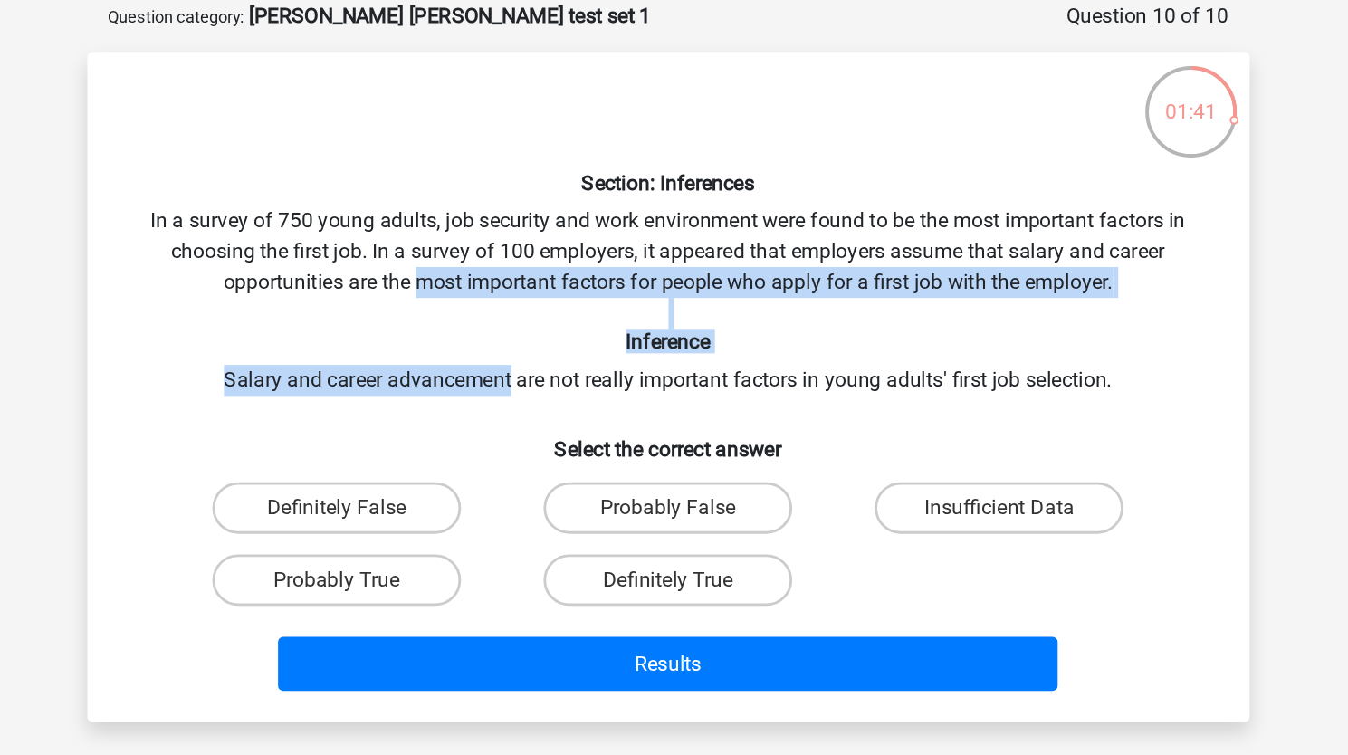
drag, startPoint x: 548, startPoint y: 341, endPoint x: 491, endPoint y: 269, distance: 92.2
click at [491, 269] on div "Section: Inferences In a survey of 750 young adults, job security and work envi…" at bounding box center [674, 362] width 802 height 442
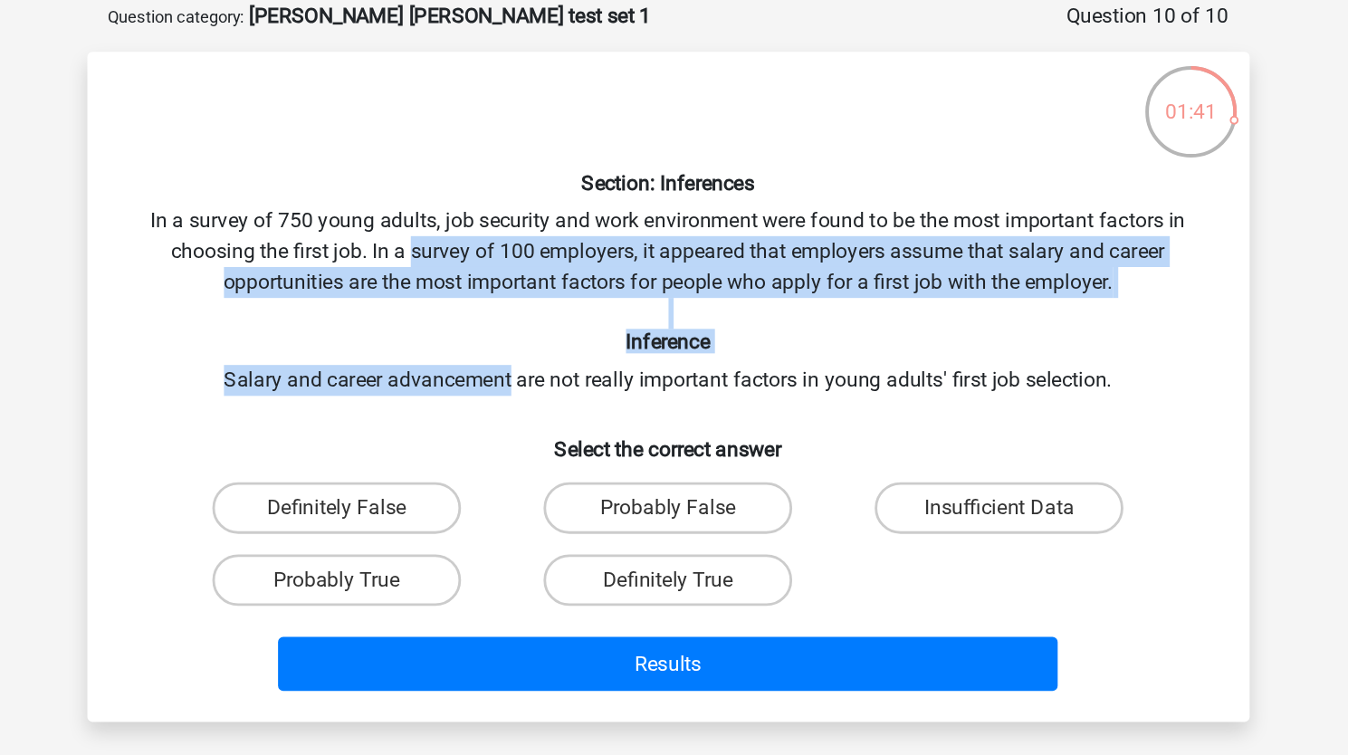
click at [491, 269] on div "Section: Inferences In a survey of 750 young adults, job security and work envi…" at bounding box center [674, 362] width 802 height 442
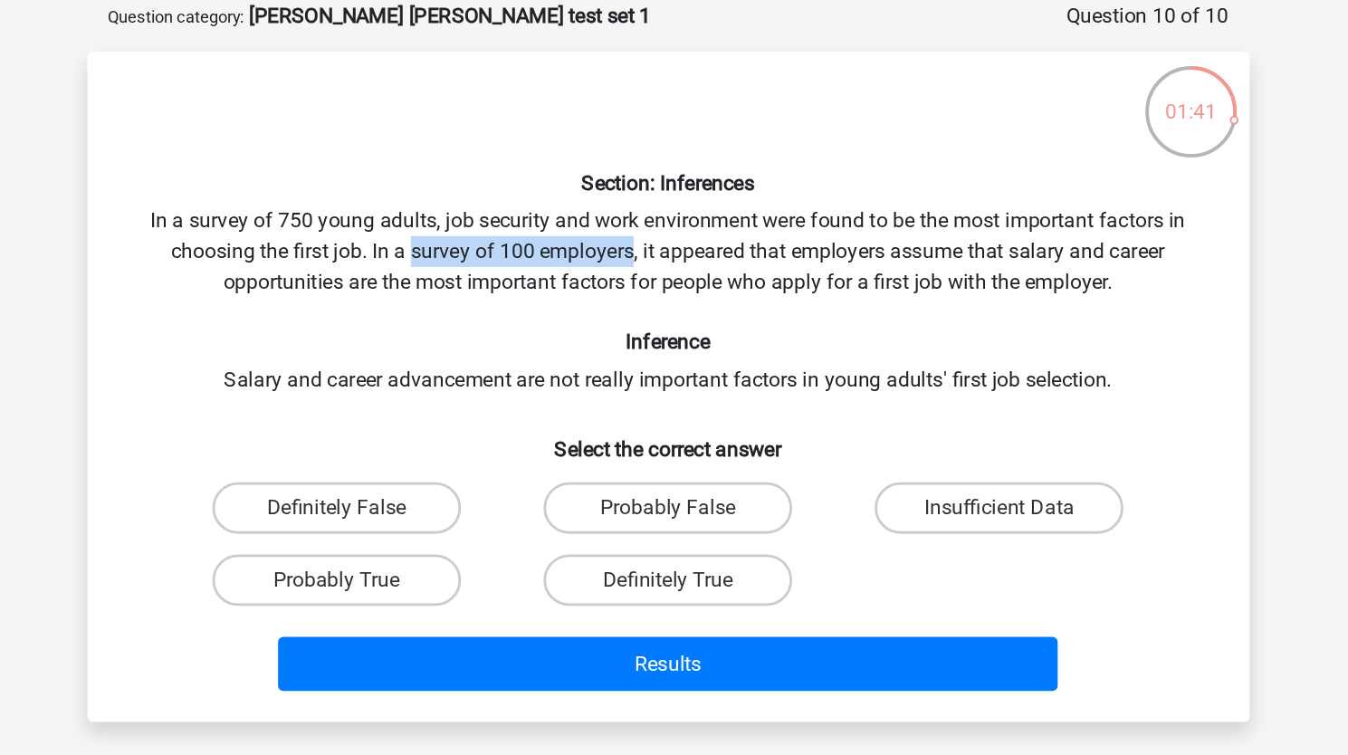
drag, startPoint x: 491, startPoint y: 269, endPoint x: 601, endPoint y: 262, distance: 109.7
click at [601, 262] on div "Section: Inferences In a survey of 750 young adults, job security and work envi…" at bounding box center [674, 362] width 802 height 442
click at [491, 498] on label "Probably True" at bounding box center [441, 498] width 175 height 36
click at [453, 498] on input "Probably True" at bounding box center [447, 504] width 12 height 12
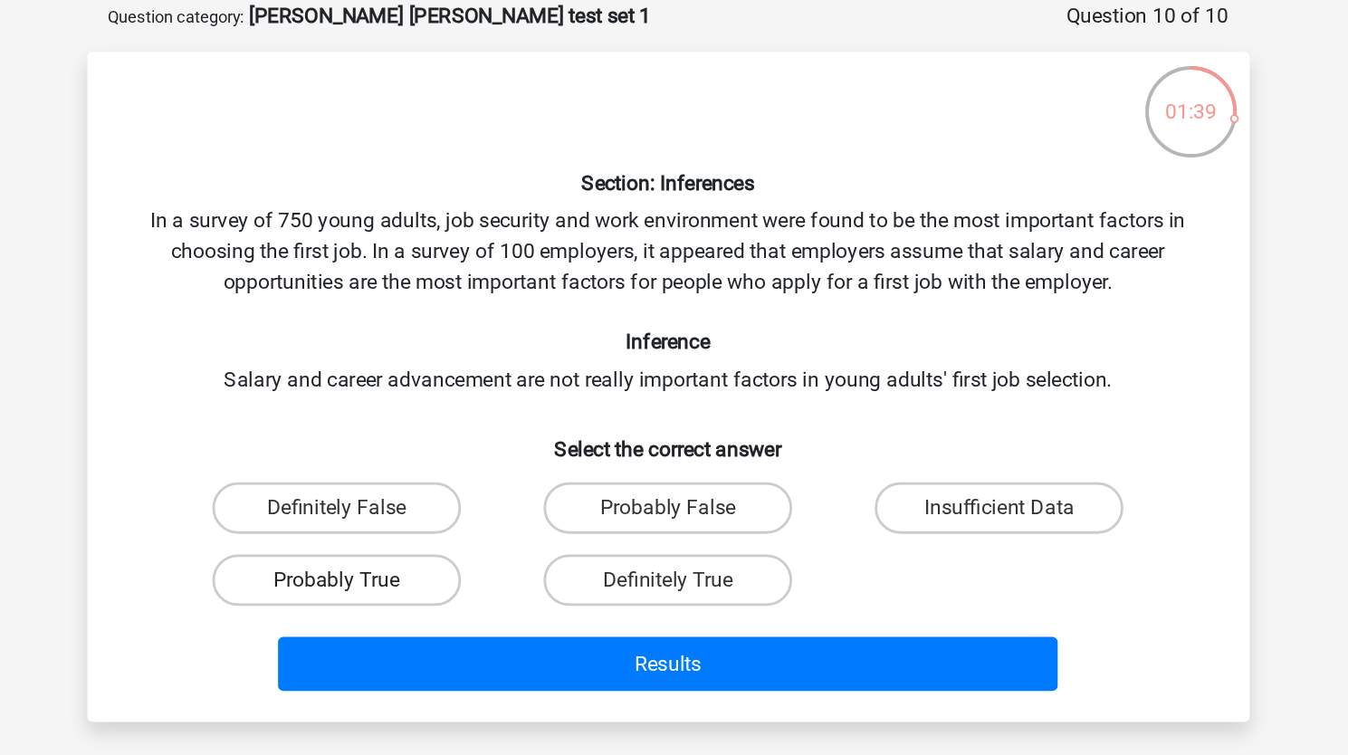
radio input "true"
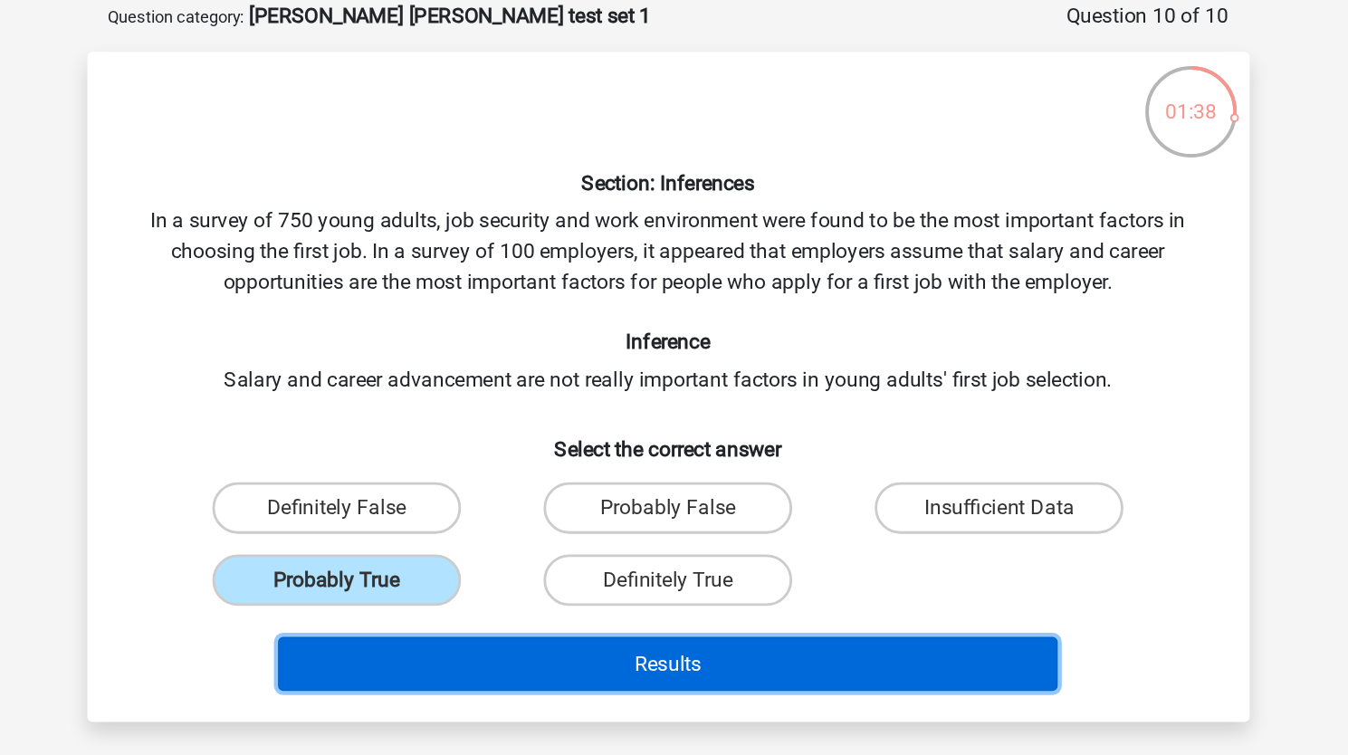
click at [495, 567] on button "Results" at bounding box center [674, 557] width 548 height 38
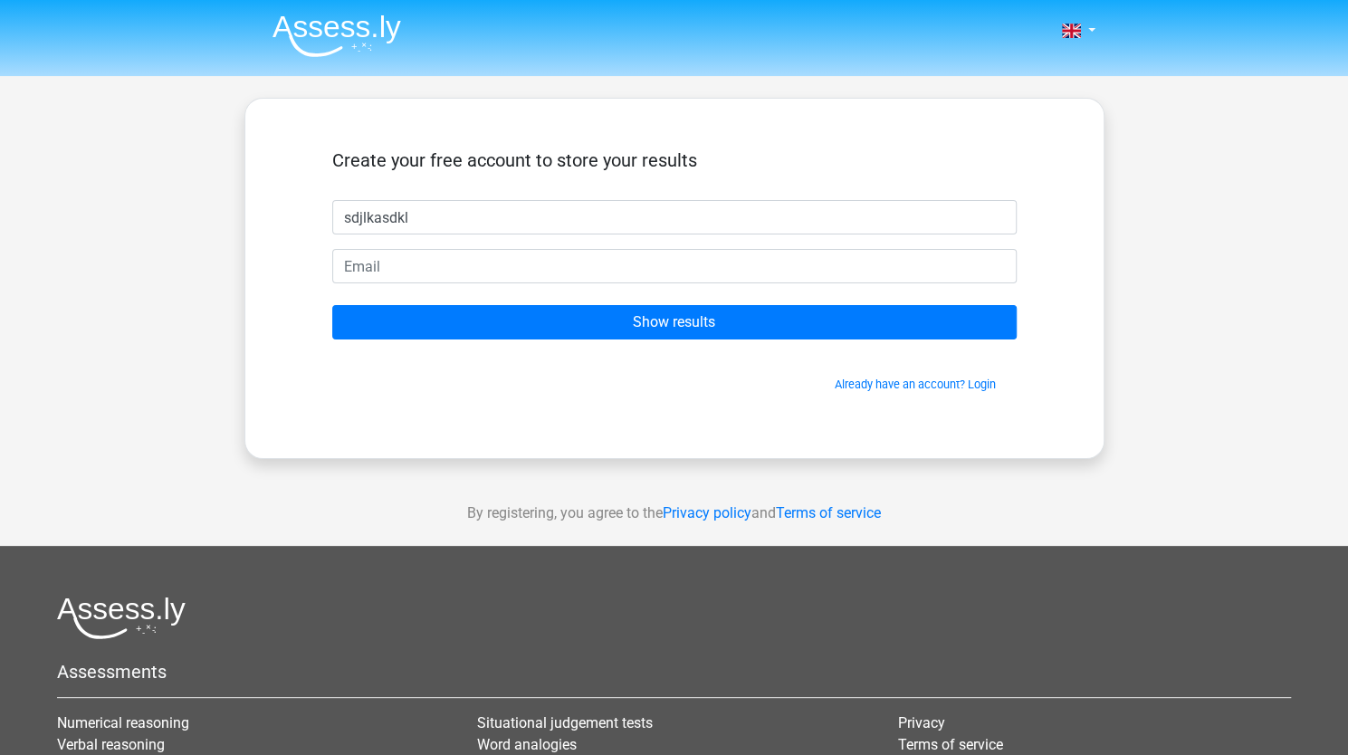
type input "sdjlkasdkl"
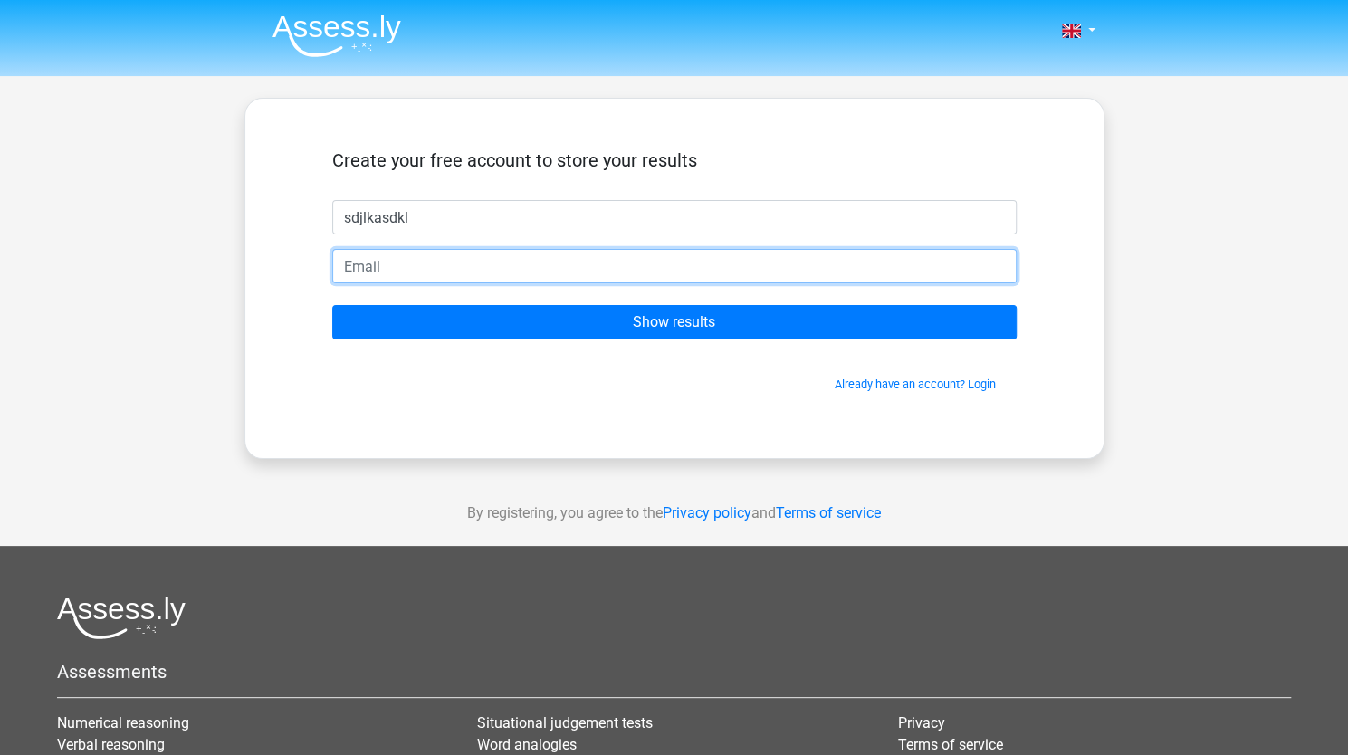
click at [396, 271] on input "email" at bounding box center [674, 266] width 684 height 34
type input "[EMAIL_ADDRESS][DOMAIN_NAME]"
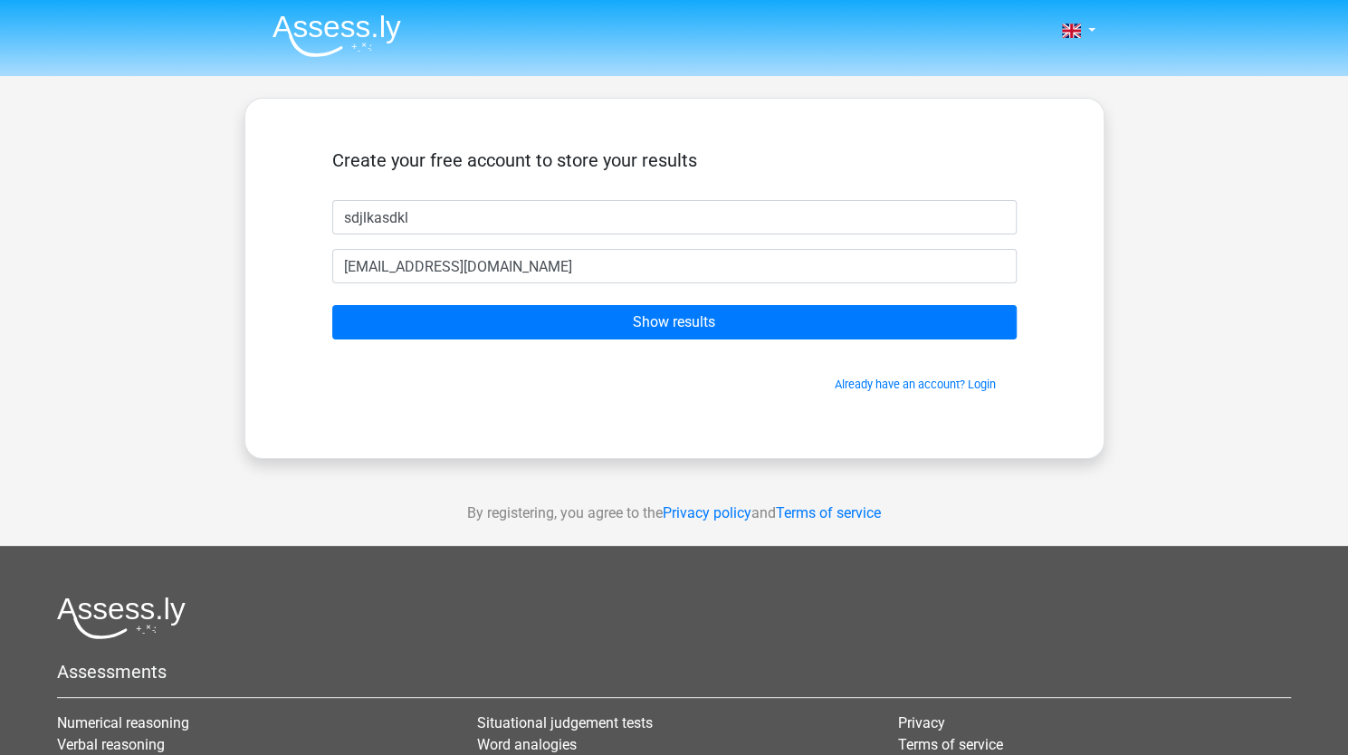
click at [433, 345] on form "Create your free account to store your results sdjlkasdkl nightly1622@gmail.com…" at bounding box center [674, 270] width 684 height 243
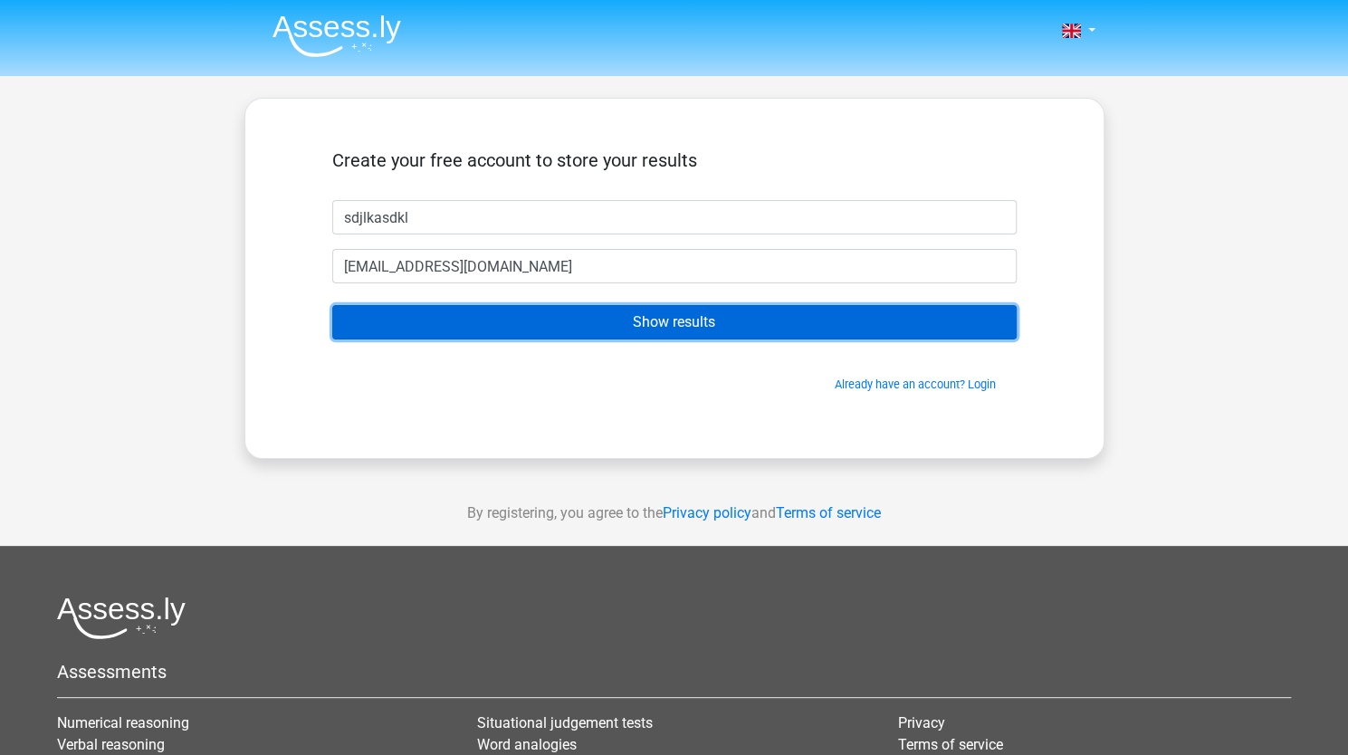
click at [411, 327] on input "Show results" at bounding box center [674, 322] width 684 height 34
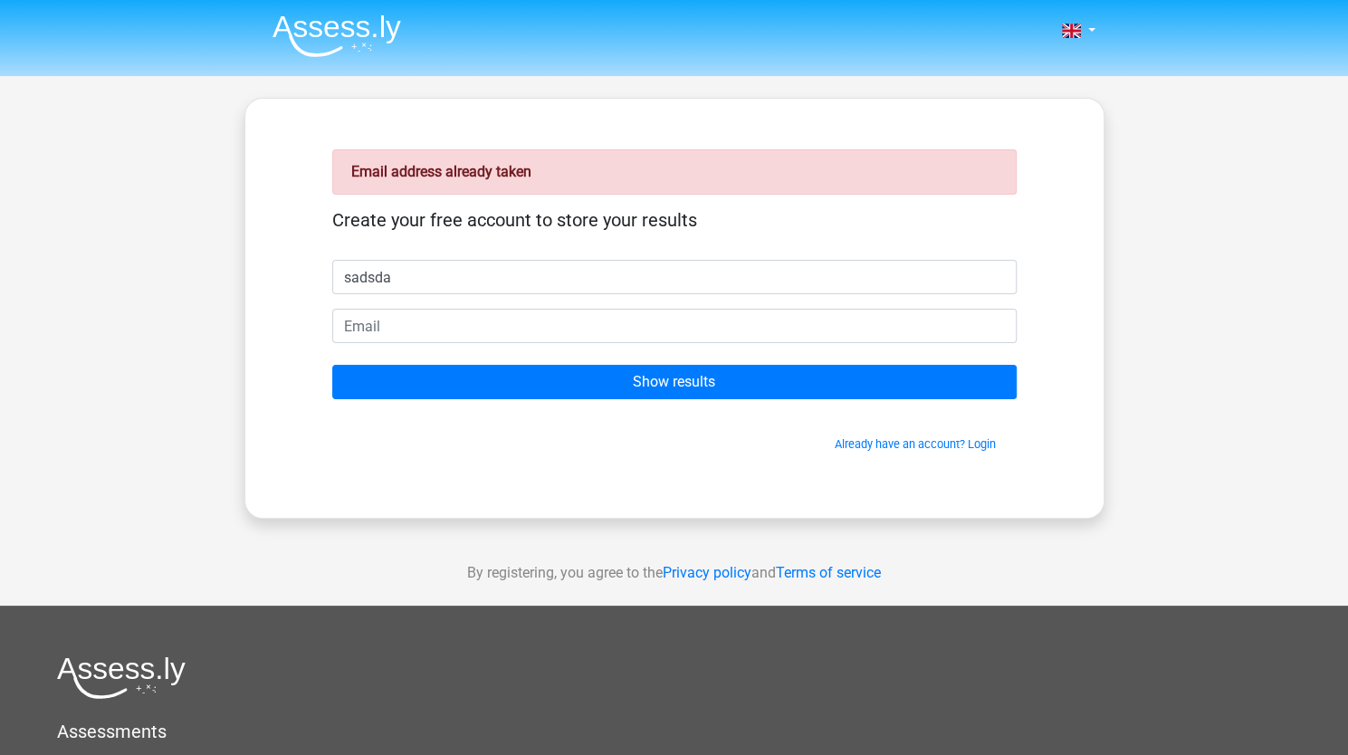
type input "sadsda"
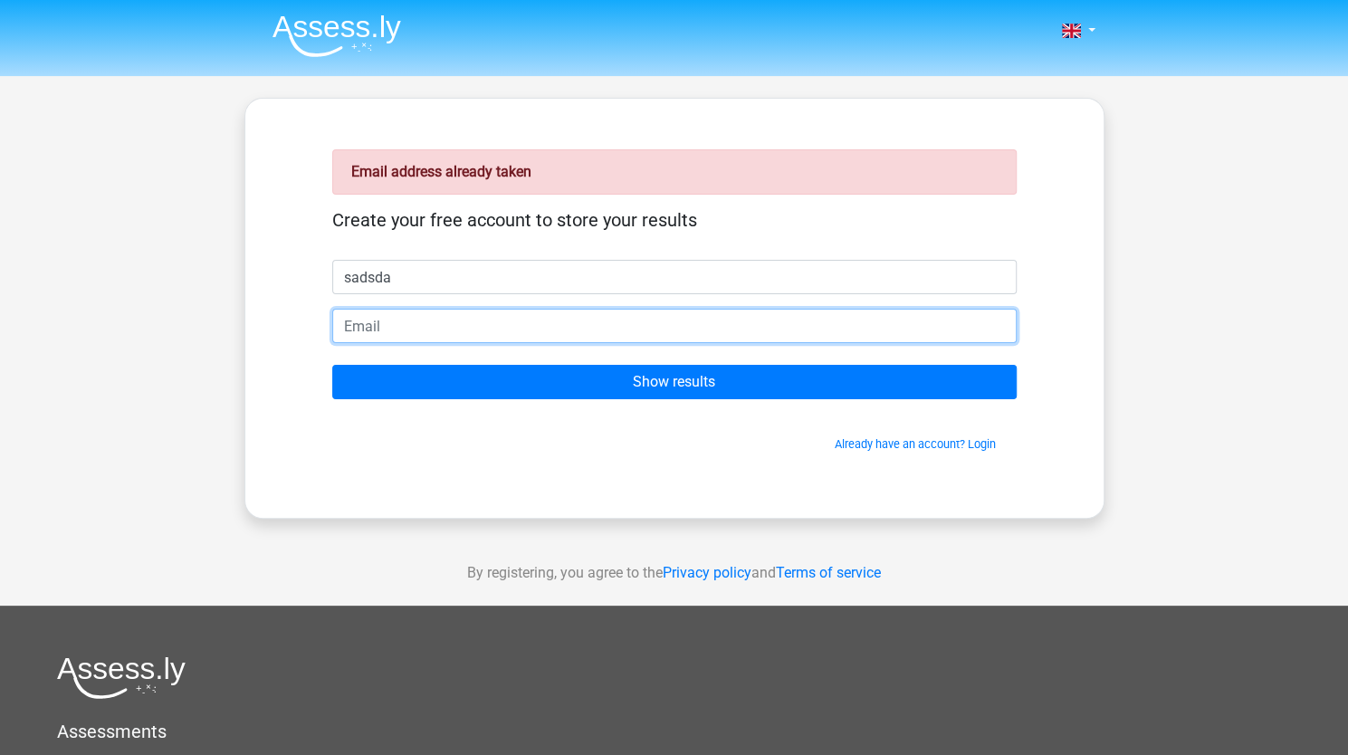
click at [375, 336] on input "email" at bounding box center [674, 326] width 684 height 34
type input "[EMAIL_ADDRESS][DOMAIN_NAME]"
click at [332, 365] on input "Show results" at bounding box center [674, 382] width 684 height 34
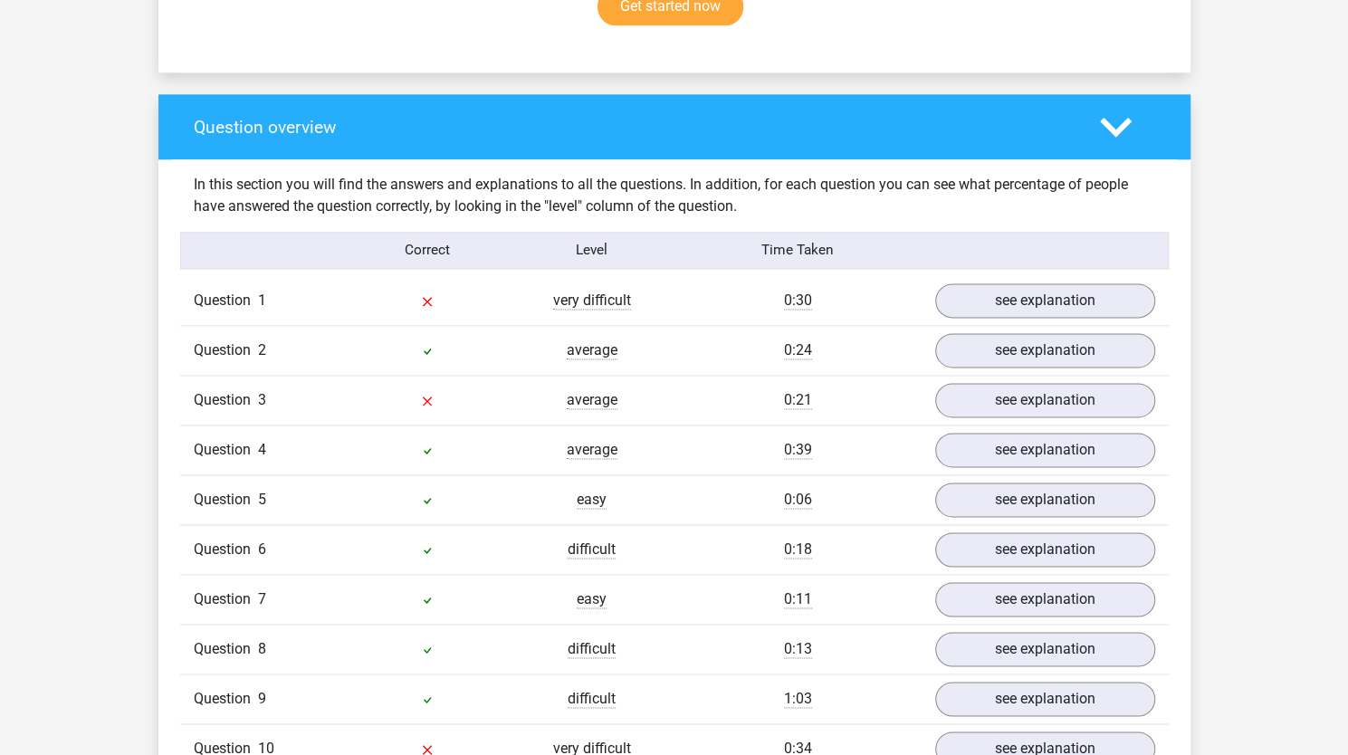
scroll to position [1245, 0]
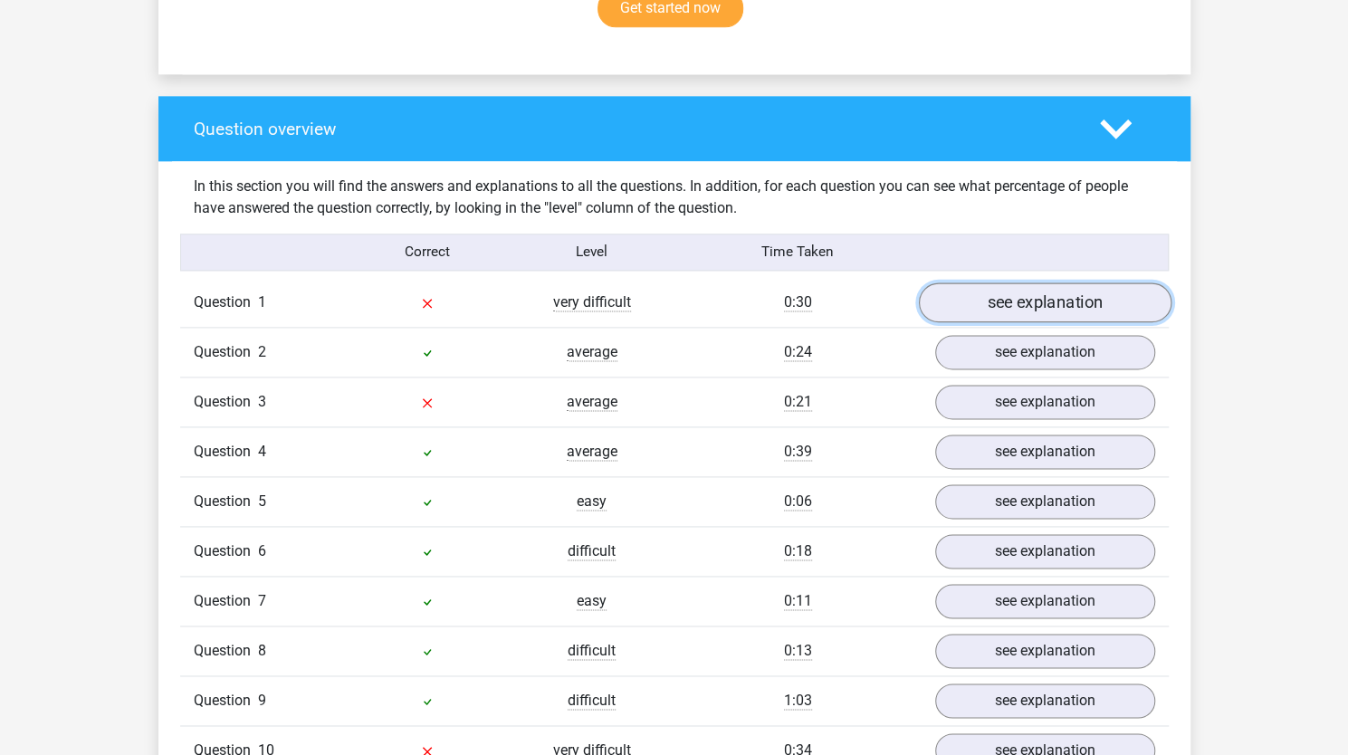
click at [968, 308] on link "see explanation" at bounding box center [1044, 302] width 252 height 40
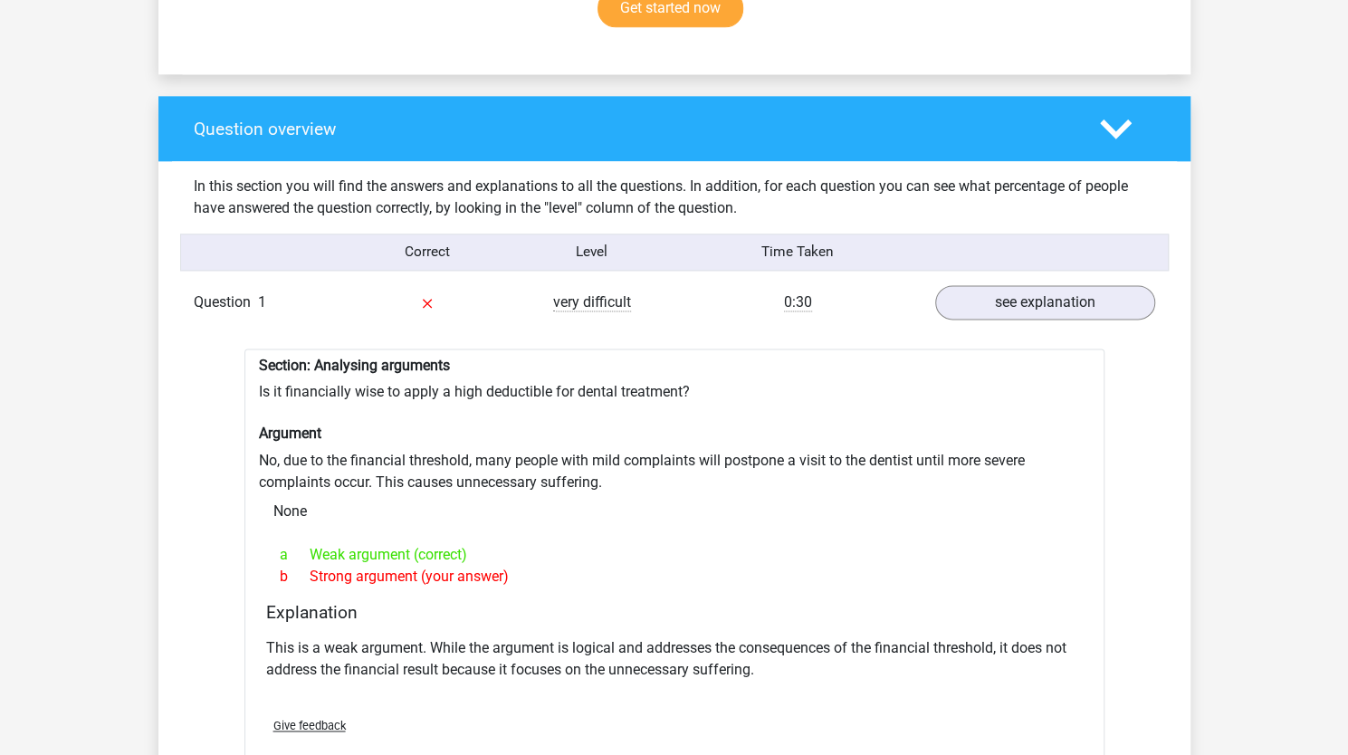
click at [469, 400] on div "Section: Analysing arguments Is it financially wise to apply a high deductible …" at bounding box center [674, 566] width 860 height 437
drag, startPoint x: 469, startPoint y: 400, endPoint x: 343, endPoint y: 428, distance: 128.9
click at [343, 428] on div "Section: Analysing arguments Is it financially wise to apply a high deductible …" at bounding box center [674, 566] width 860 height 437
click at [343, 428] on h6 "Argument" at bounding box center [674, 432] width 831 height 17
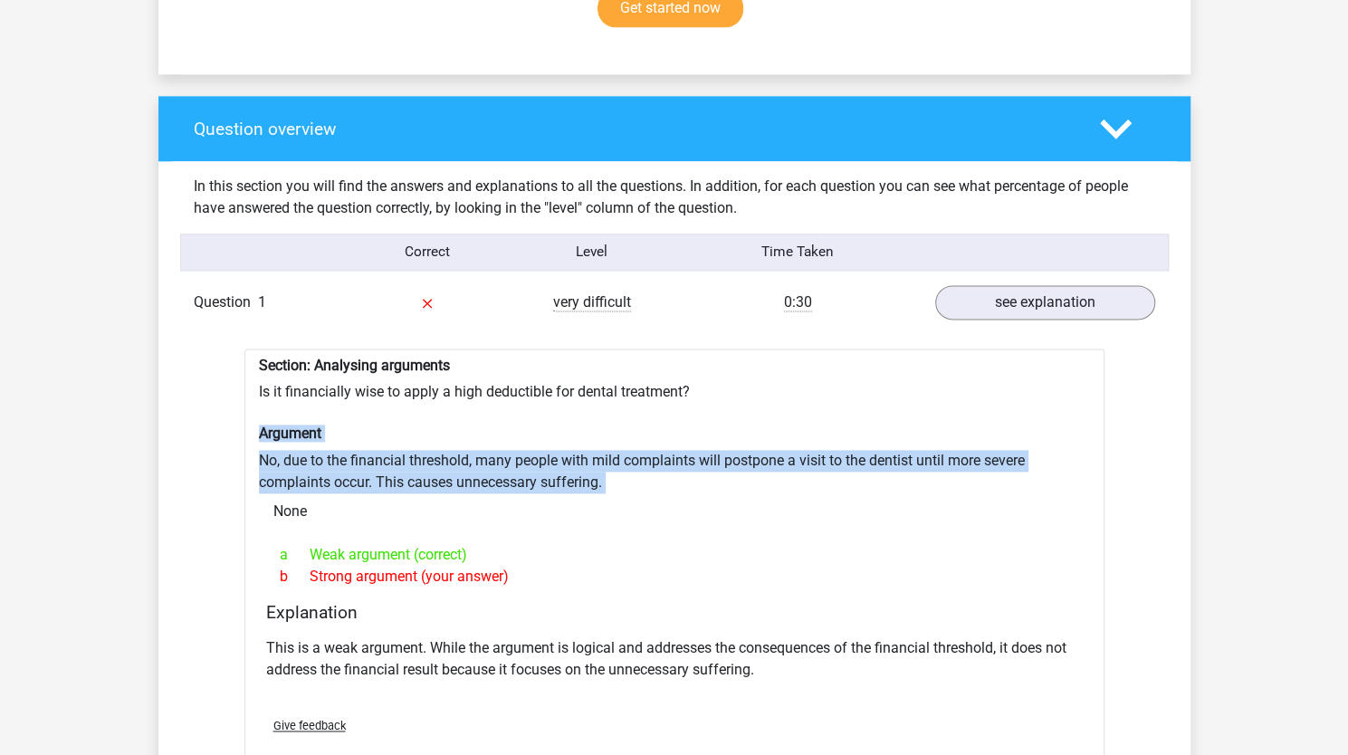
drag, startPoint x: 343, startPoint y: 428, endPoint x: 348, endPoint y: 464, distance: 36.6
click at [348, 464] on div "Section: Analysing arguments Is it financially wise to apply a high deductible …" at bounding box center [674, 566] width 860 height 437
drag, startPoint x: 348, startPoint y: 464, endPoint x: 393, endPoint y: 531, distance: 80.3
click at [393, 531] on div "Section: Analysing arguments Is it financially wise to apply a high deductible …" at bounding box center [674, 566] width 860 height 437
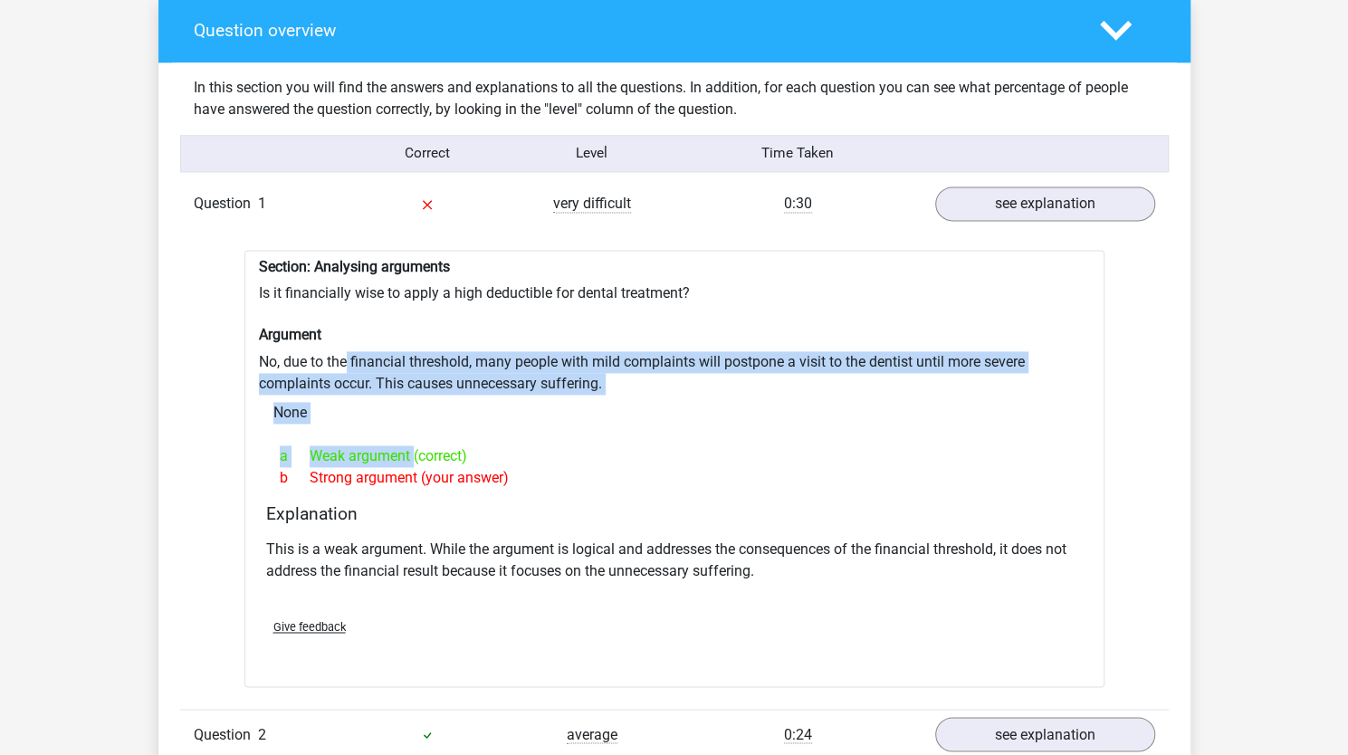
scroll to position [1345, 0]
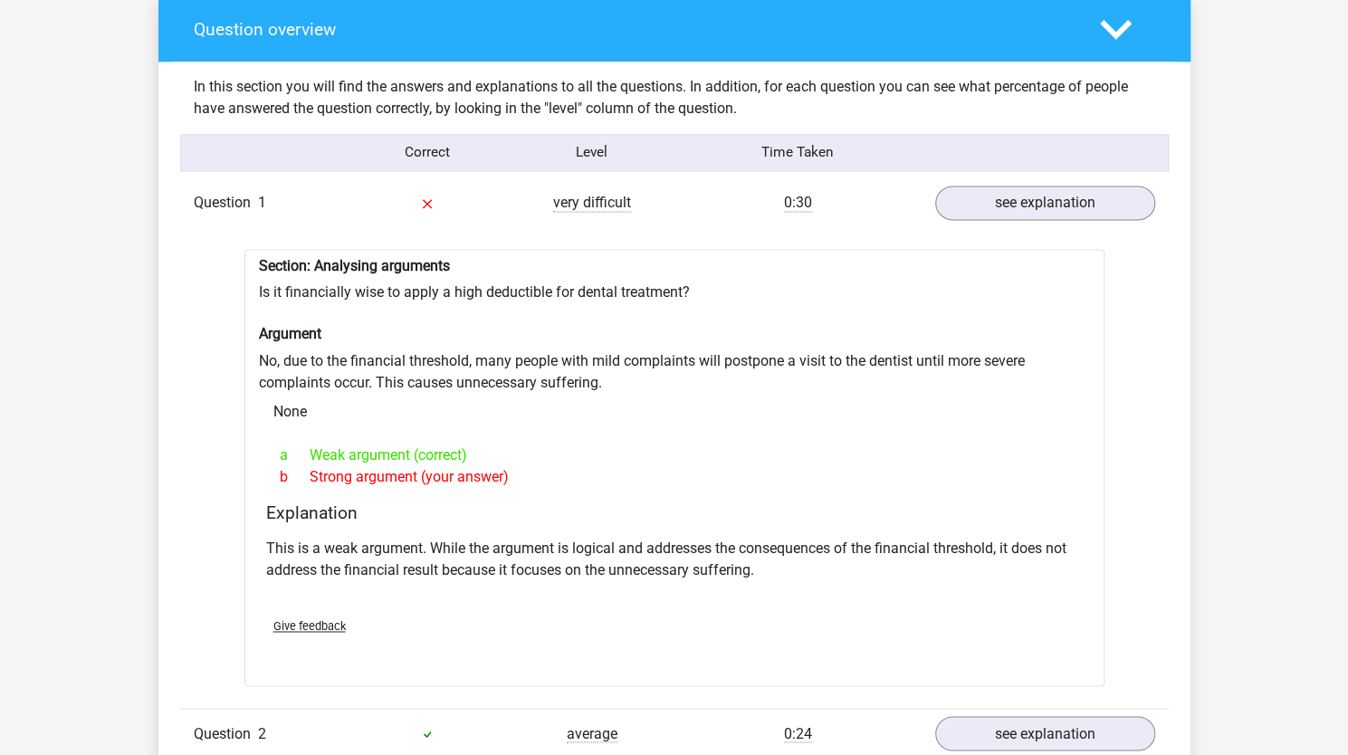
click at [289, 548] on p "This is a weak argument. While the argument is logical and addresses the conseq…" at bounding box center [674, 559] width 816 height 43
drag, startPoint x: 289, startPoint y: 548, endPoint x: 426, endPoint y: 545, distance: 137.6
click at [426, 545] on p "This is a weak argument. While the argument is logical and addresses the conseq…" at bounding box center [674, 559] width 816 height 43
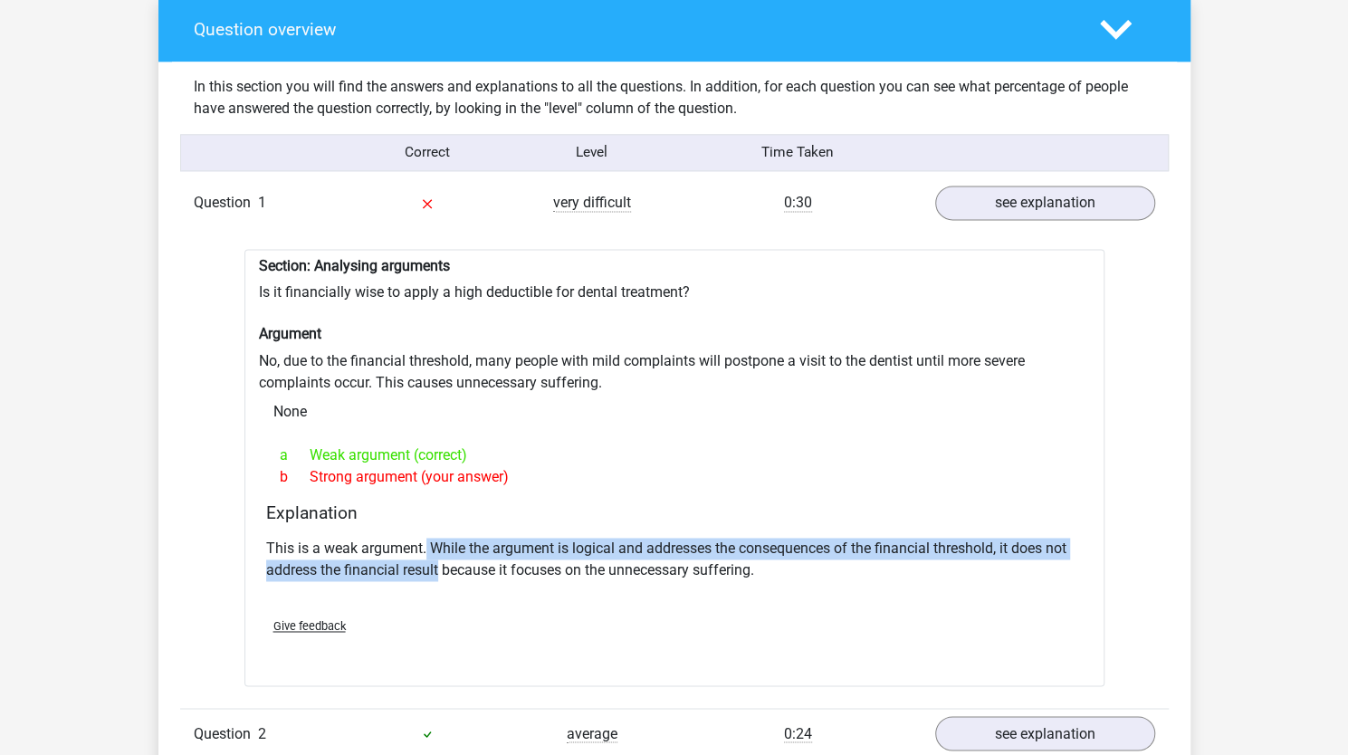
drag, startPoint x: 426, startPoint y: 545, endPoint x: 430, endPoint y: 564, distance: 19.3
click at [430, 564] on p "This is a weak argument. While the argument is logical and addresses the conseq…" at bounding box center [674, 559] width 816 height 43
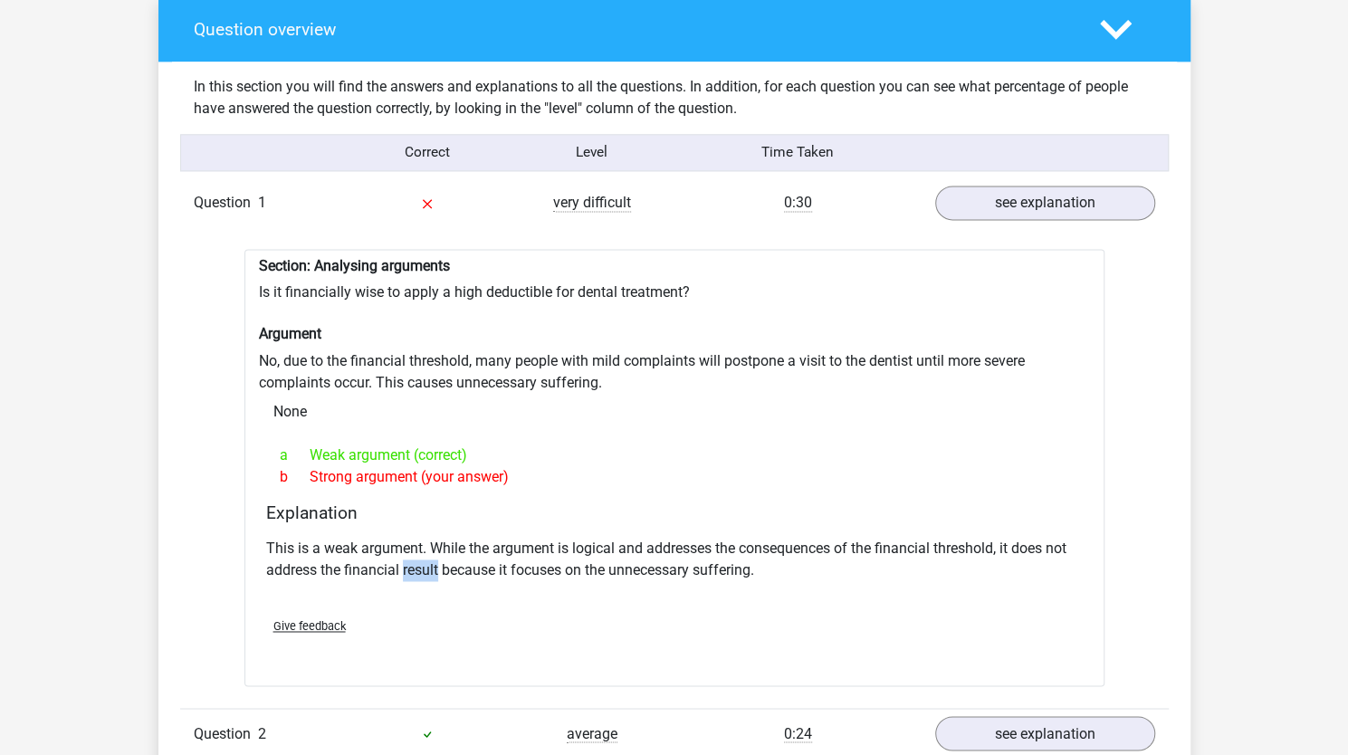
drag, startPoint x: 430, startPoint y: 564, endPoint x: 413, endPoint y: 564, distance: 17.2
click at [413, 564] on p "This is a weak argument. While the argument is logical and addresses the conseq…" at bounding box center [674, 559] width 816 height 43
click at [293, 358] on div "Section: Analysing arguments Is it financially wise to apply a high deductible …" at bounding box center [674, 467] width 860 height 437
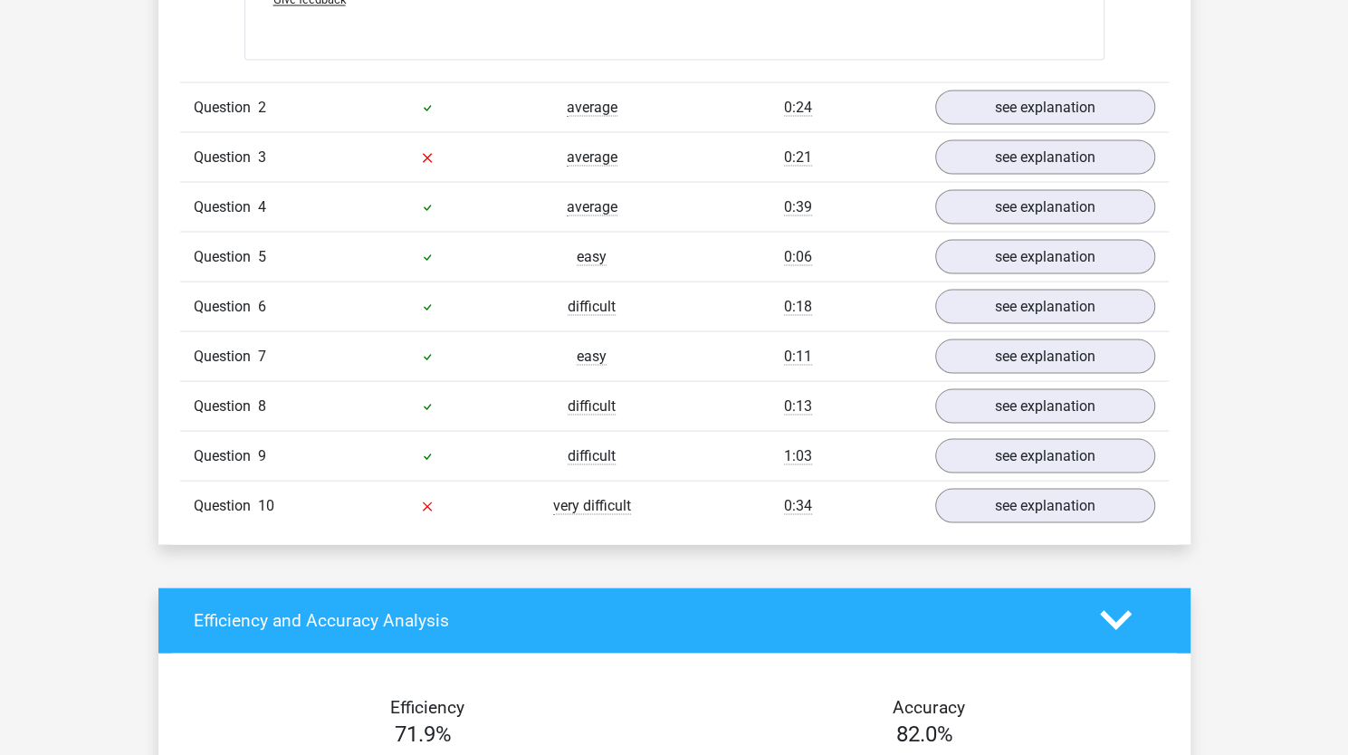
scroll to position [1977, 0]
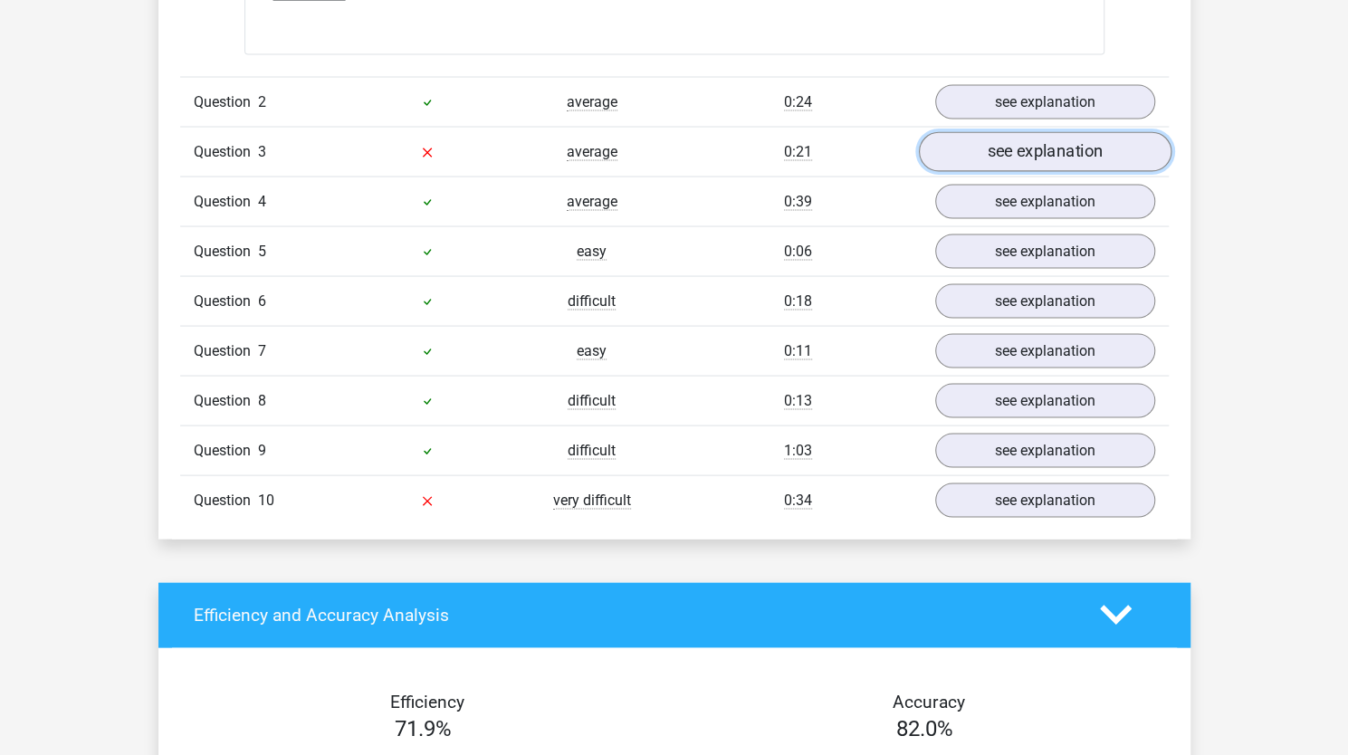
click at [1030, 144] on link "see explanation" at bounding box center [1044, 151] width 252 height 40
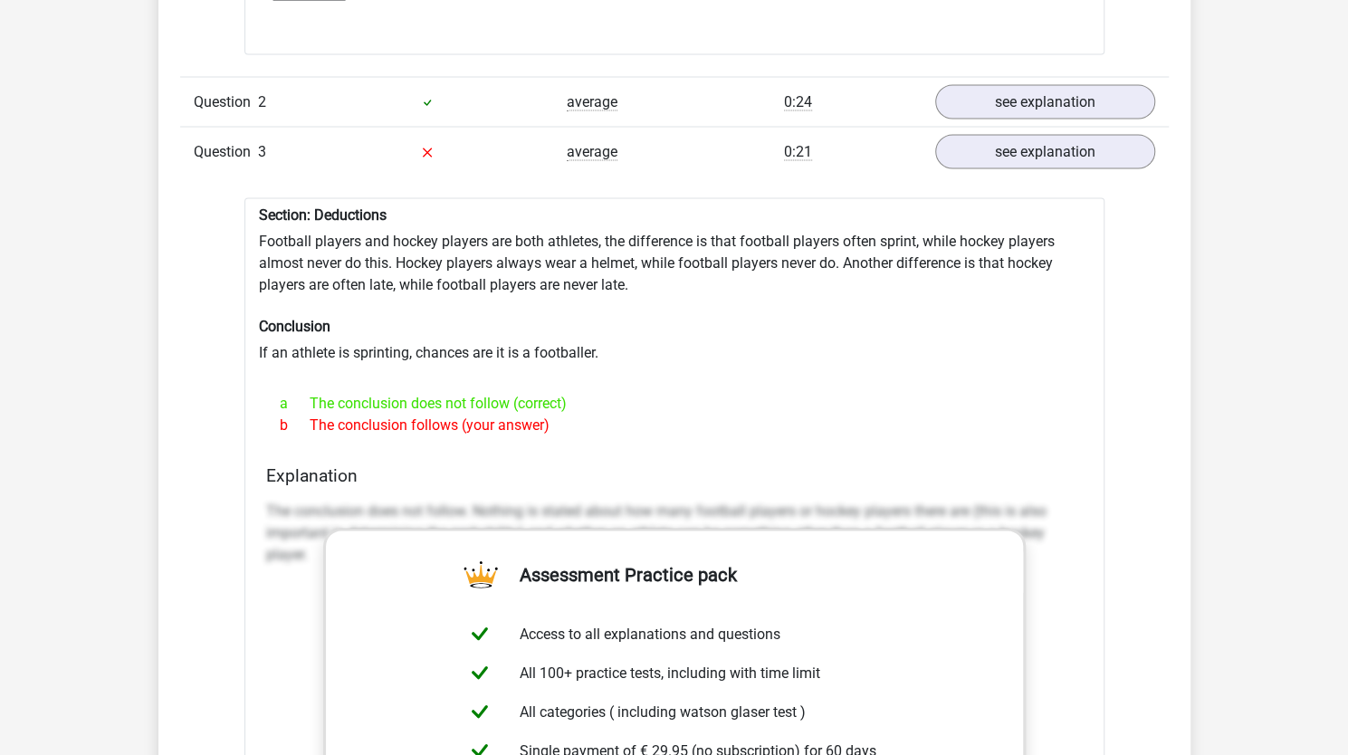
click at [367, 242] on div "Section: Deductions Football players and hockey players are both athletes, the …" at bounding box center [674, 658] width 860 height 922
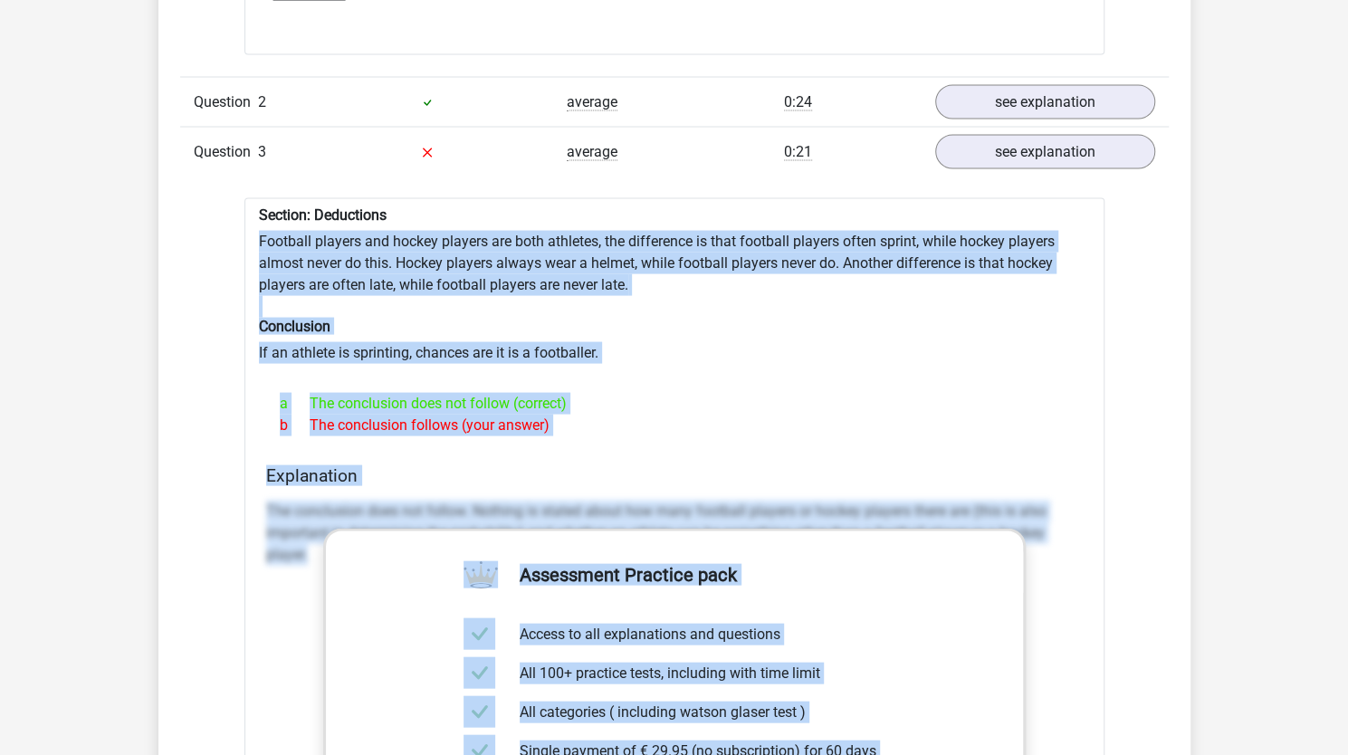
drag, startPoint x: 367, startPoint y: 242, endPoint x: 414, endPoint y: 522, distance: 284.5
click at [414, 522] on div "Section: Deductions Football players and hockey players are both athletes, the …" at bounding box center [674, 658] width 860 height 922
click at [449, 363] on div at bounding box center [674, 370] width 831 height 14
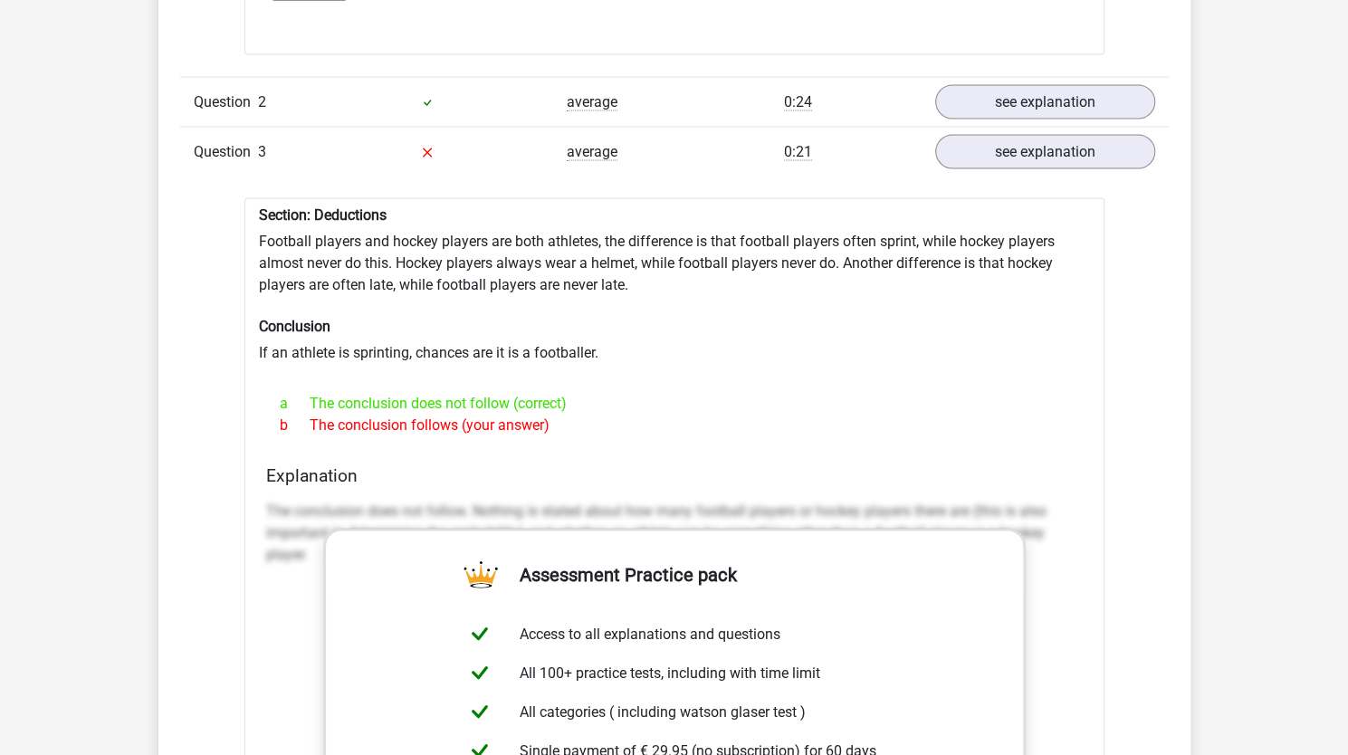
click at [449, 363] on div at bounding box center [674, 370] width 831 height 14
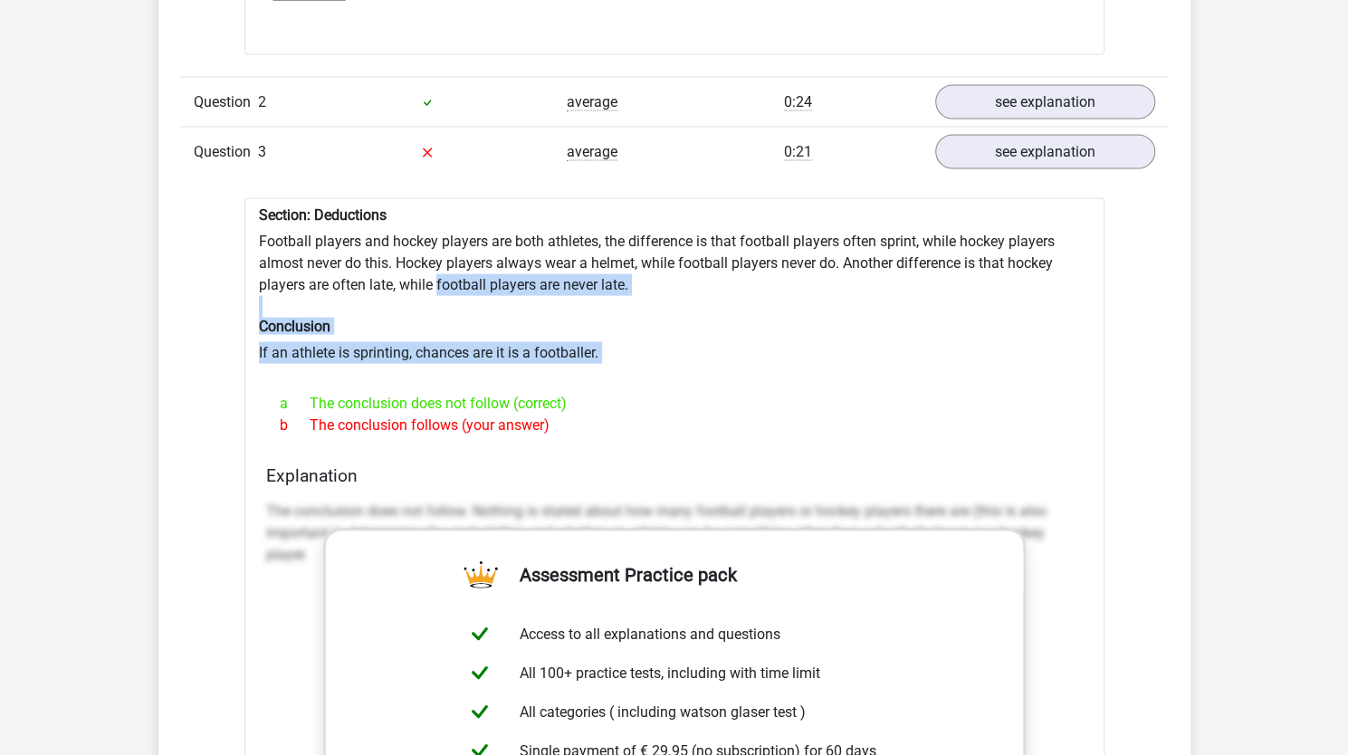
drag, startPoint x: 449, startPoint y: 362, endPoint x: 443, endPoint y: 276, distance: 86.1
click at [443, 276] on div "Section: Deductions Football players and hockey players are both athletes, the …" at bounding box center [674, 658] width 860 height 922
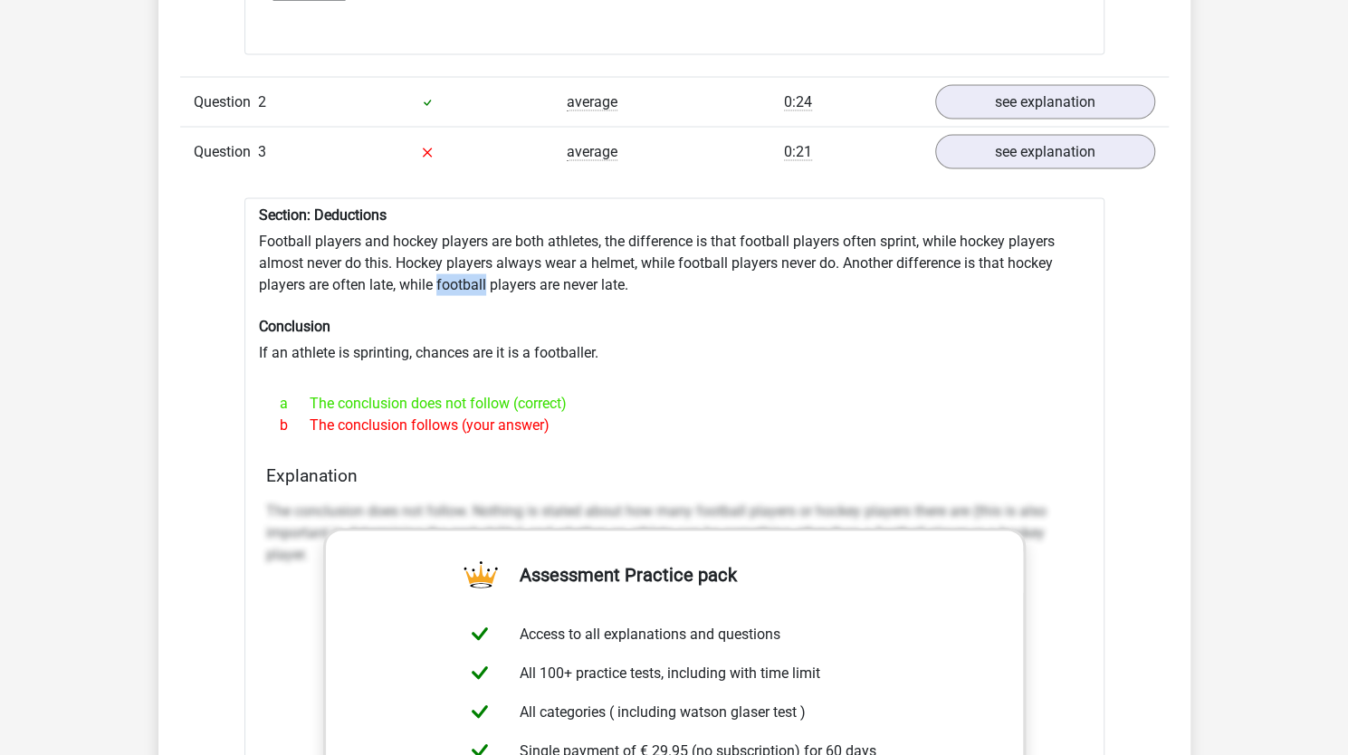
click at [443, 276] on div "Section: Deductions Football players and hockey players are both athletes, the …" at bounding box center [674, 658] width 860 height 922
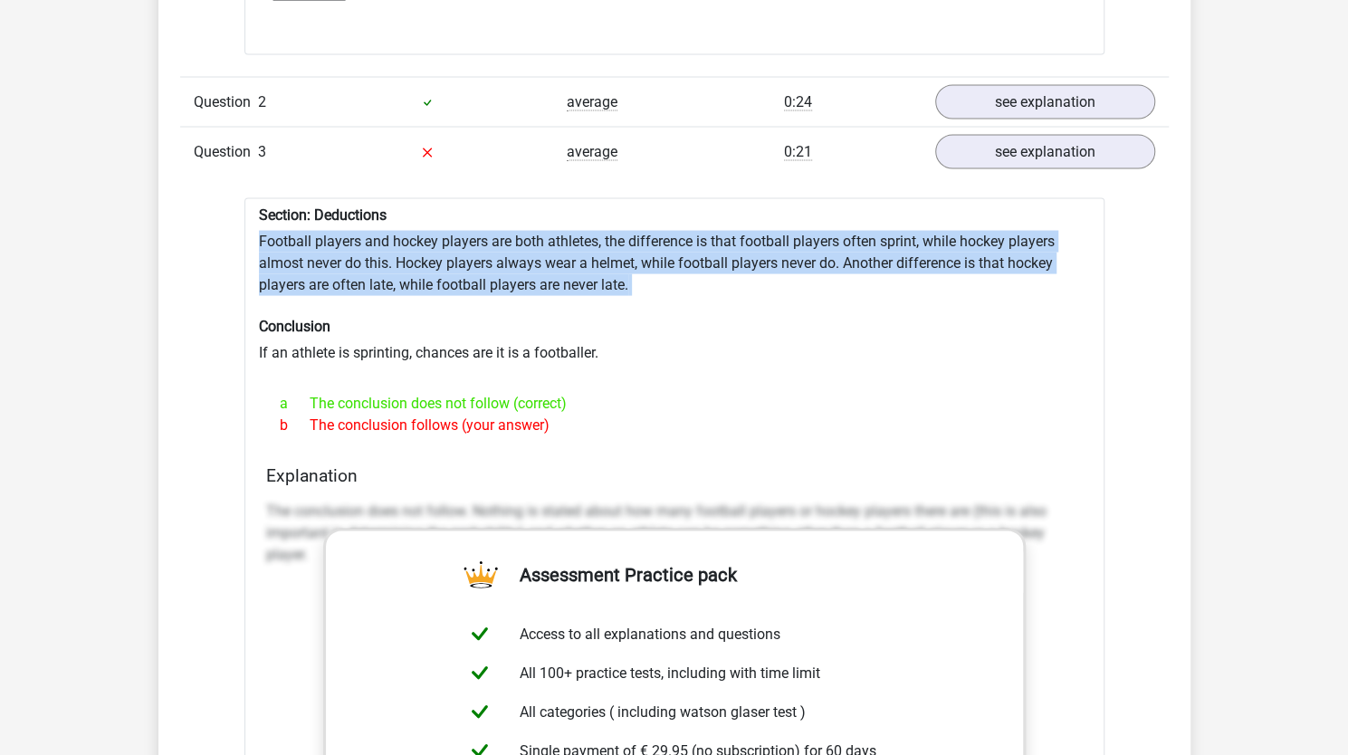
drag, startPoint x: 443, startPoint y: 276, endPoint x: 409, endPoint y: 262, distance: 37.0
click at [409, 262] on div "Section: Deductions Football players and hockey players are both athletes, the …" at bounding box center [674, 658] width 860 height 922
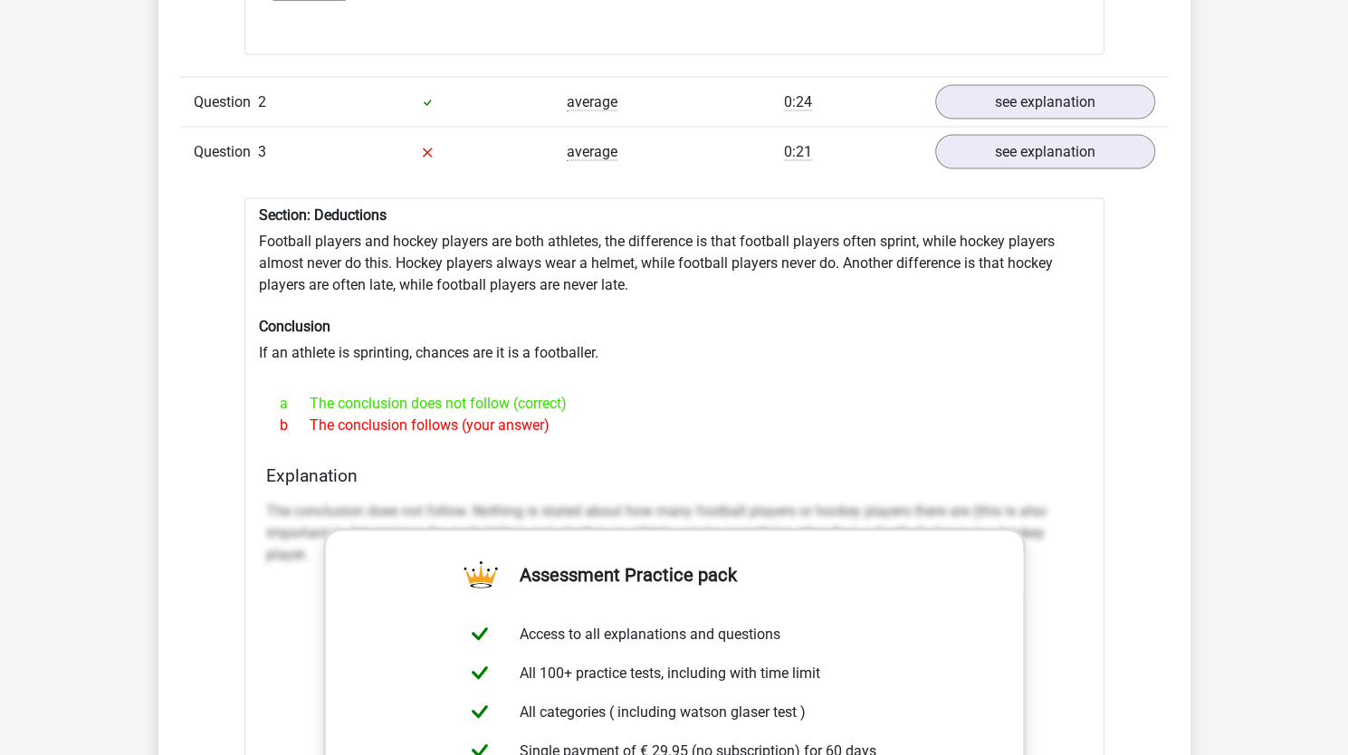
click at [409, 262] on div "Section: Deductions Football players and hockey players are both athletes, the …" at bounding box center [674, 658] width 860 height 922
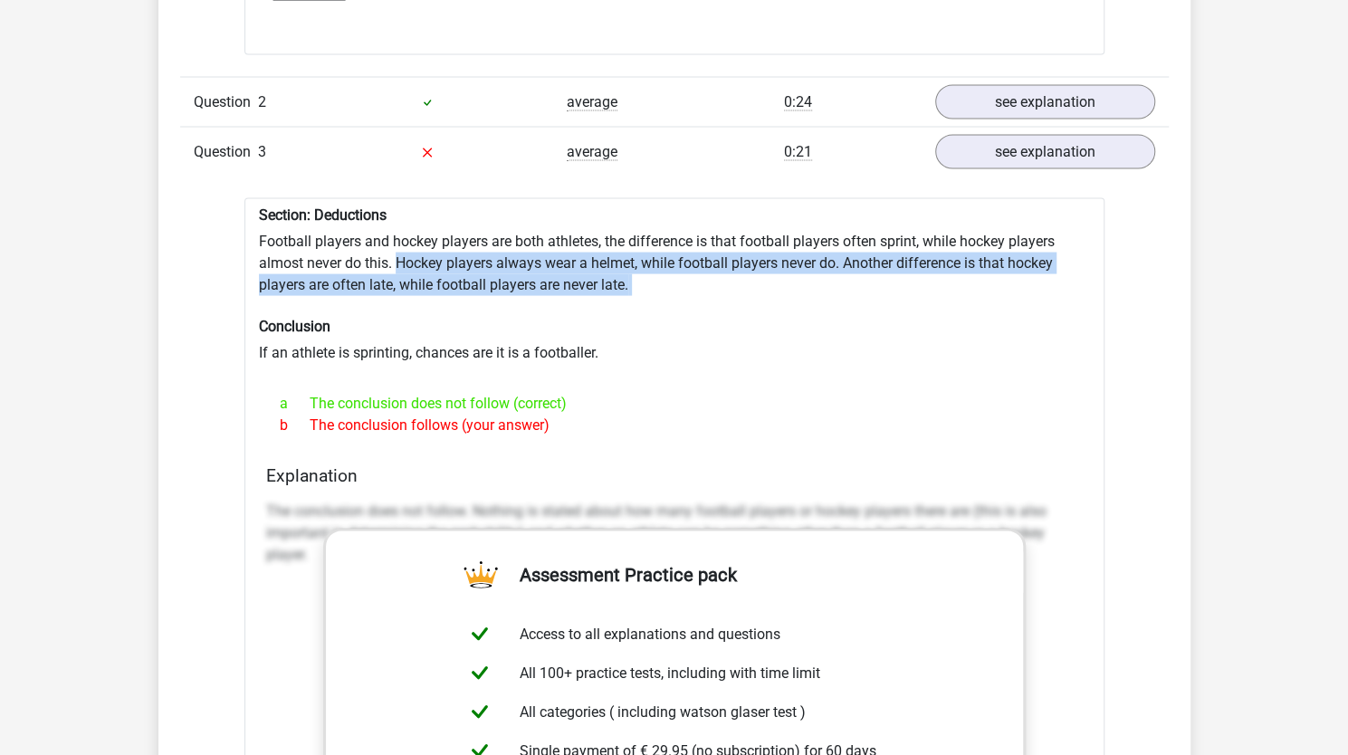
drag, startPoint x: 409, startPoint y: 262, endPoint x: 677, endPoint y: 281, distance: 268.5
click at [677, 281] on div "Section: Deductions Football players and hockey players are both athletes, the …" at bounding box center [674, 658] width 860 height 922
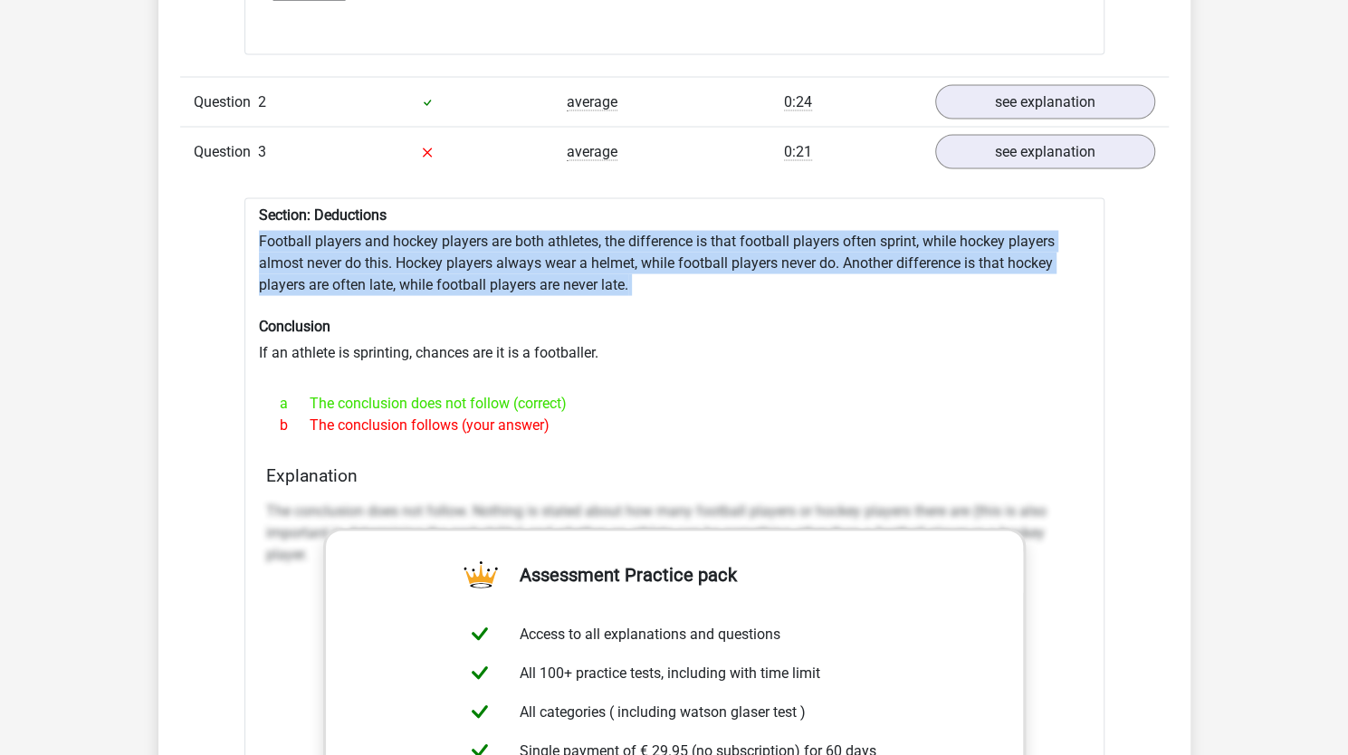
click at [677, 281] on div "Section: Deductions Football players and hockey players are both athletes, the …" at bounding box center [674, 658] width 860 height 922
drag, startPoint x: 677, startPoint y: 281, endPoint x: 610, endPoint y: 257, distance: 71.0
click at [610, 257] on div "Section: Deductions Football players and hockey players are both athletes, the …" at bounding box center [674, 658] width 860 height 922
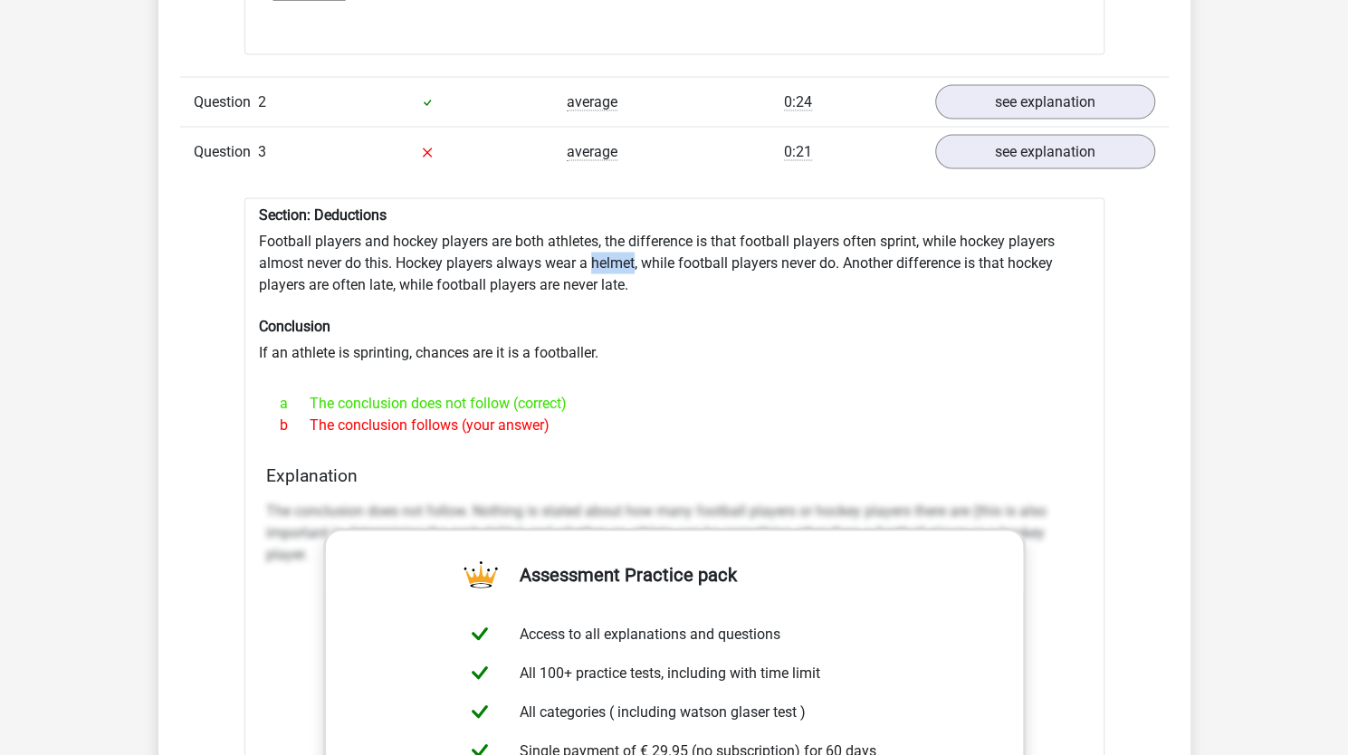
drag, startPoint x: 610, startPoint y: 257, endPoint x: 606, endPoint y: 242, distance: 15.8
click at [606, 242] on div "Section: Deductions Football players and hockey players are both athletes, the …" at bounding box center [674, 658] width 860 height 922
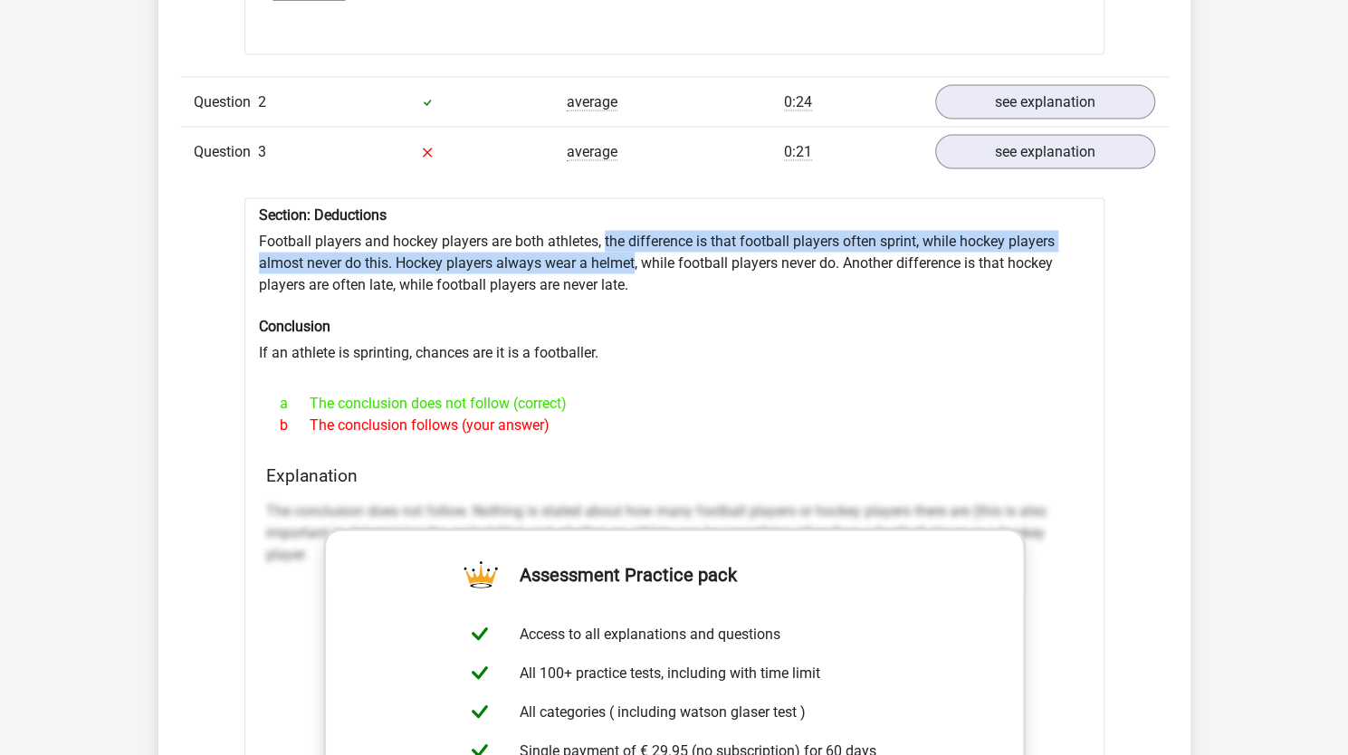
click at [606, 242] on div "Section: Deductions Football players and hockey players are both athletes, the …" at bounding box center [674, 658] width 860 height 922
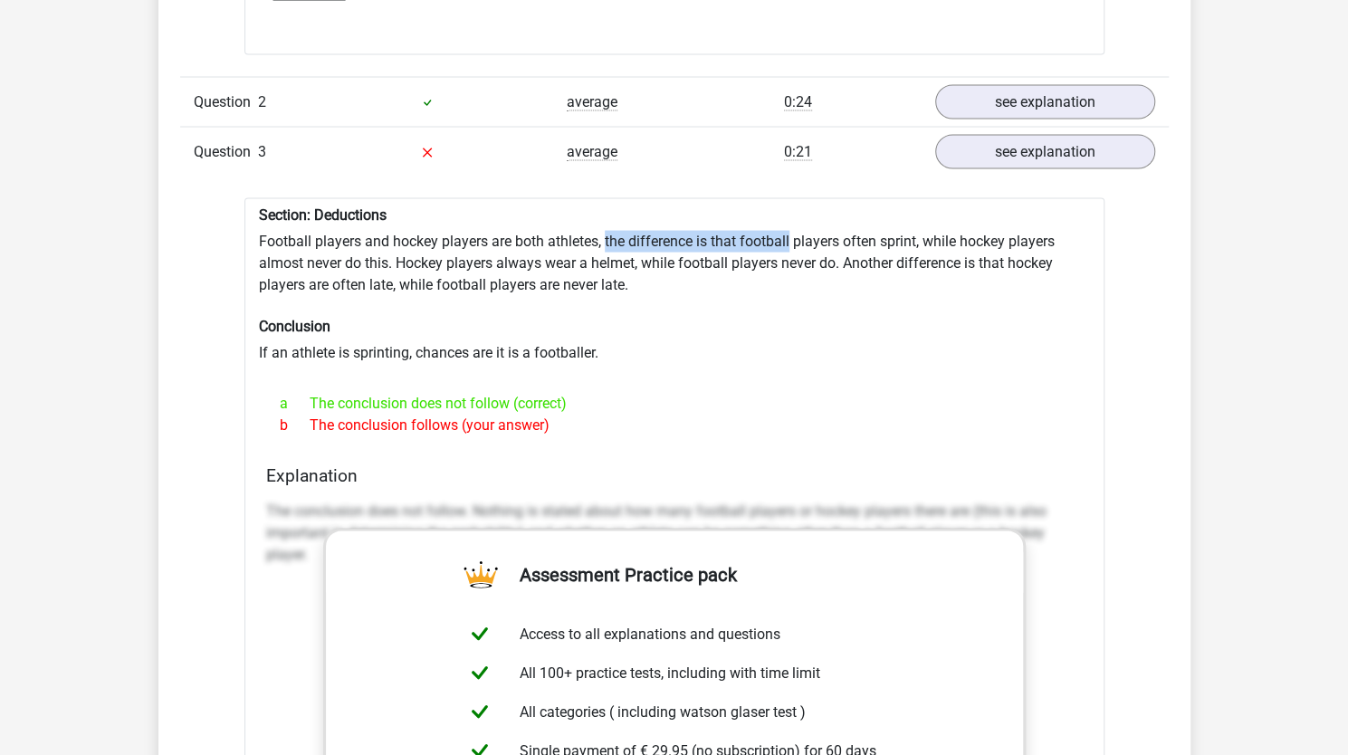
drag, startPoint x: 606, startPoint y: 242, endPoint x: 771, endPoint y: 243, distance: 164.7
click at [771, 243] on div "Section: Deductions Football players and hockey players are both athletes, the …" at bounding box center [674, 658] width 860 height 922
click at [605, 213] on h6 "Section: Deductions" at bounding box center [674, 213] width 831 height 17
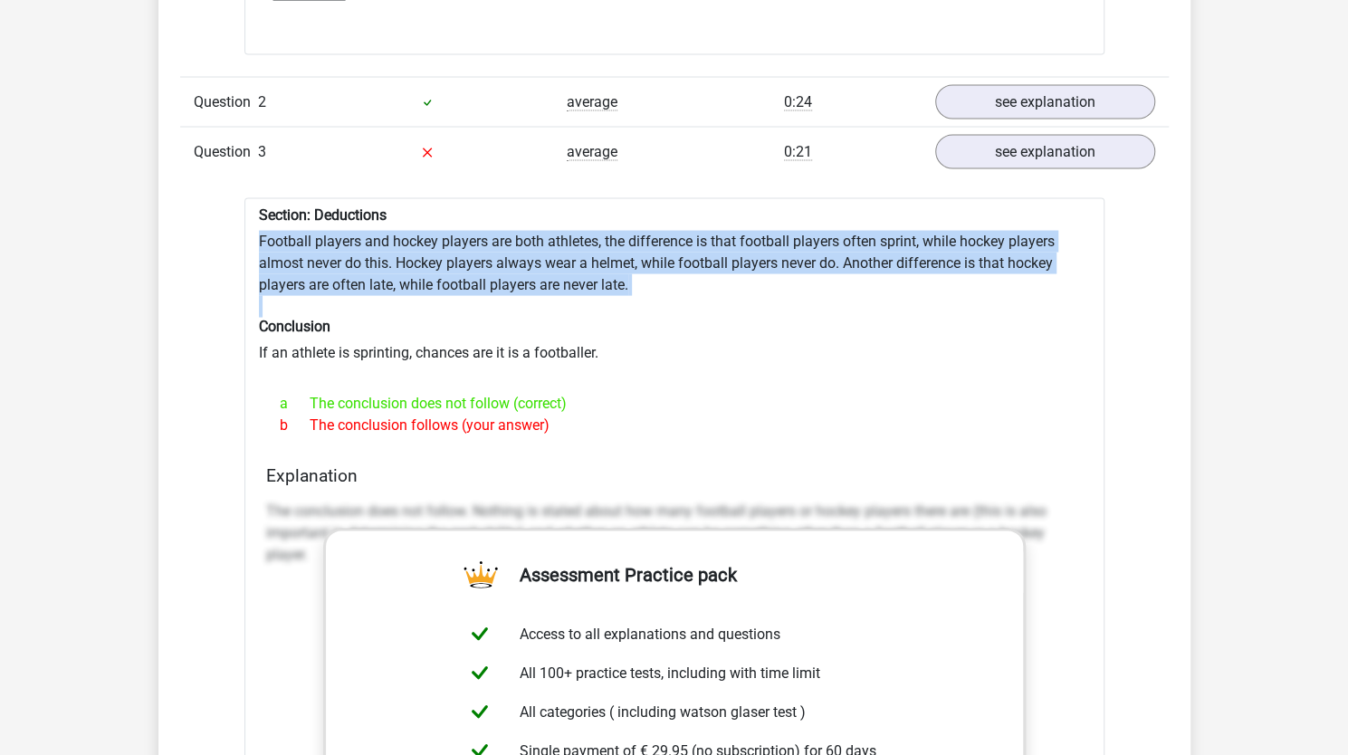
drag, startPoint x: 605, startPoint y: 213, endPoint x: 603, endPoint y: 296, distance: 83.3
click at [603, 296] on div "Section: Deductions Football players and hockey players are both athletes, the …" at bounding box center [674, 658] width 860 height 922
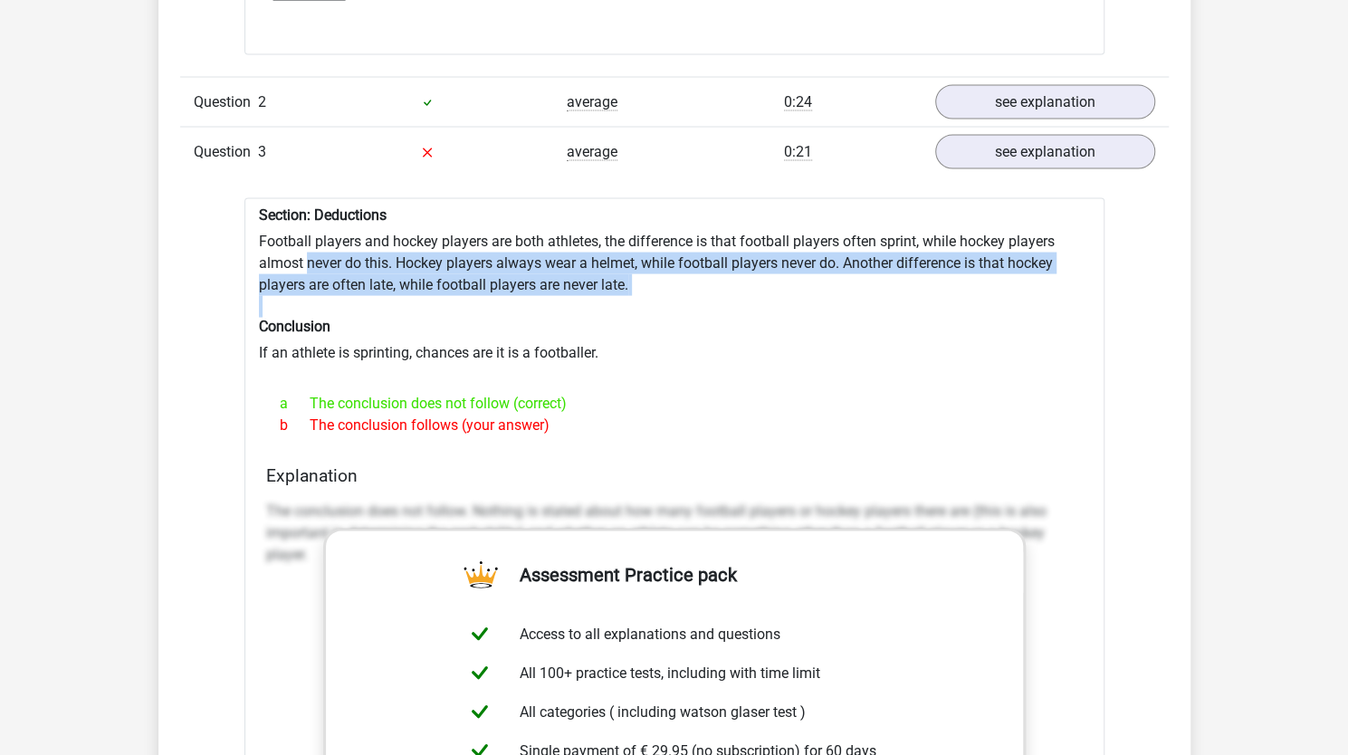
drag, startPoint x: 603, startPoint y: 296, endPoint x: 322, endPoint y: 247, distance: 284.8
click at [322, 247] on div "Section: Deductions Football players and hockey players are both athletes, the …" at bounding box center [674, 658] width 860 height 922
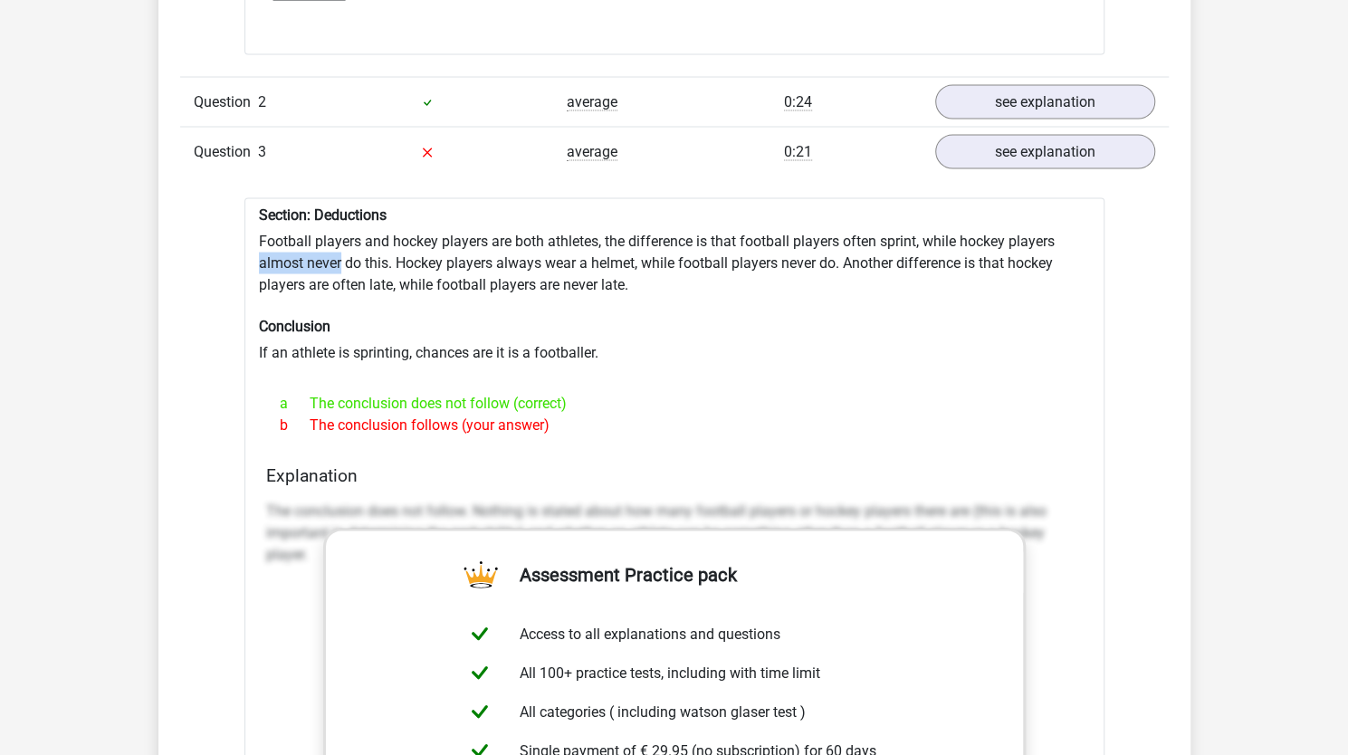
drag, startPoint x: 322, startPoint y: 247, endPoint x: 222, endPoint y: 247, distance: 100.5
click at [222, 247] on div "Question 1 very difficult 0:30 see explanation Section: Analysing arguments Is …" at bounding box center [674, 518] width 961 height 1942
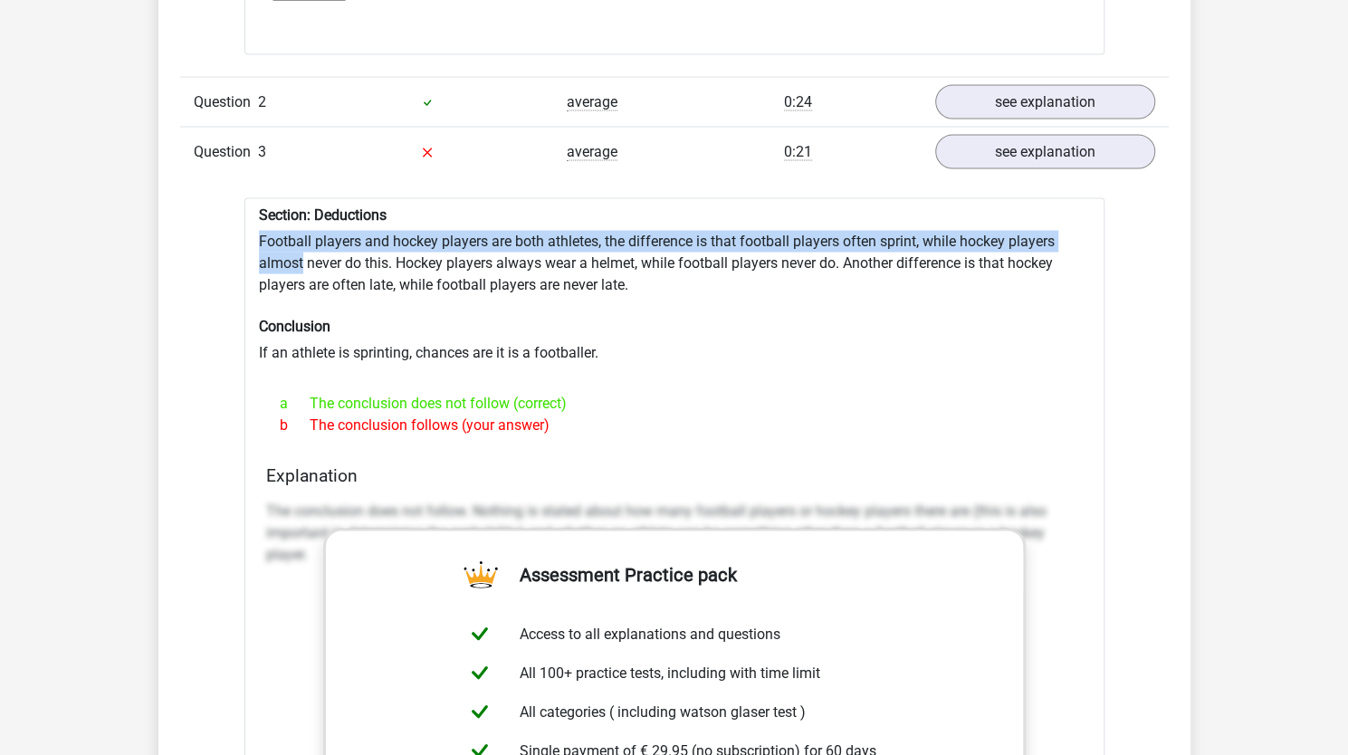
drag, startPoint x: 222, startPoint y: 247, endPoint x: 246, endPoint y: 235, distance: 27.1
click at [246, 235] on div "Question 1 very difficult 0:30 see explanation Section: Analysing arguments Is …" at bounding box center [674, 518] width 961 height 1942
click at [246, 235] on div "Section: Deductions Football players and hockey players are both athletes, the …" at bounding box center [674, 658] width 860 height 922
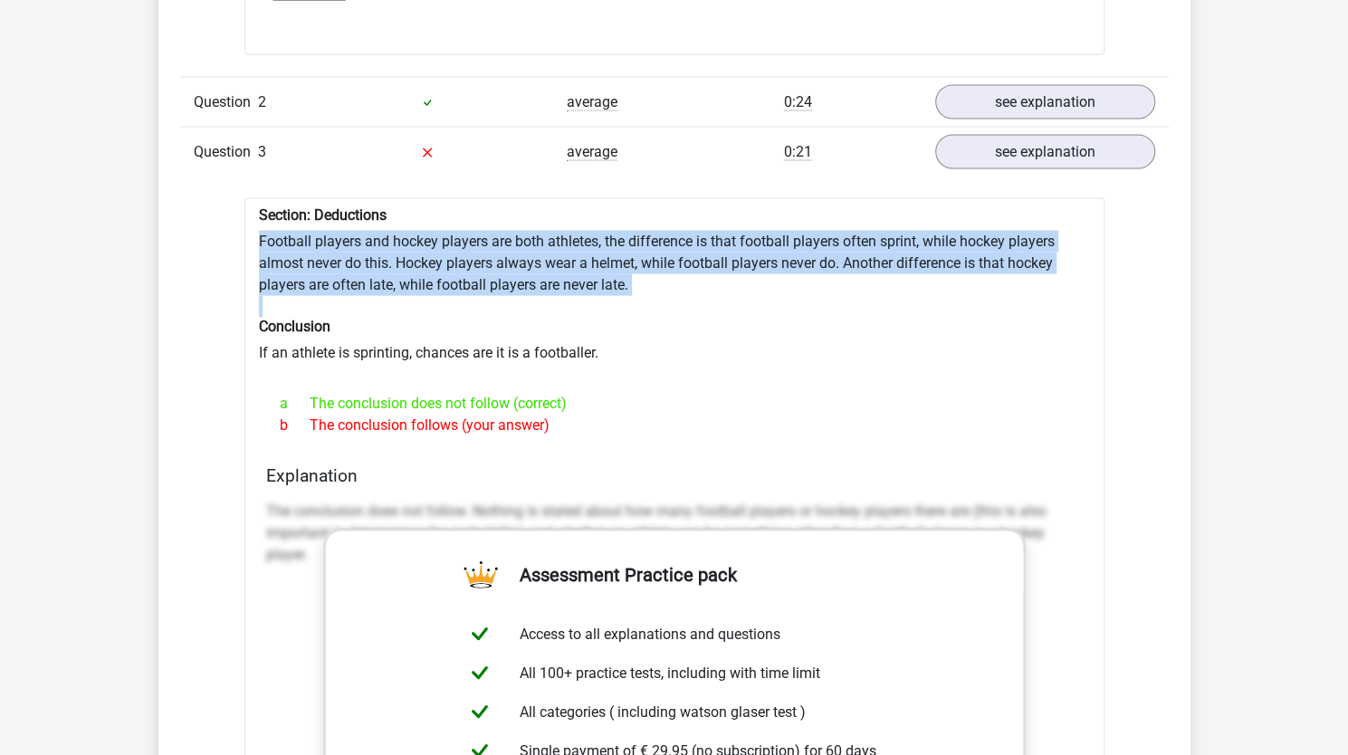
drag, startPoint x: 246, startPoint y: 235, endPoint x: 430, endPoint y: 291, distance: 191.8
click at [430, 291] on div "Section: Deductions Football players and hockey players are both athletes, the …" at bounding box center [674, 658] width 860 height 922
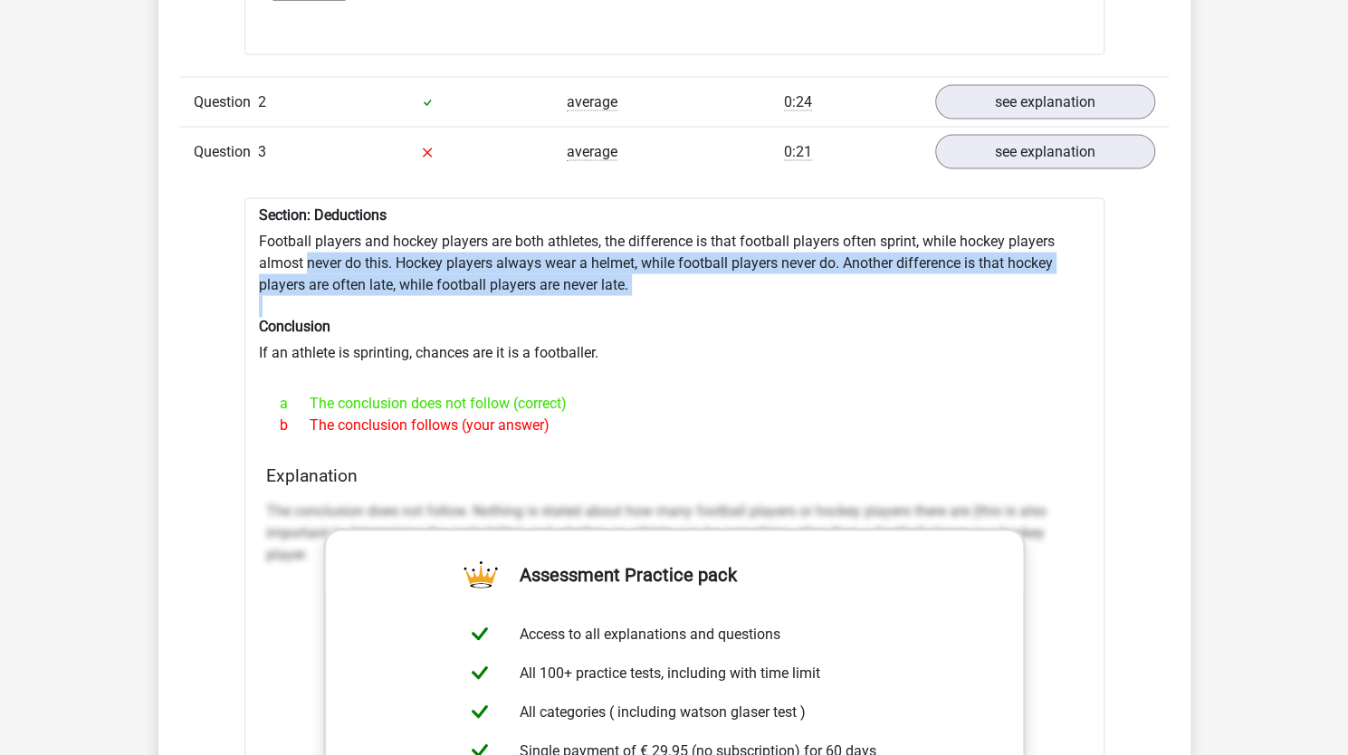
drag, startPoint x: 430, startPoint y: 291, endPoint x: 279, endPoint y: 242, distance: 158.8
click at [279, 242] on div "Section: Deductions Football players and hockey players are both athletes, the …" at bounding box center [674, 658] width 860 height 922
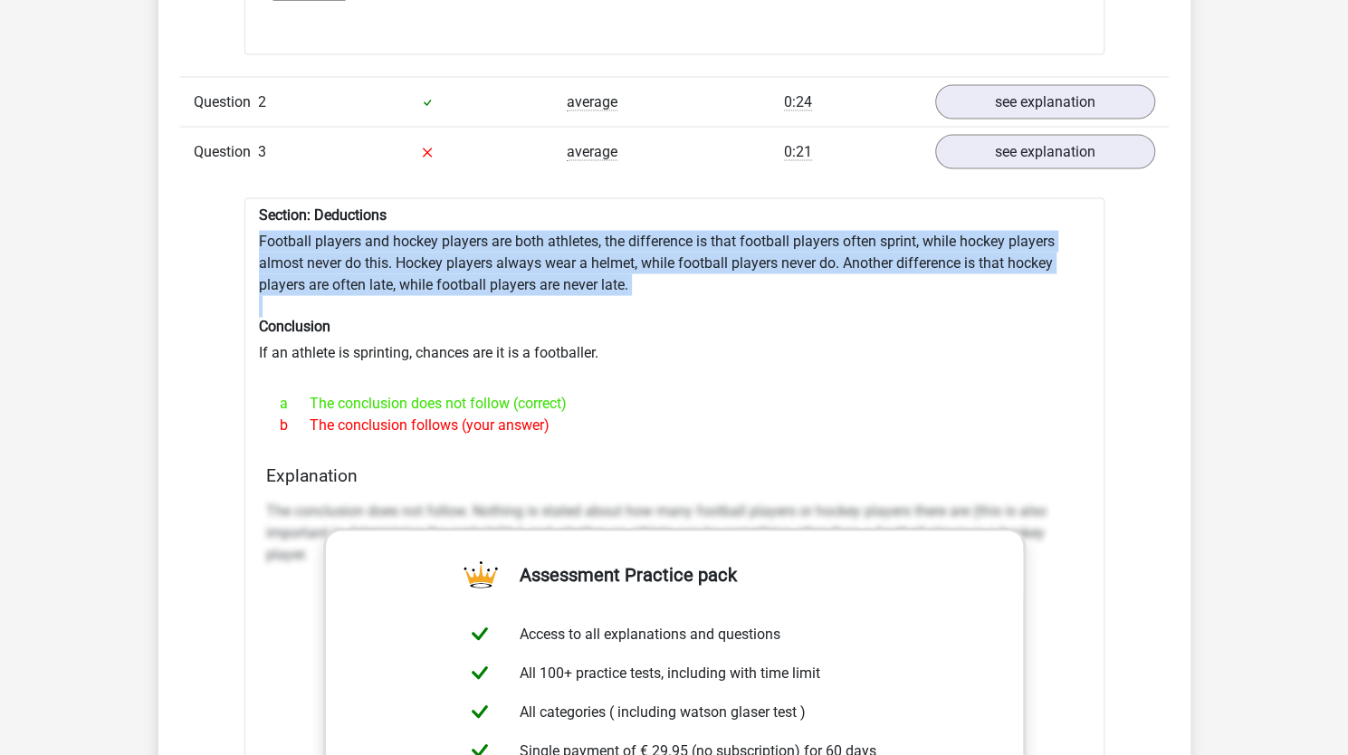
click at [279, 242] on div "Section: Deductions Football players and hockey players are both athletes, the …" at bounding box center [674, 658] width 860 height 922
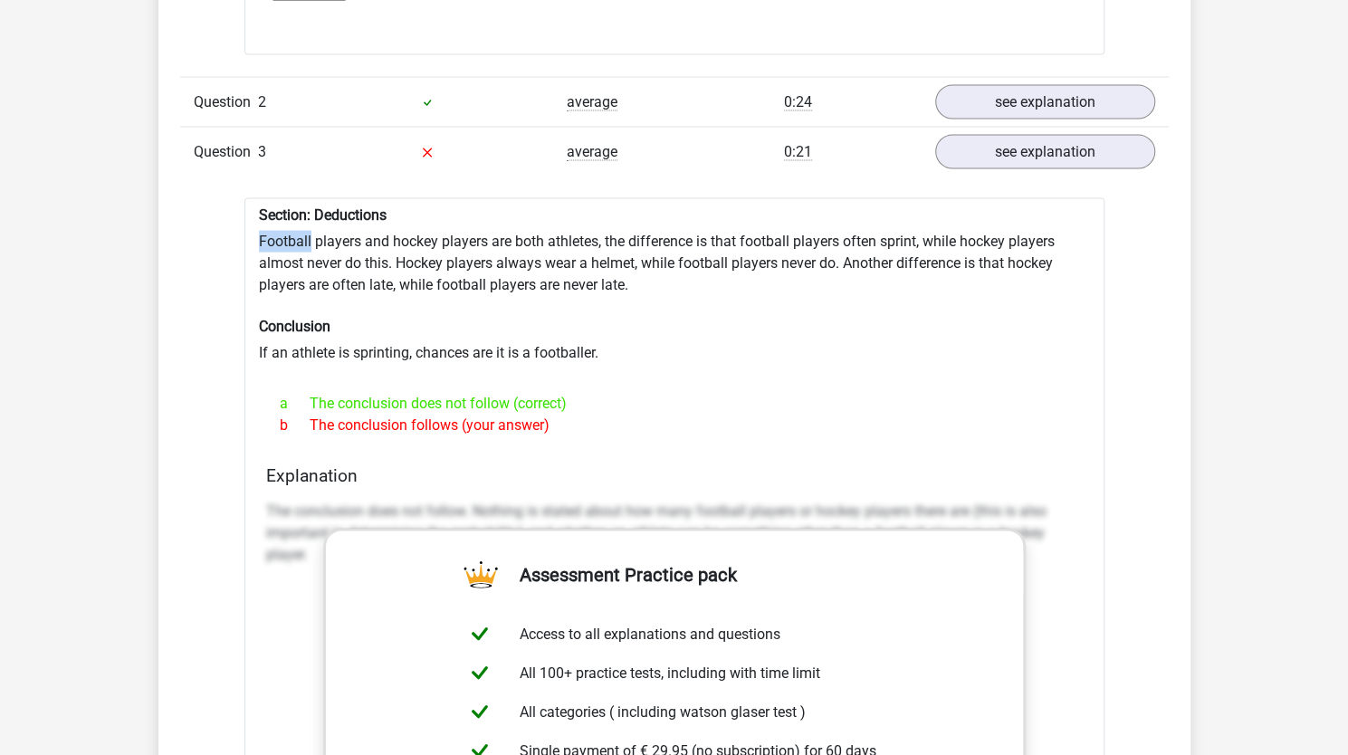
click at [279, 242] on div "Section: Deductions Football players and hockey players are both athletes, the …" at bounding box center [674, 658] width 860 height 922
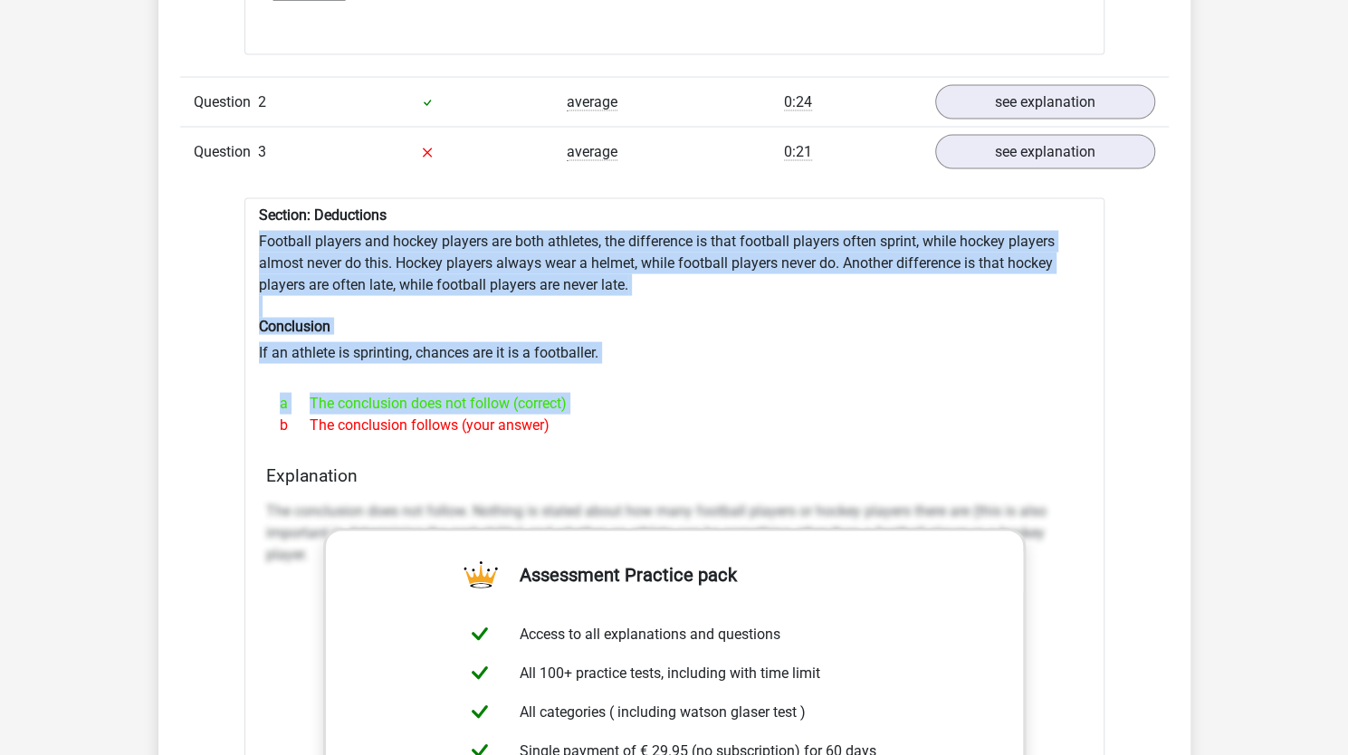
drag, startPoint x: 279, startPoint y: 242, endPoint x: 389, endPoint y: 383, distance: 179.2
click at [389, 383] on div "Section: Deductions Football players and hockey players are both athletes, the …" at bounding box center [674, 658] width 860 height 922
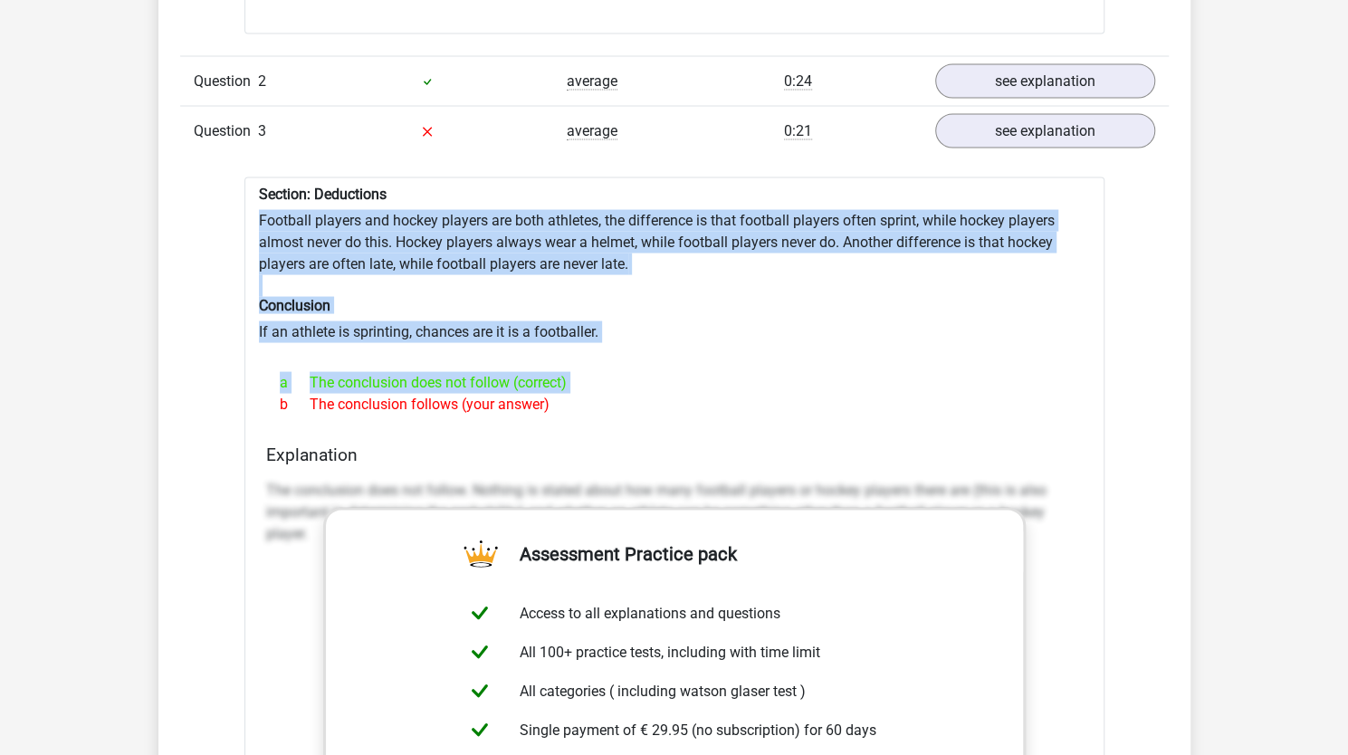
click at [389, 383] on div "a The conclusion does not follow (correct)" at bounding box center [674, 382] width 816 height 22
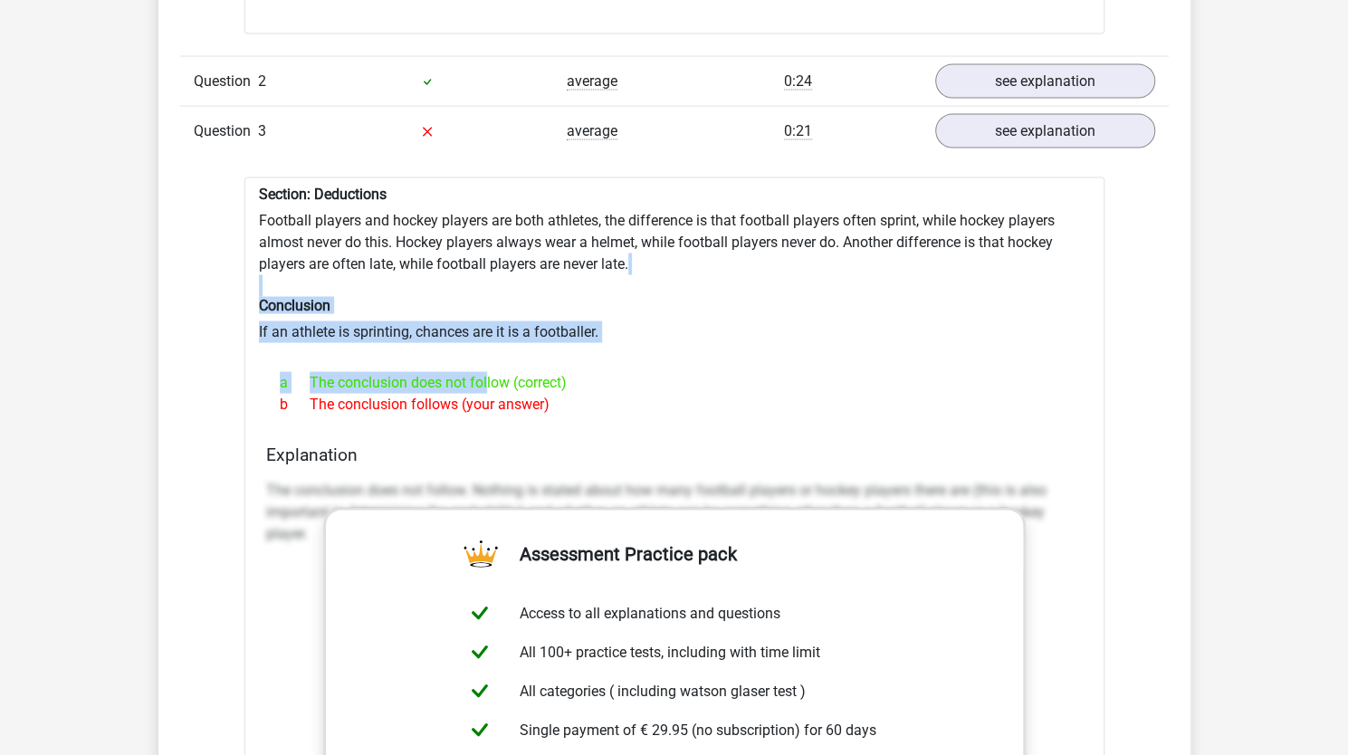
drag, startPoint x: 389, startPoint y: 383, endPoint x: 383, endPoint y: 246, distance: 136.8
click at [383, 246] on div "Section: Deductions Football players and hockey players are both athletes, the …" at bounding box center [674, 637] width 860 height 922
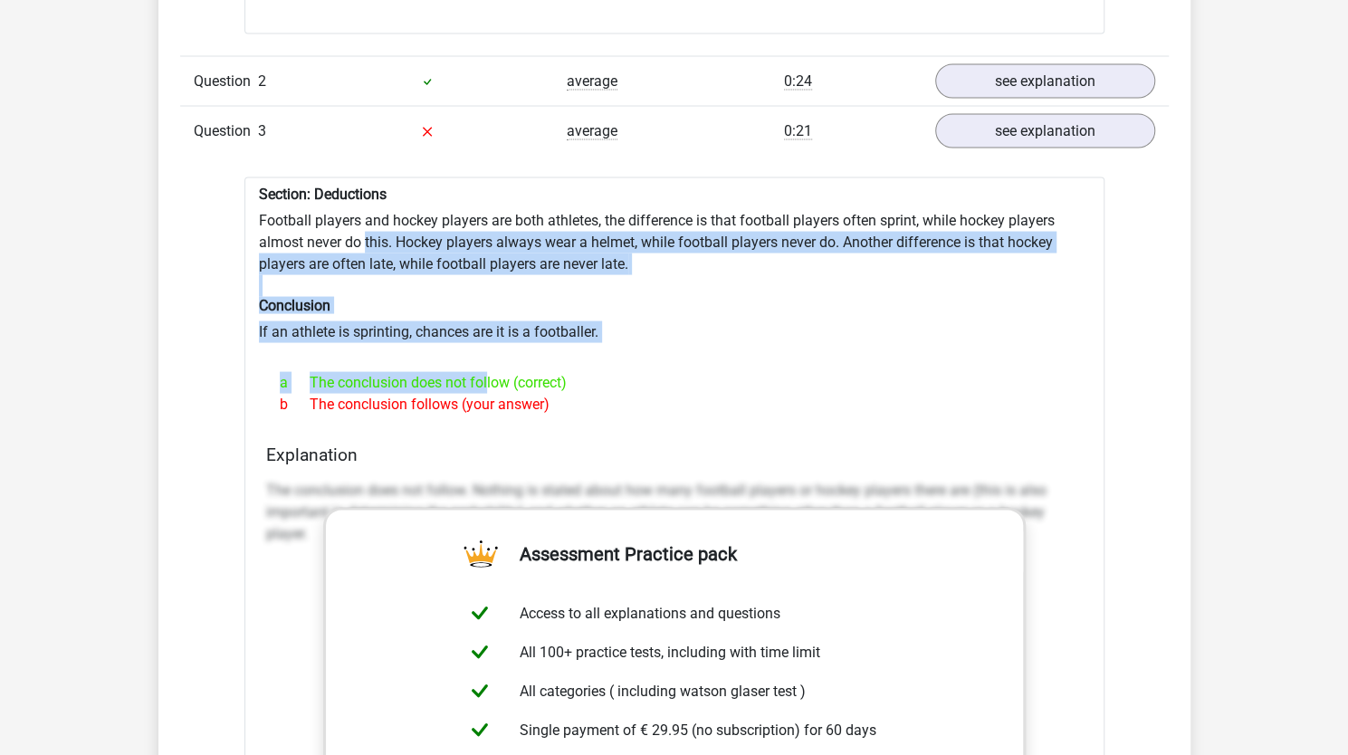
click at [383, 246] on div "Section: Deductions Football players and hockey players are both athletes, the …" at bounding box center [674, 637] width 860 height 922
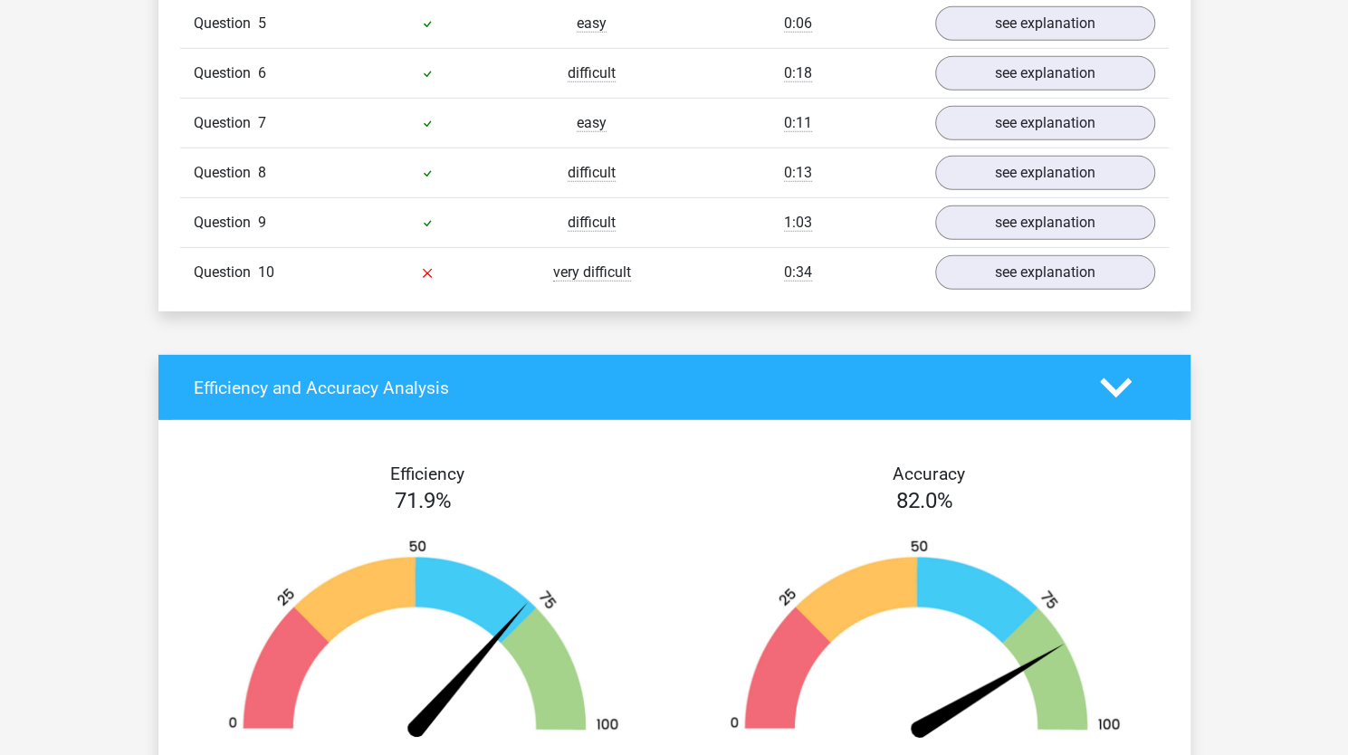
scroll to position [3168, 0]
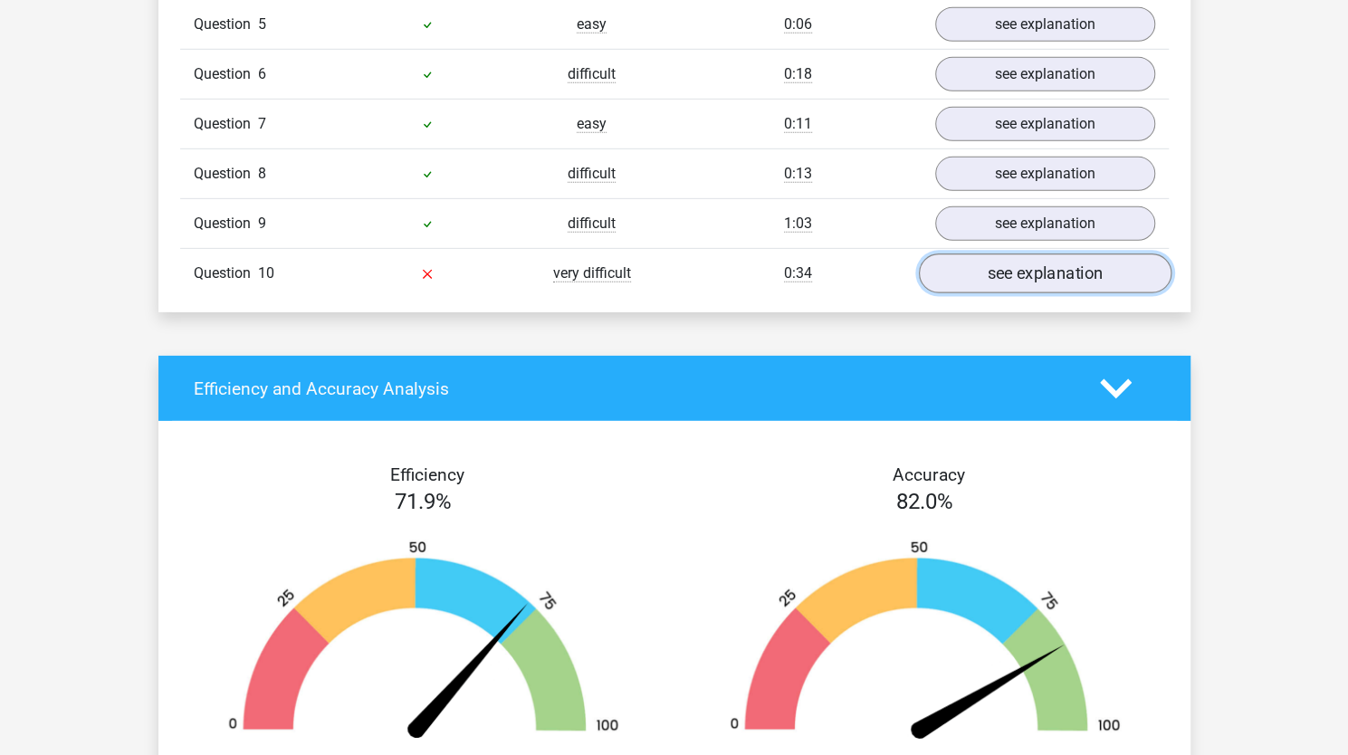
click at [1099, 271] on link "see explanation" at bounding box center [1044, 274] width 252 height 40
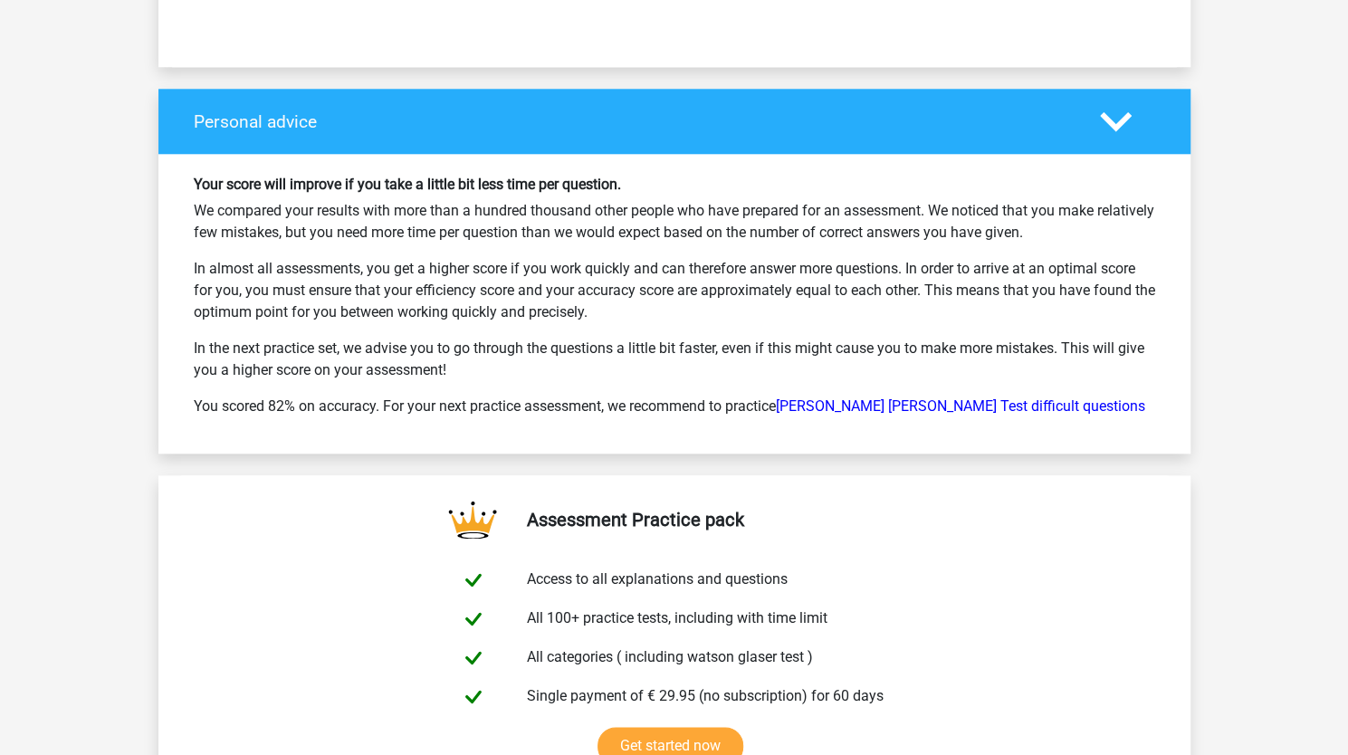
scroll to position [5074, 0]
